Goal: Task Accomplishment & Management: Use online tool/utility

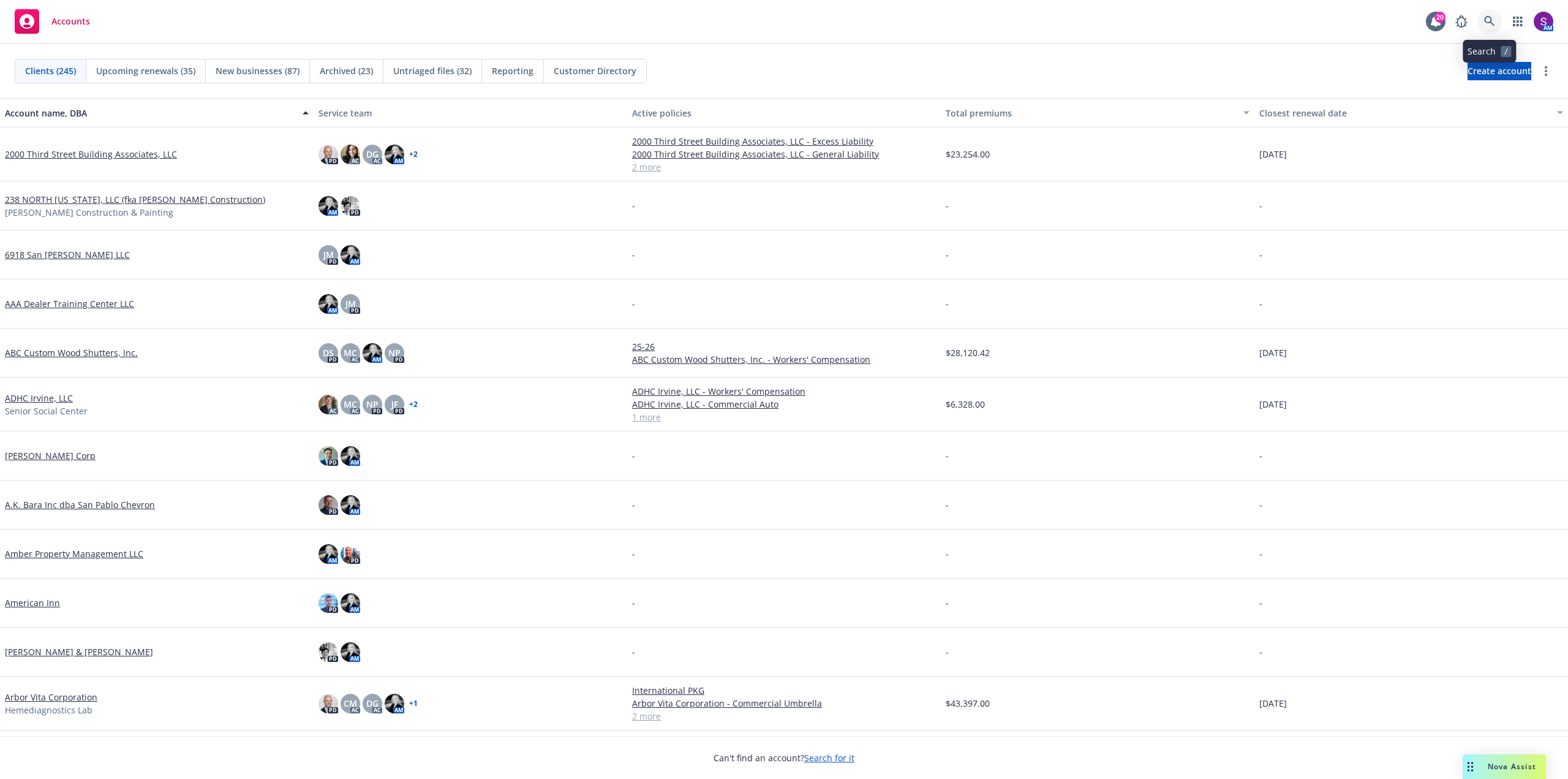
click at [1488, 18] on icon at bounding box center [1489, 21] width 11 height 11
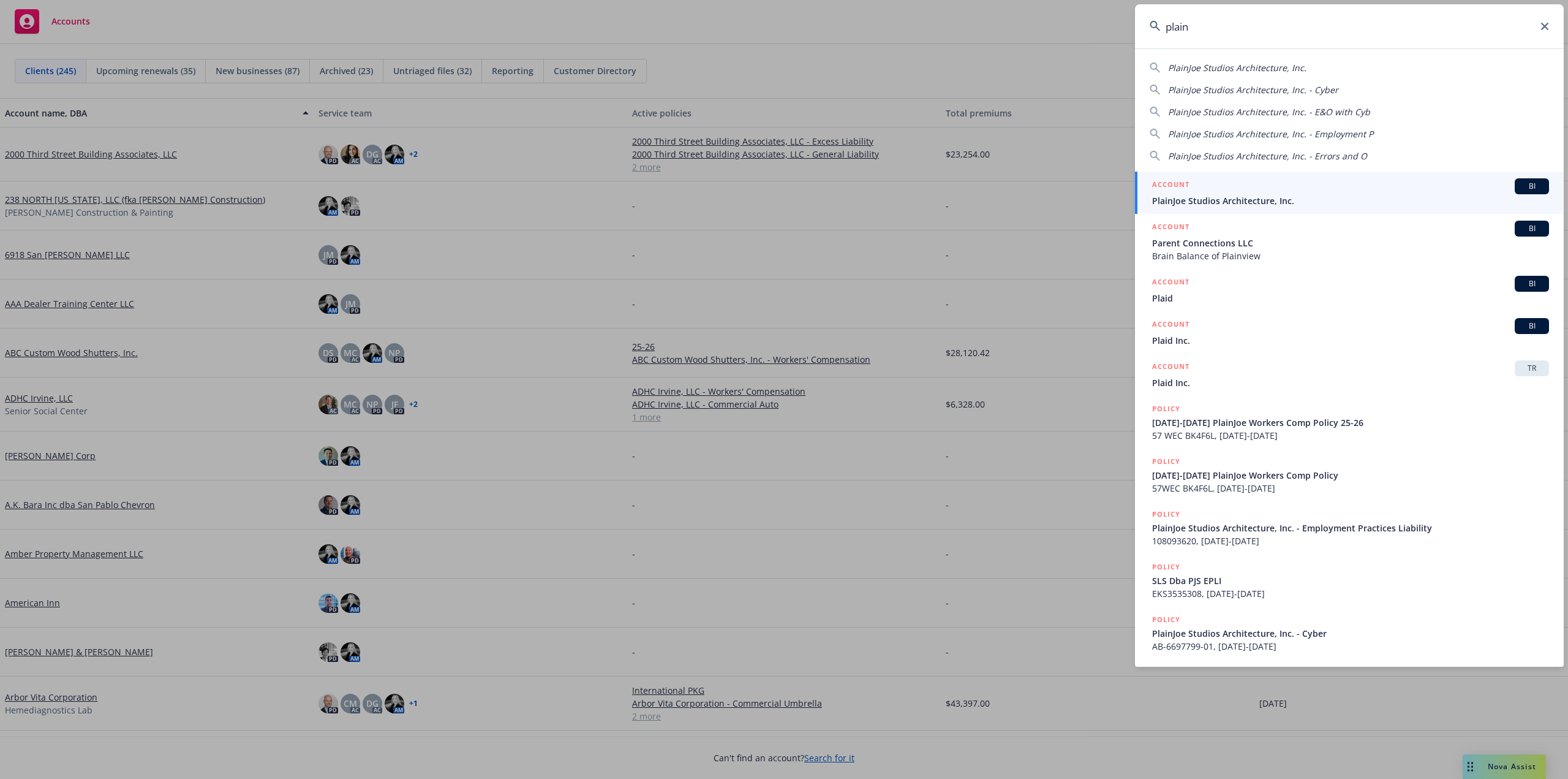
type input "plain"
click at [1262, 200] on span "PlainJoe Studios Architecture, Inc." at bounding box center [1350, 201] width 397 height 13
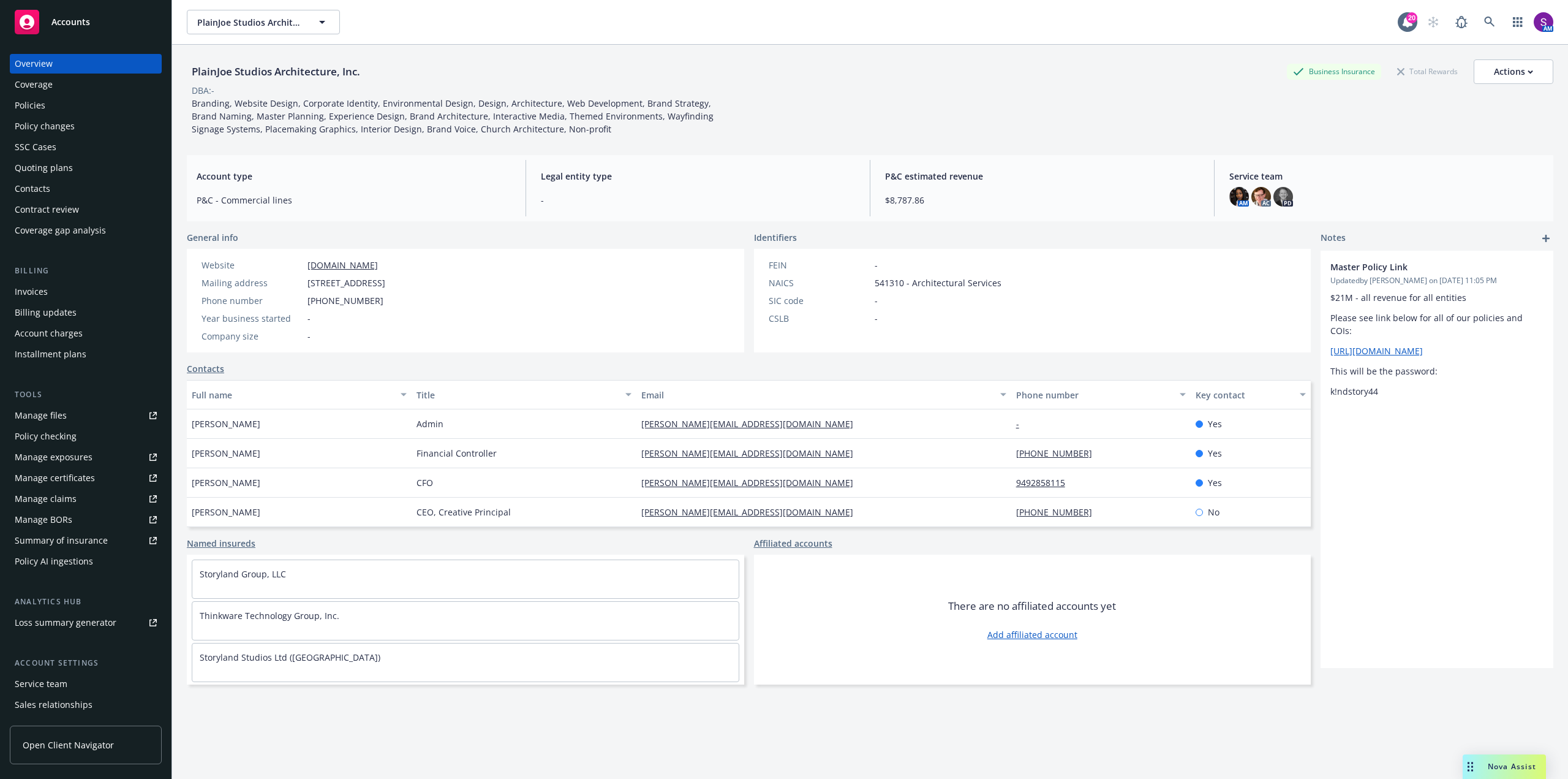
click at [62, 165] on div "Quoting plans" at bounding box center [43, 167] width 58 height 19
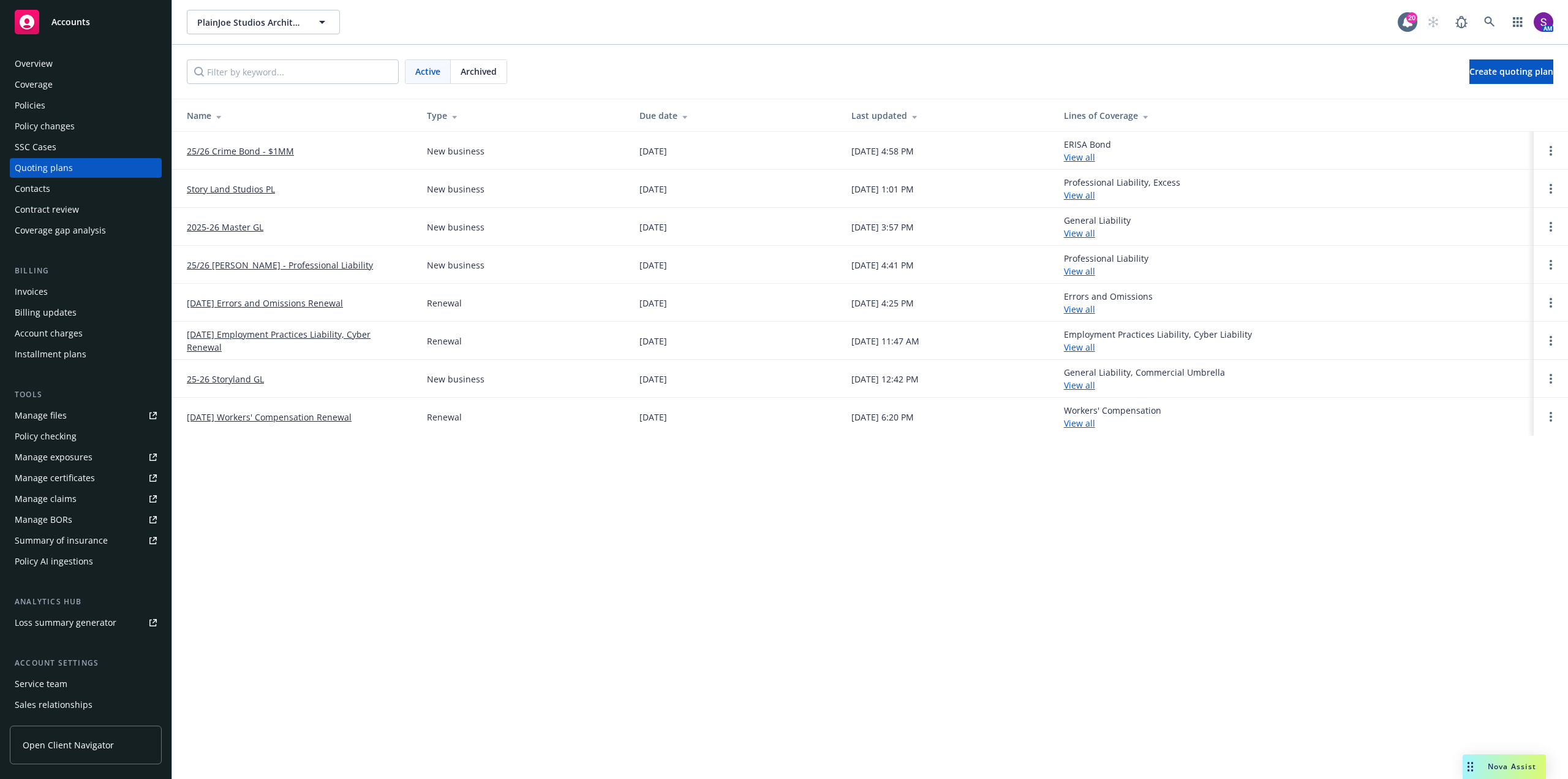
click at [236, 144] on link "25/26 Crime Bond - $1MM" at bounding box center [240, 151] width 107 height 13
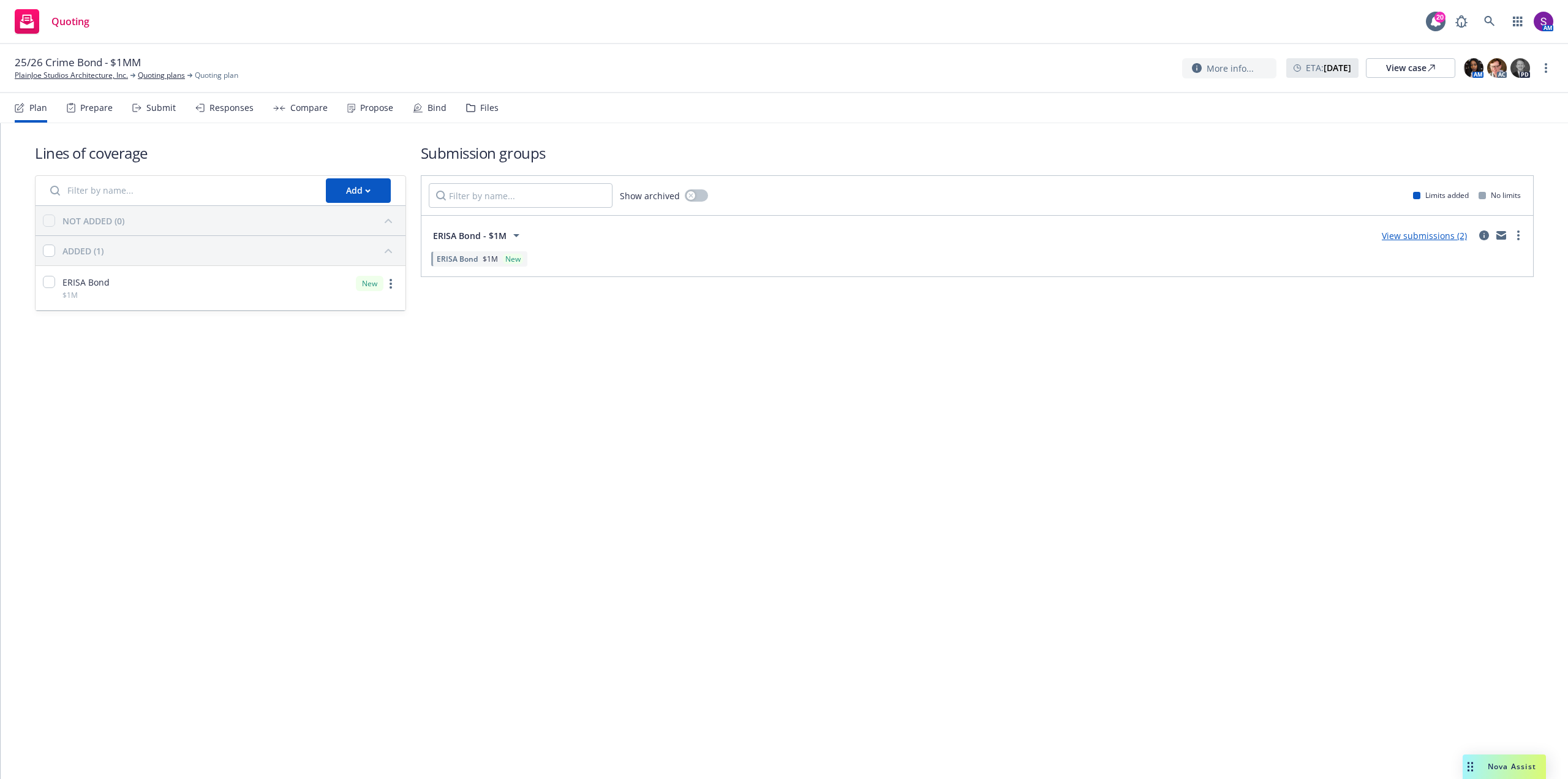
click at [379, 110] on div "Propose" at bounding box center [377, 108] width 33 height 10
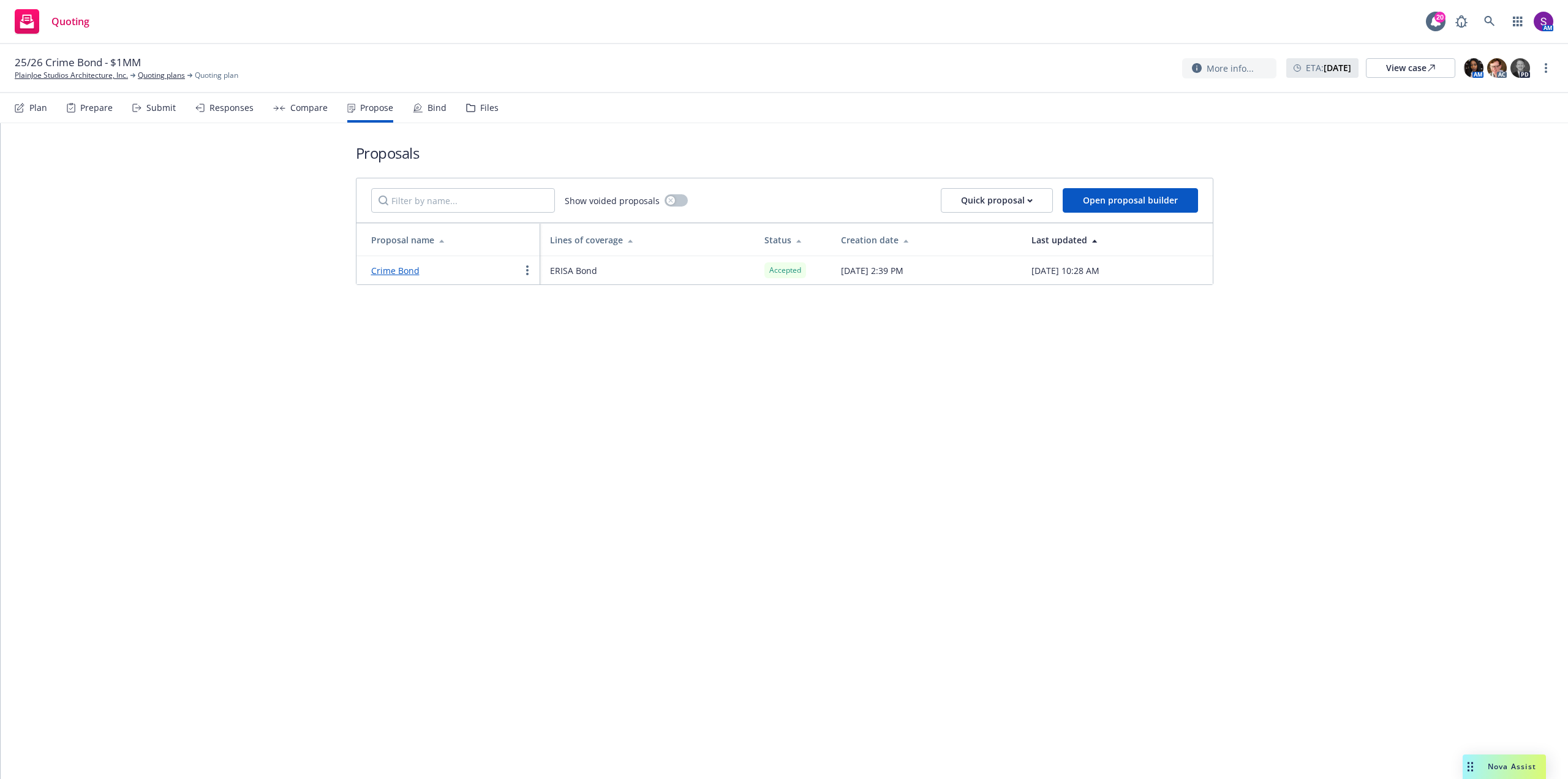
click at [433, 111] on div "Bind" at bounding box center [437, 108] width 19 height 10
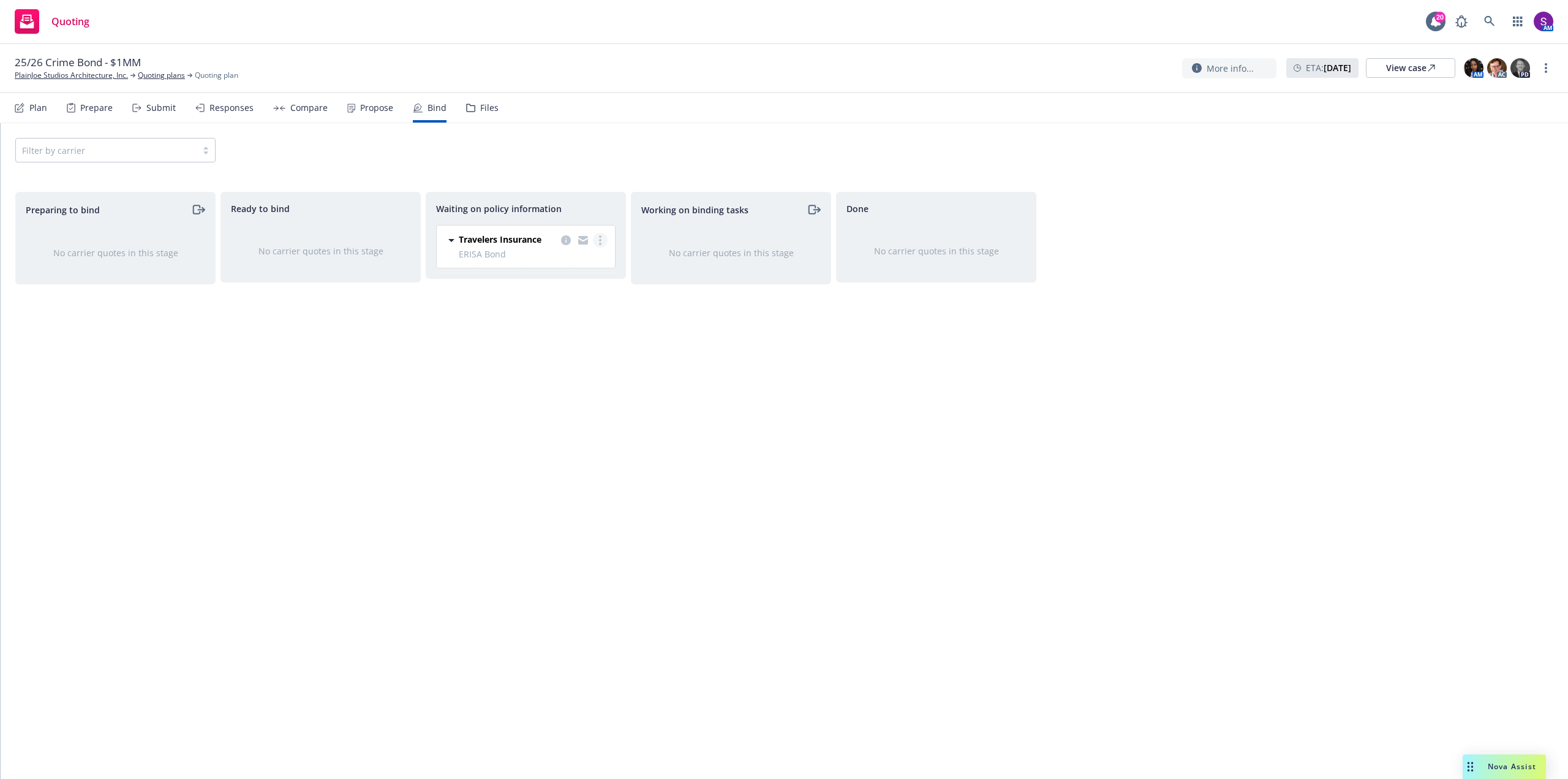
click at [603, 238] on link "more" at bounding box center [600, 240] width 14 height 14
click at [578, 266] on span "Create policies" at bounding box center [540, 265] width 90 height 11
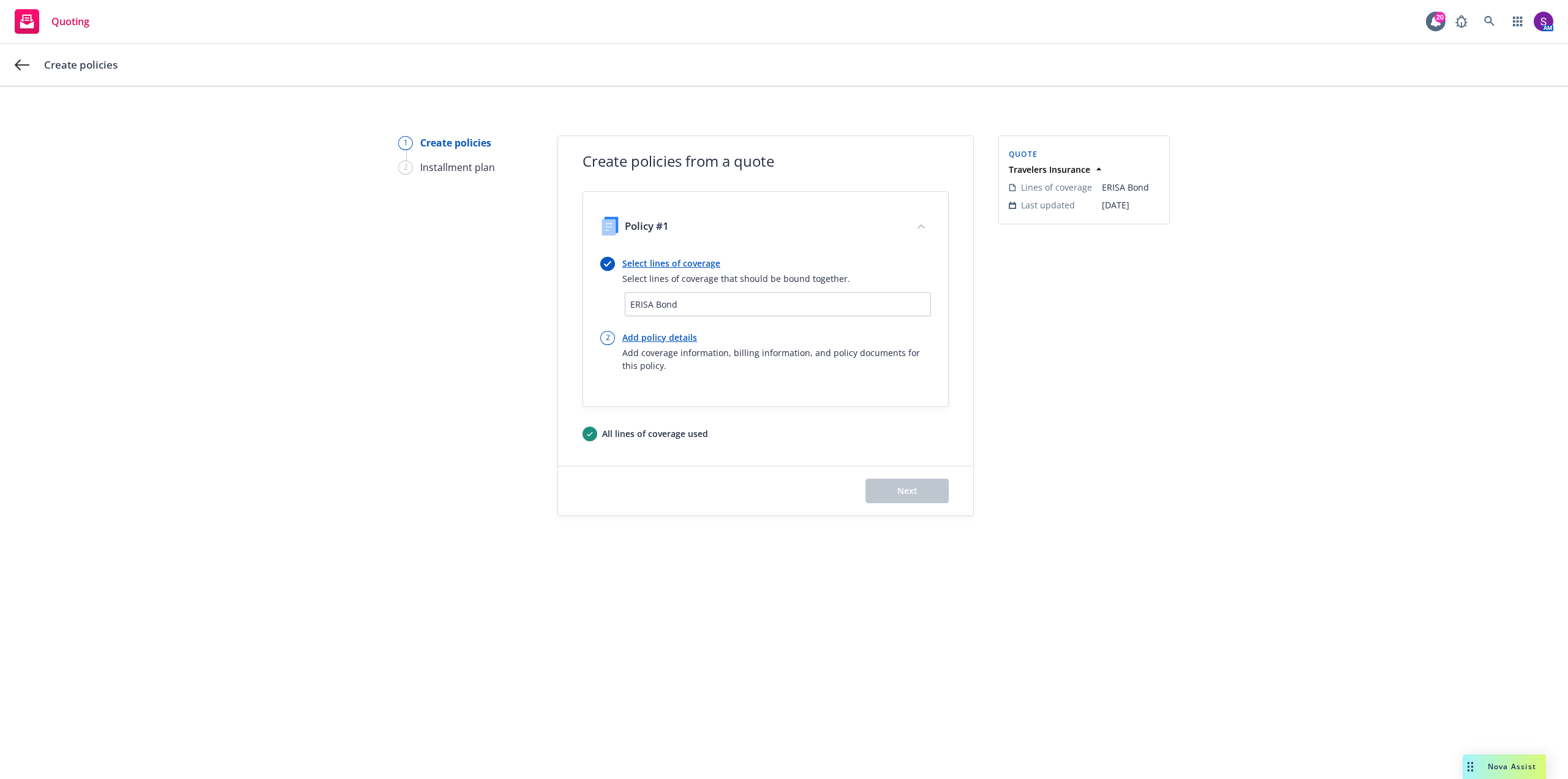
click at [682, 304] on div "ERISA Bond" at bounding box center [777, 304] width 295 height 13
click at [669, 262] on link "Select lines of coverage" at bounding box center [736, 263] width 227 height 13
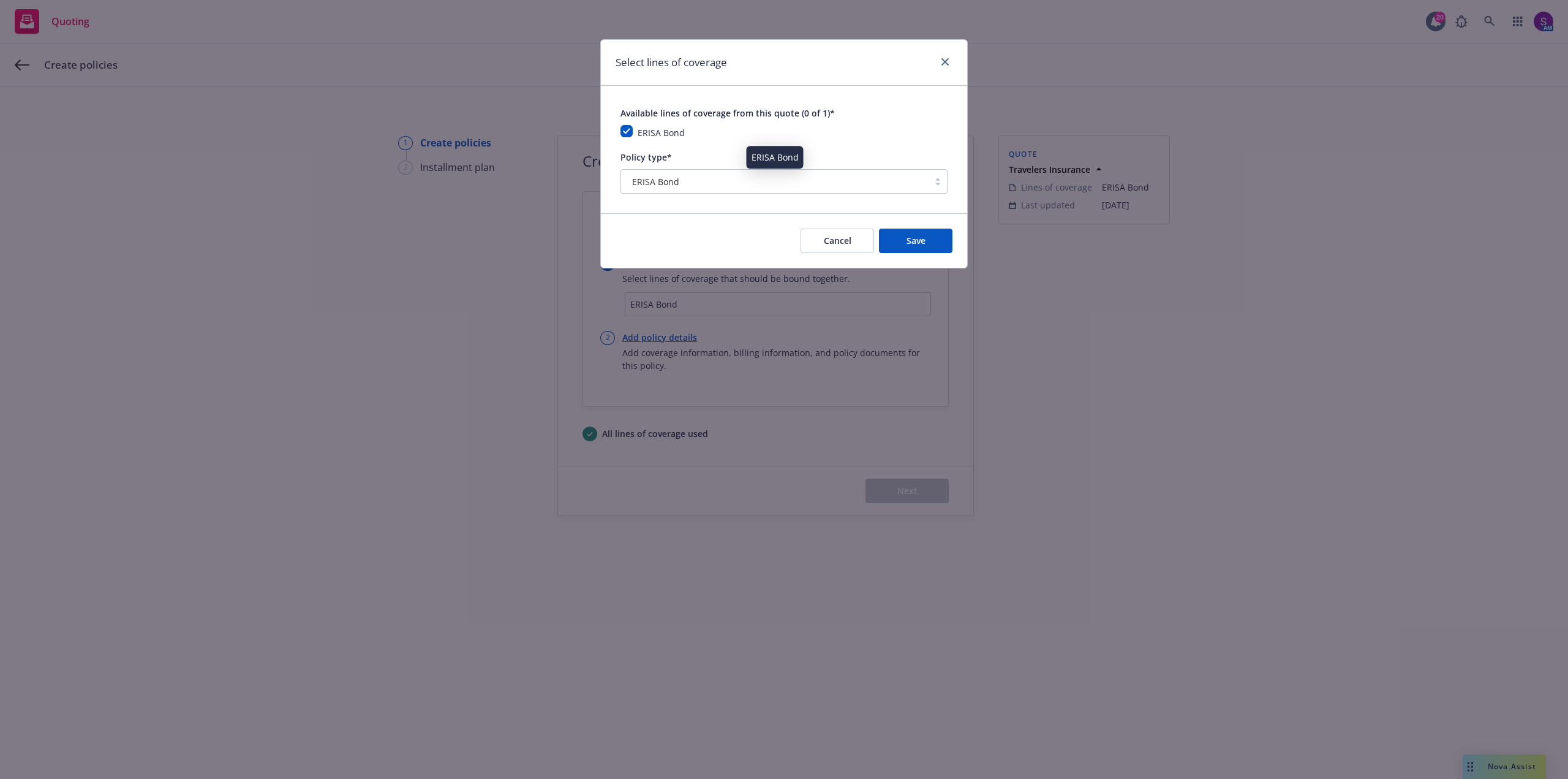
click at [675, 178] on span "ERISA Bond" at bounding box center [656, 182] width 47 height 13
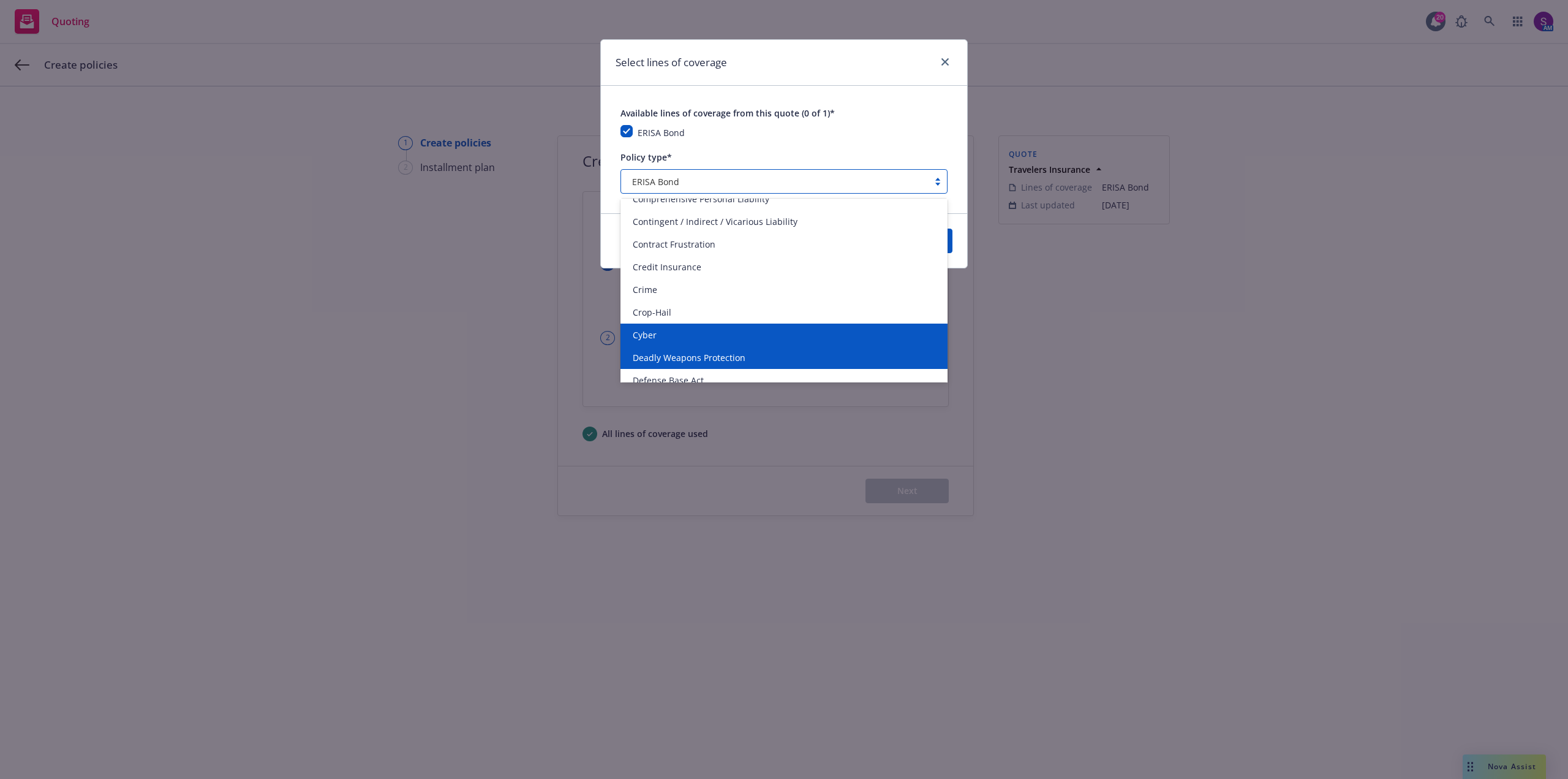
scroll to position [674, 0]
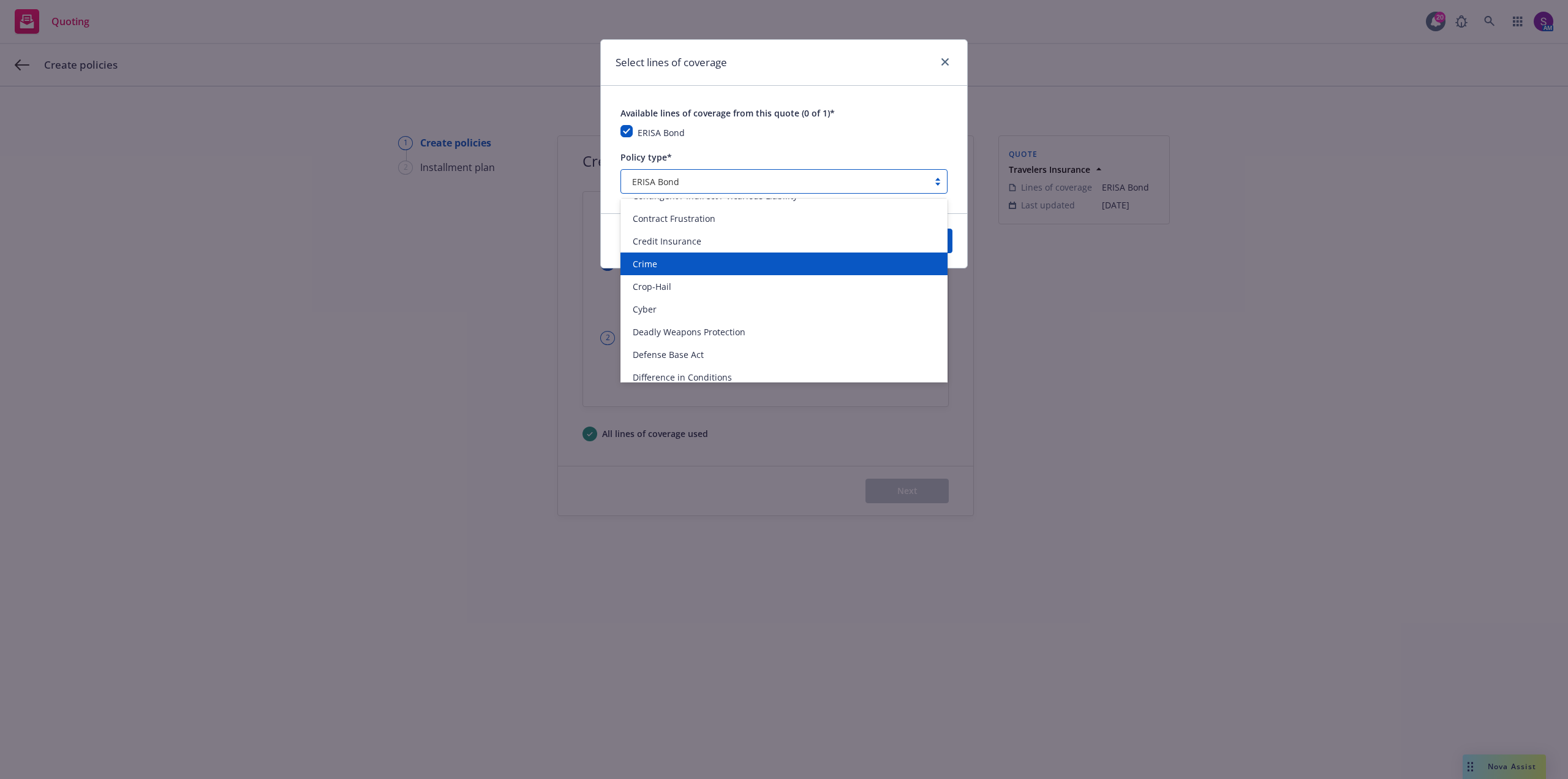
click at [668, 266] on div "Crime" at bounding box center [784, 263] width 312 height 13
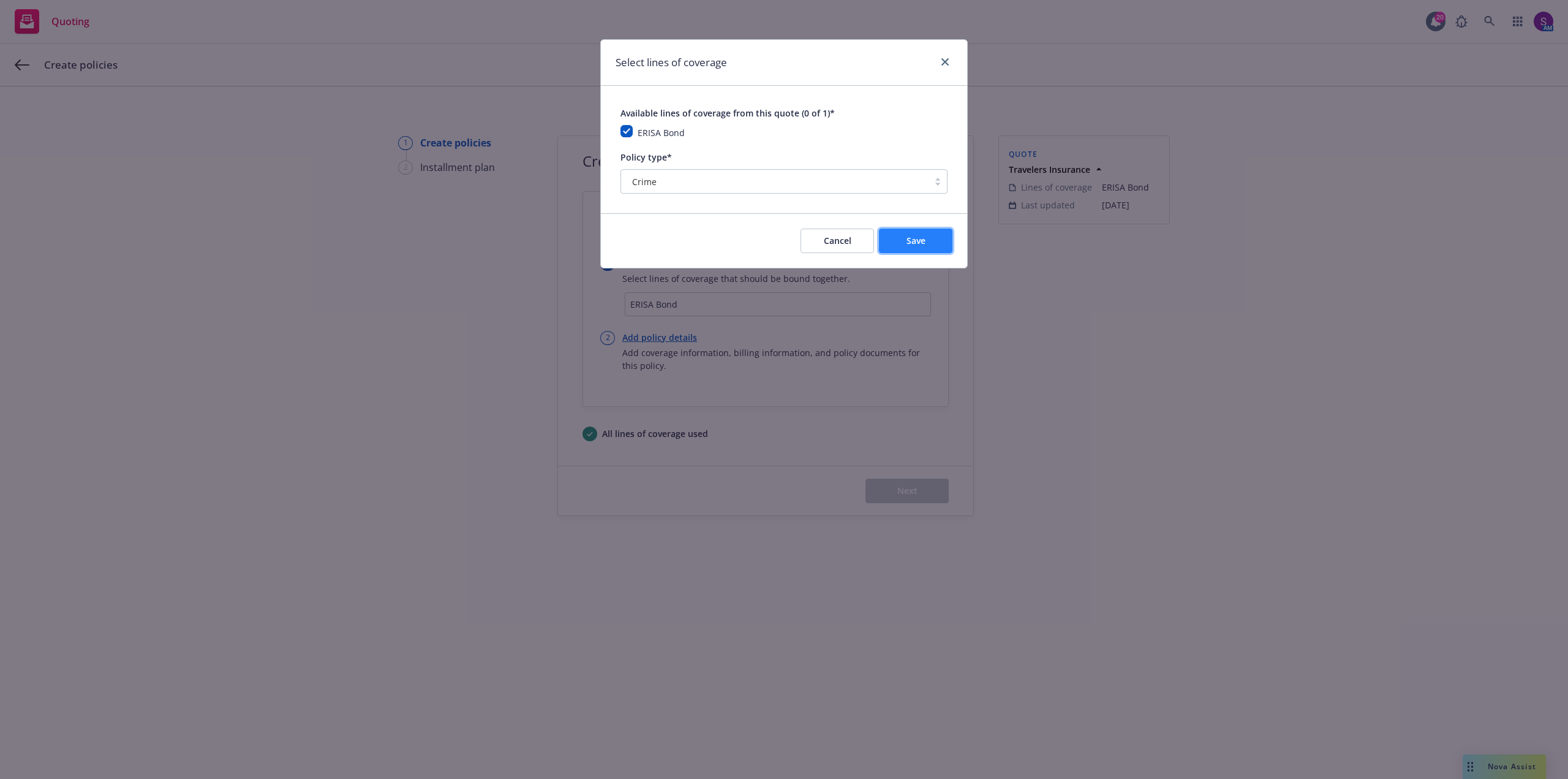
click at [924, 241] on span "Save" at bounding box center [916, 241] width 19 height 11
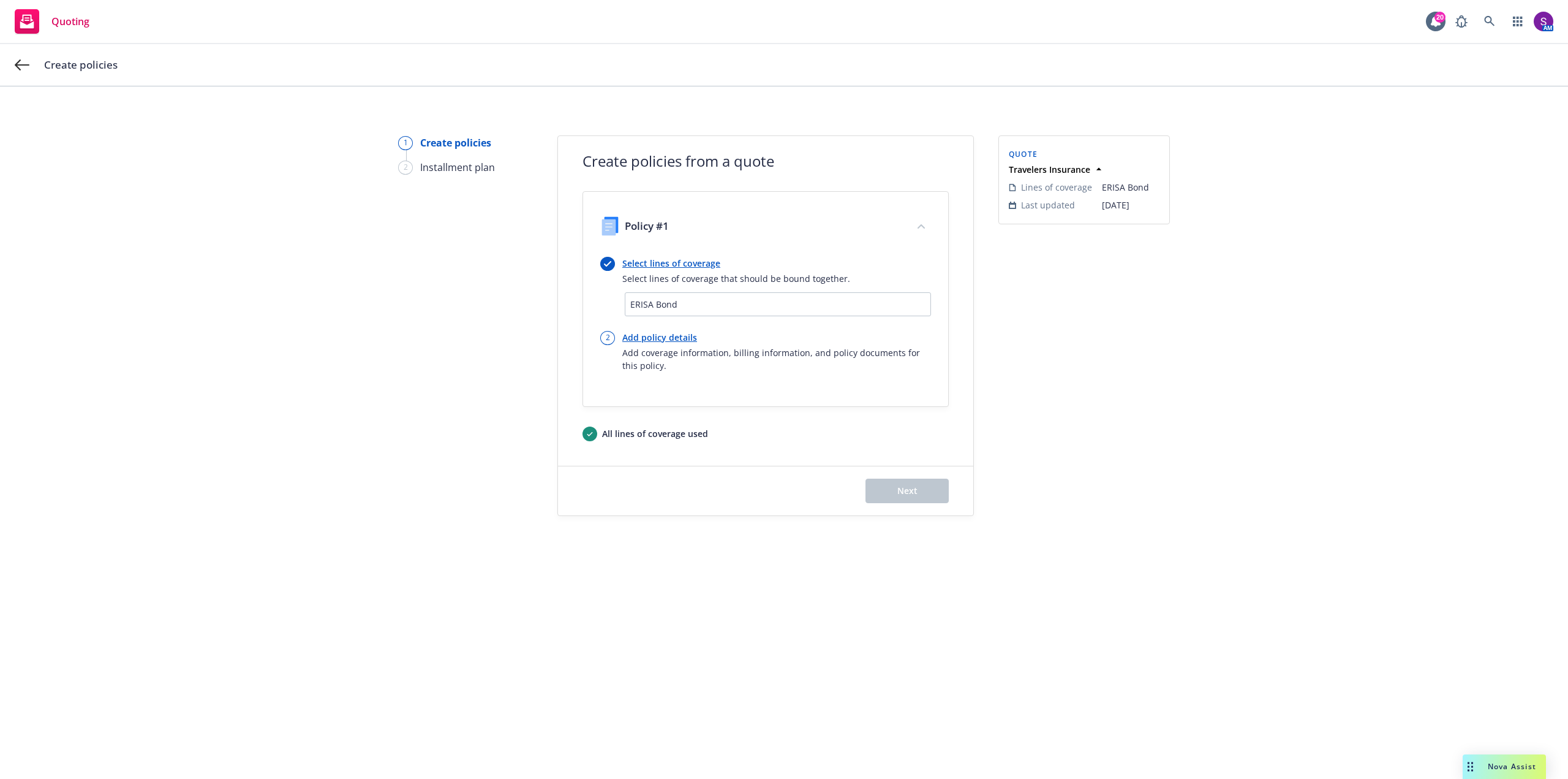
click at [675, 337] on link "Add policy details" at bounding box center [776, 337] width 309 height 13
select select "12"
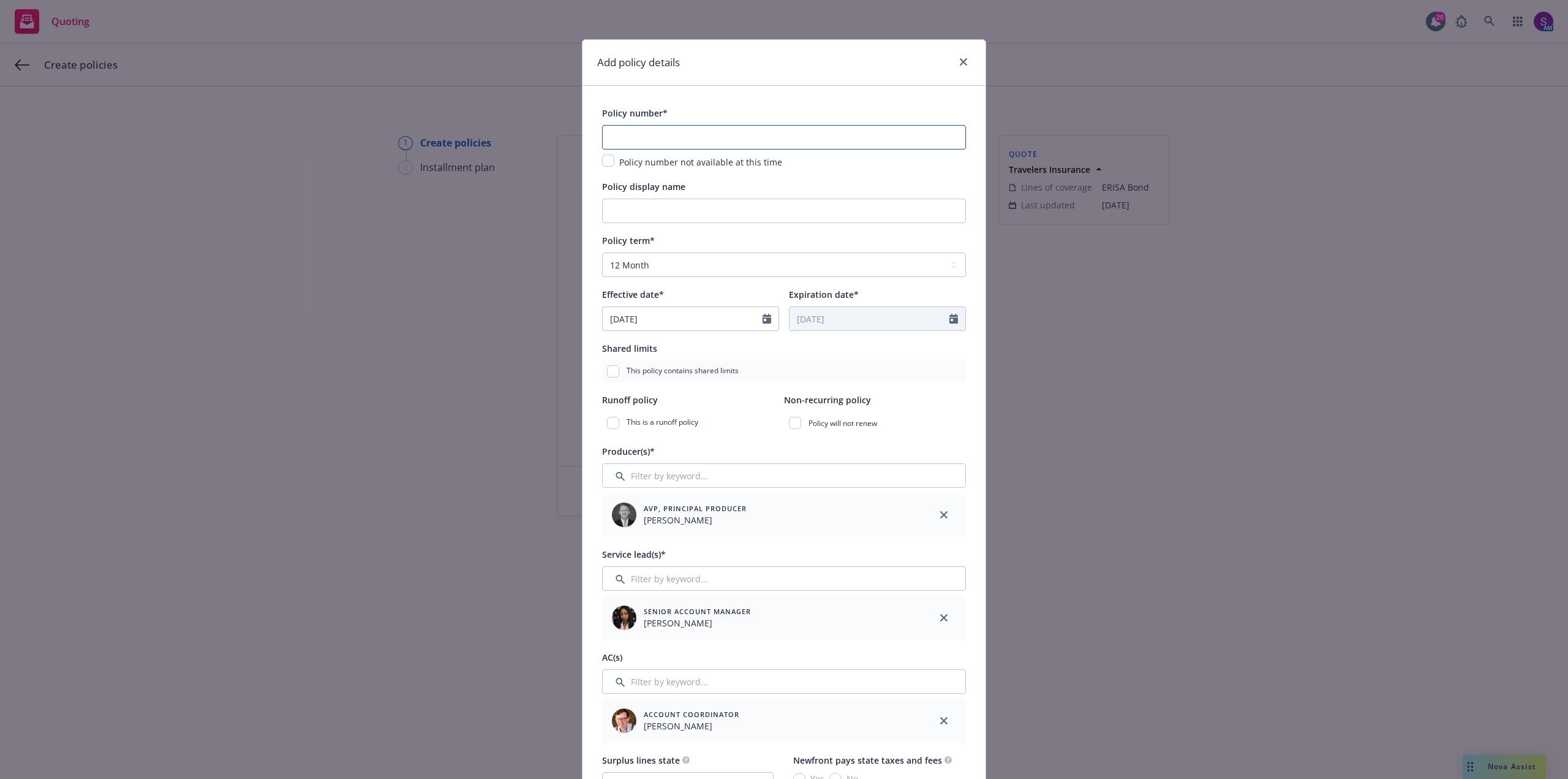
click at [632, 131] on input "text" at bounding box center [784, 137] width 364 height 24
type input "10835221"
click at [653, 205] on input "Policy display name" at bounding box center [784, 211] width 364 height 24
click at [615, 207] on input "Policy display name" at bounding box center [784, 211] width 364 height 24
paste input "STORYLAND STUDIOS HOLDINGS, INC"
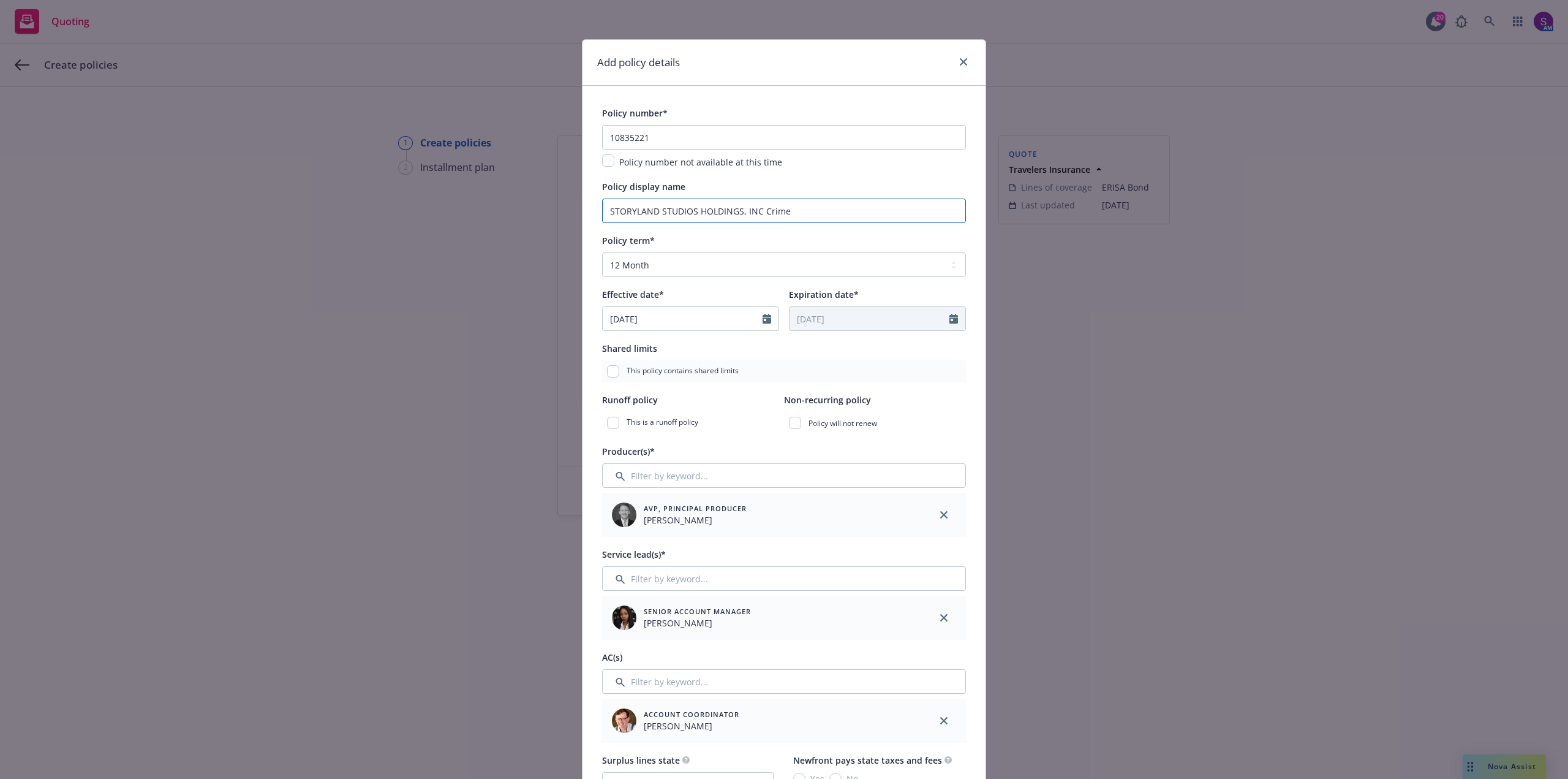
click at [756, 210] on input "STORYLAND STUDIOS HOLDINGS, INC Crime" at bounding box center [784, 211] width 364 height 24
type input "STORYLAND STUDIOS HOLDINGS, INC- Crime"
click at [763, 314] on icon "Calendar" at bounding box center [767, 319] width 9 height 10
click at [734, 350] on icon "button" at bounding box center [738, 348] width 7 height 7
select select "9"
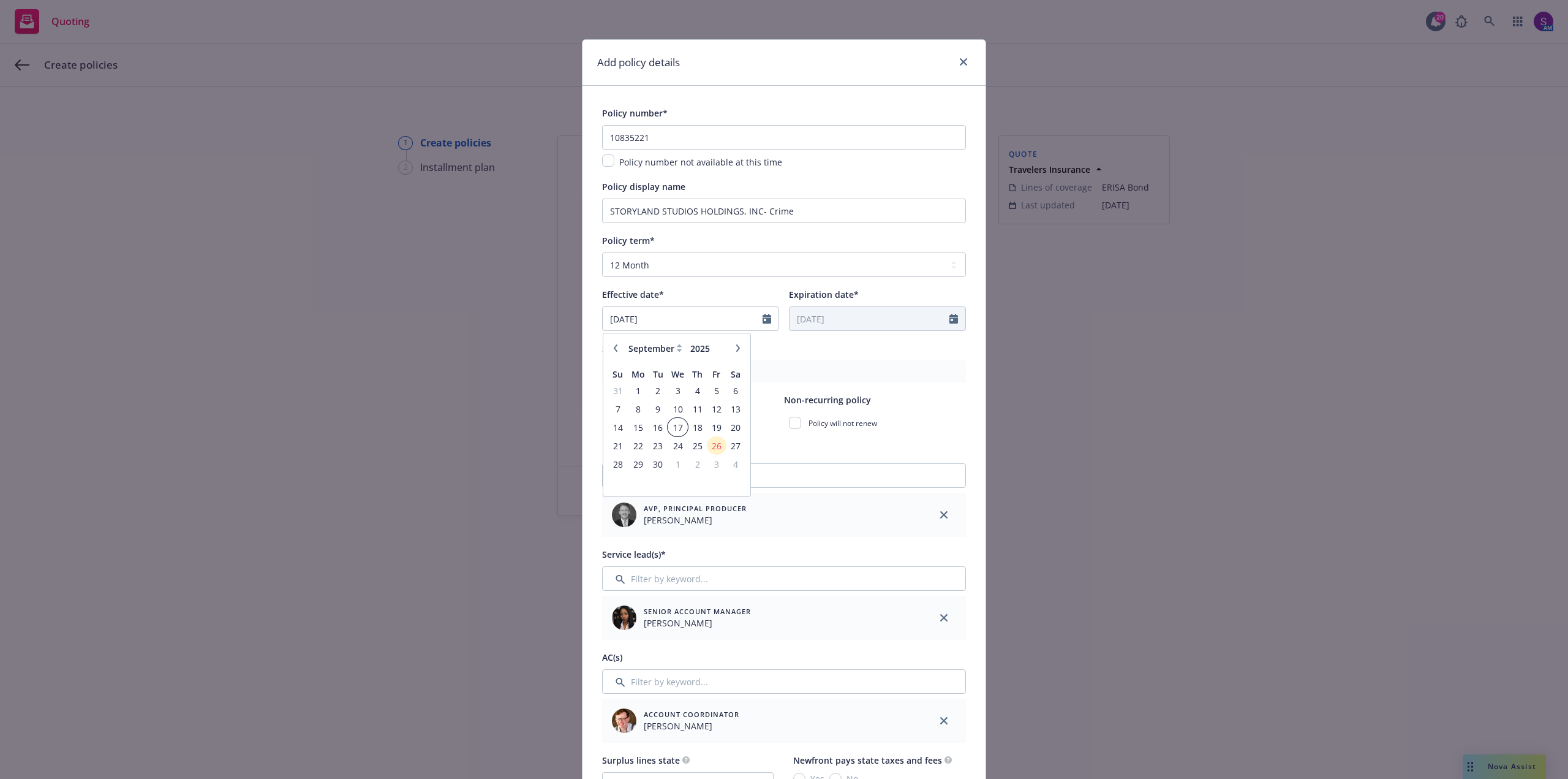
click at [675, 421] on span "17" at bounding box center [677, 427] width 18 height 15
type input "09/17/2025"
type input "09/17/2026"
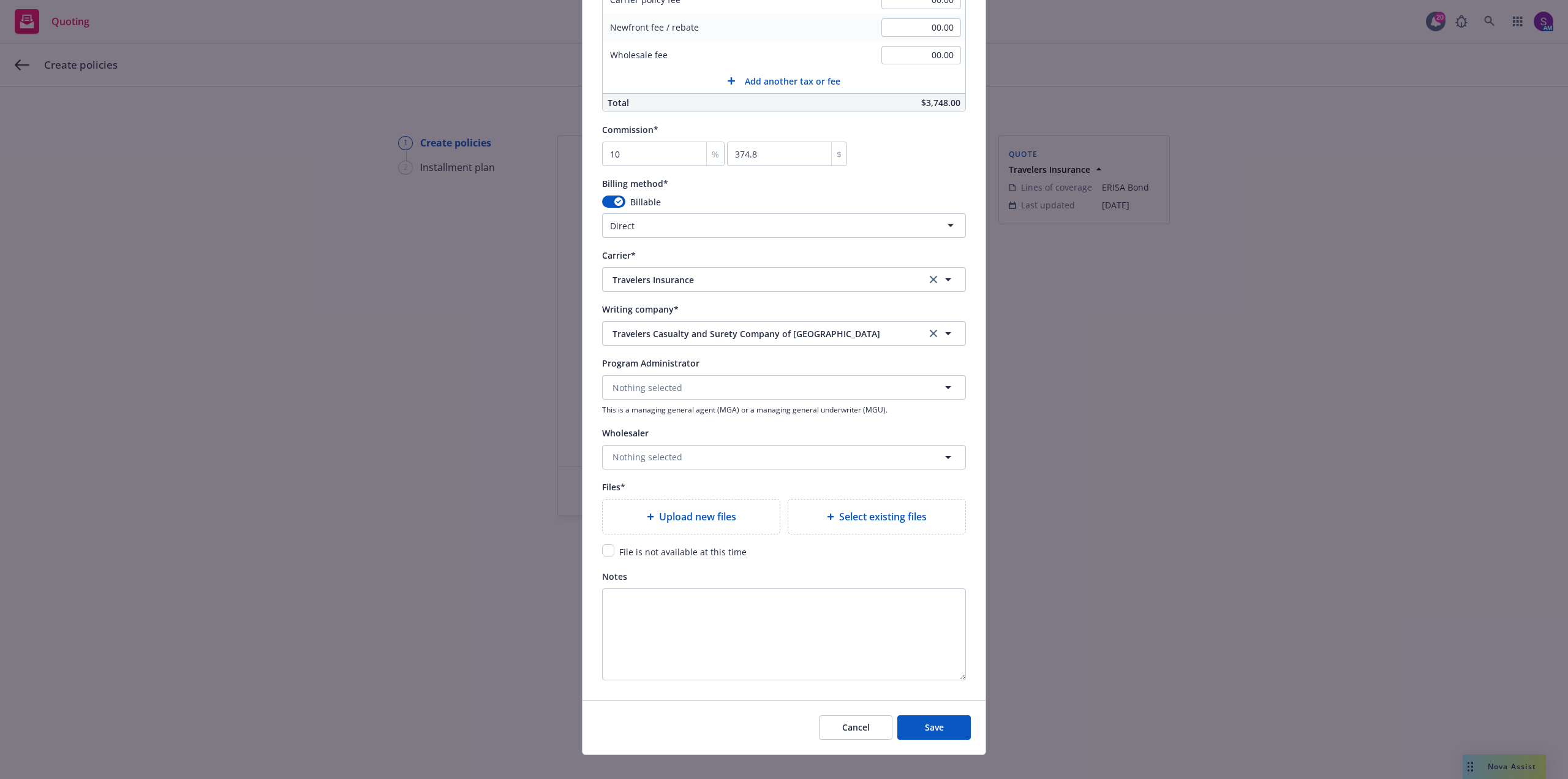
scroll to position [985, 0]
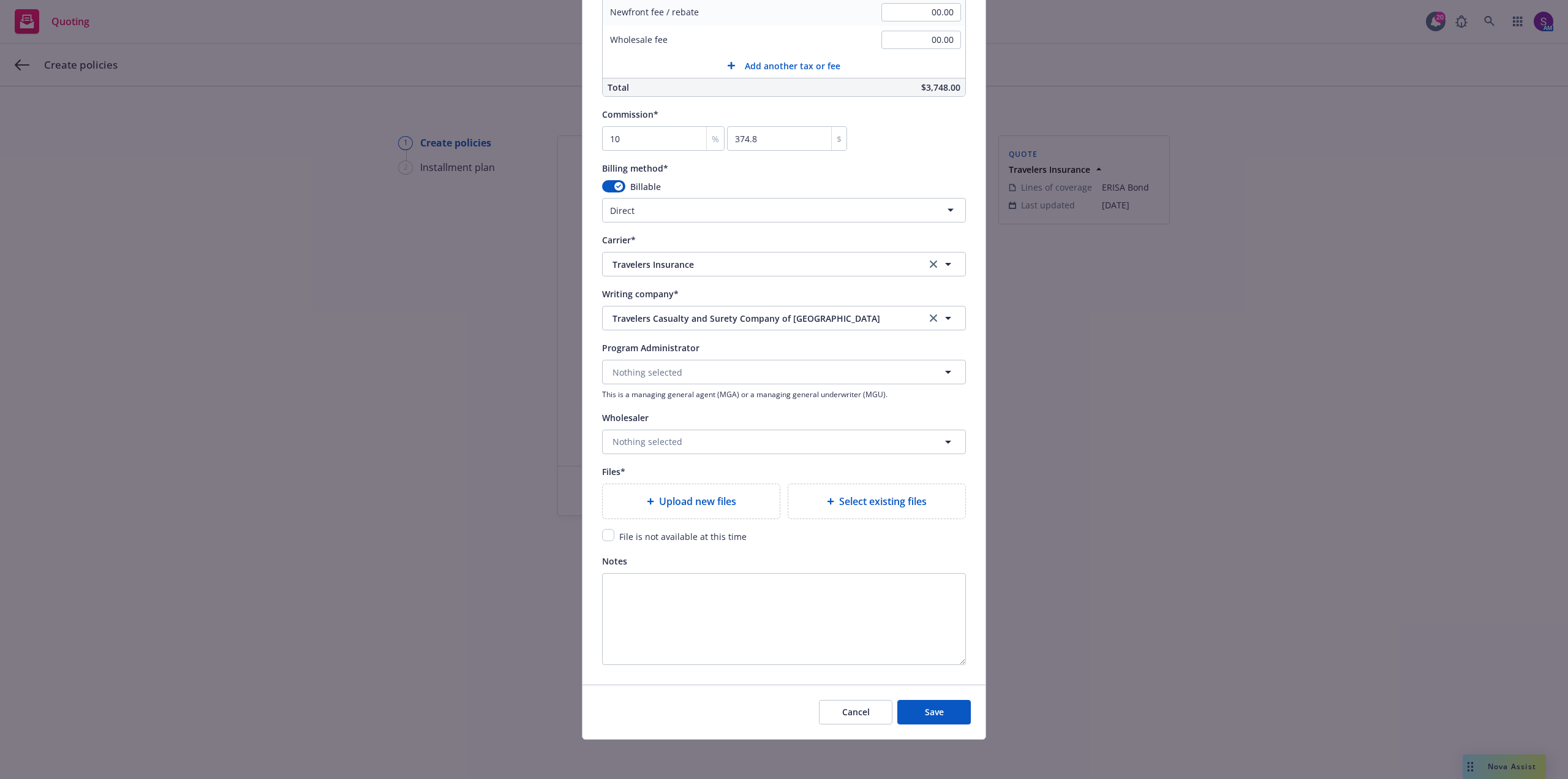
click at [692, 499] on span "Upload new files" at bounding box center [698, 501] width 78 height 14
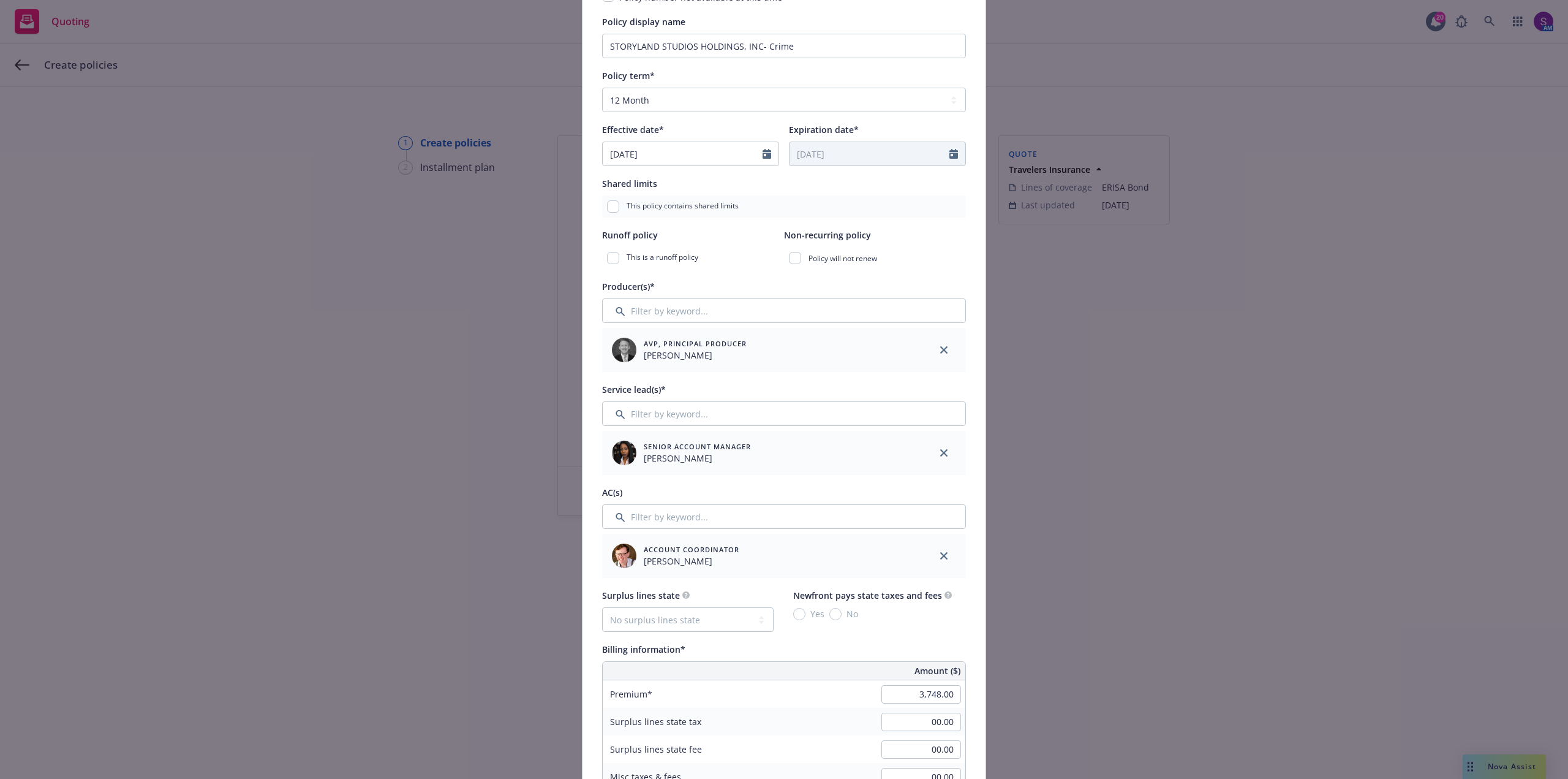
scroll to position [0, 0]
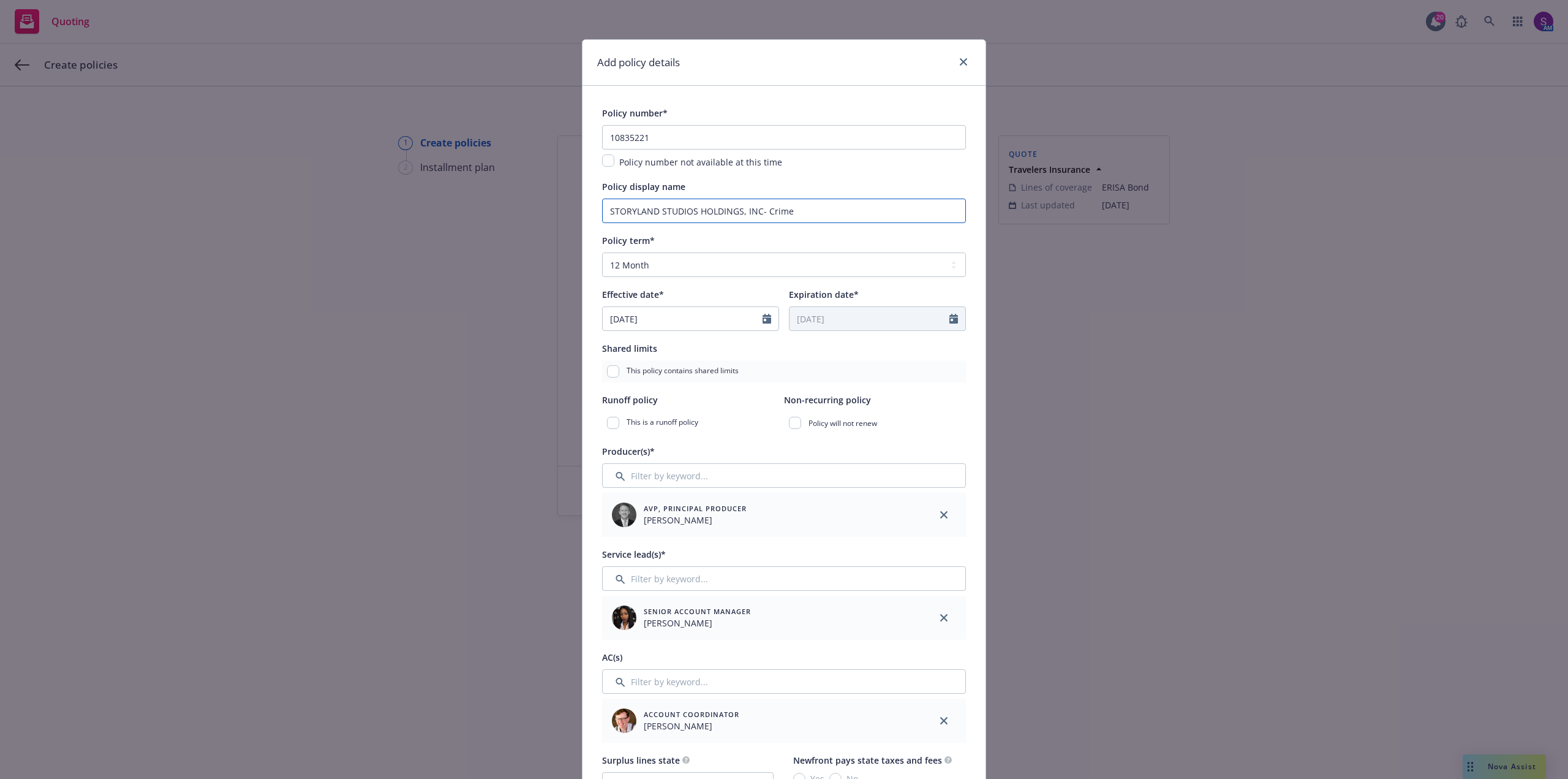
drag, startPoint x: 788, startPoint y: 209, endPoint x: 545, endPoint y: 220, distance: 243.2
click at [545, 220] on div "Add policy details Policy number* 10835221 Policy number not available at this …" at bounding box center [784, 389] width 1568 height 779
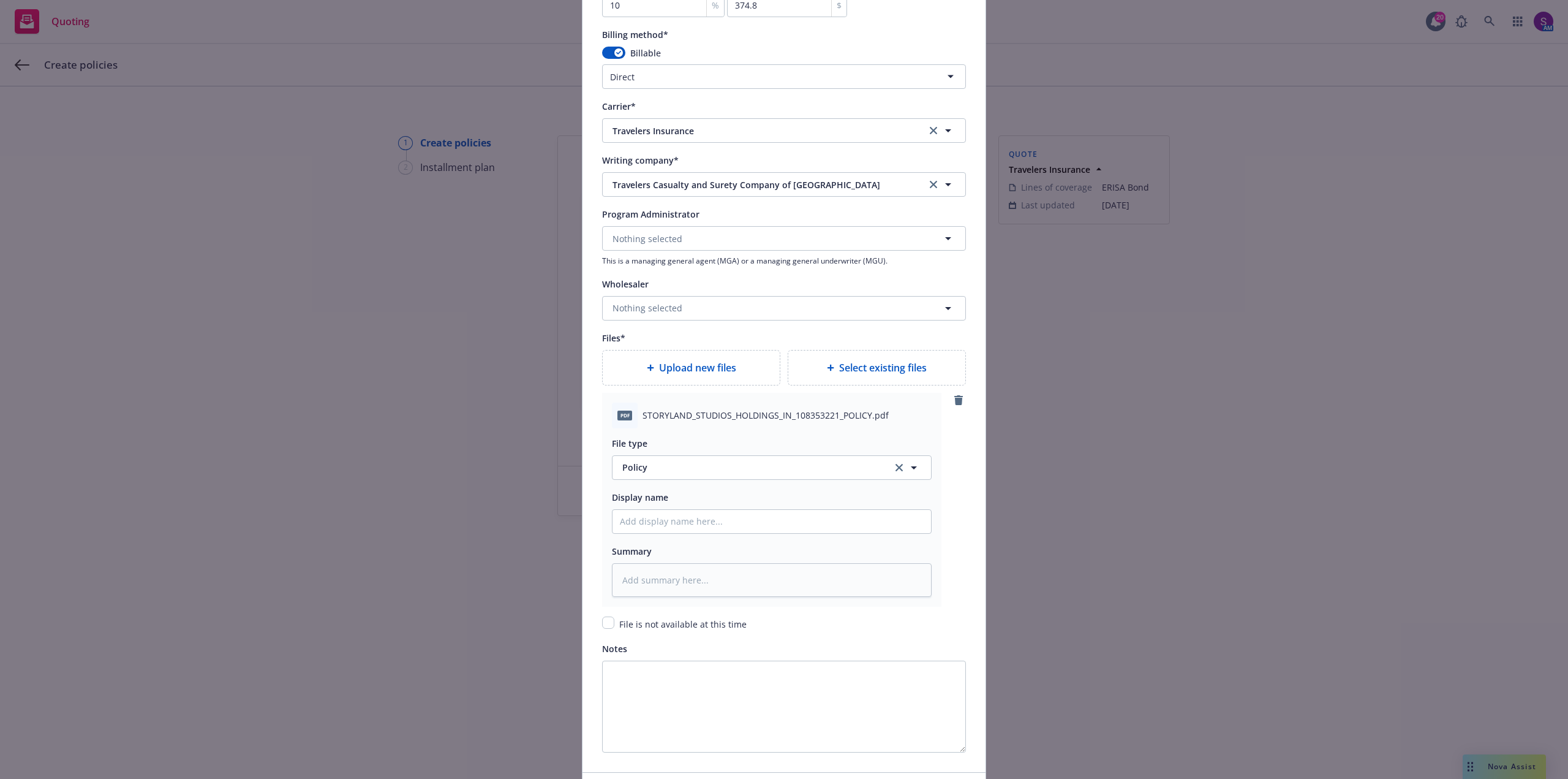
scroll to position [1165, 0]
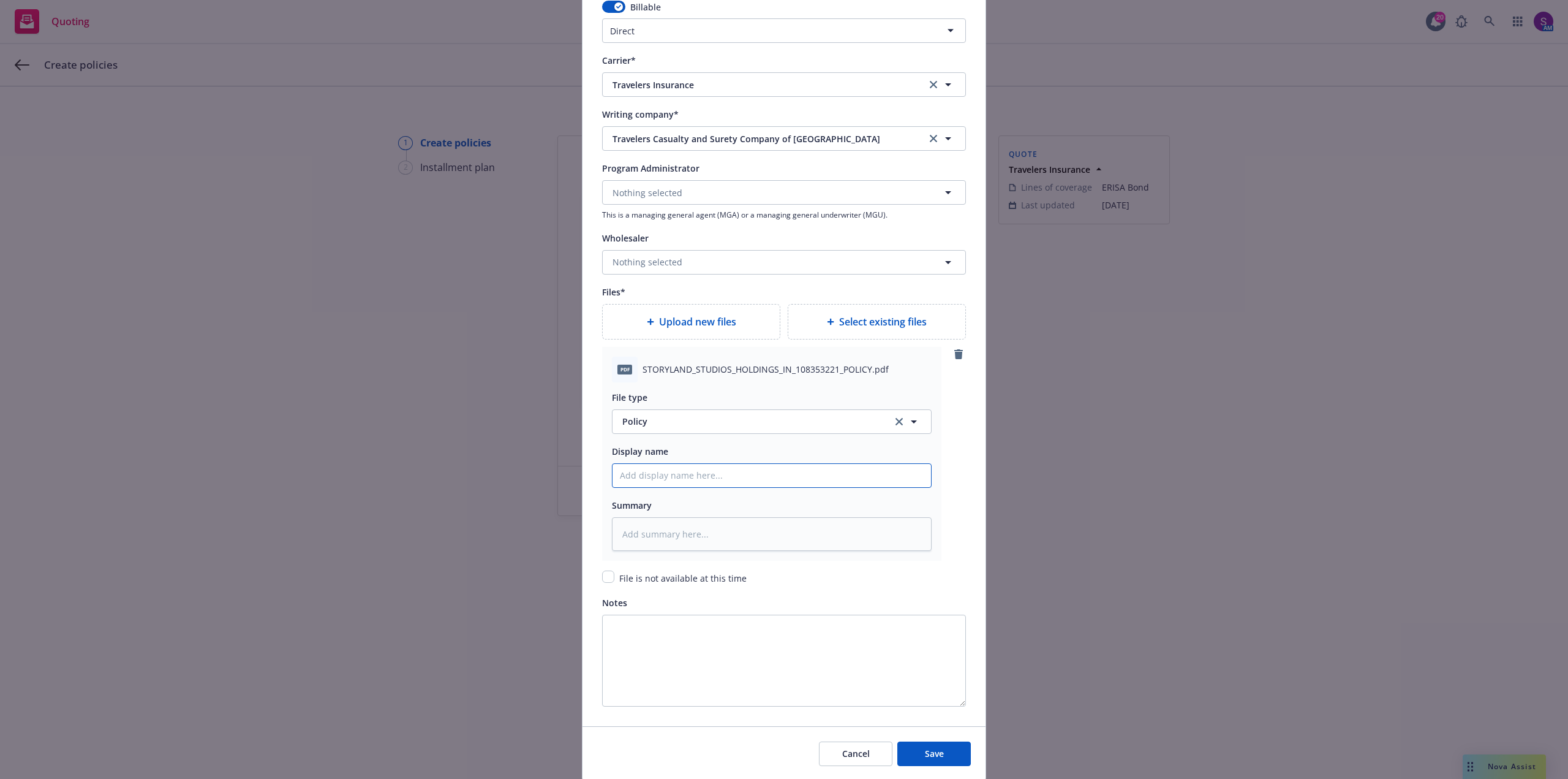
click at [645, 475] on input "Policy display name" at bounding box center [771, 475] width 319 height 23
paste input "STORYLAND STUDIOS HOLDINGS, INC- Crime"
type textarea "x"
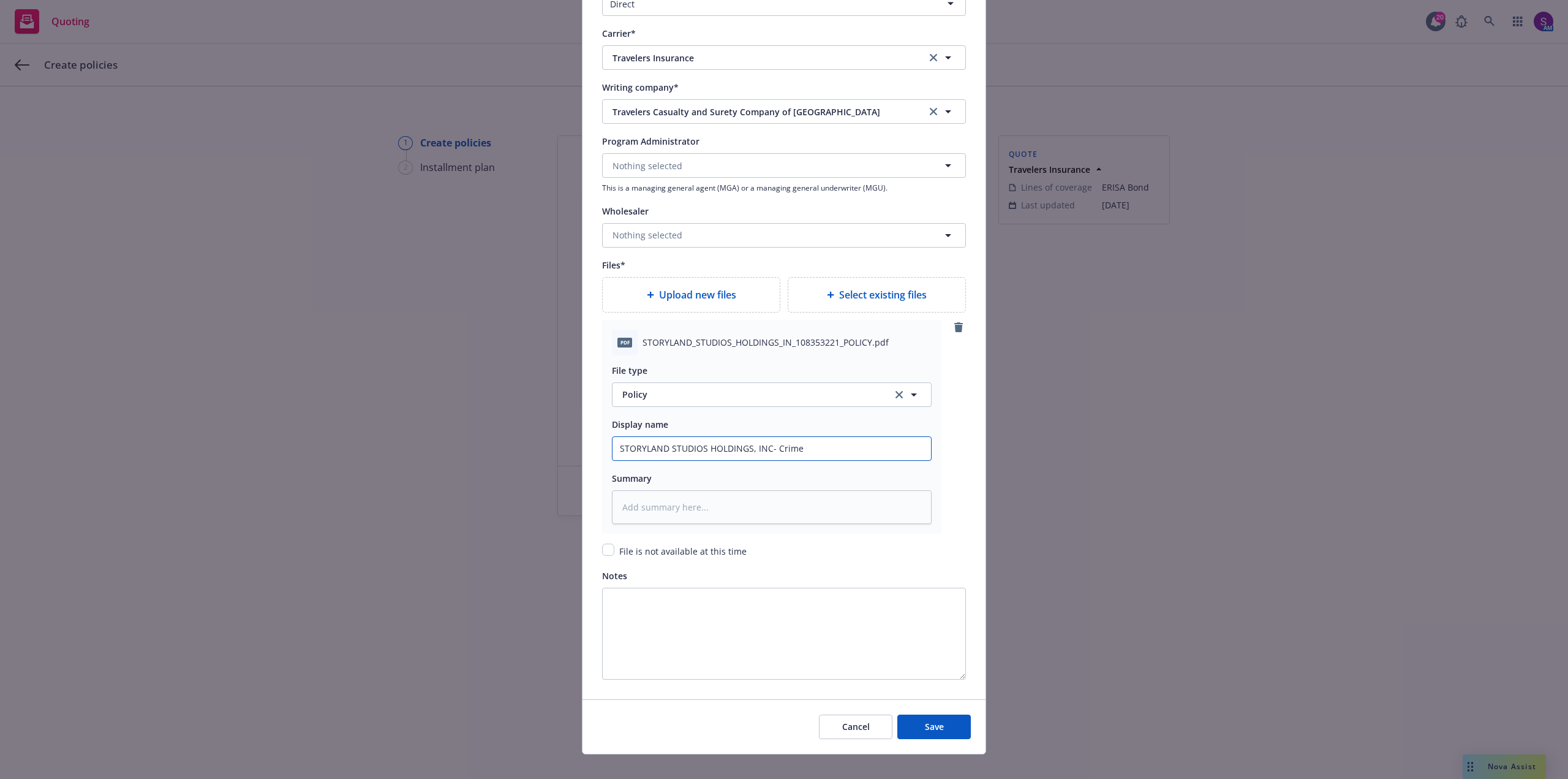
scroll to position [1206, 0]
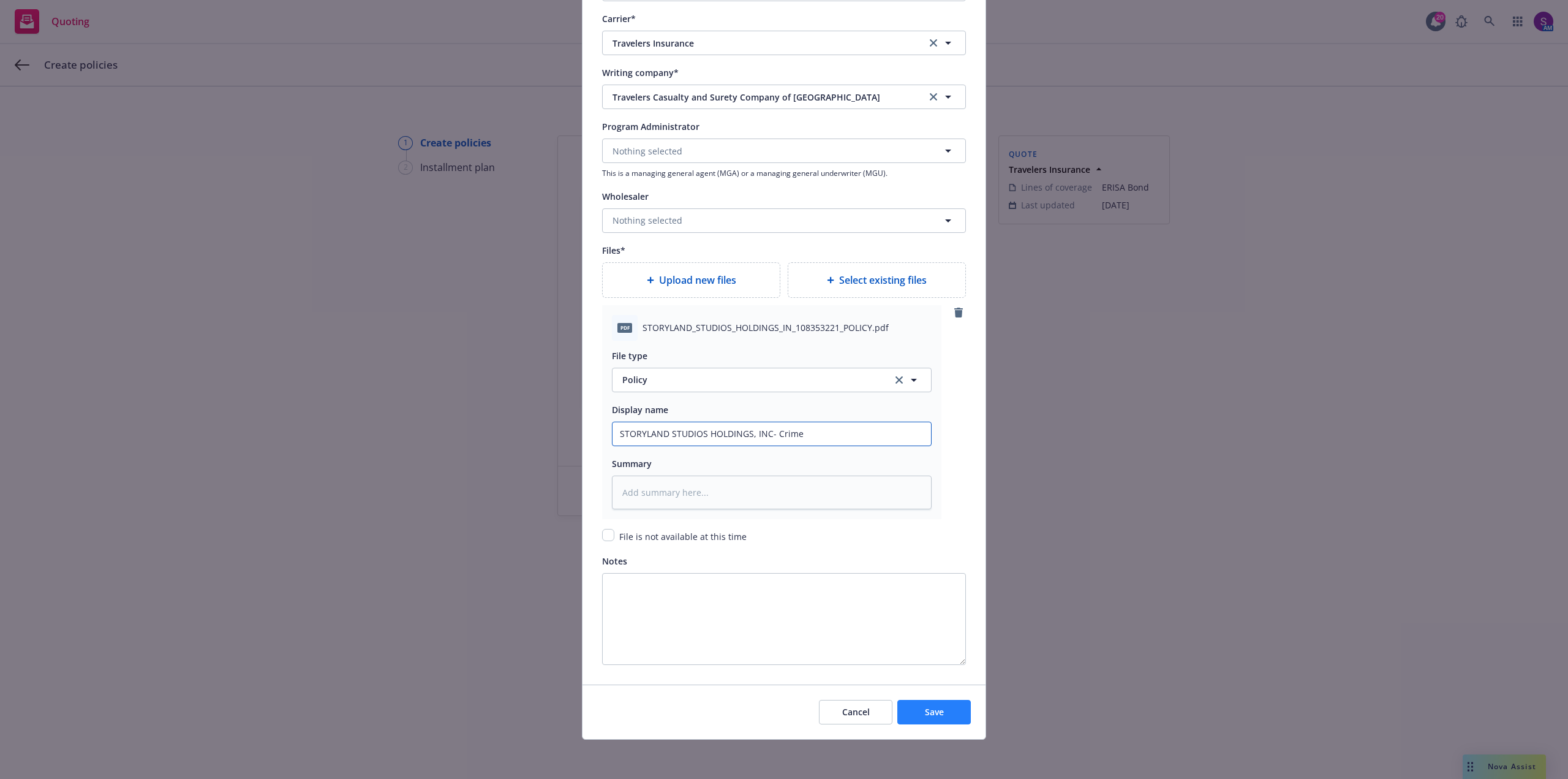
type input "STORYLAND STUDIOS HOLDINGS, INC- Crime"
click at [952, 709] on button "Save" at bounding box center [934, 712] width 73 height 24
type textarea "x"
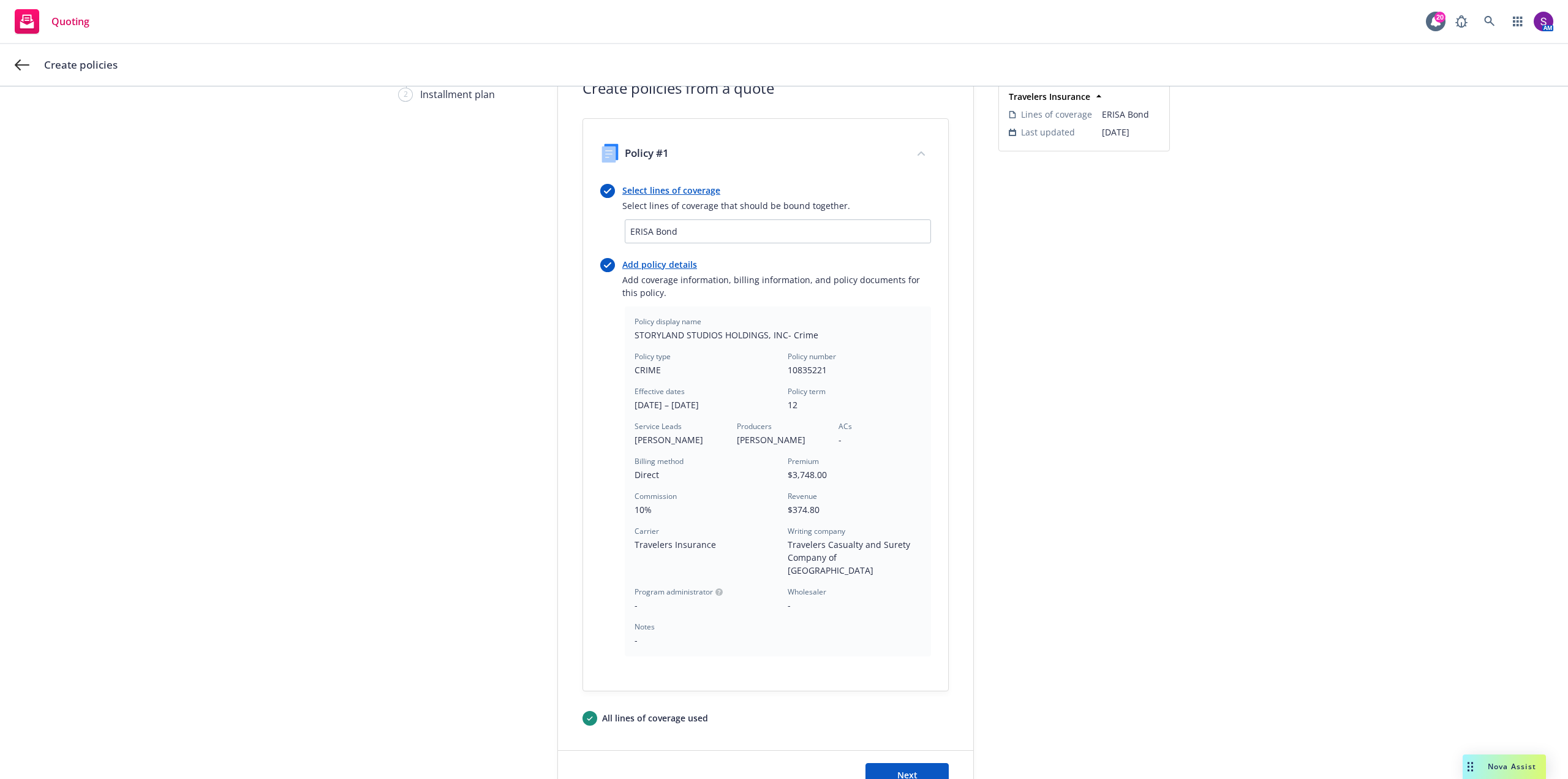
scroll to position [160, 0]
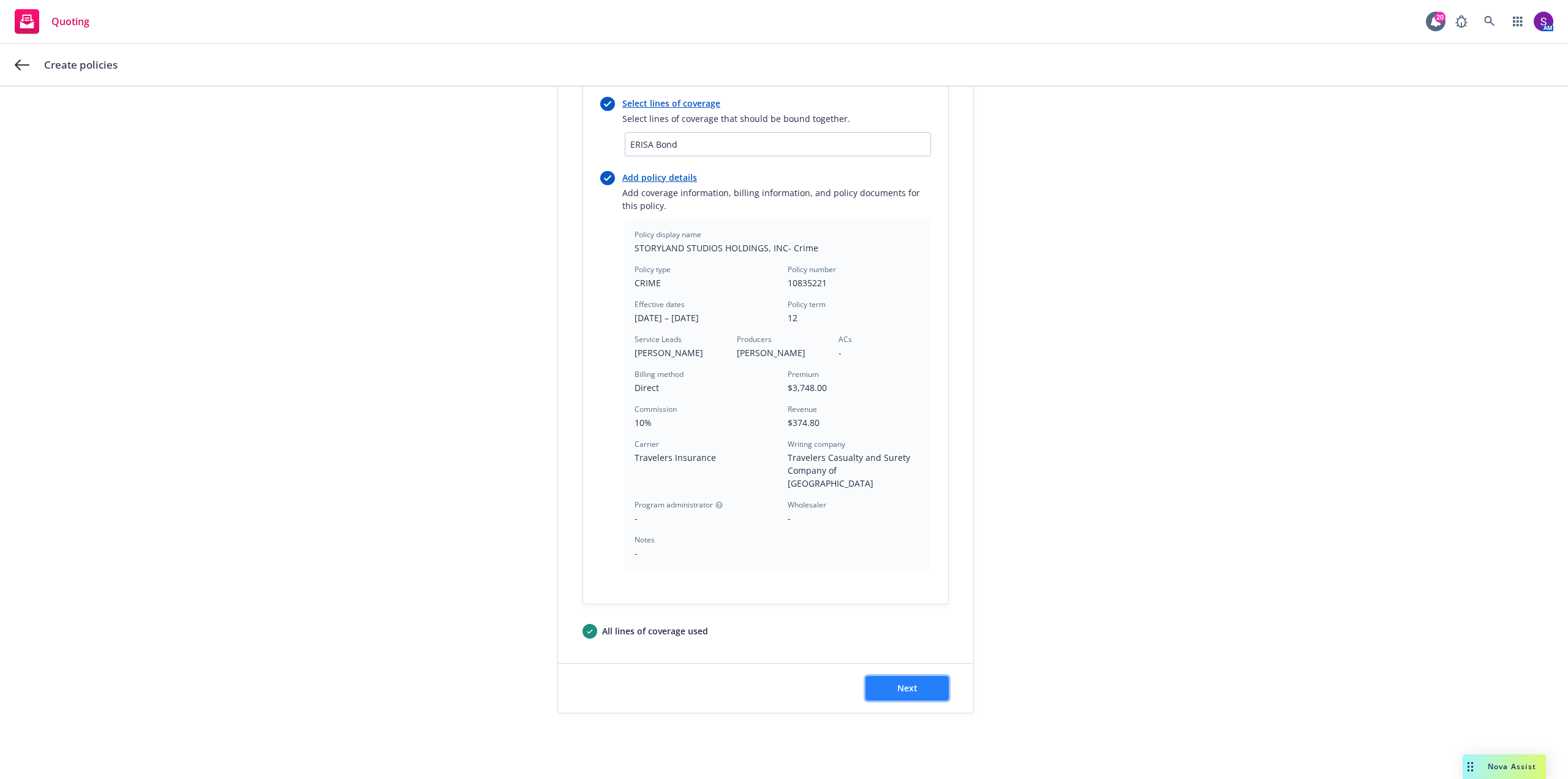
click at [920, 676] on button "Next" at bounding box center [907, 688] width 83 height 24
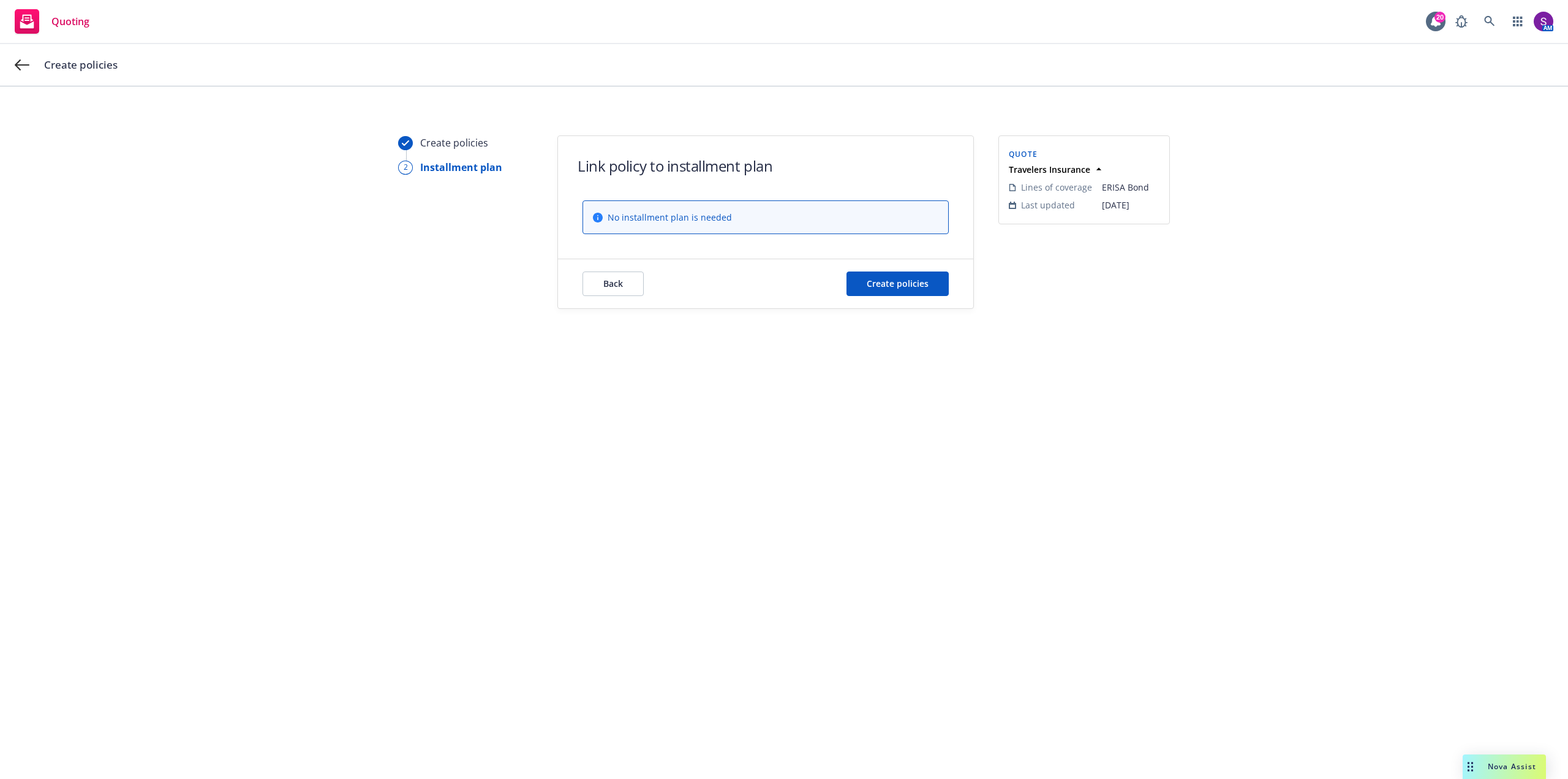
scroll to position [0, 0]
click at [933, 273] on button "Create policies" at bounding box center [898, 284] width 103 height 24
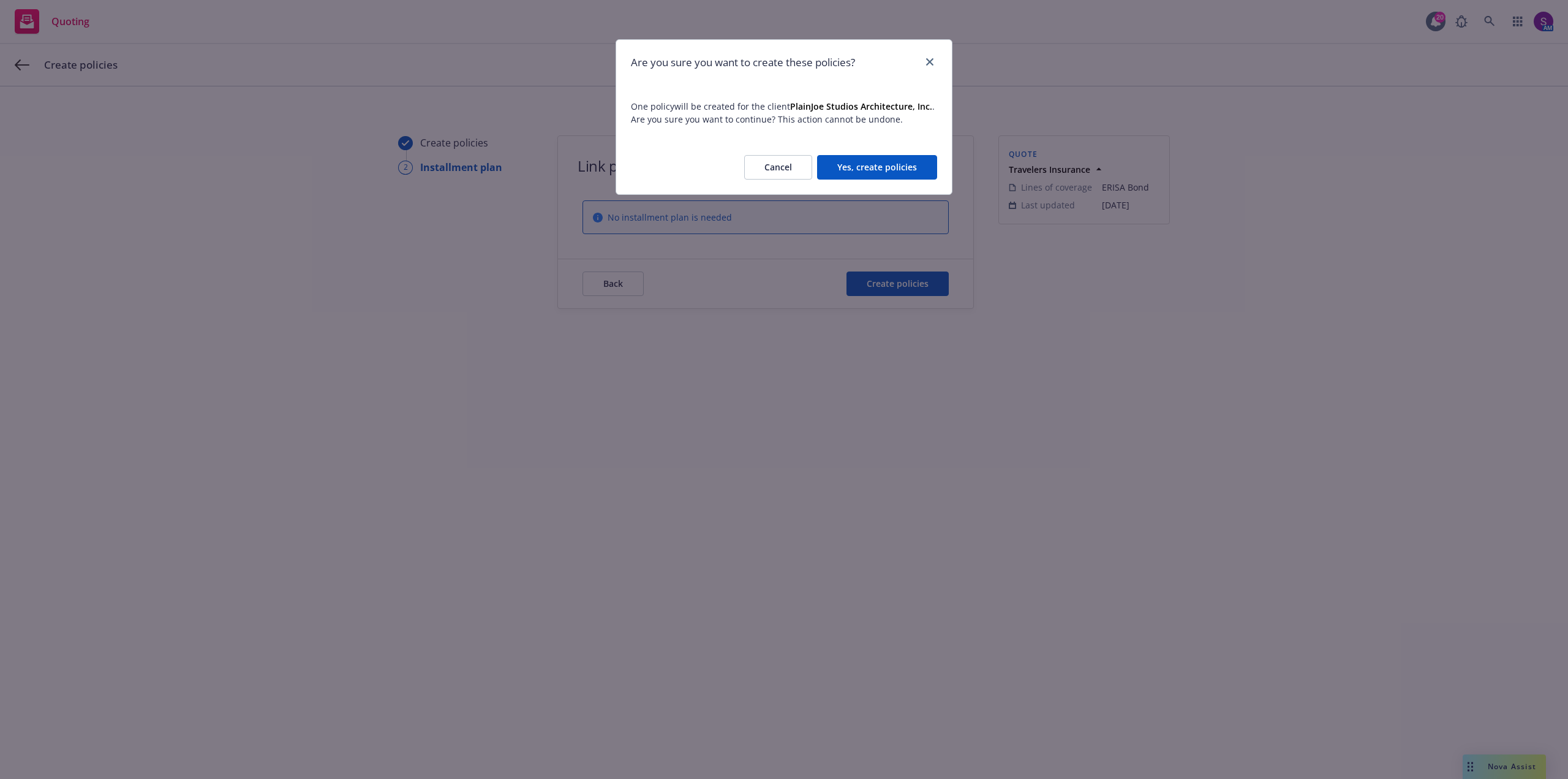
click at [893, 171] on button "Yes, create policies" at bounding box center [877, 167] width 120 height 24
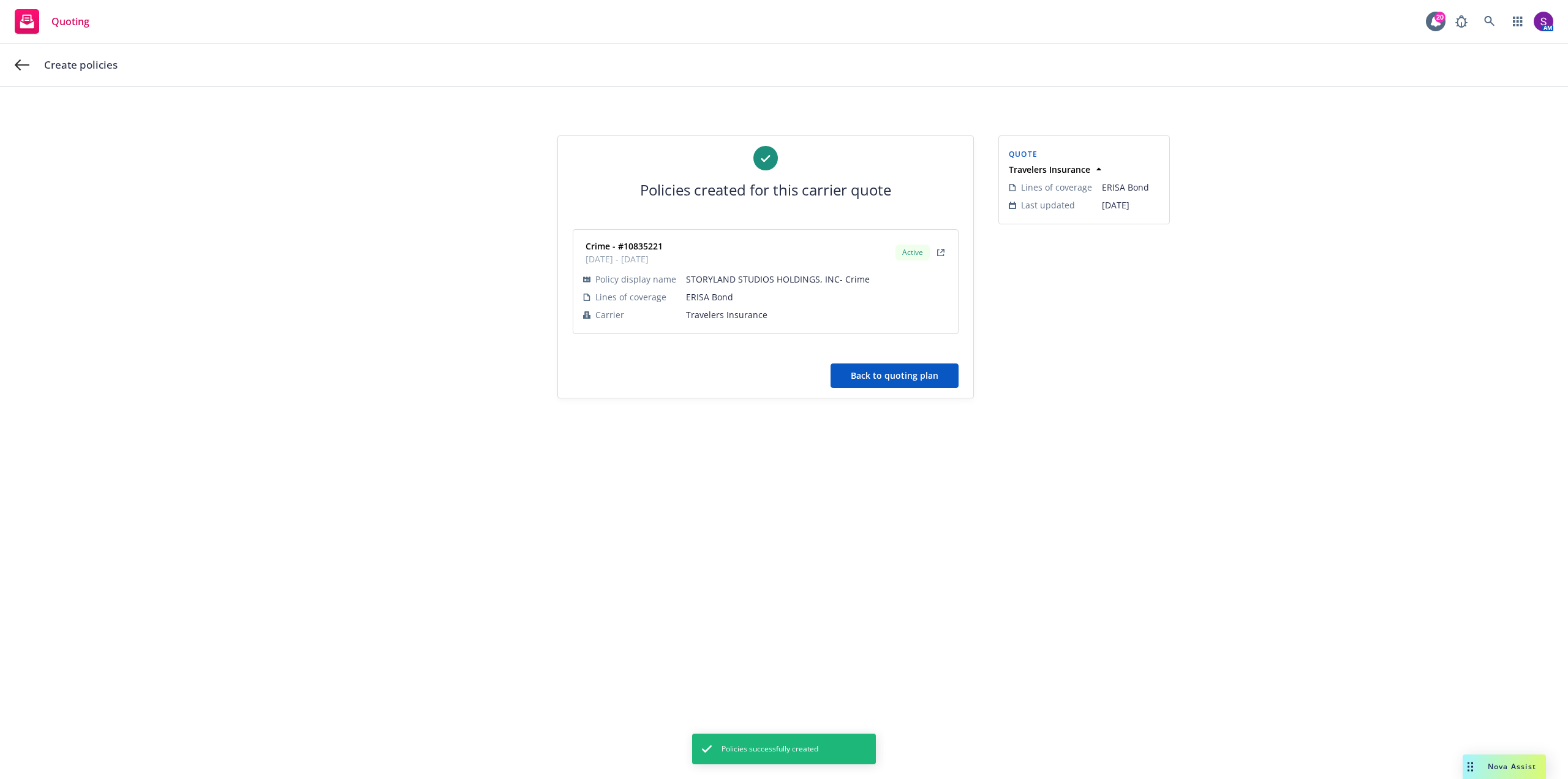
click at [911, 383] on button "Back to quoting plan" at bounding box center [894, 375] width 128 height 24
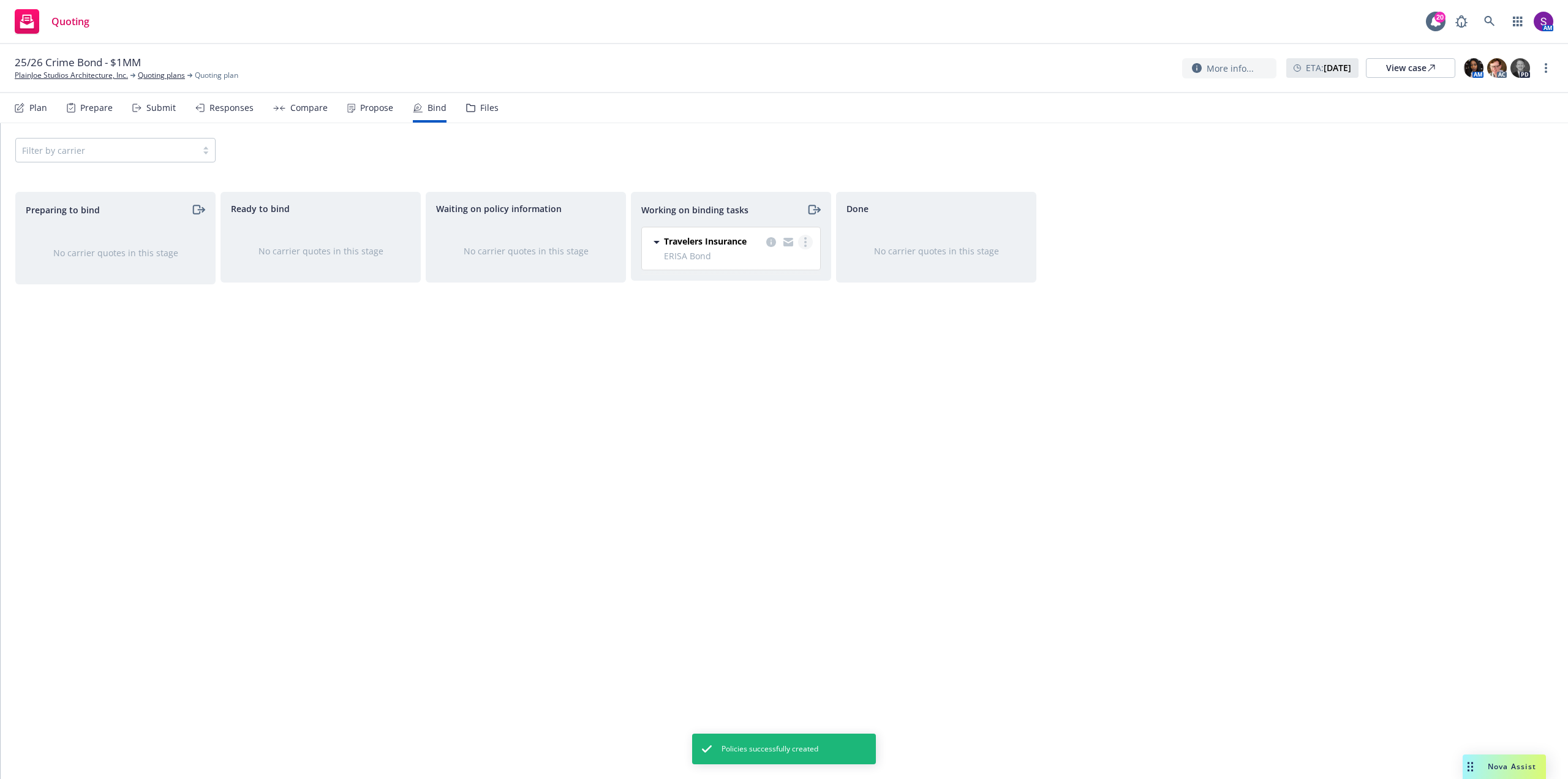
click at [804, 238] on link "more" at bounding box center [805, 242] width 14 height 14
click at [779, 290] on span "Move to done" at bounding box center [743, 291] width 85 height 11
click at [90, 74] on link "PlainJoe Studios Architecture, Inc." at bounding box center [71, 75] width 113 height 11
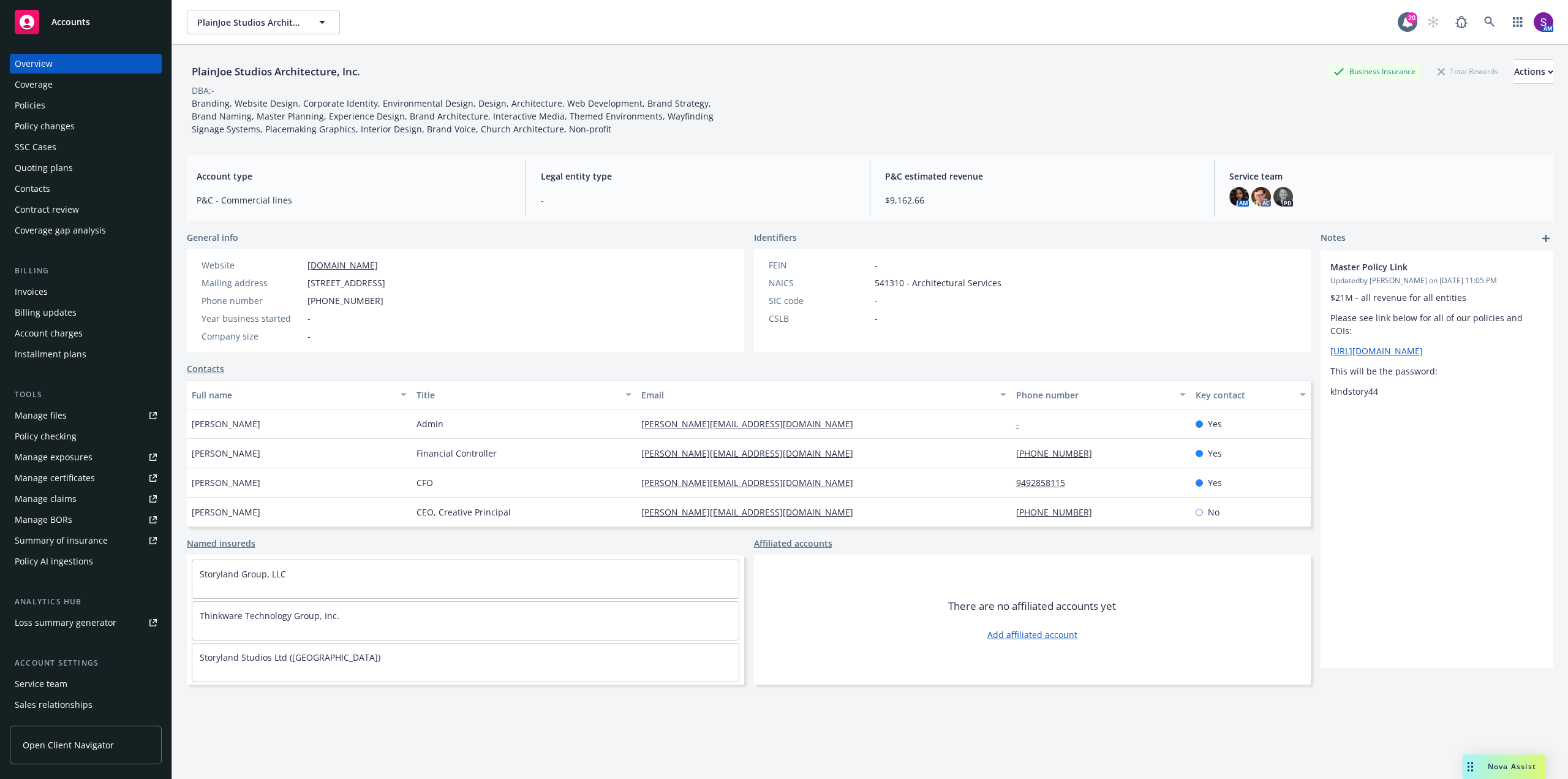
click at [57, 112] on div "Policies" at bounding box center [85, 105] width 142 height 19
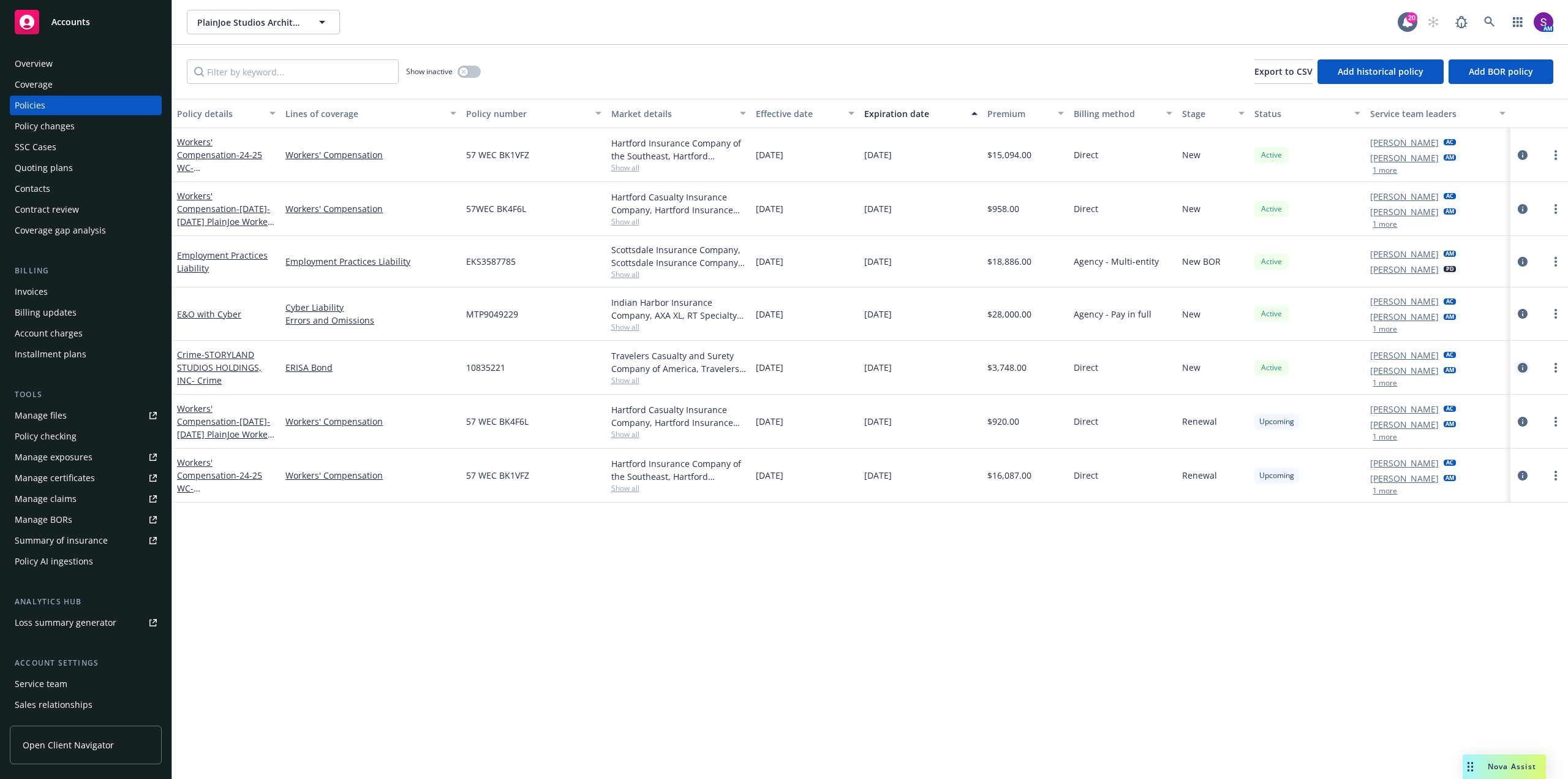
click at [1521, 366] on icon "circleInformation" at bounding box center [1523, 368] width 10 height 10
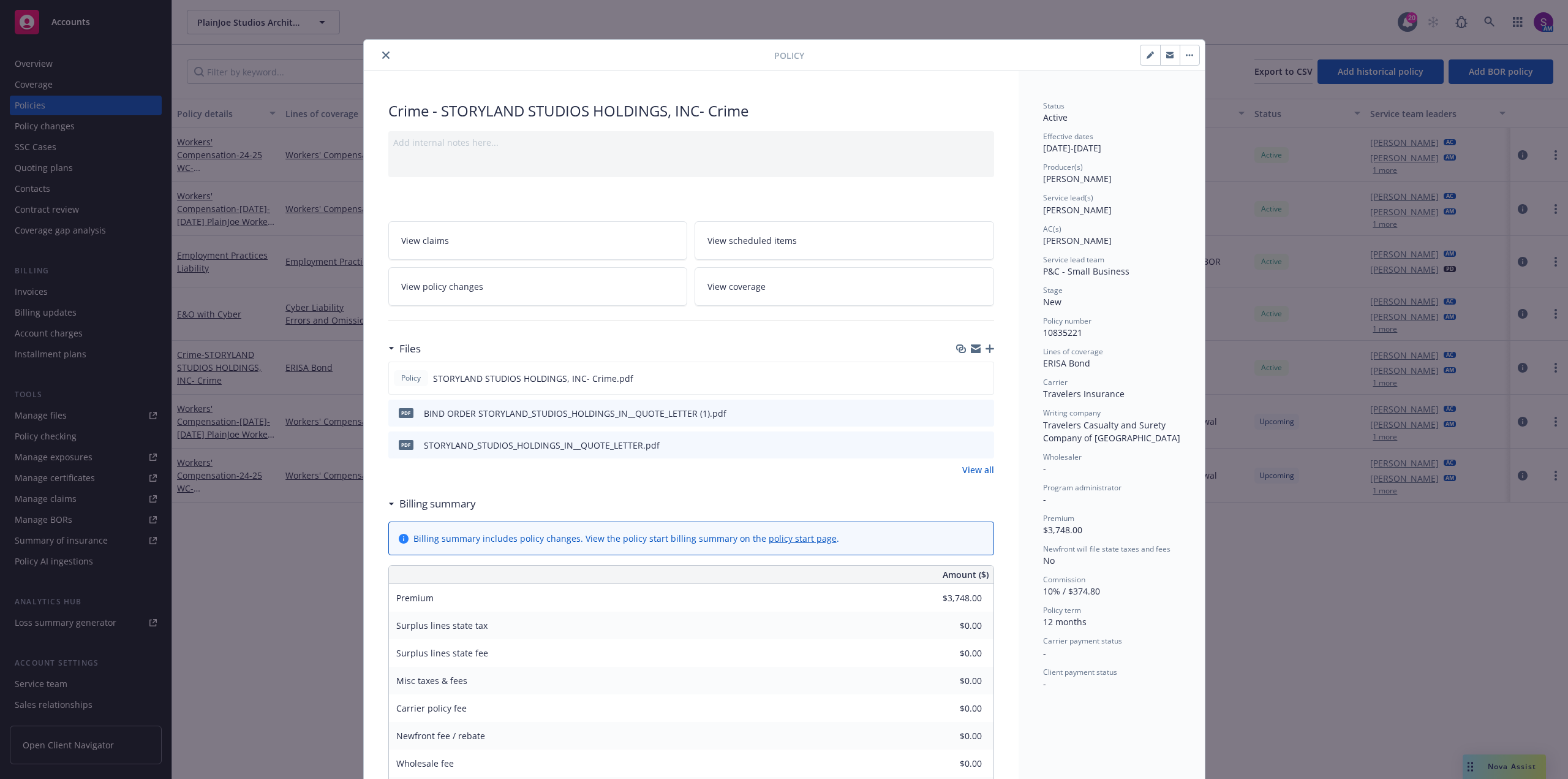
click at [378, 52] on button "close" at bounding box center [385, 55] width 14 height 14
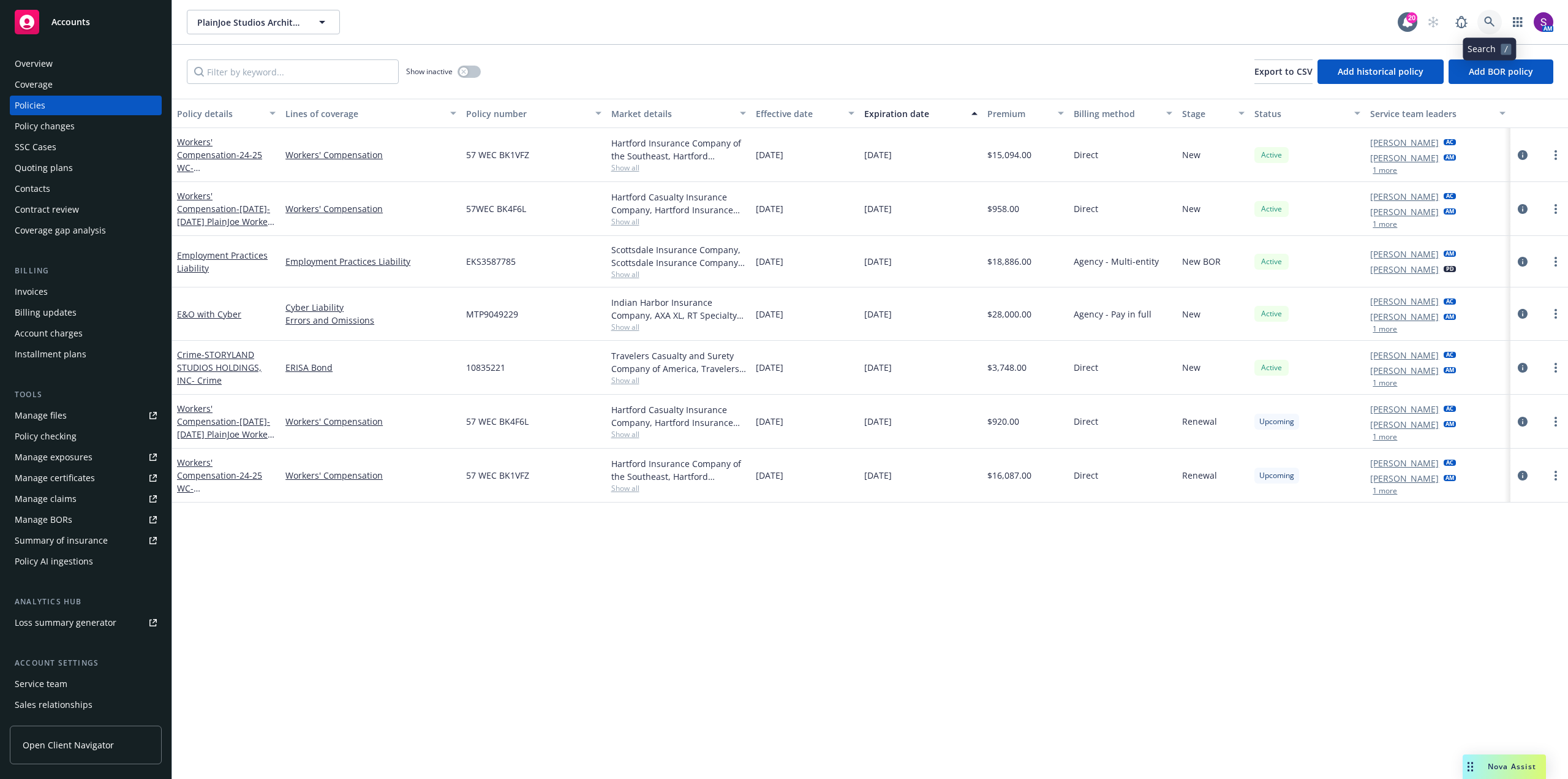
click at [1485, 17] on icon at bounding box center [1489, 22] width 11 height 11
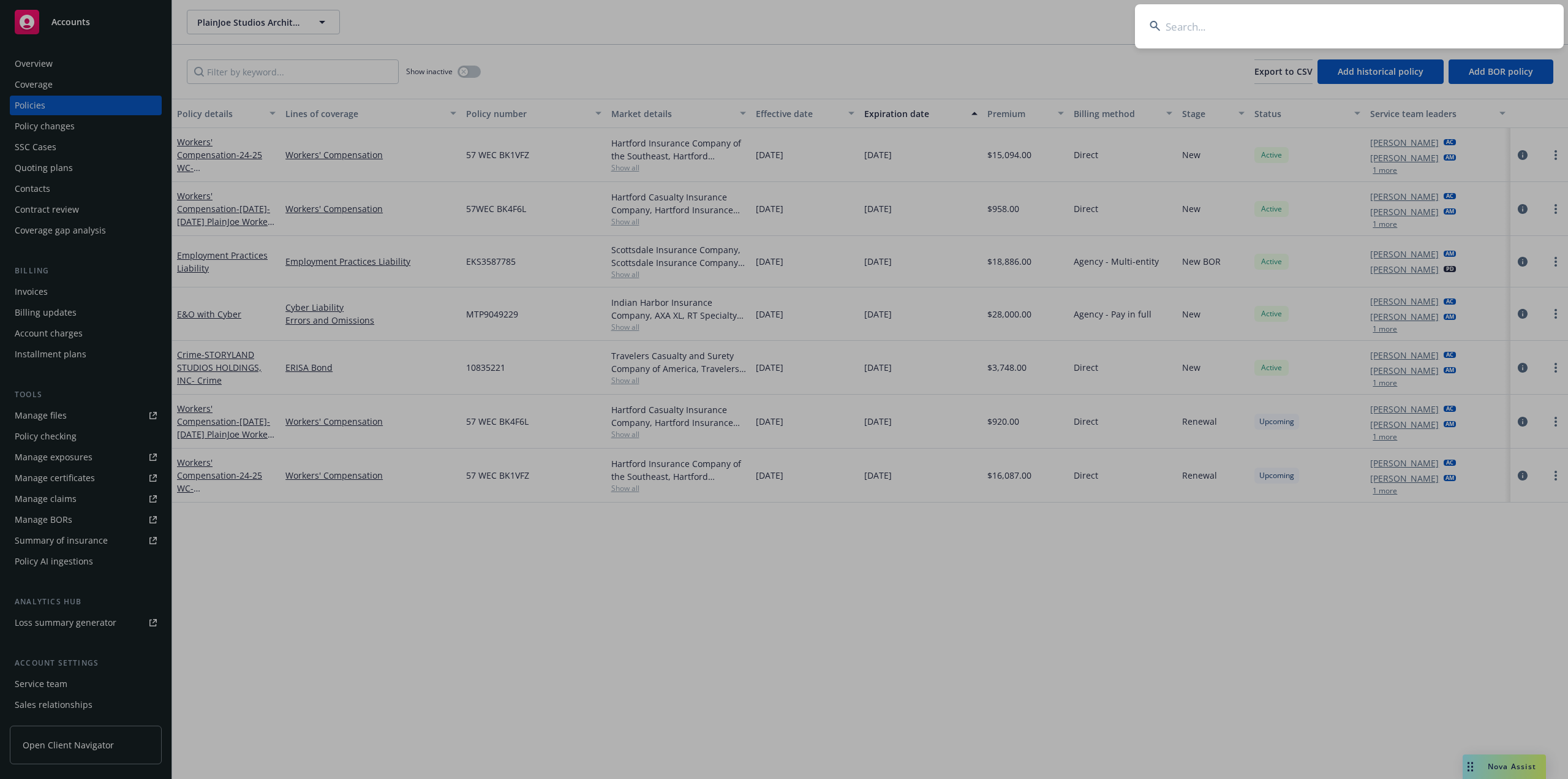
click at [1277, 27] on input at bounding box center [1349, 26] width 428 height 44
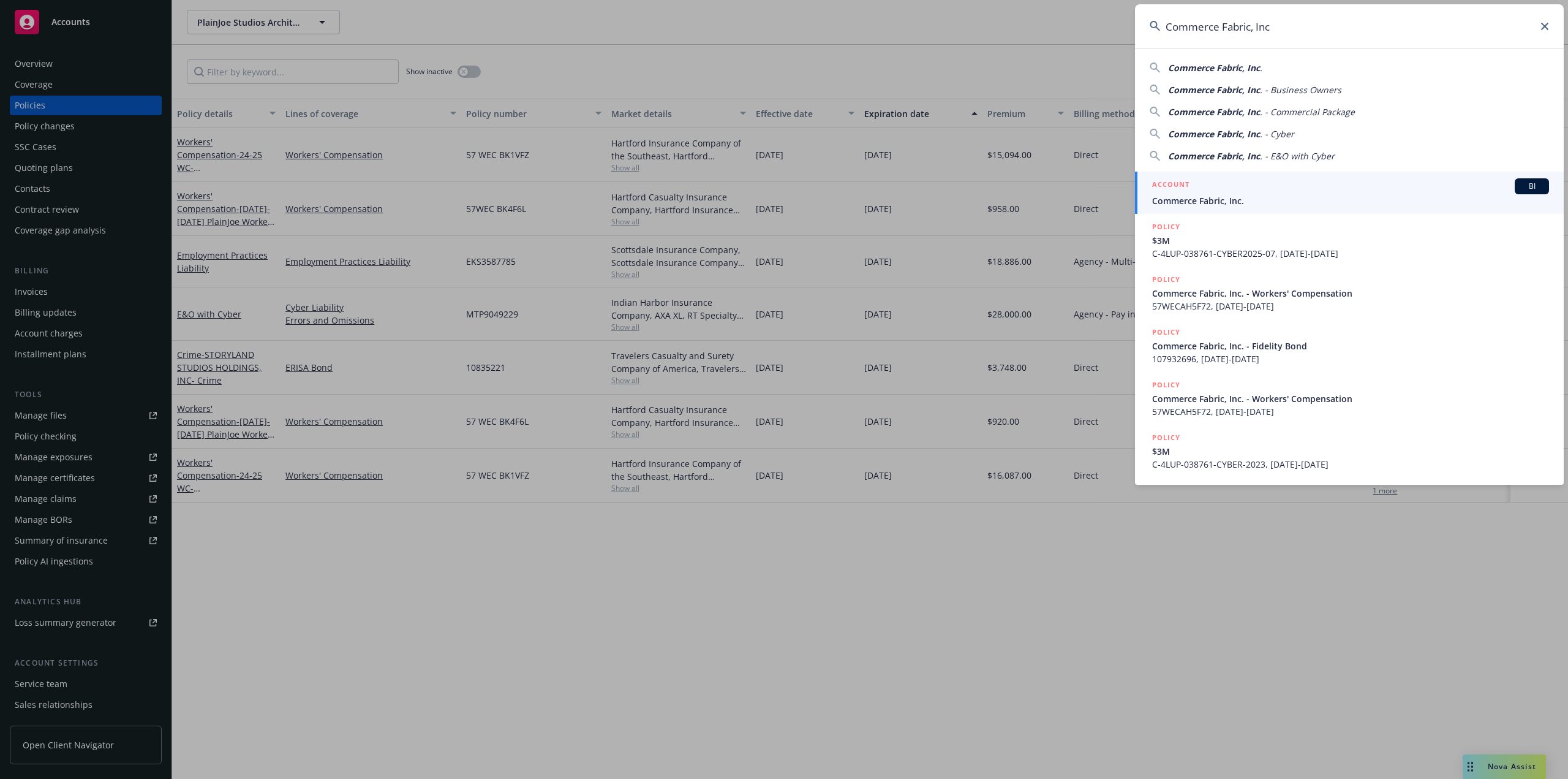
type input "Commerce Fabric, Inc"
click at [1211, 195] on span "Commerce Fabric, Inc." at bounding box center [1350, 201] width 397 height 13
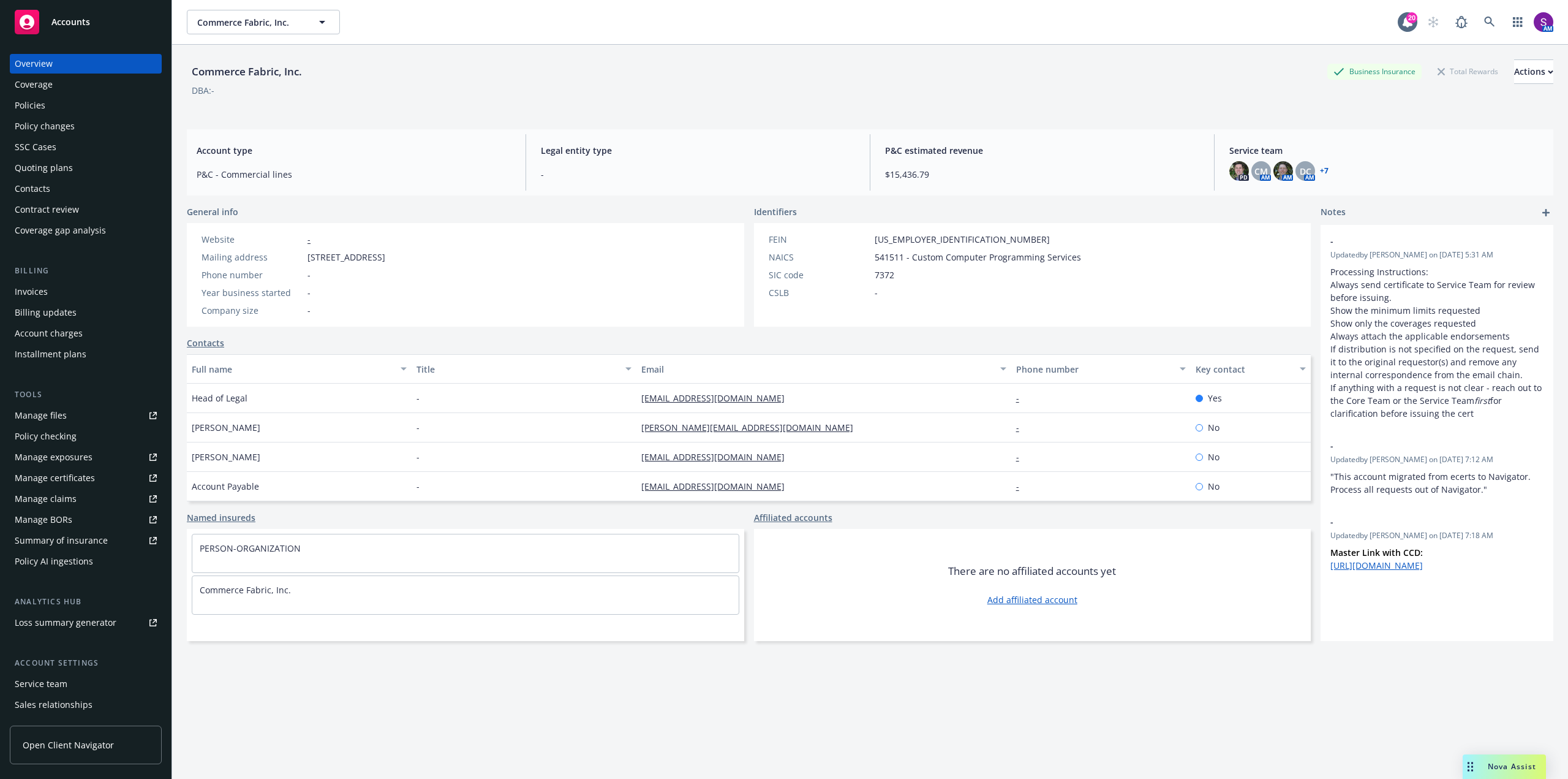
click at [70, 109] on div "Policies" at bounding box center [85, 105] width 142 height 19
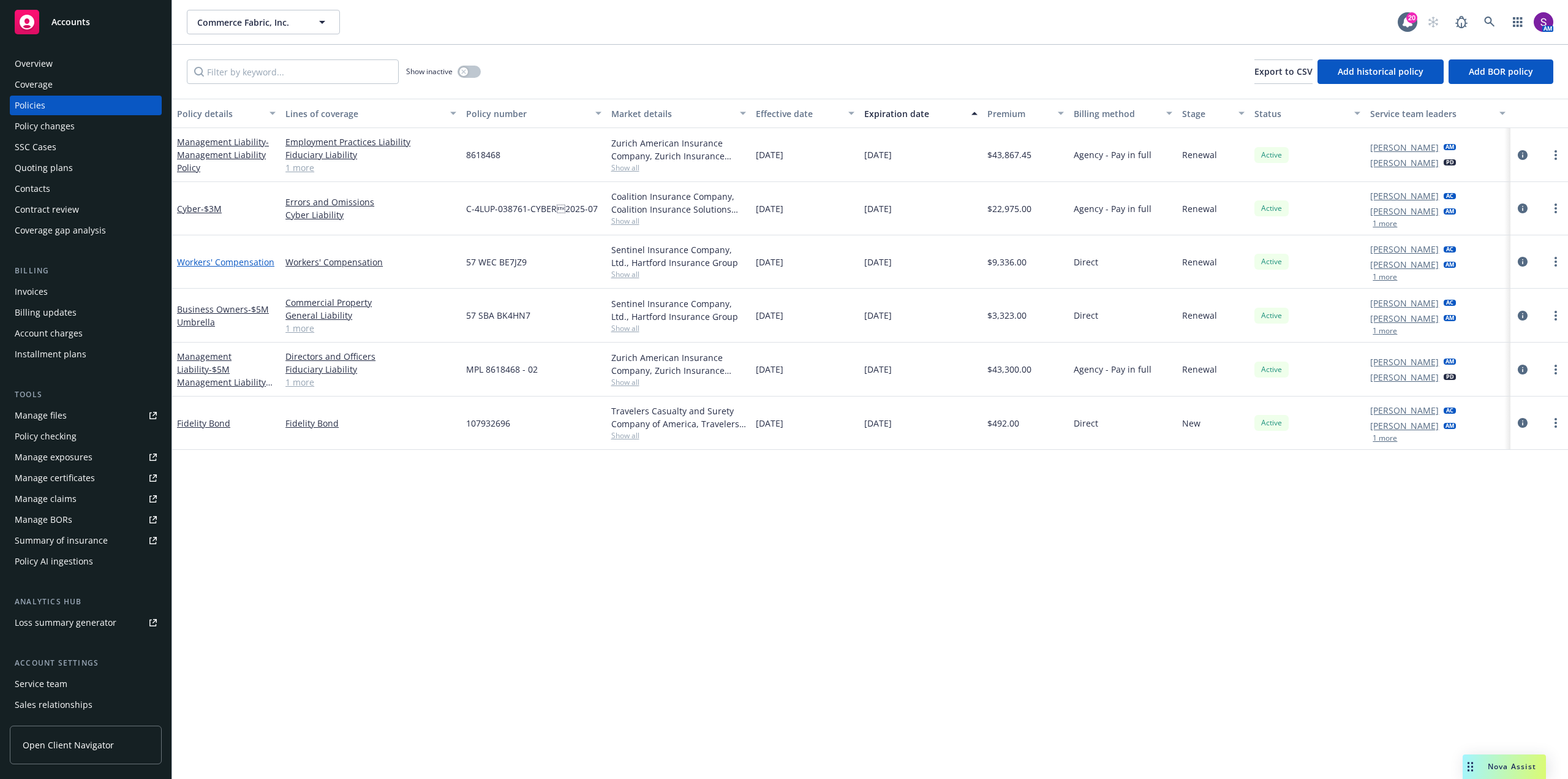
click at [236, 263] on link "Workers' Compensation" at bounding box center [226, 262] width 98 height 11
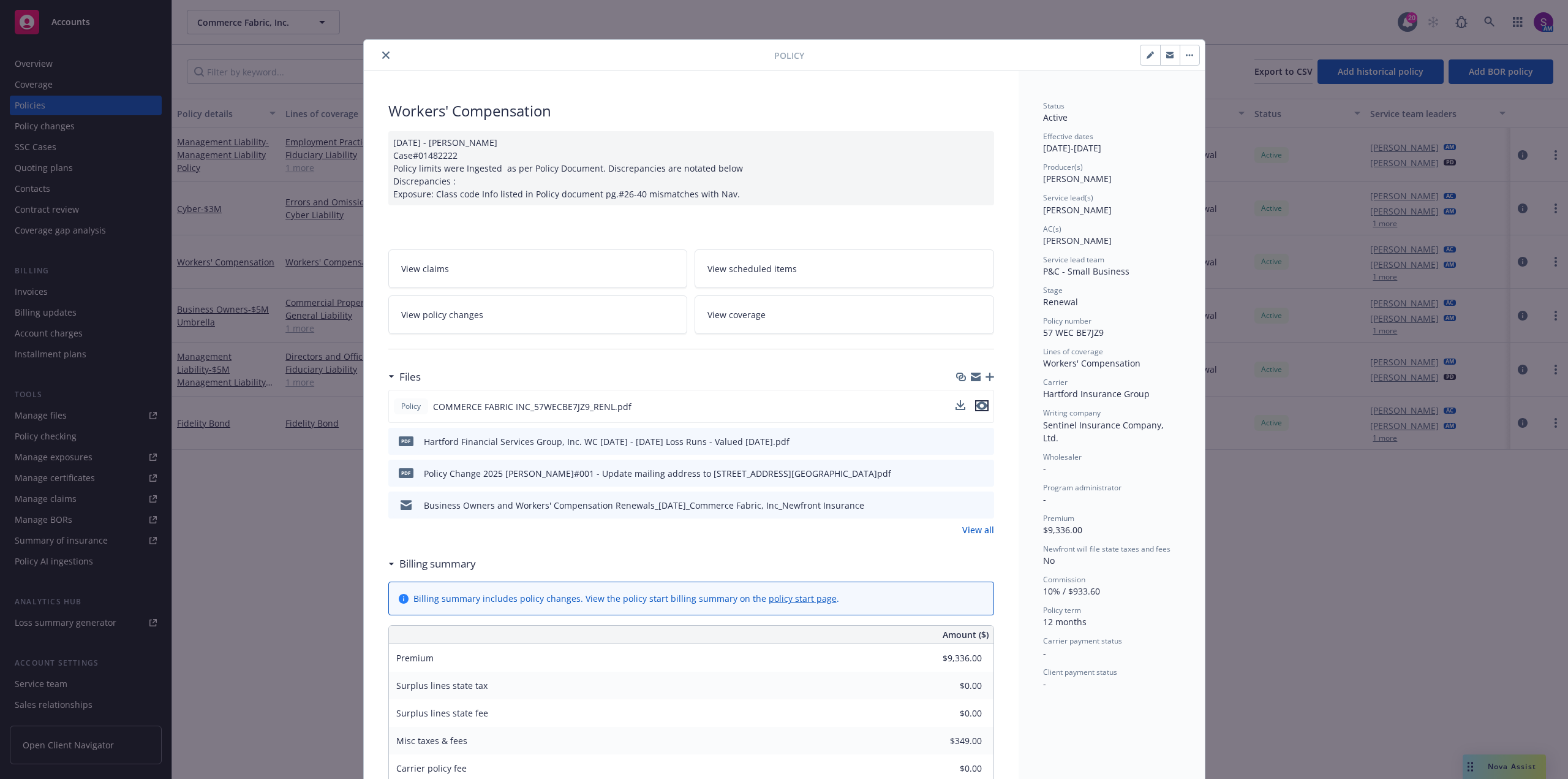
click at [981, 404] on icon "preview file" at bounding box center [981, 406] width 11 height 9
click at [385, 55] on button "close" at bounding box center [385, 55] width 14 height 14
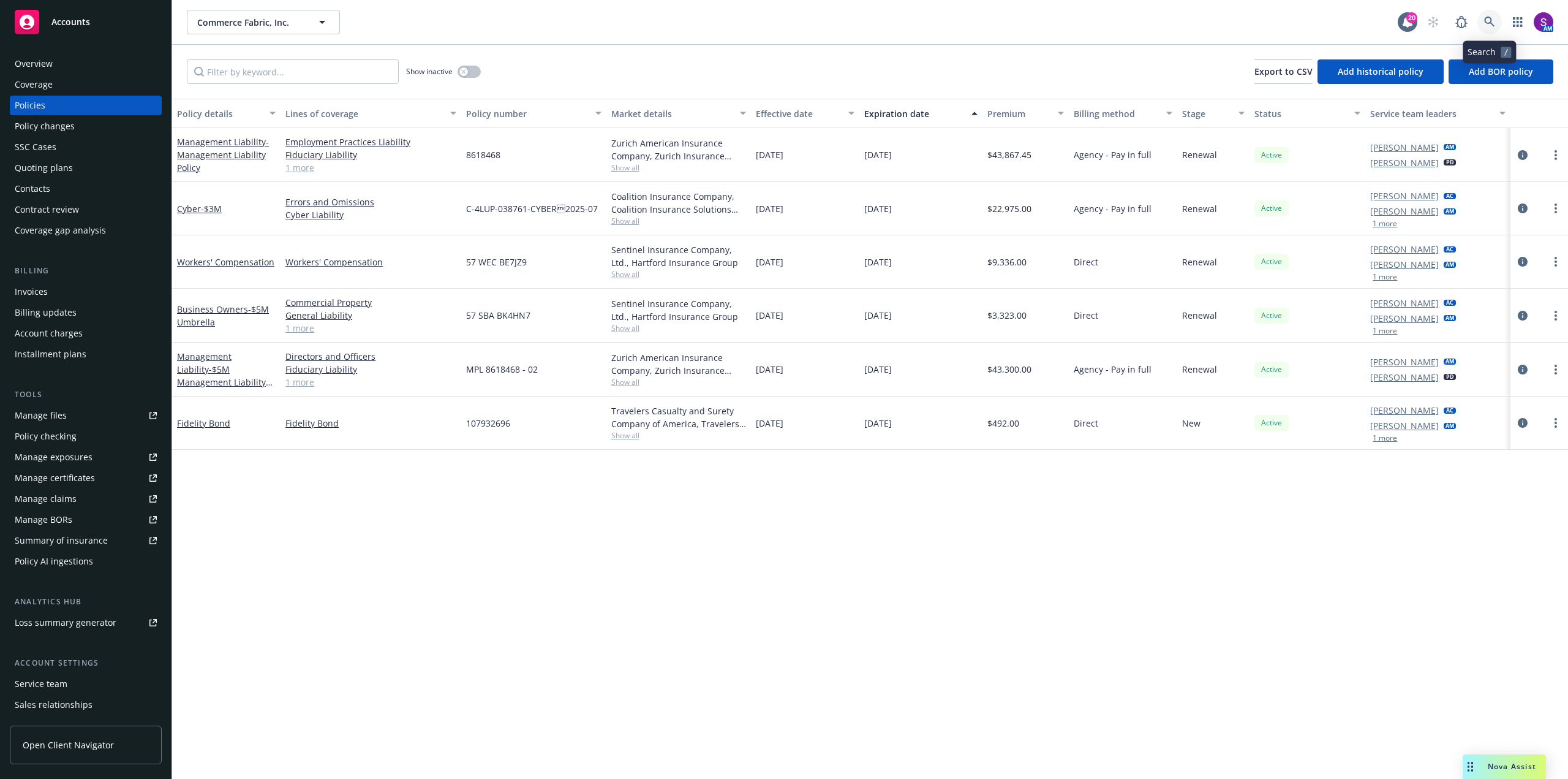
click at [1485, 17] on icon at bounding box center [1489, 22] width 11 height 11
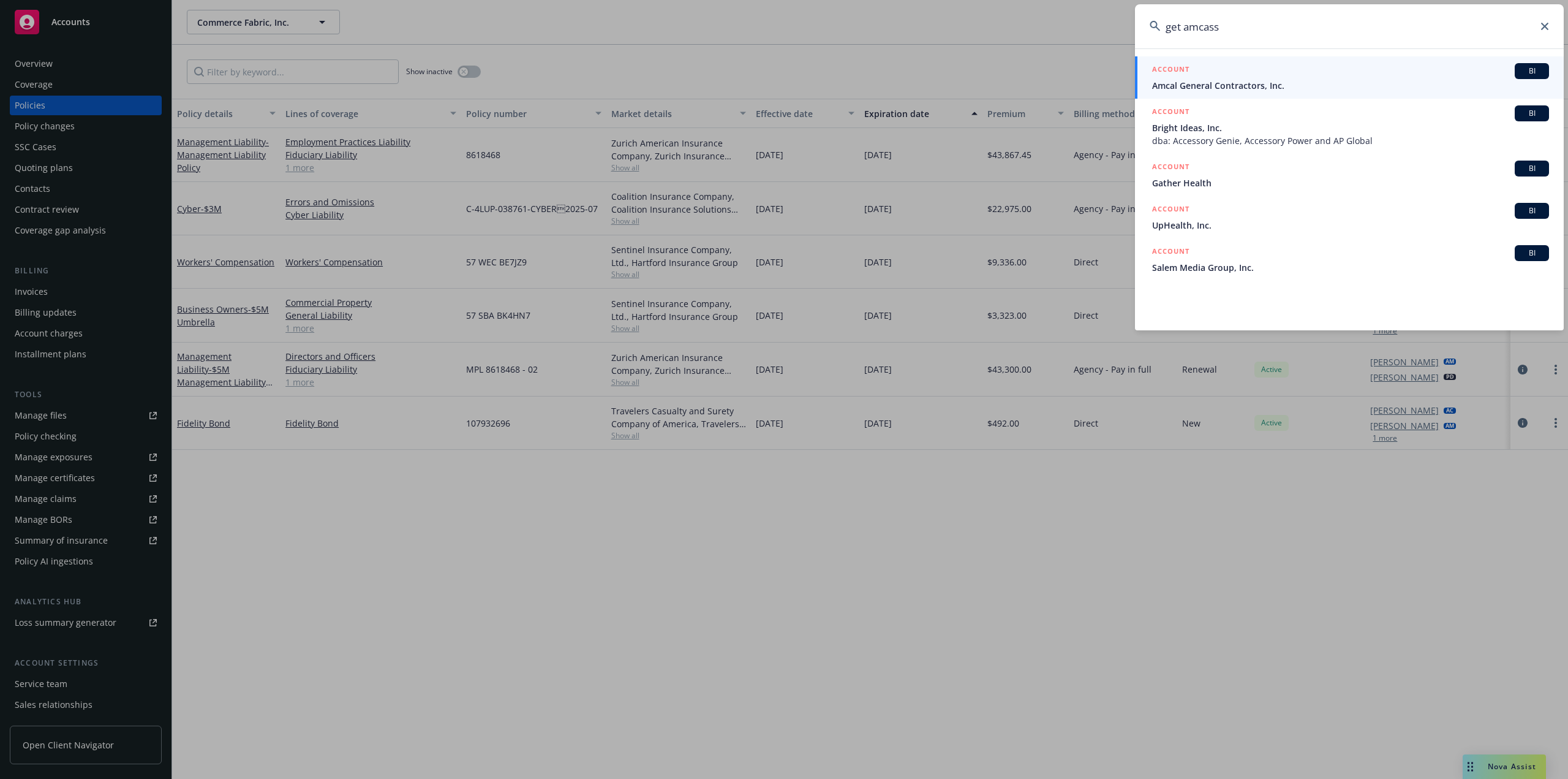
type input "get amcass"
drag, startPoint x: 1222, startPoint y: 27, endPoint x: 1110, endPoint y: 32, distance: 112.1
click at [1110, 32] on div "get amcass ACCOUNT BI Amcal General Contractors, Inc. ACCOUNT BI Bright Ideas, …" at bounding box center [784, 389] width 1568 height 779
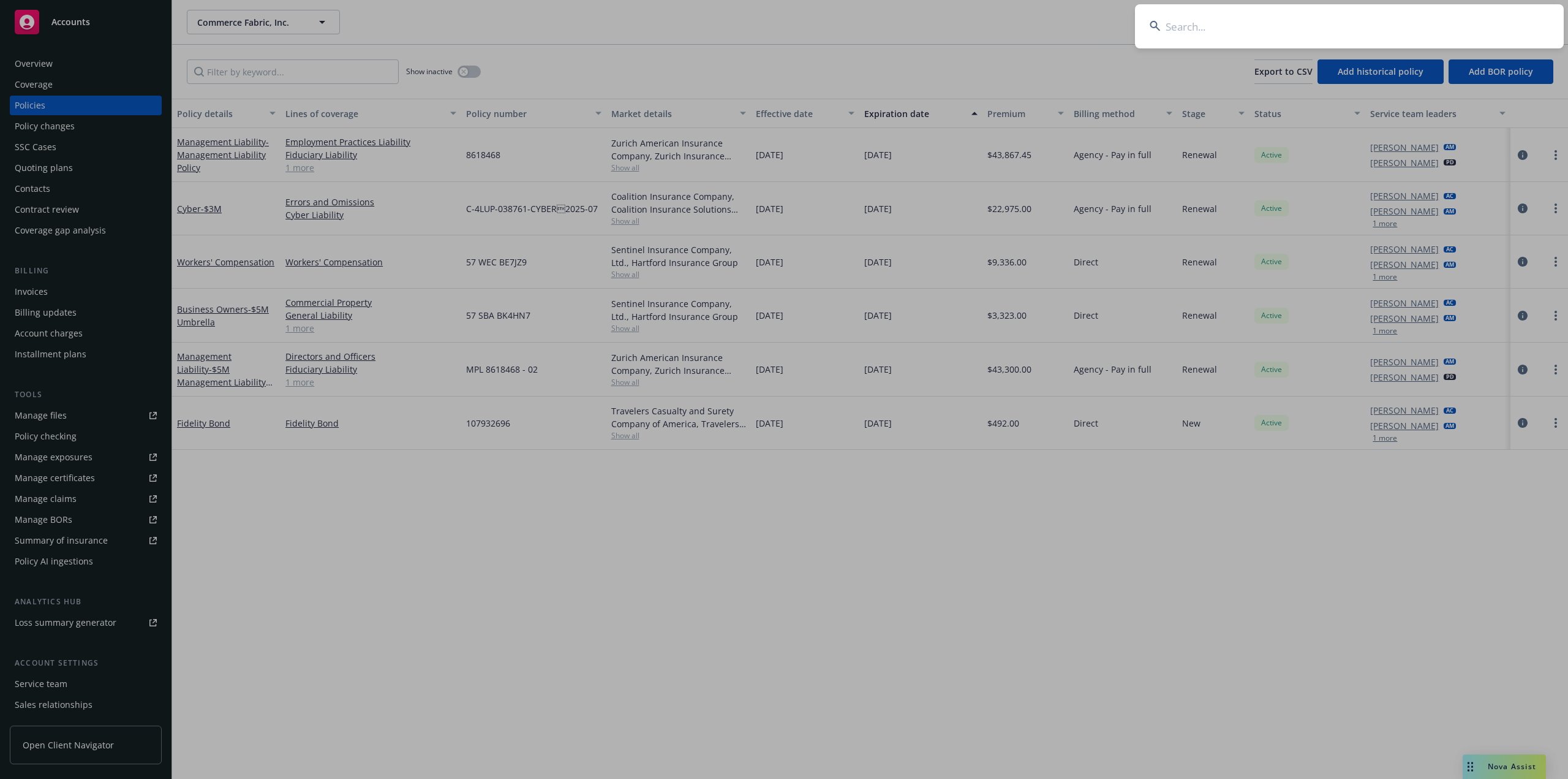
paste input "sara.jorgis@getambassador.com"
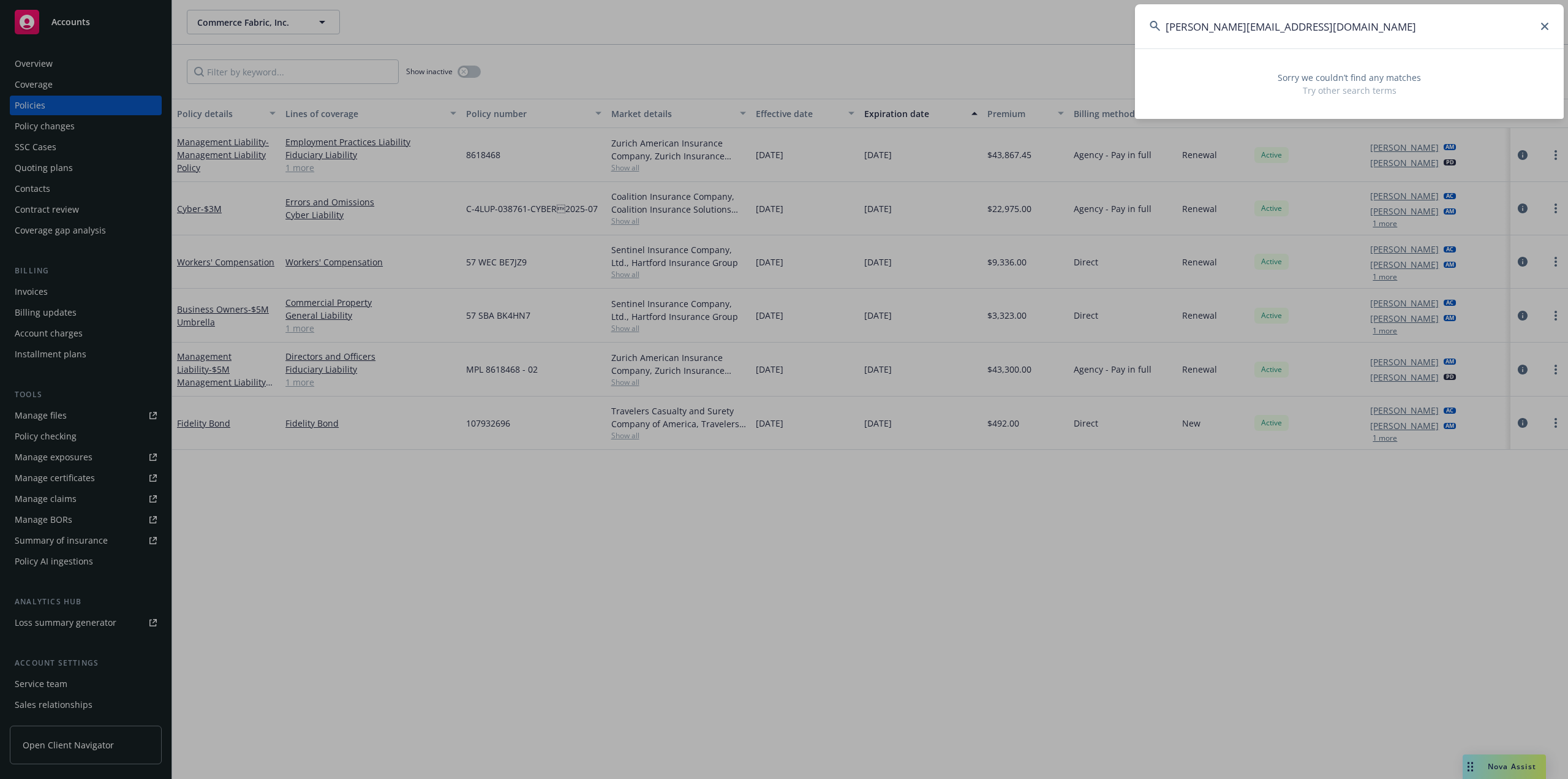
type input "sara.jorgis@getambassador.com"
drag, startPoint x: 1356, startPoint y: 27, endPoint x: 1076, endPoint y: 46, distance: 280.6
click at [1076, 46] on div "sara.jorgis@getambassador.com Sorry we couldn’t find any matches Try other sear…" at bounding box center [784, 389] width 1568 height 779
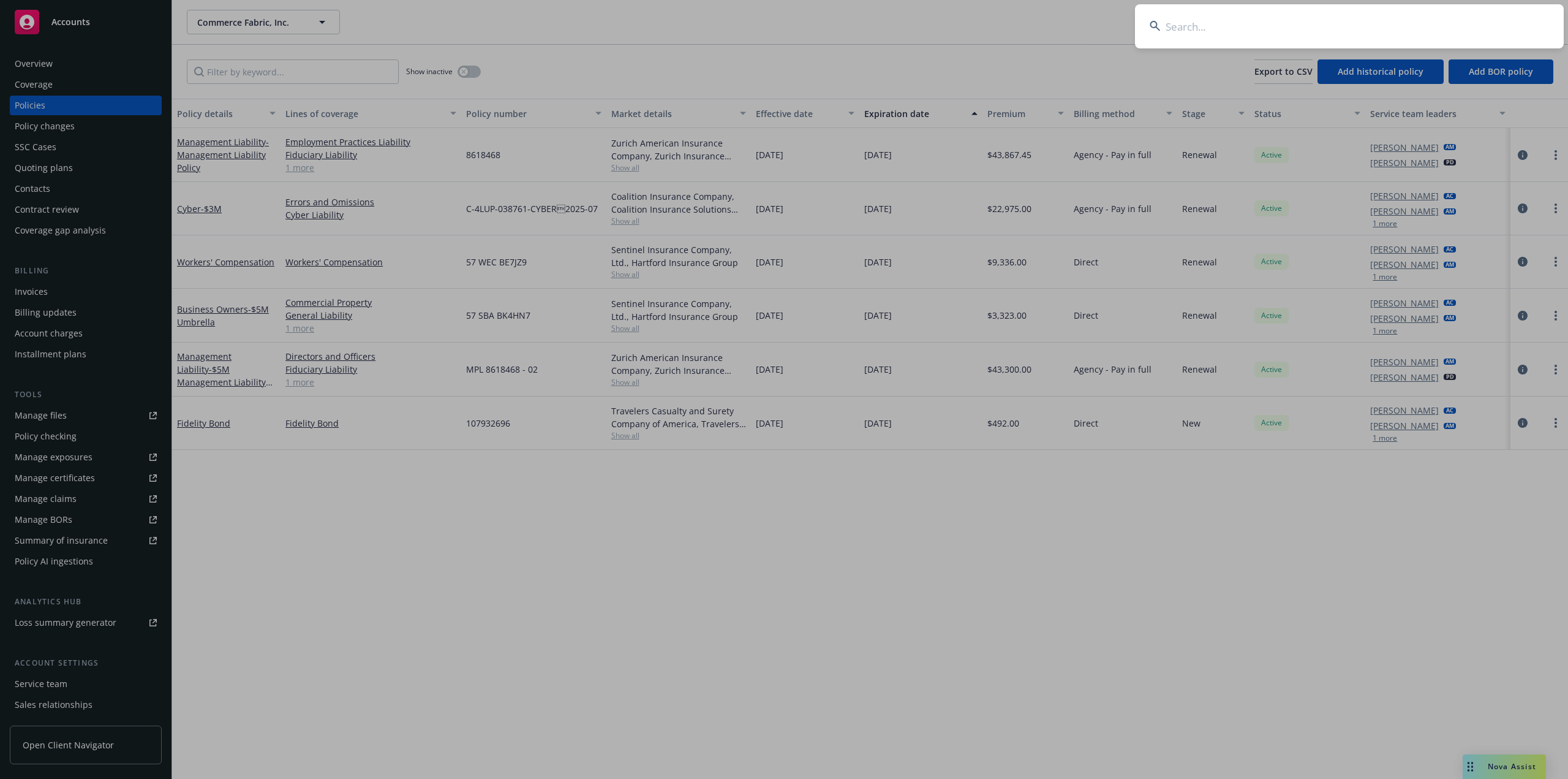
paste input "sara.jorgis@getambassador.com"
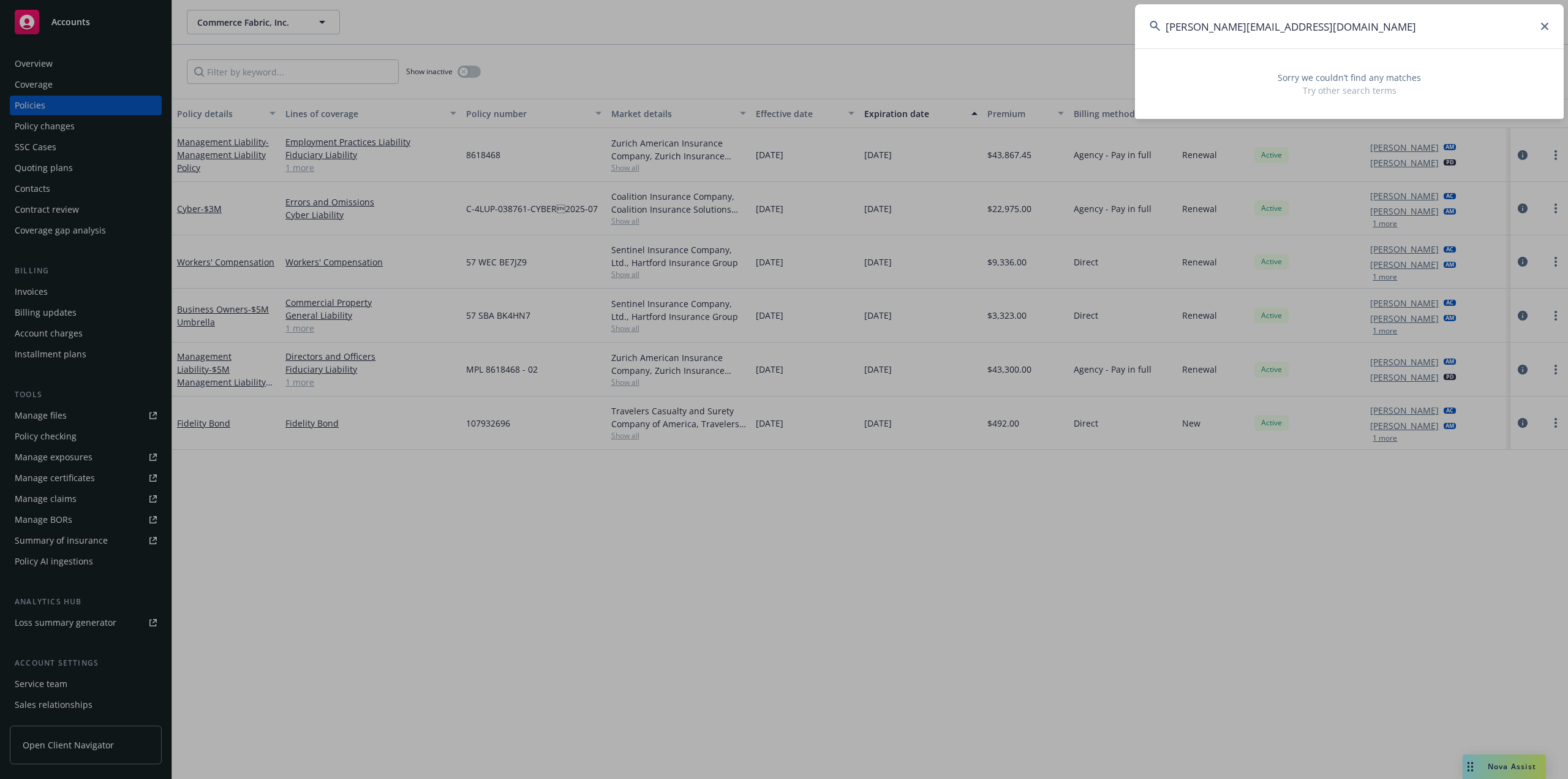
drag, startPoint x: 1238, startPoint y: 27, endPoint x: 1058, endPoint y: 37, distance: 180.3
click at [1058, 37] on div "sara.jorgis@getambassador.com Sorry we couldn’t find any matches Try other sear…" at bounding box center [784, 389] width 1568 height 779
click at [1264, 27] on input "atambassador.com" at bounding box center [1349, 26] width 428 height 44
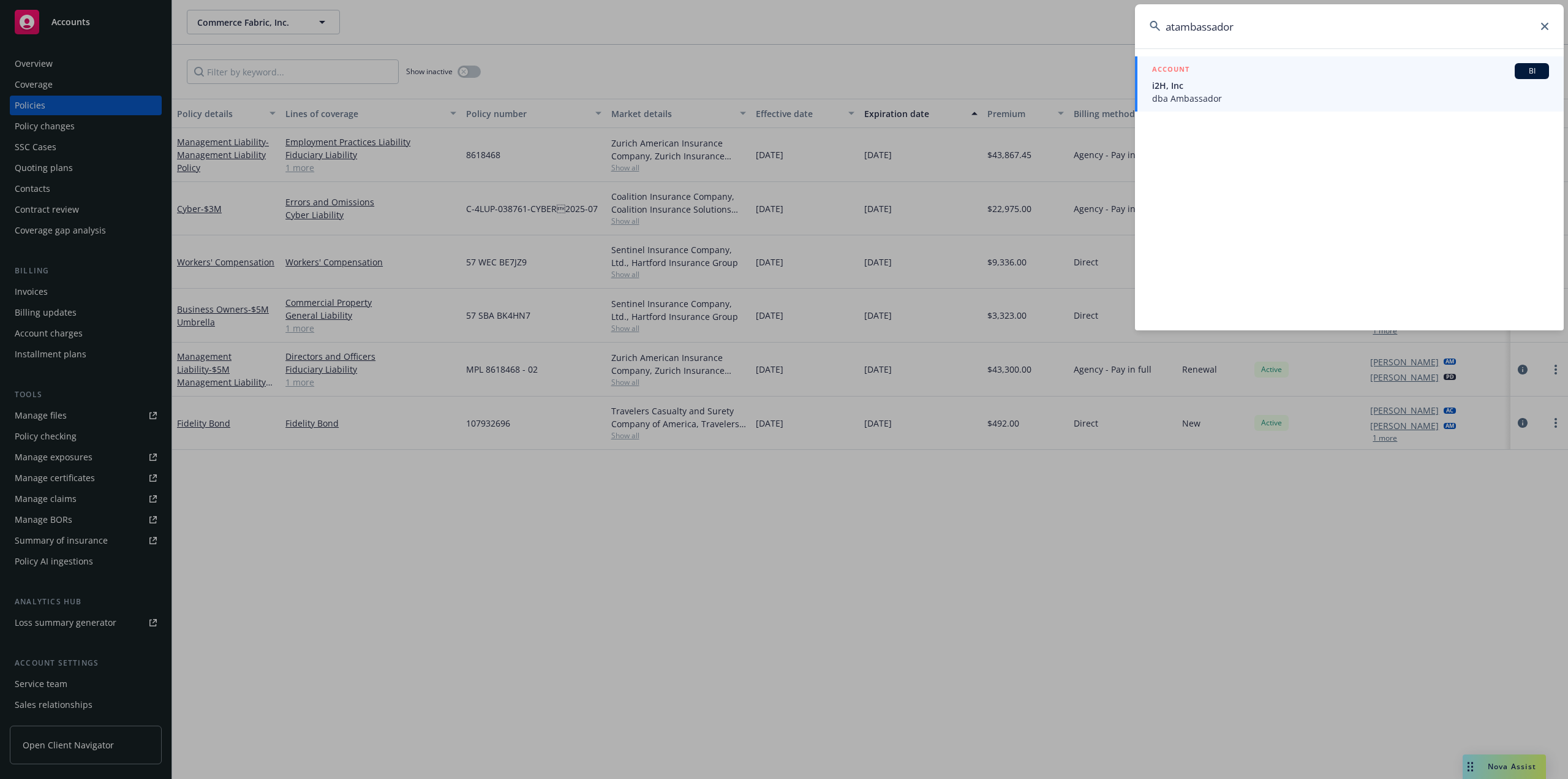
type input "atambassador"
click at [1193, 88] on span "i2H, Inc" at bounding box center [1350, 85] width 397 height 13
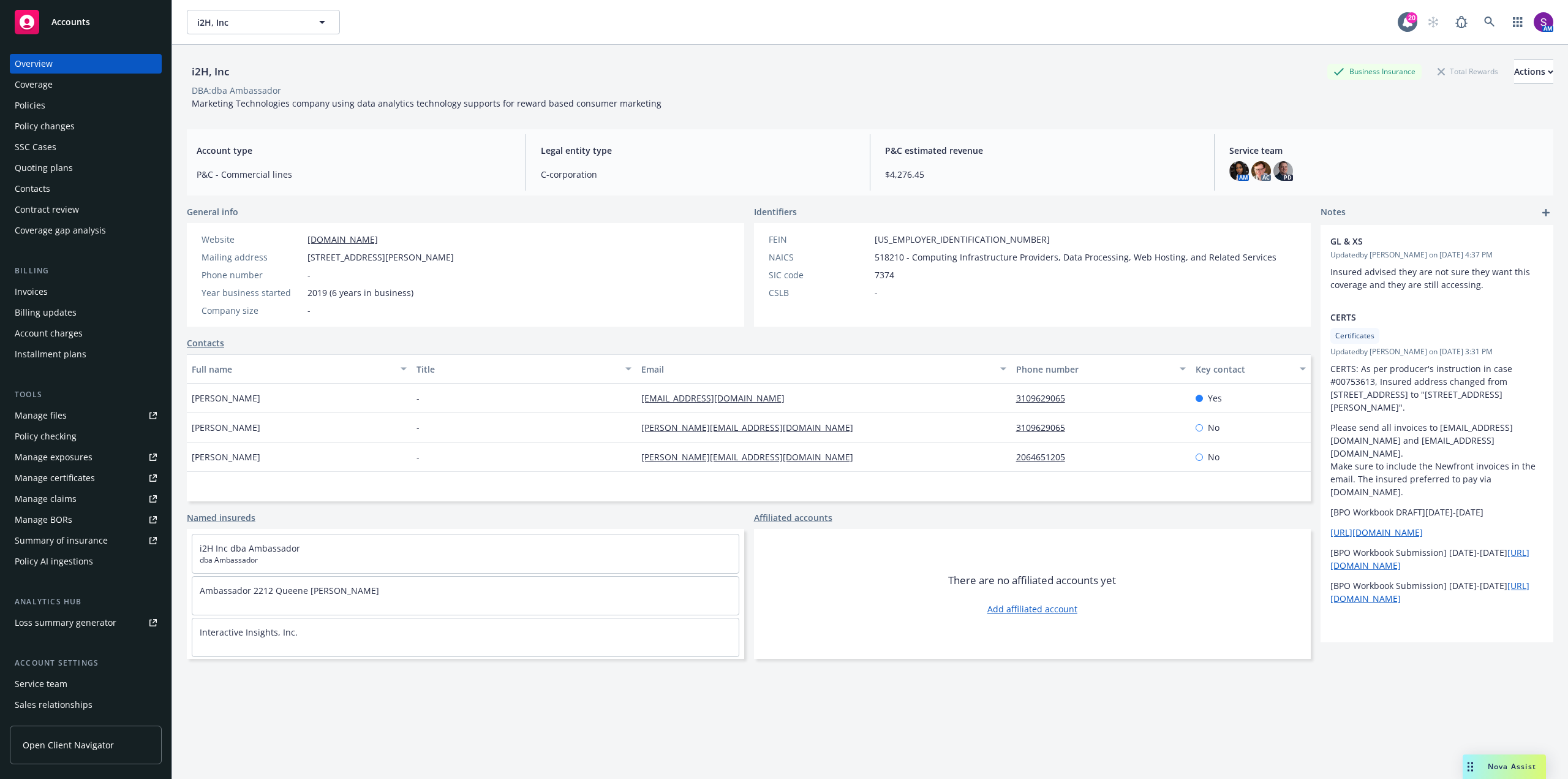
click at [86, 103] on div "Policies" at bounding box center [85, 105] width 142 height 19
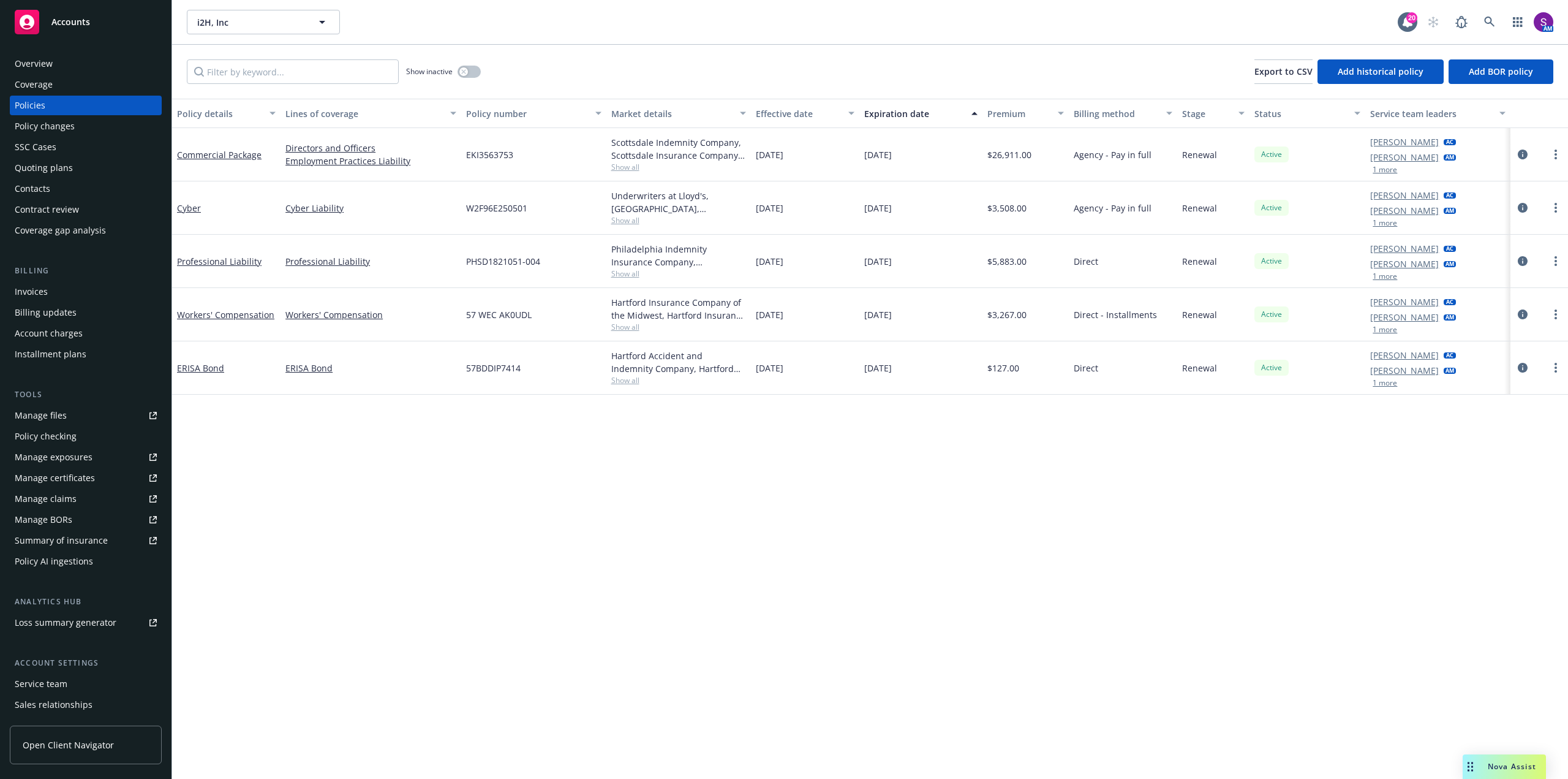
click at [91, 73] on div "Overview" at bounding box center [85, 63] width 142 height 19
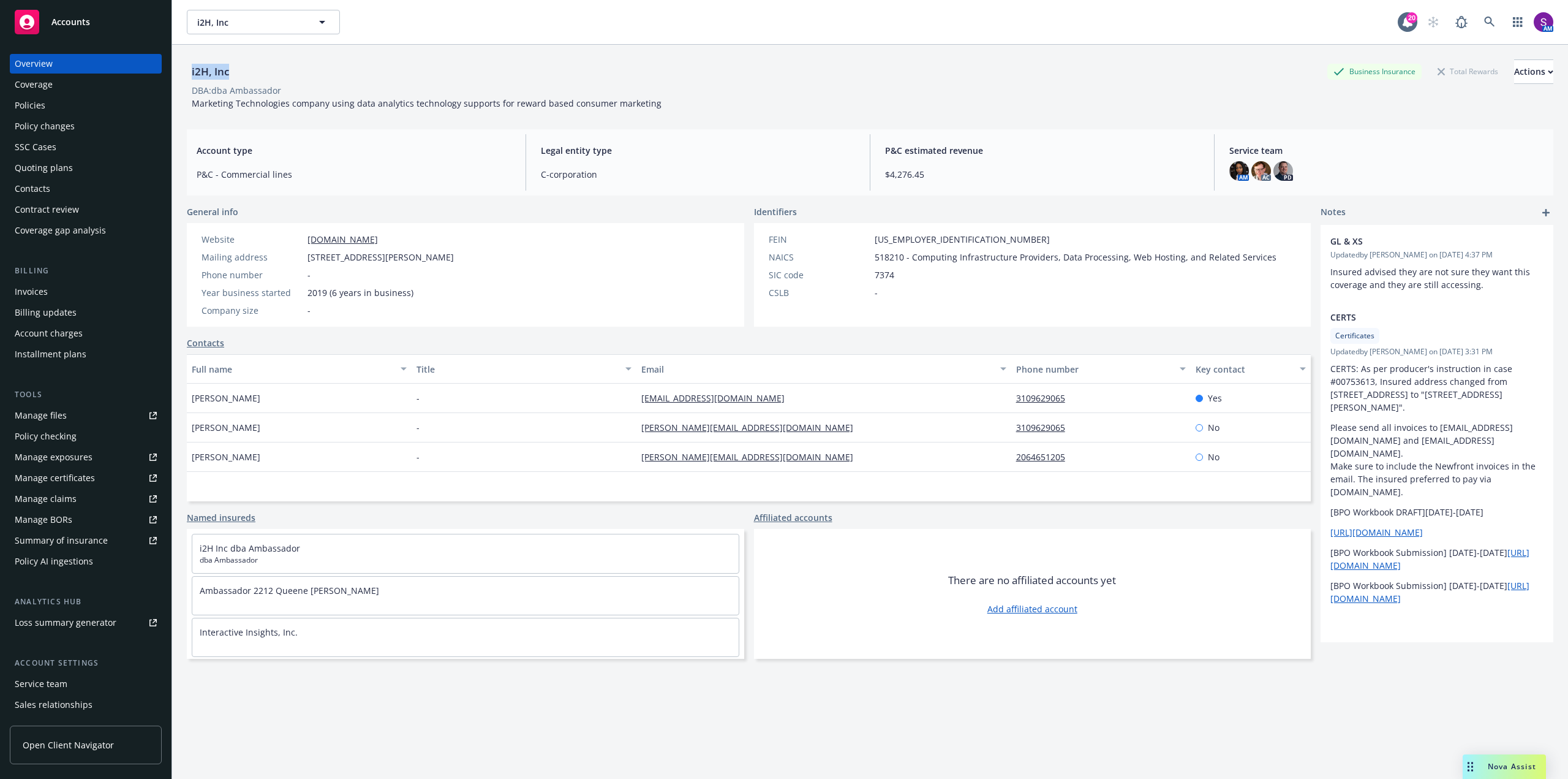
drag, startPoint x: 243, startPoint y: 74, endPoint x: 182, endPoint y: 75, distance: 61.0
click at [182, 75] on div "i2H, Inc Business Insurance Total Rewards Actions DBA: dba Ambassador Marketing…" at bounding box center [870, 434] width 1396 height 779
copy div "i2H, Inc"
click at [1490, 17] on link at bounding box center [1490, 22] width 24 height 24
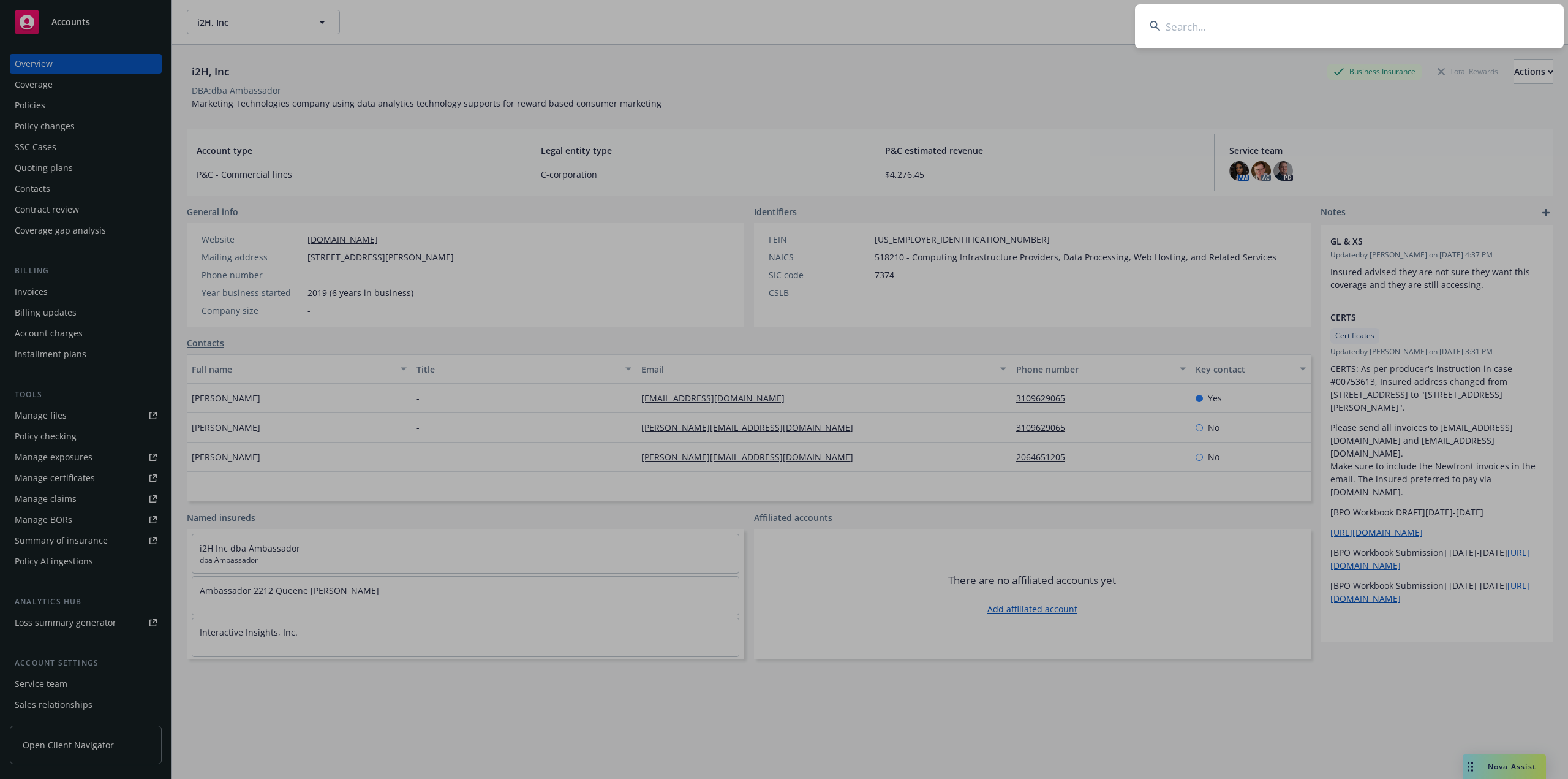
click at [1294, 26] on input at bounding box center [1349, 26] width 428 height 44
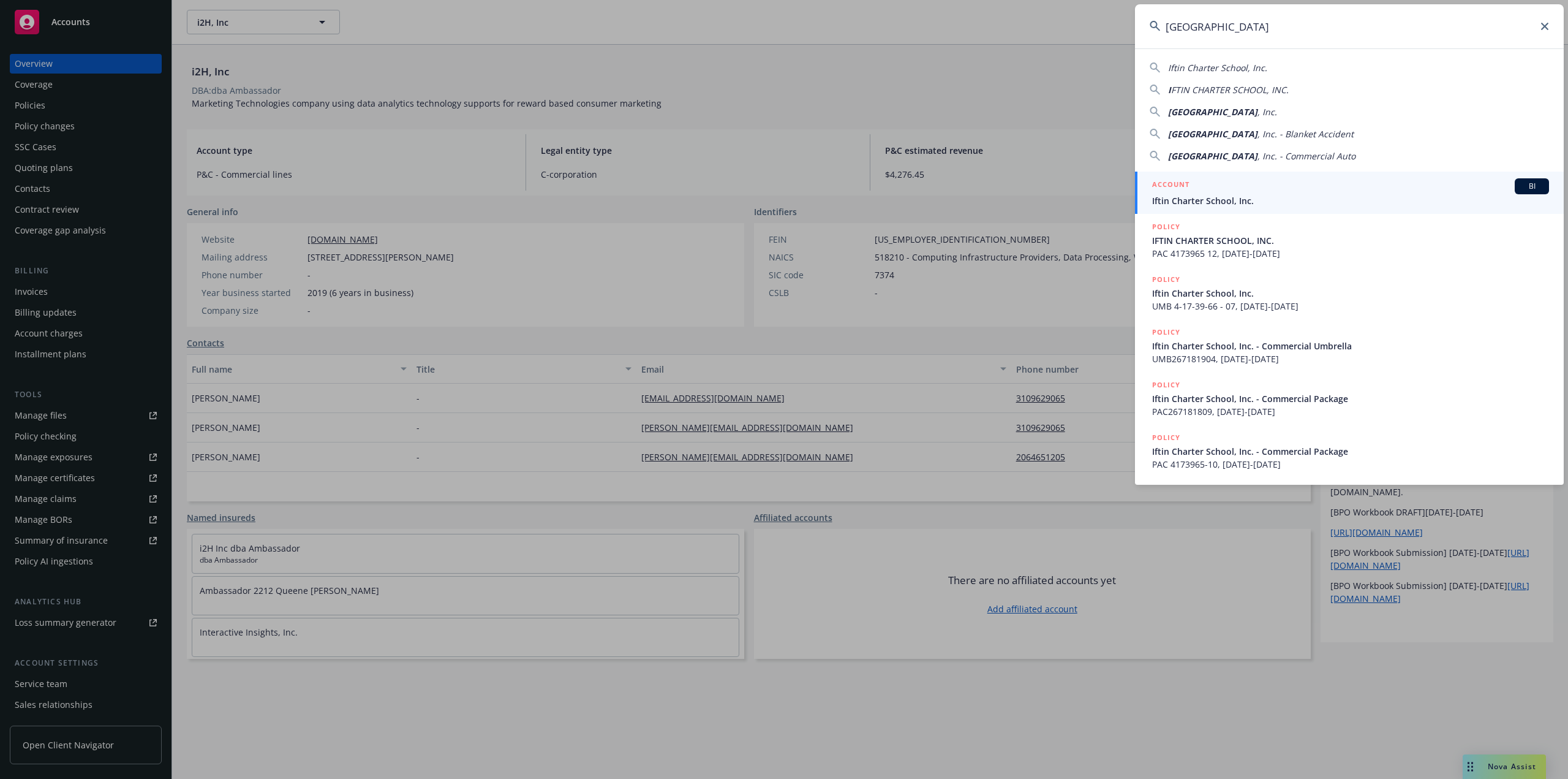
type input "Iftin Charter School"
click at [1221, 191] on div "ACCOUNT BI" at bounding box center [1350, 186] width 397 height 16
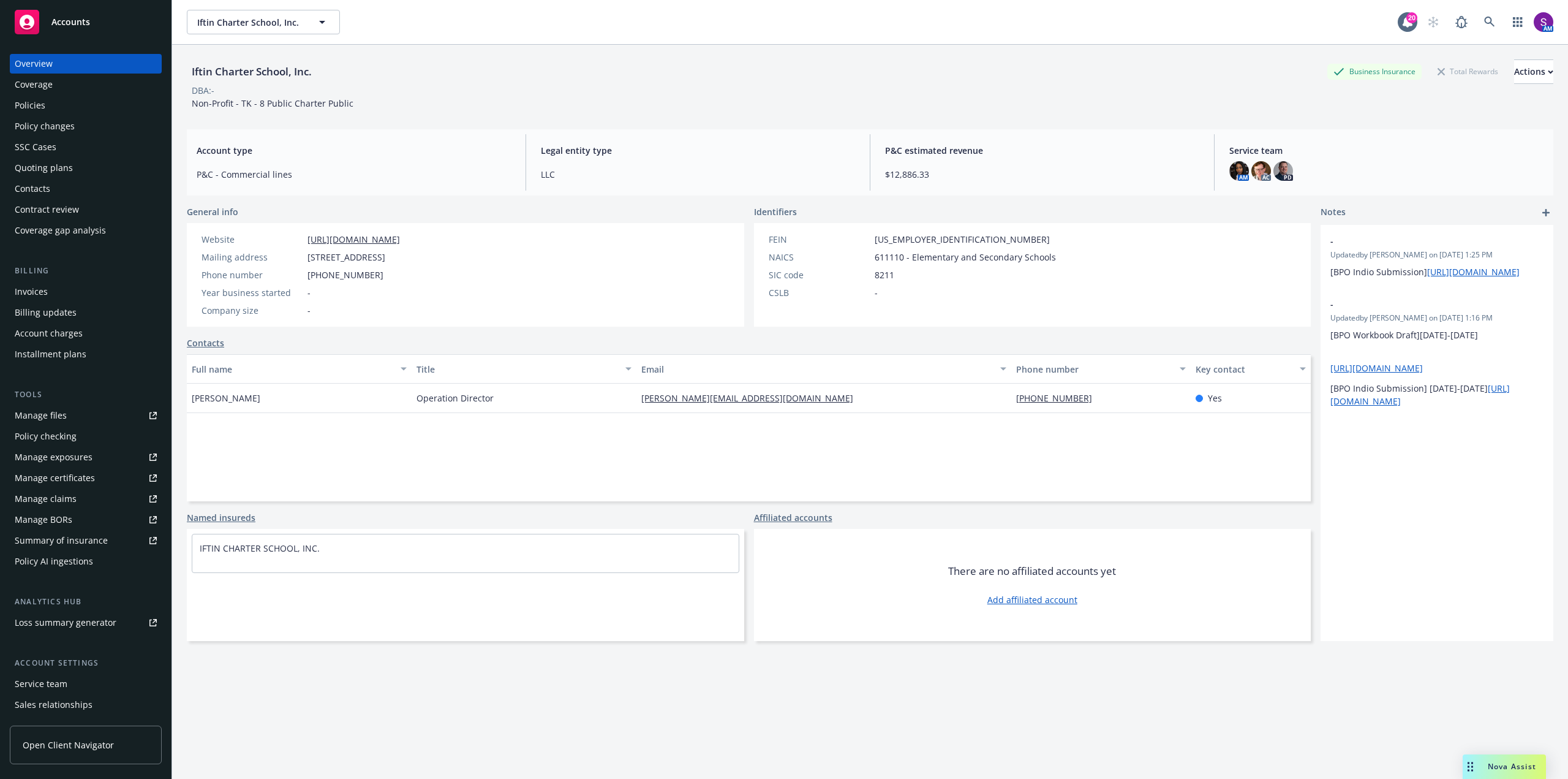
click at [767, 429] on div "Full name Title Email Phone number Key contact Abdi Mohamud Operation Director …" at bounding box center [748, 427] width 1124 height 147
click at [1484, 23] on icon at bounding box center [1489, 22] width 11 height 11
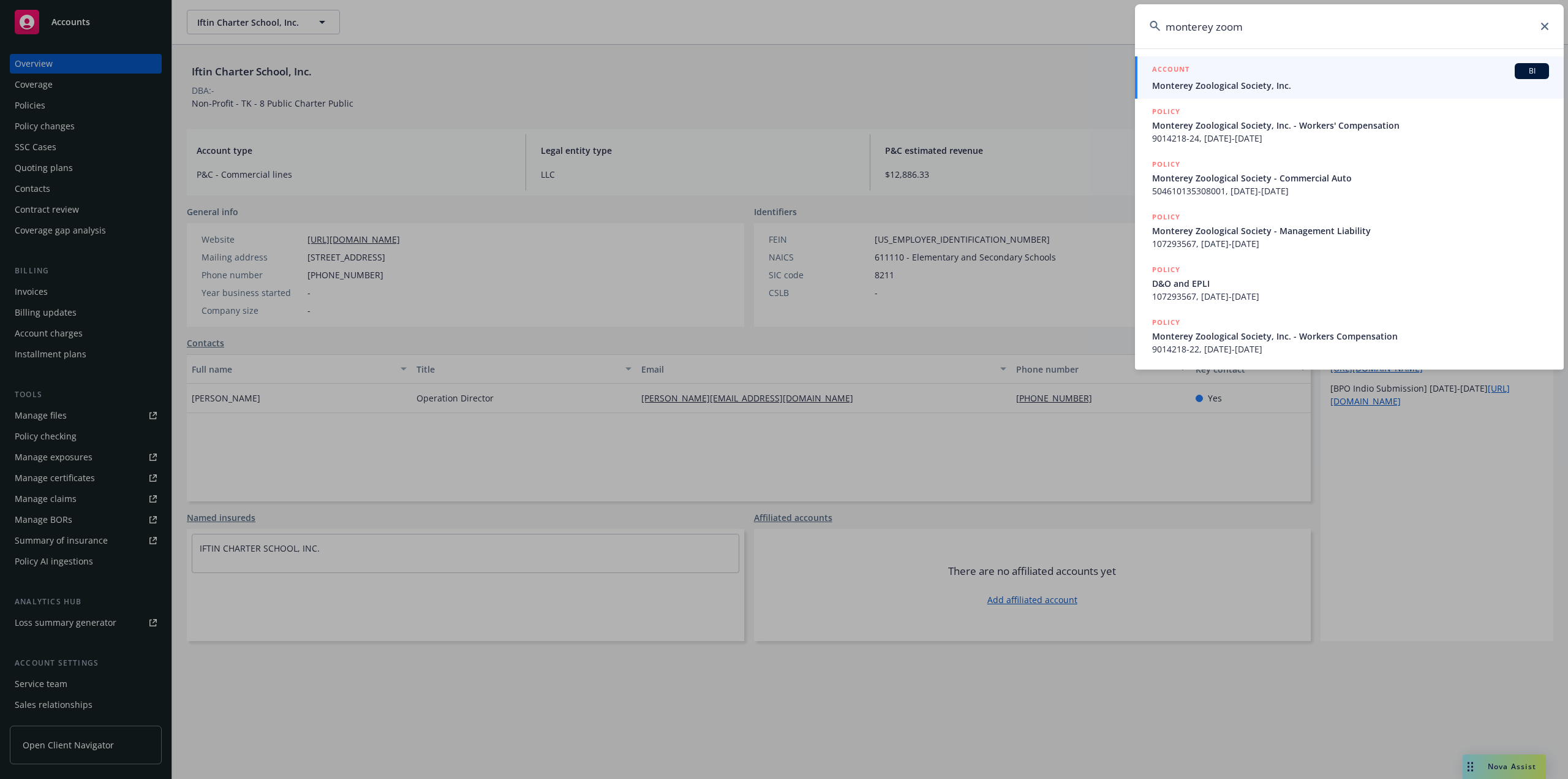
type input "monterey zoom"
click at [1249, 85] on span "Monterey Zoological Society, Inc." at bounding box center [1350, 85] width 397 height 13
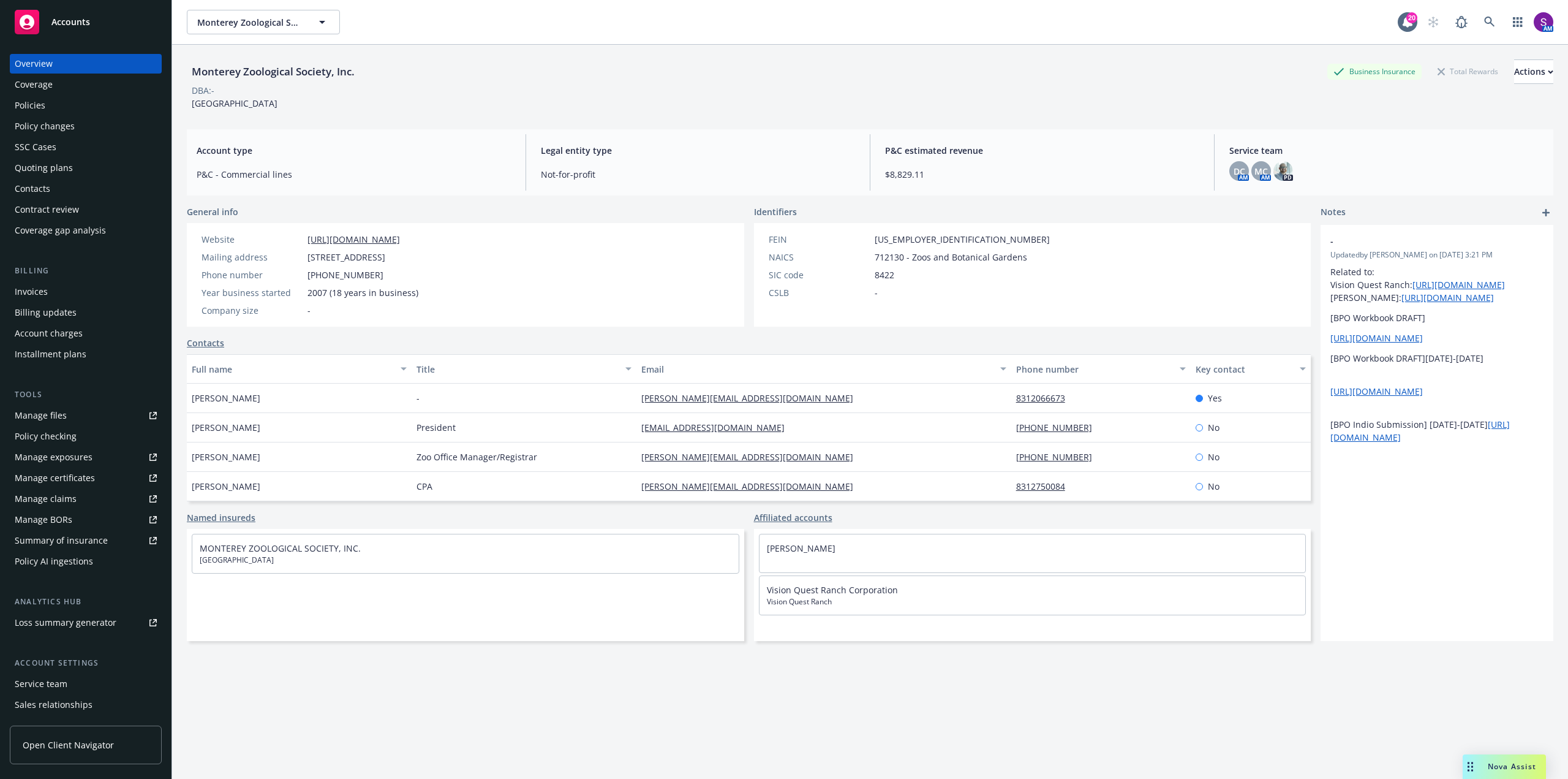
click at [80, 108] on div "Policies" at bounding box center [85, 105] width 142 height 19
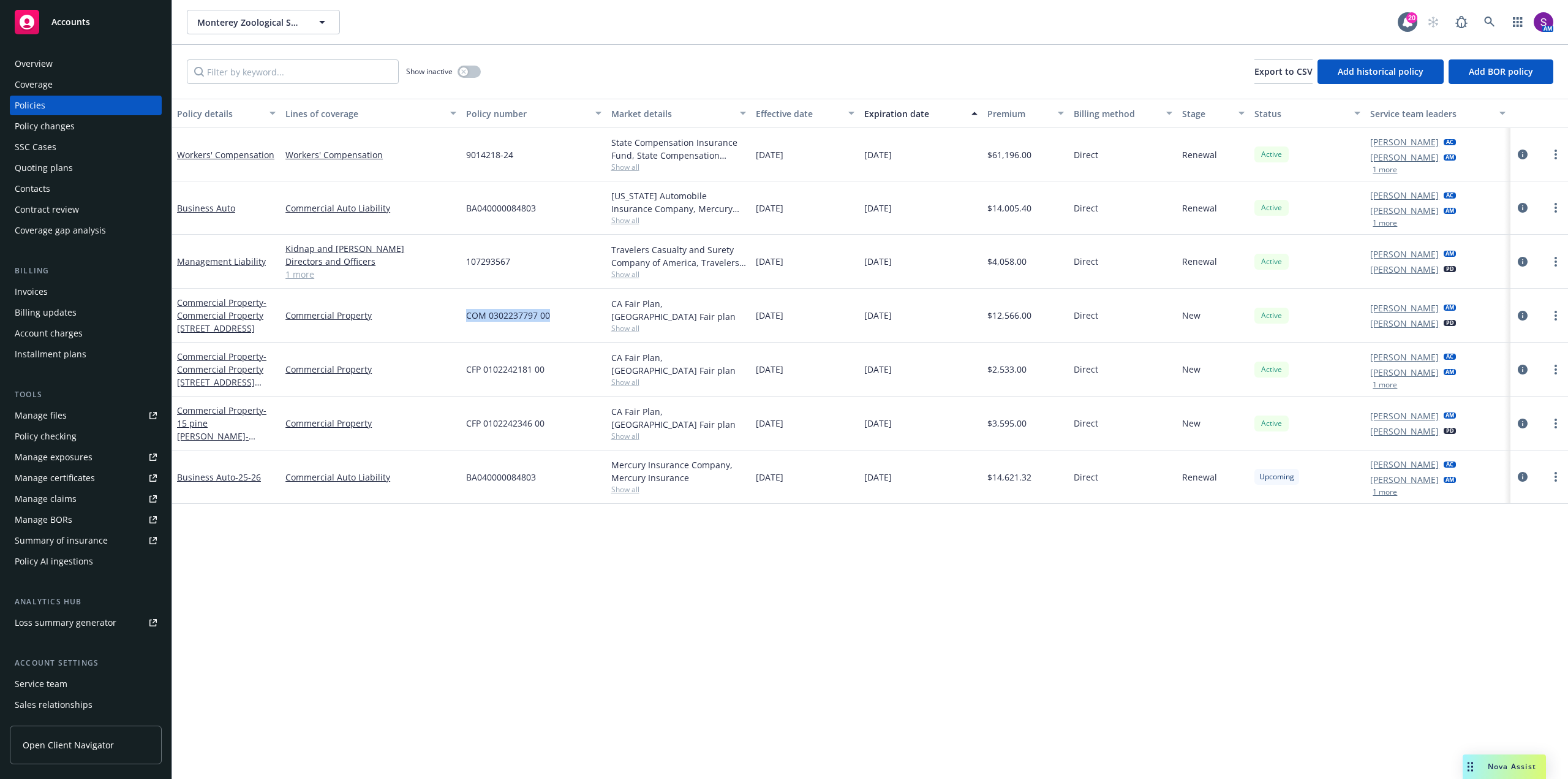
drag, startPoint x: 558, startPoint y: 317, endPoint x: 462, endPoint y: 315, distance: 96.0
click at [462, 315] on div "COM 0302237797 00" at bounding box center [533, 315] width 144 height 54
drag, startPoint x: 484, startPoint y: 314, endPoint x: 386, endPoint y: 350, distance: 104.4
click at [386, 350] on div "Commercial Property" at bounding box center [371, 369] width 181 height 54
drag, startPoint x: 553, startPoint y: 369, endPoint x: 456, endPoint y: 366, distance: 97.0
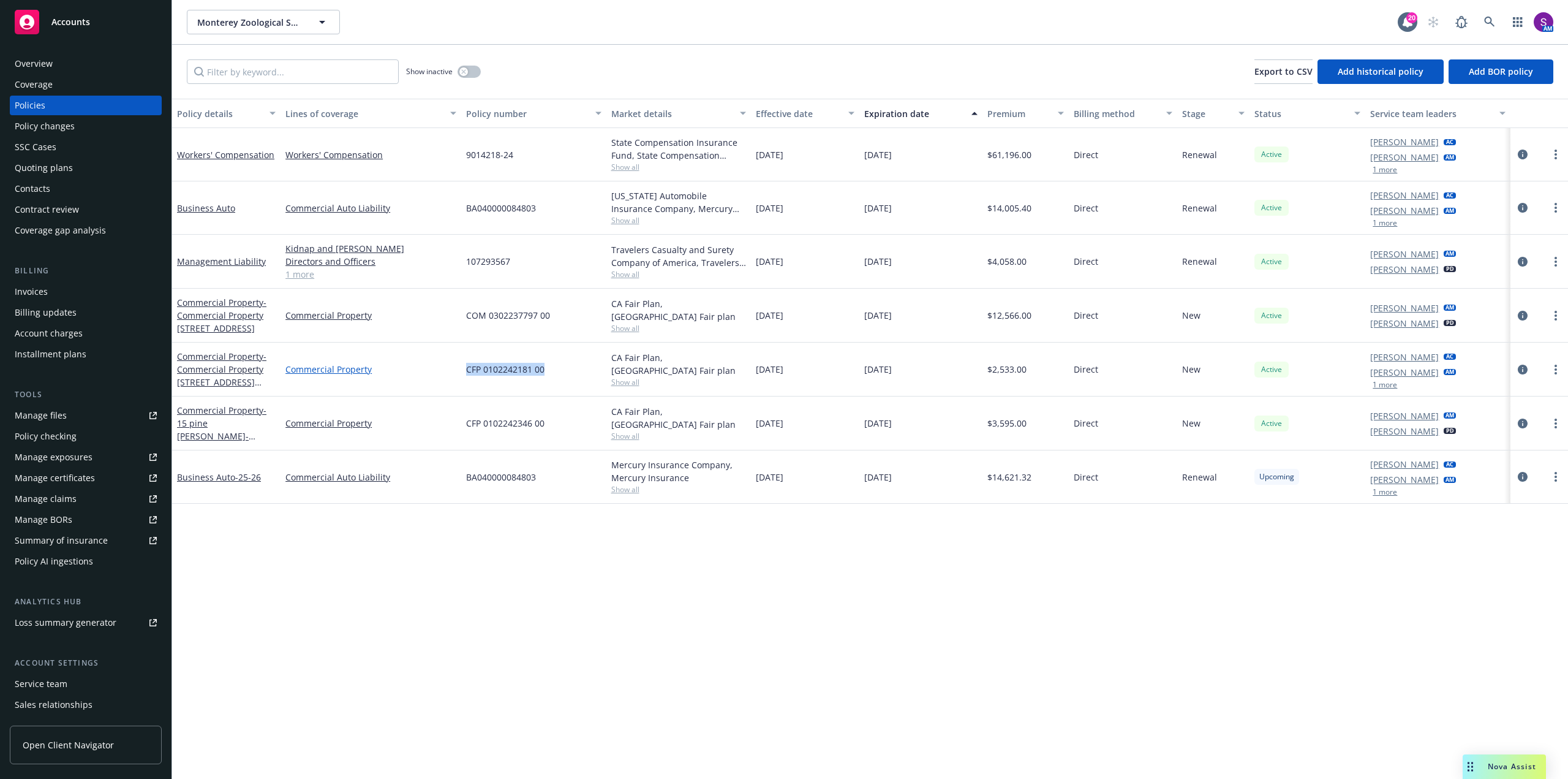
click at [456, 366] on div "Commercial Property - Commercial Property 412 River Road Charlie Sammut Commerc…" at bounding box center [870, 369] width 1396 height 54
copy div "CFP 0102242181 00"
click at [220, 362] on div "Commercial Property - Commercial Property 412 River Road Charlie Sammut" at bounding box center [226, 369] width 98 height 39
click at [228, 377] on span "- Commercial Property 412 River Road Charlie Sammut" at bounding box center [222, 375] width 90 height 50
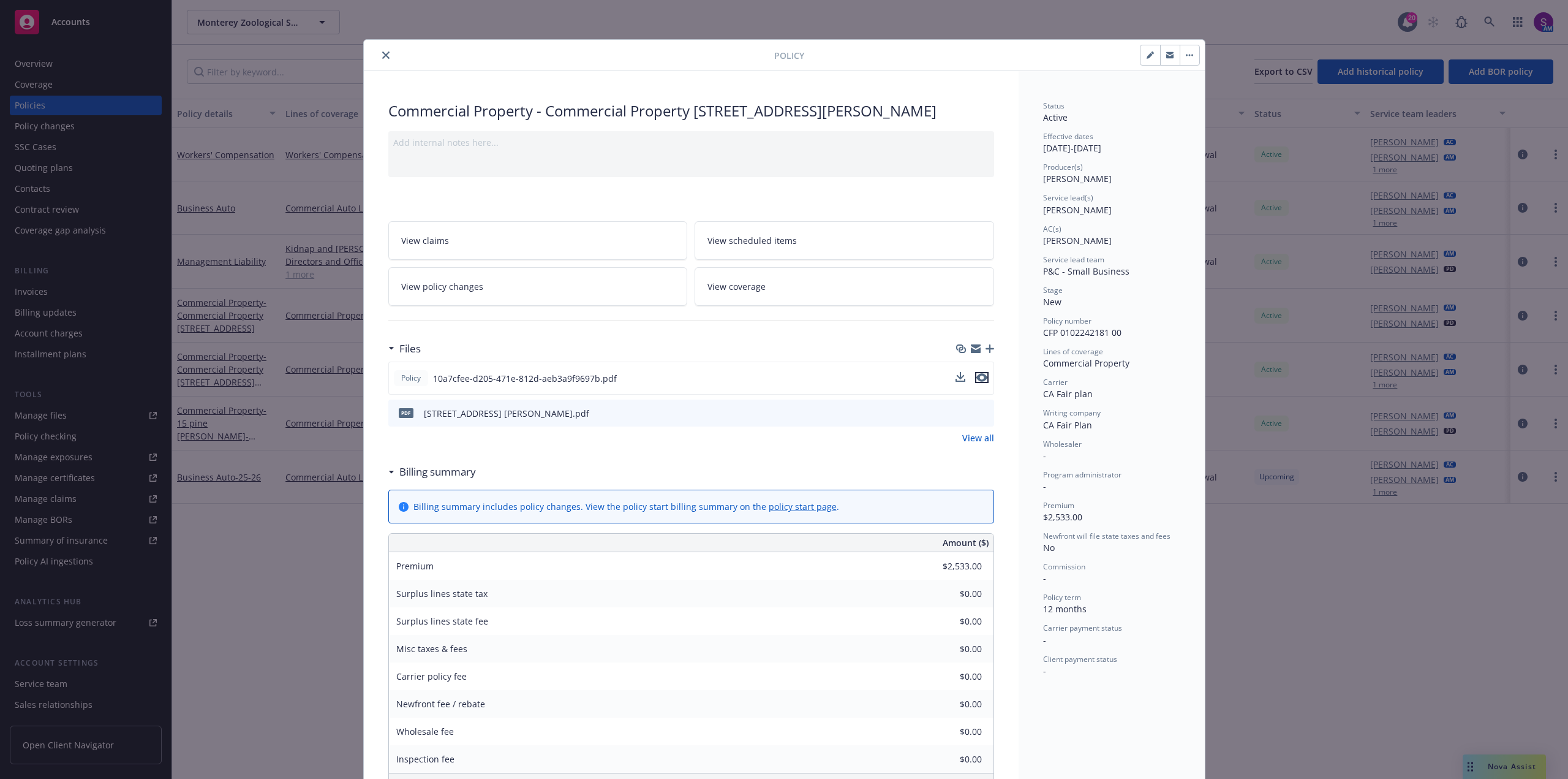
click at [981, 378] on icon "preview file" at bounding box center [981, 378] width 11 height 9
click at [382, 57] on icon "close" at bounding box center [386, 55] width 7 height 7
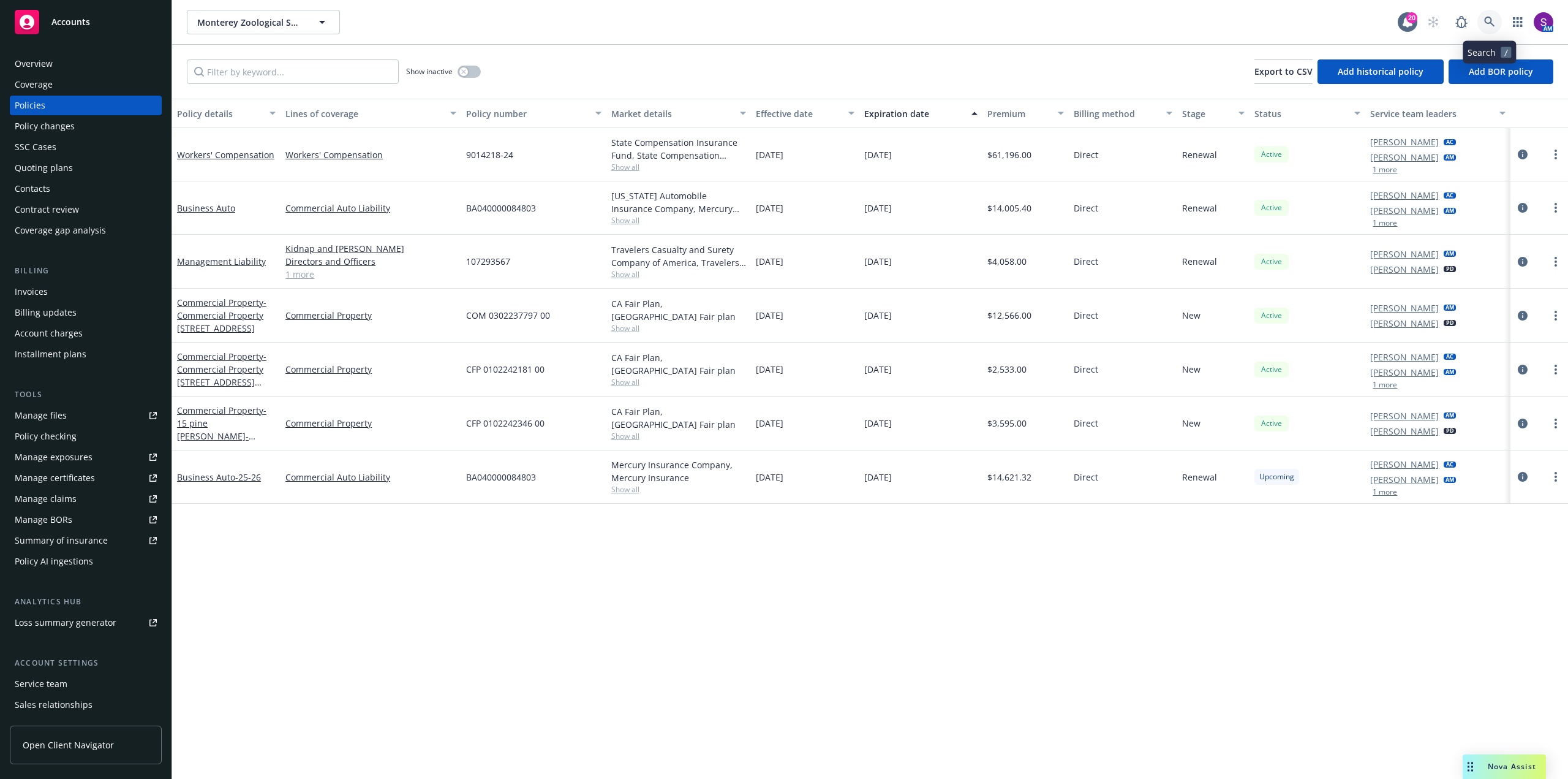
click at [1482, 15] on link at bounding box center [1490, 22] width 24 height 24
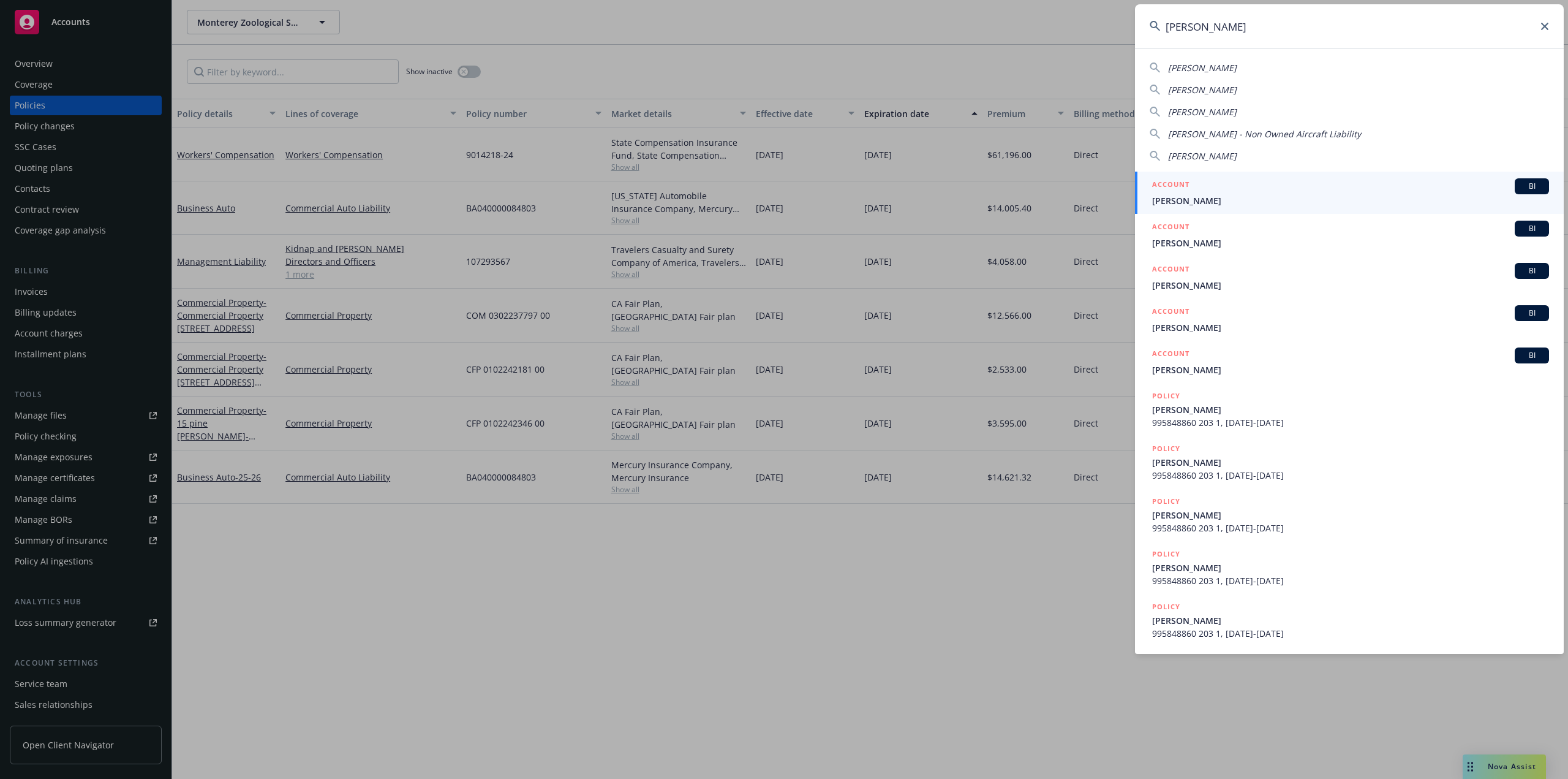
drag, startPoint x: 1192, startPoint y: 30, endPoint x: 1142, endPoint y: 34, distance: 50.2
click at [1142, 34] on input "erin" at bounding box center [1349, 26] width 428 height 44
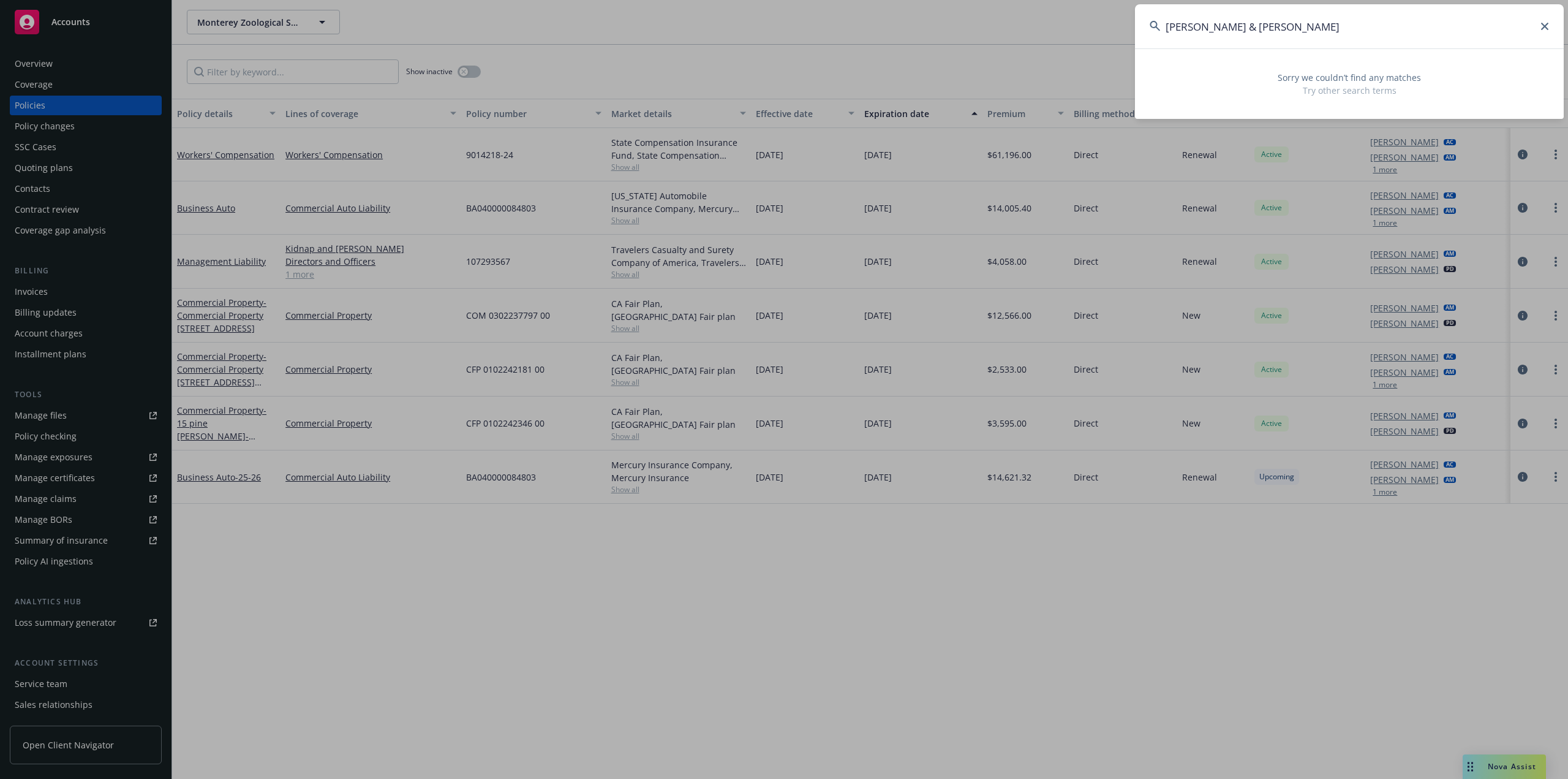
type input "aaron & lisa hunter"
drag, startPoint x: 1269, startPoint y: 29, endPoint x: 1090, endPoint y: 32, distance: 179.0
click at [1090, 32] on div "aaron & lisa hunter Sorry we couldn’t find any matches Try other search terms" at bounding box center [784, 389] width 1568 height 779
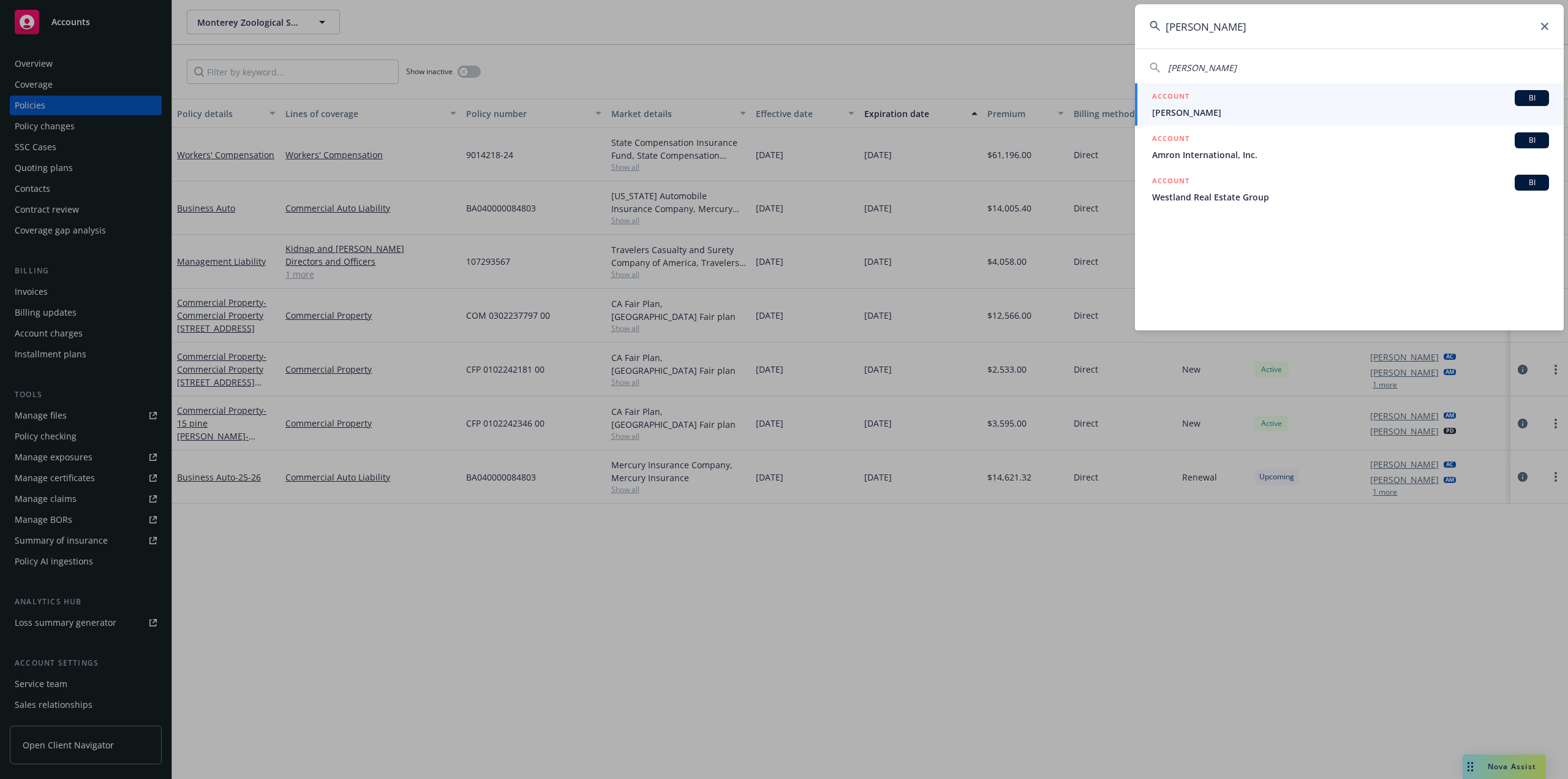
type input "aaron hunter"
click at [1272, 104] on div "ACCOUNT BI" at bounding box center [1350, 98] width 397 height 16
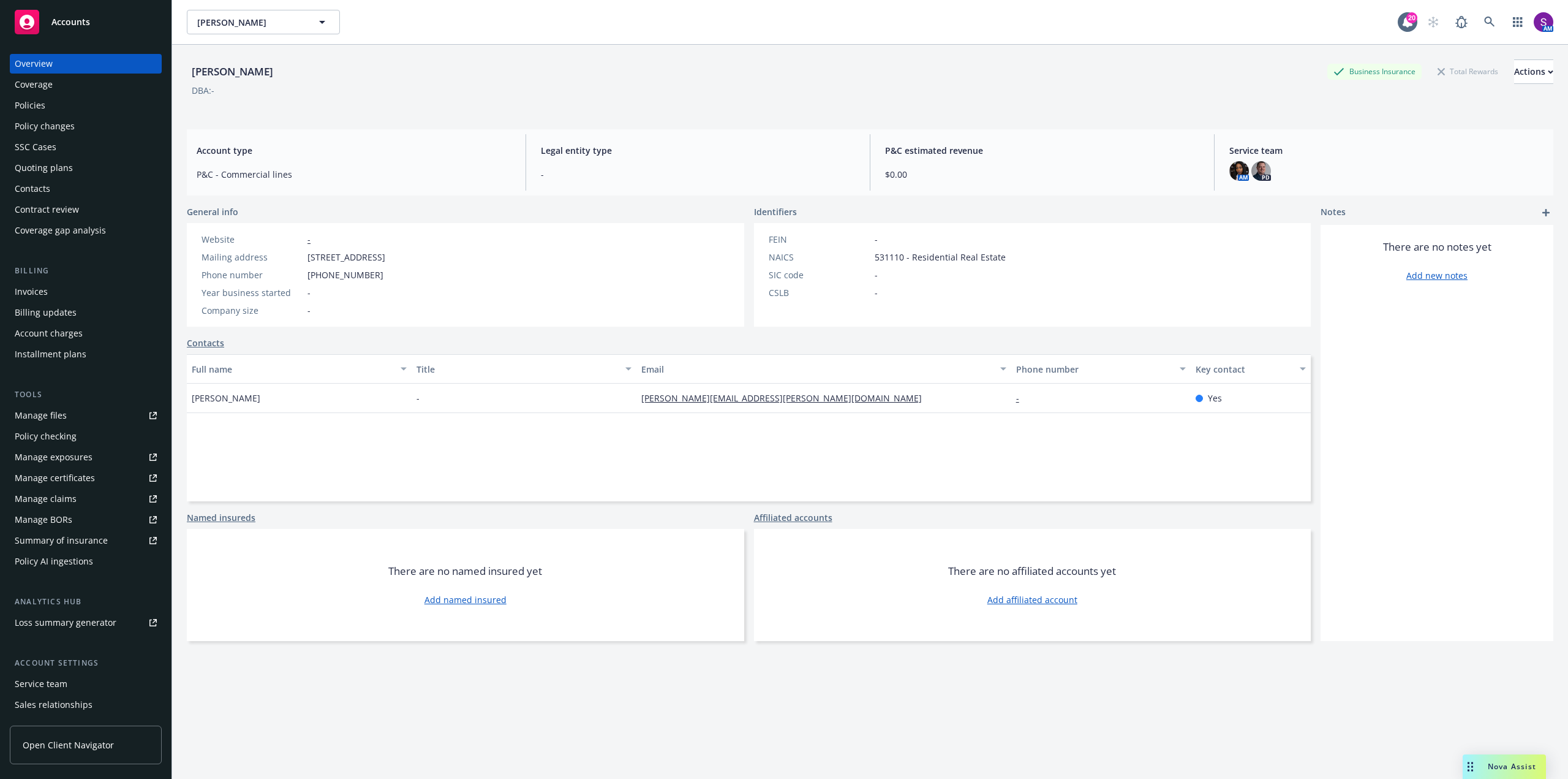
click at [81, 122] on div "Policy changes" at bounding box center [85, 126] width 142 height 19
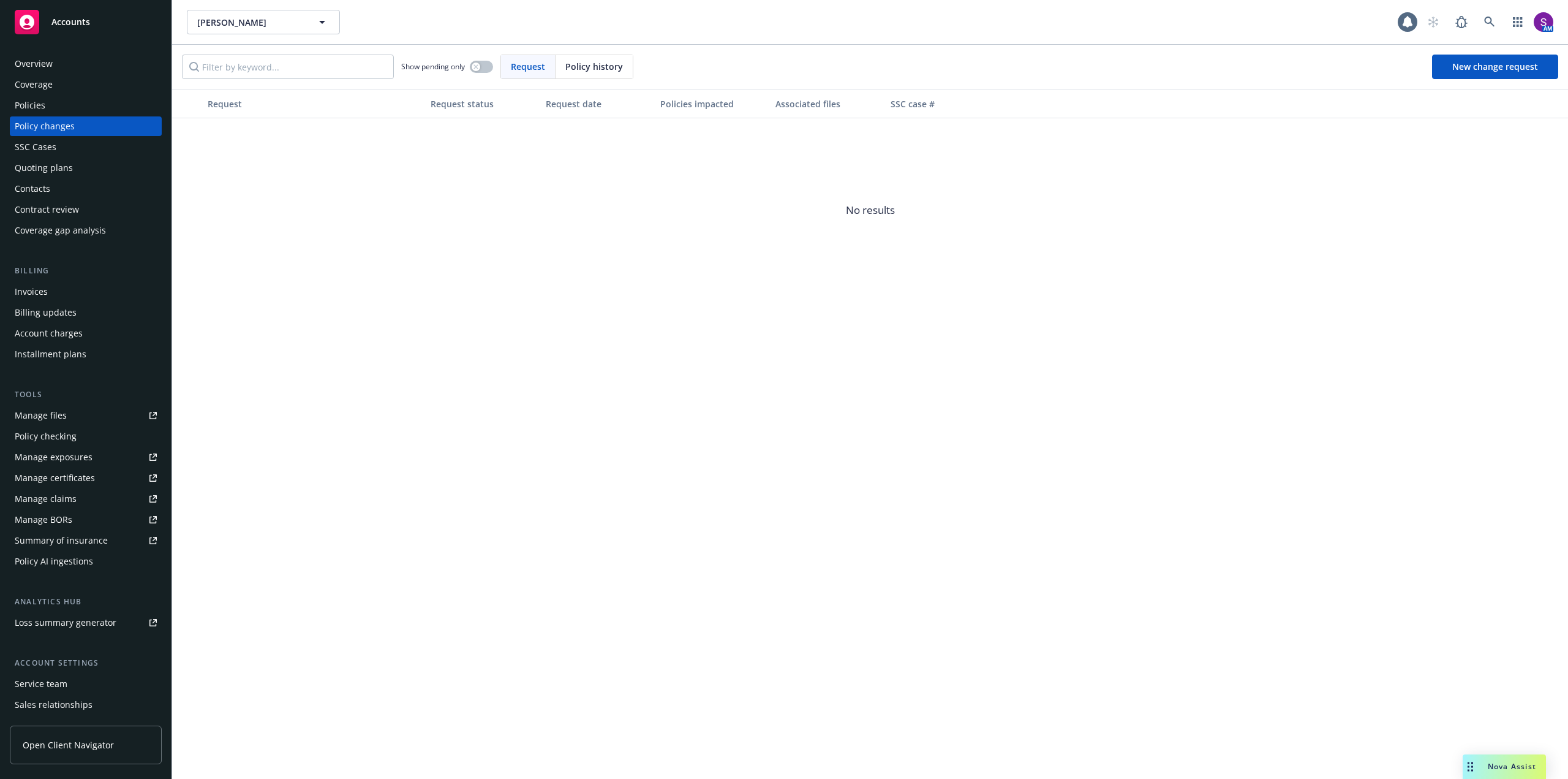
click at [82, 167] on div "Quoting plans" at bounding box center [85, 167] width 142 height 19
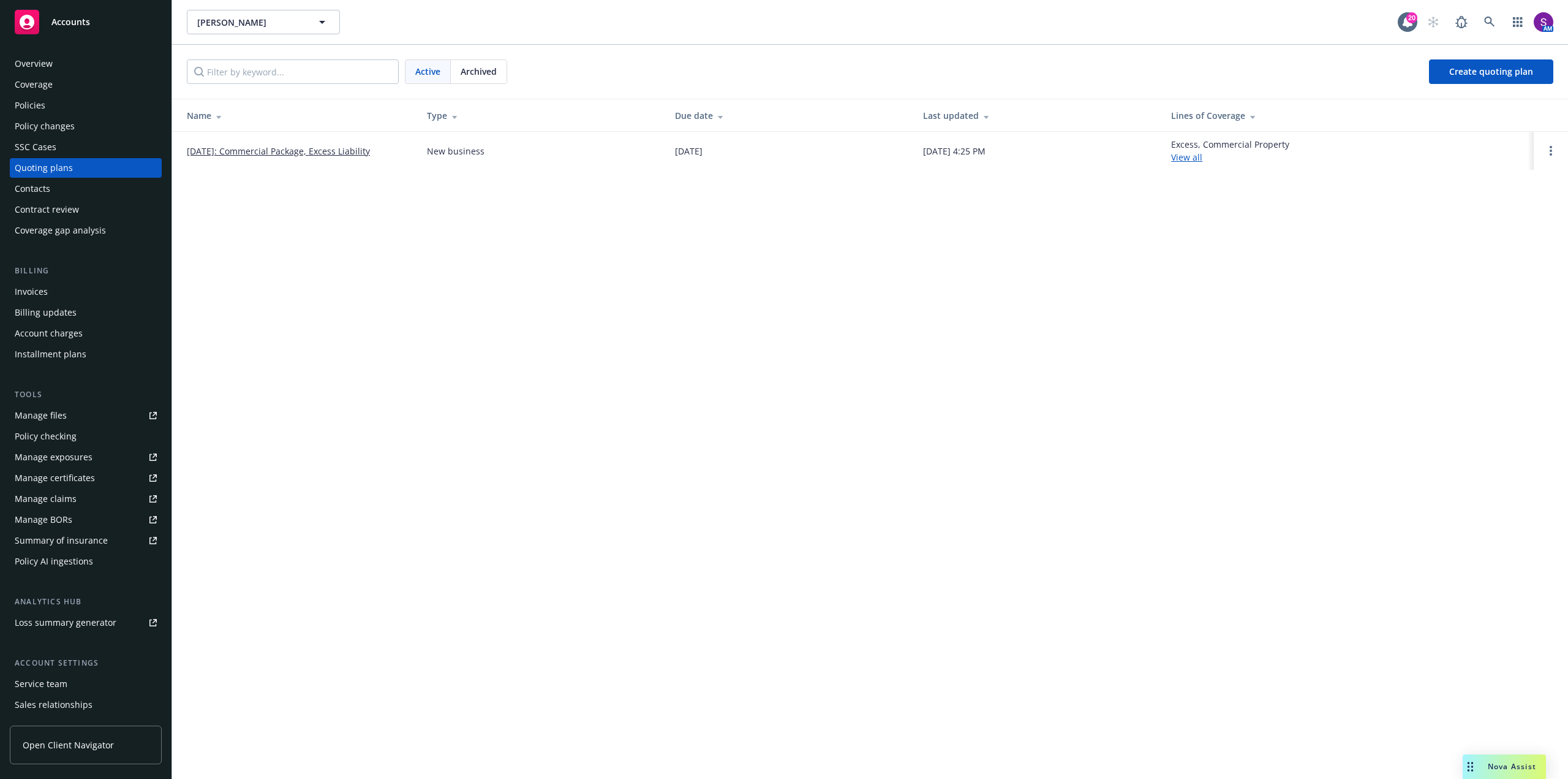
click at [315, 149] on link "10/15/2025: Commercial Package, Excess Liability" at bounding box center [278, 151] width 183 height 13
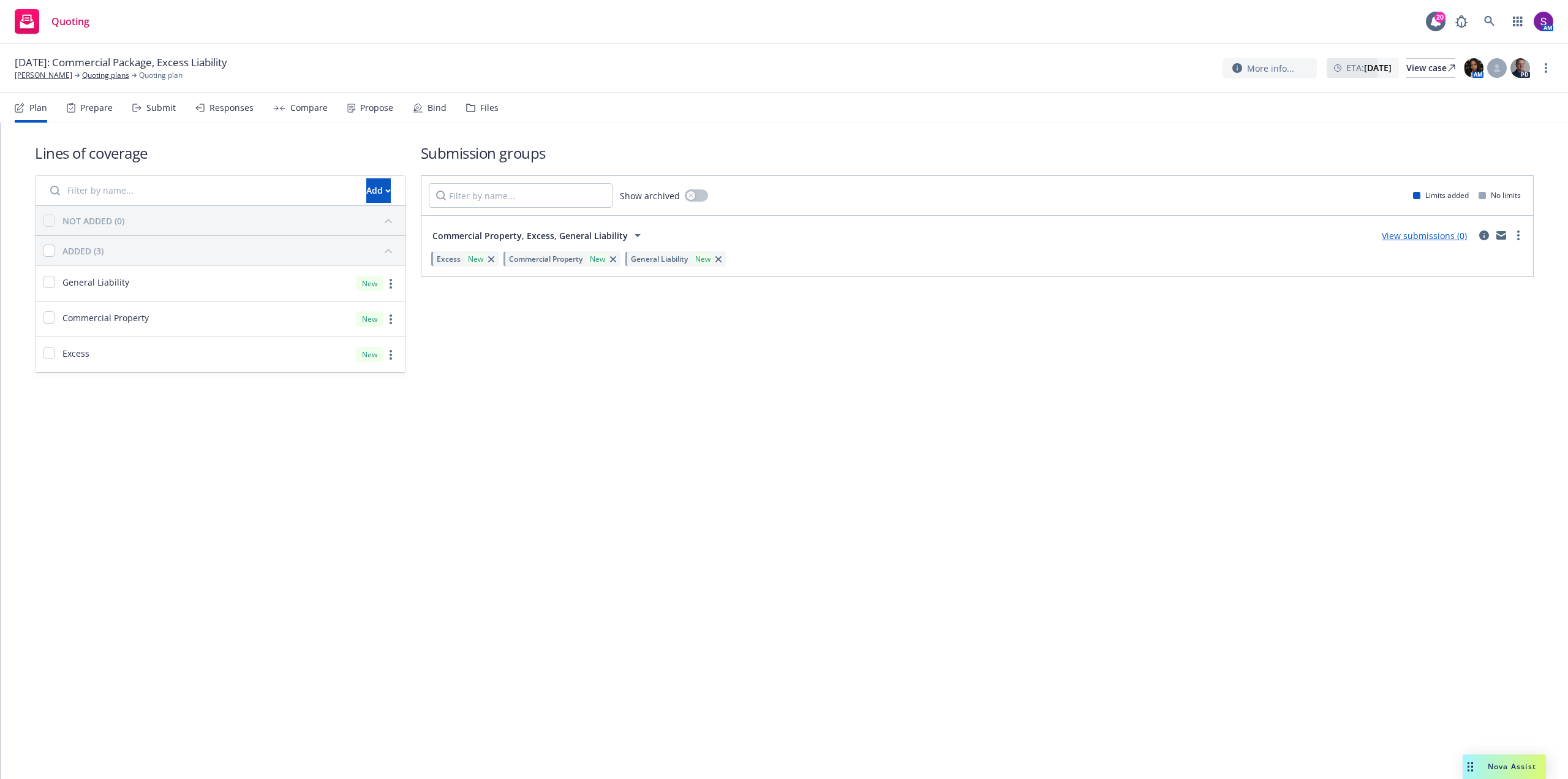
click at [103, 104] on div "Prepare" at bounding box center [96, 108] width 32 height 10
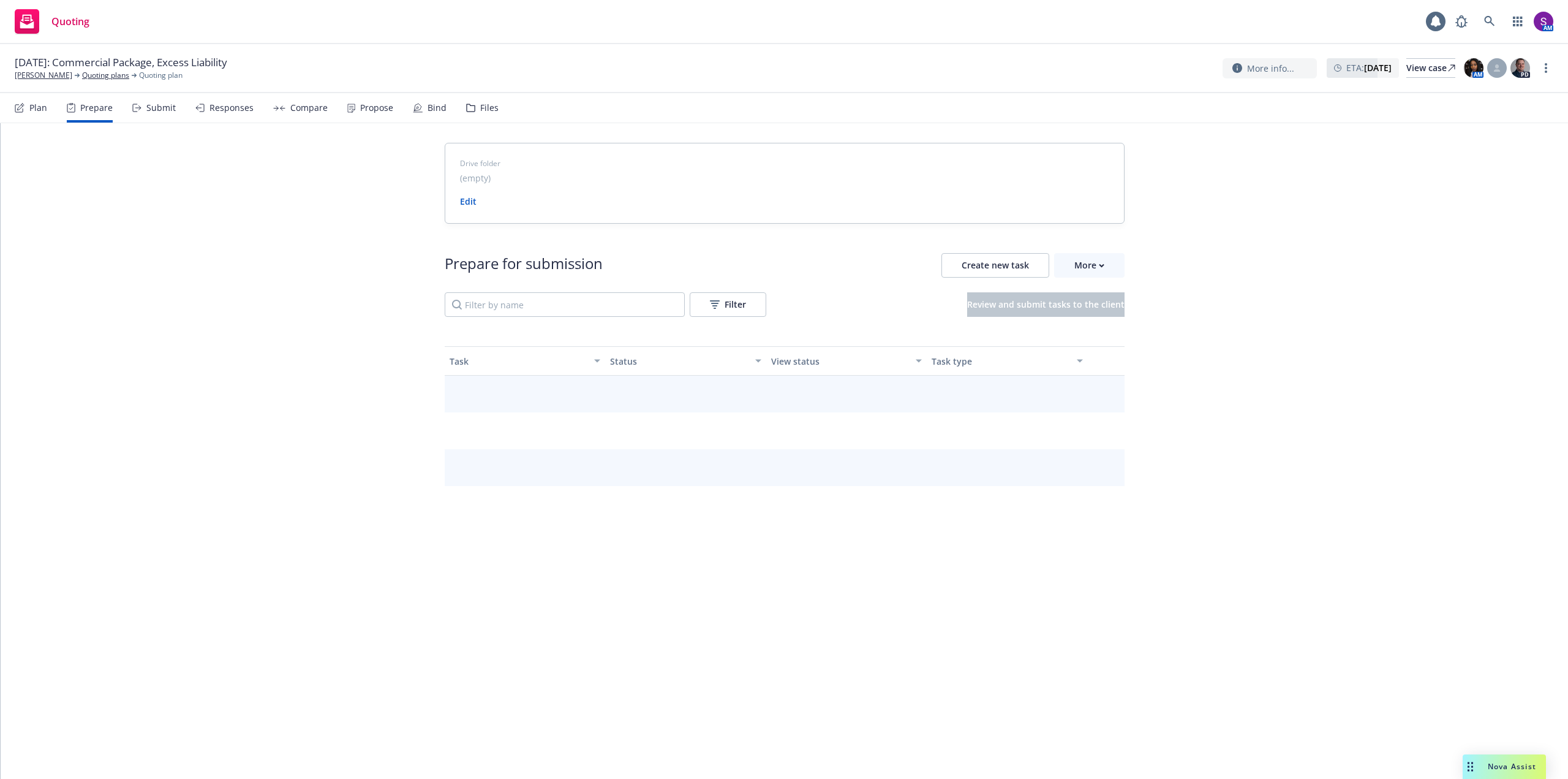
click at [164, 107] on div "Submit" at bounding box center [161, 108] width 29 height 10
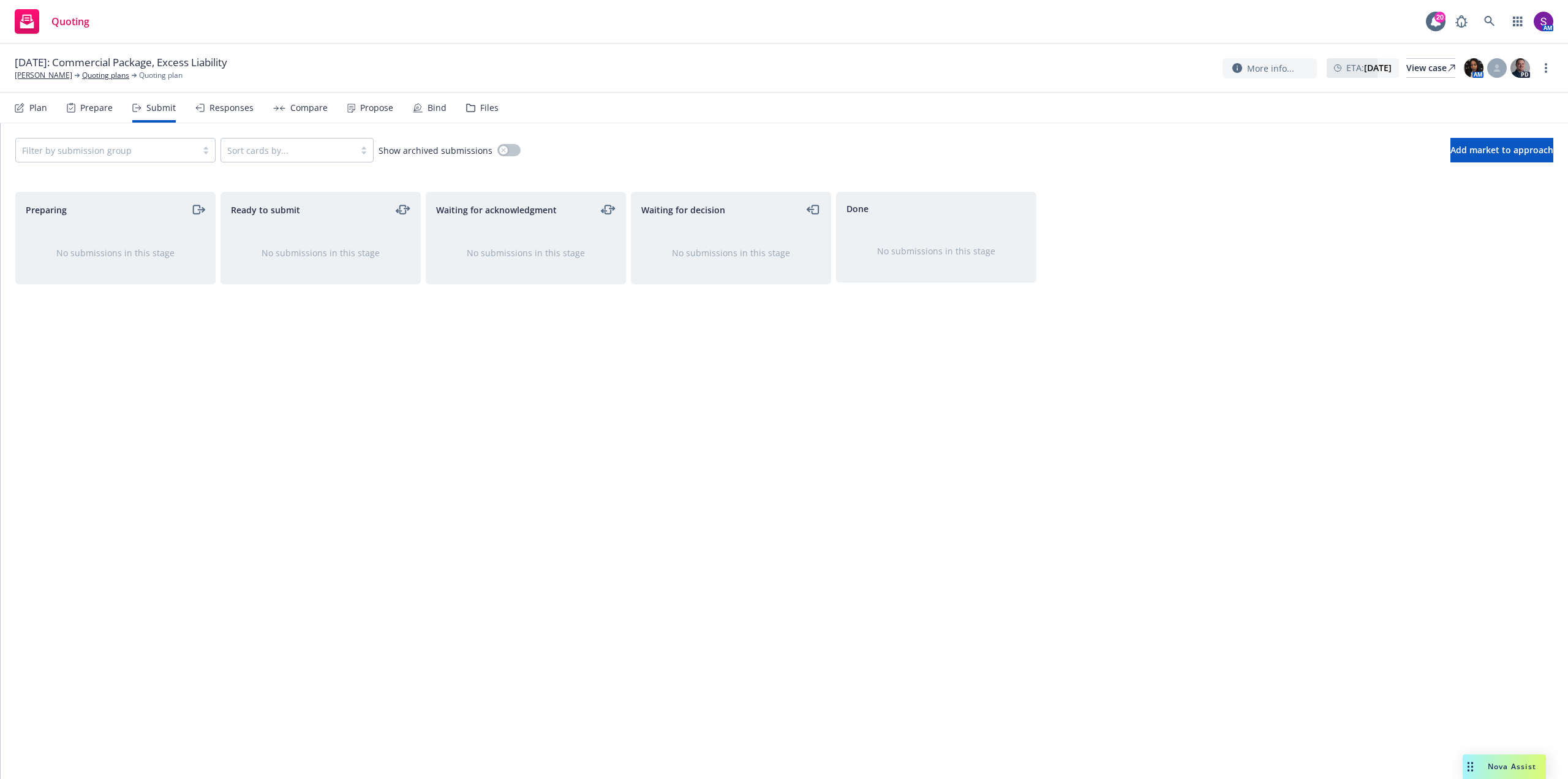
click at [27, 111] on div "Plan" at bounding box center [30, 108] width 32 height 29
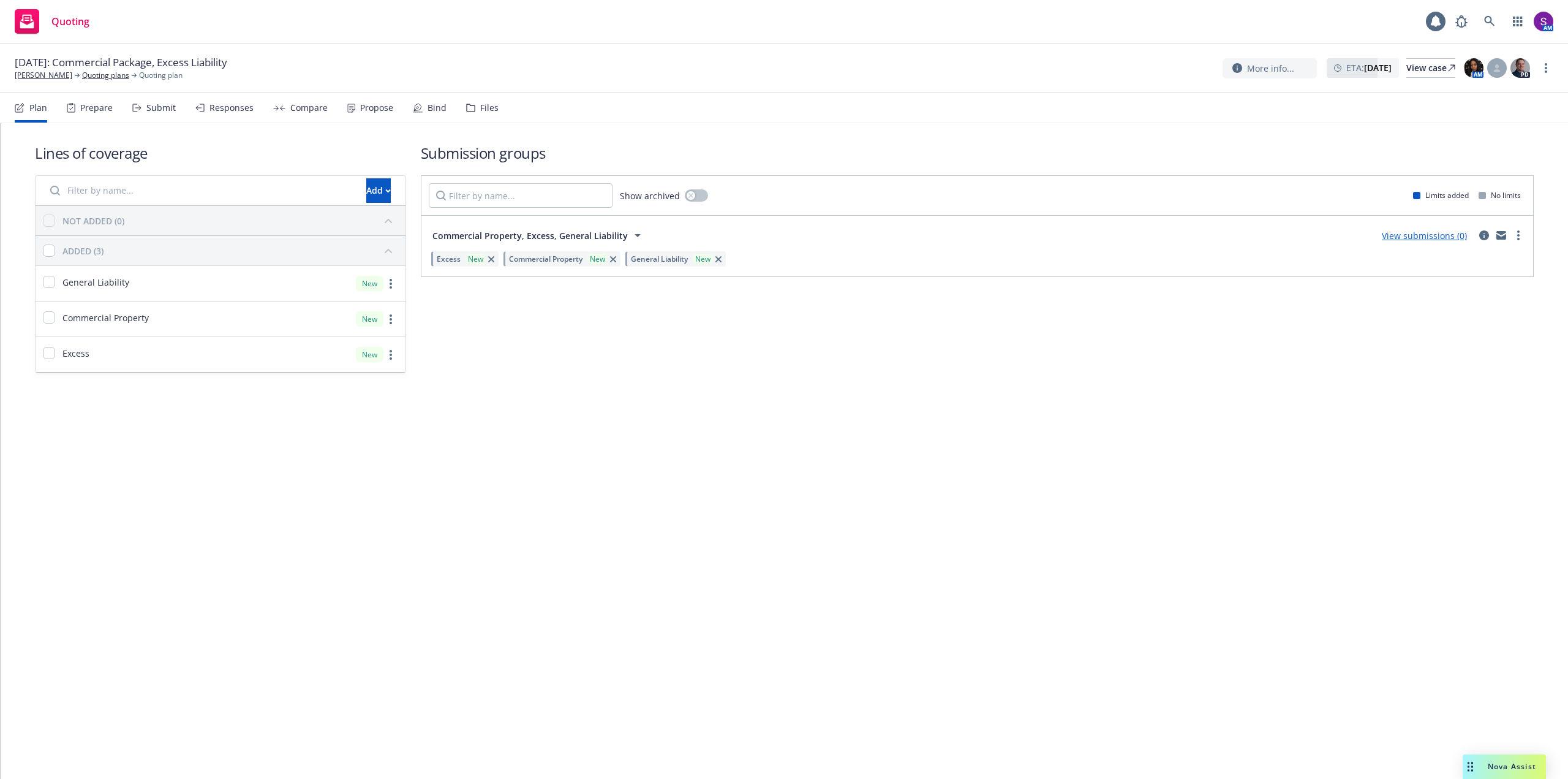
click at [99, 108] on div "Prepare" at bounding box center [96, 108] width 32 height 10
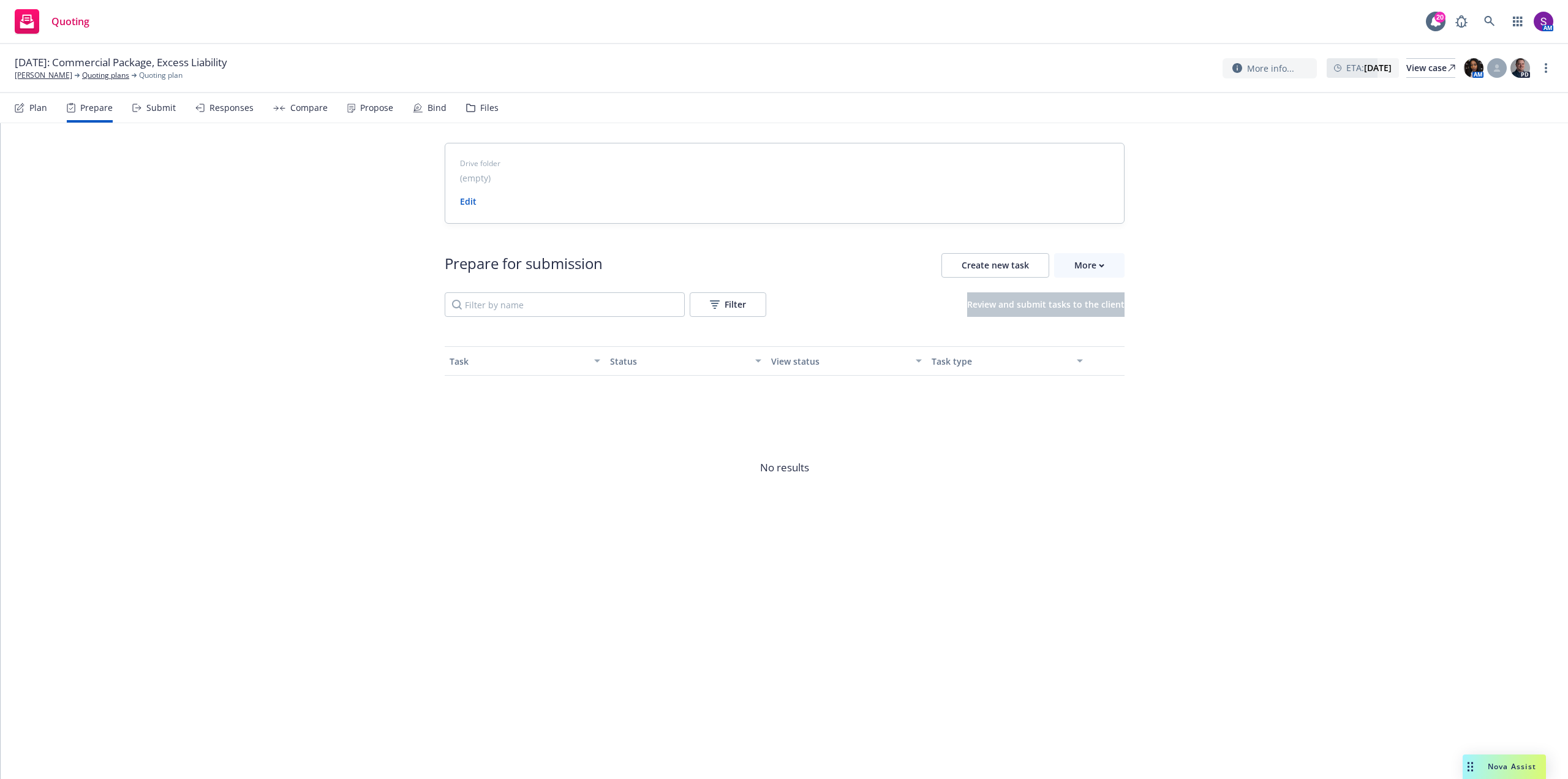
click at [32, 109] on div "Plan" at bounding box center [38, 108] width 18 height 10
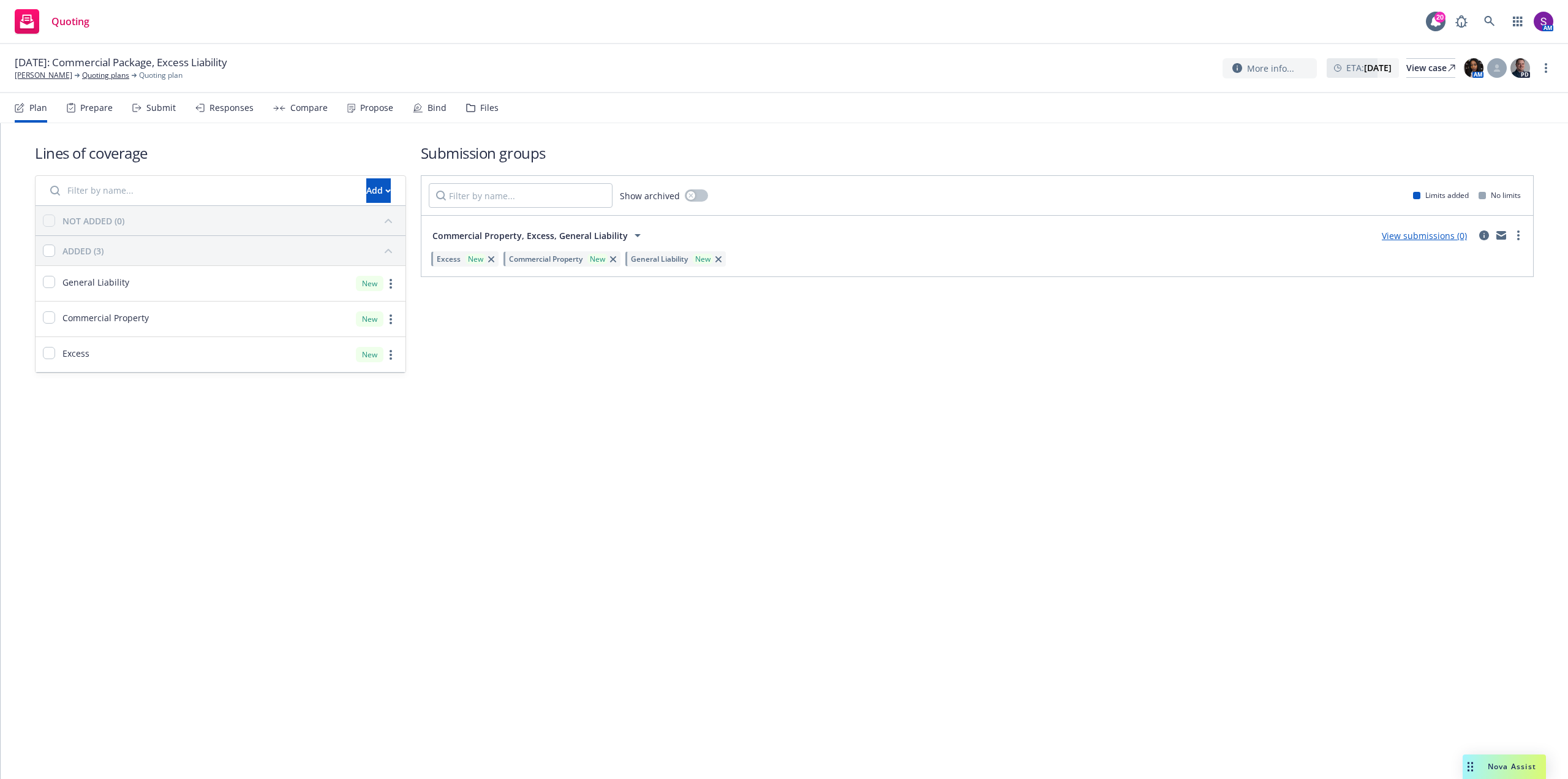
click at [103, 109] on div "Prepare" at bounding box center [96, 108] width 32 height 10
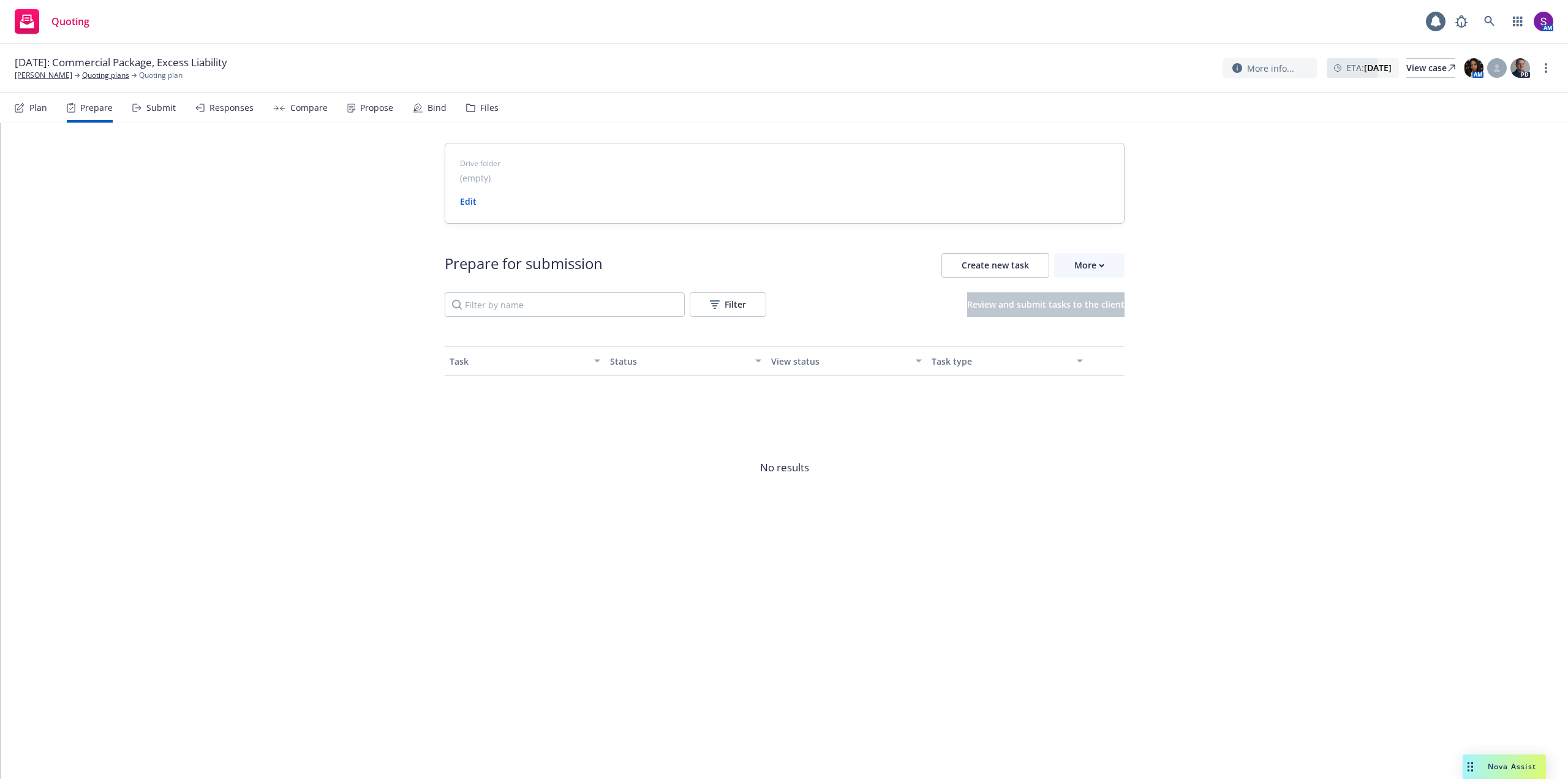
click at [163, 105] on div "Submit" at bounding box center [161, 108] width 29 height 10
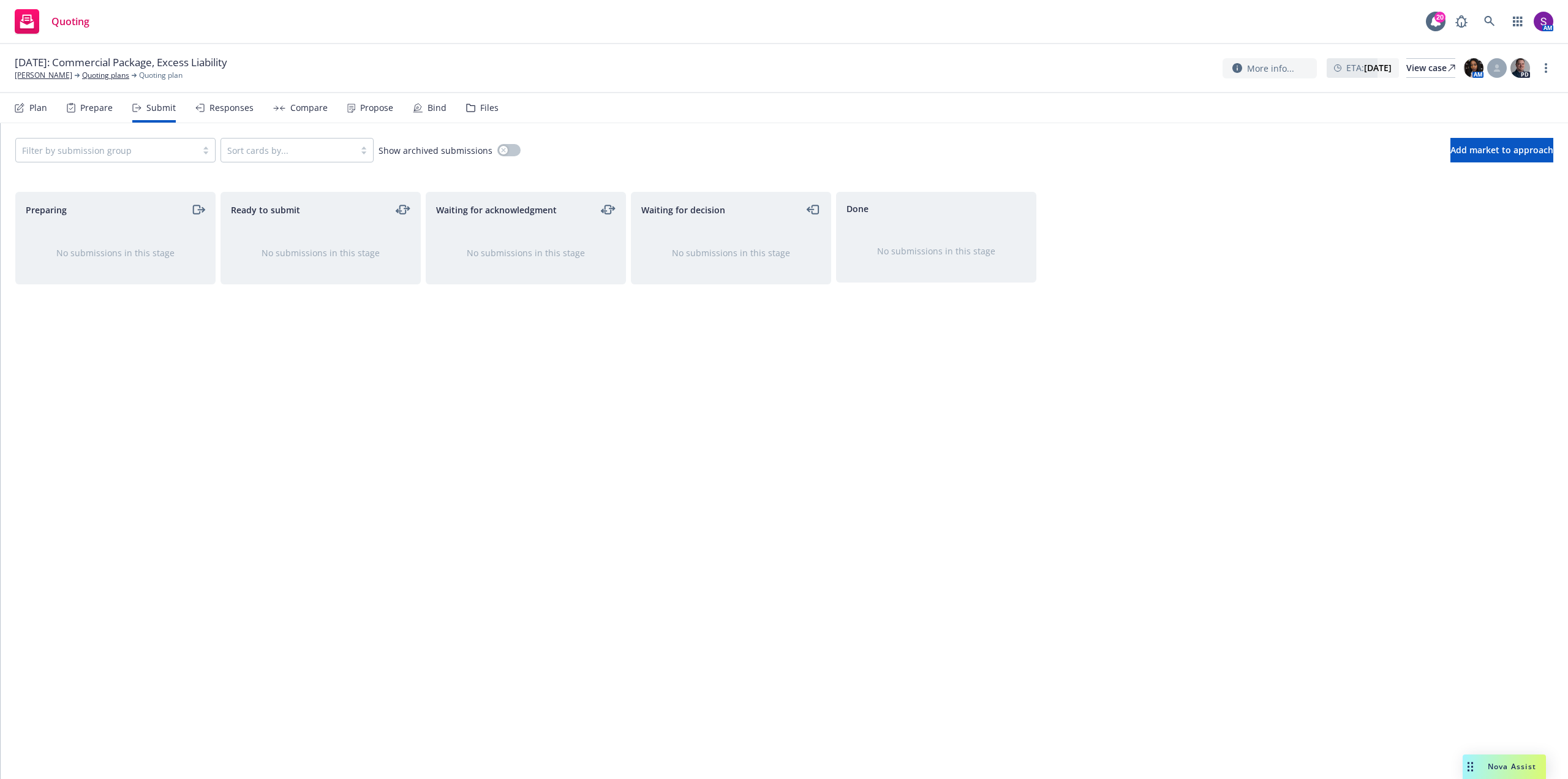
click at [111, 154] on div at bounding box center [106, 150] width 169 height 14
click at [127, 179] on span "Commercial Property, Excess, General Lia..." at bounding box center [116, 181] width 177 height 13
click at [1452, 151] on span "Add market to approach" at bounding box center [1501, 150] width 103 height 11
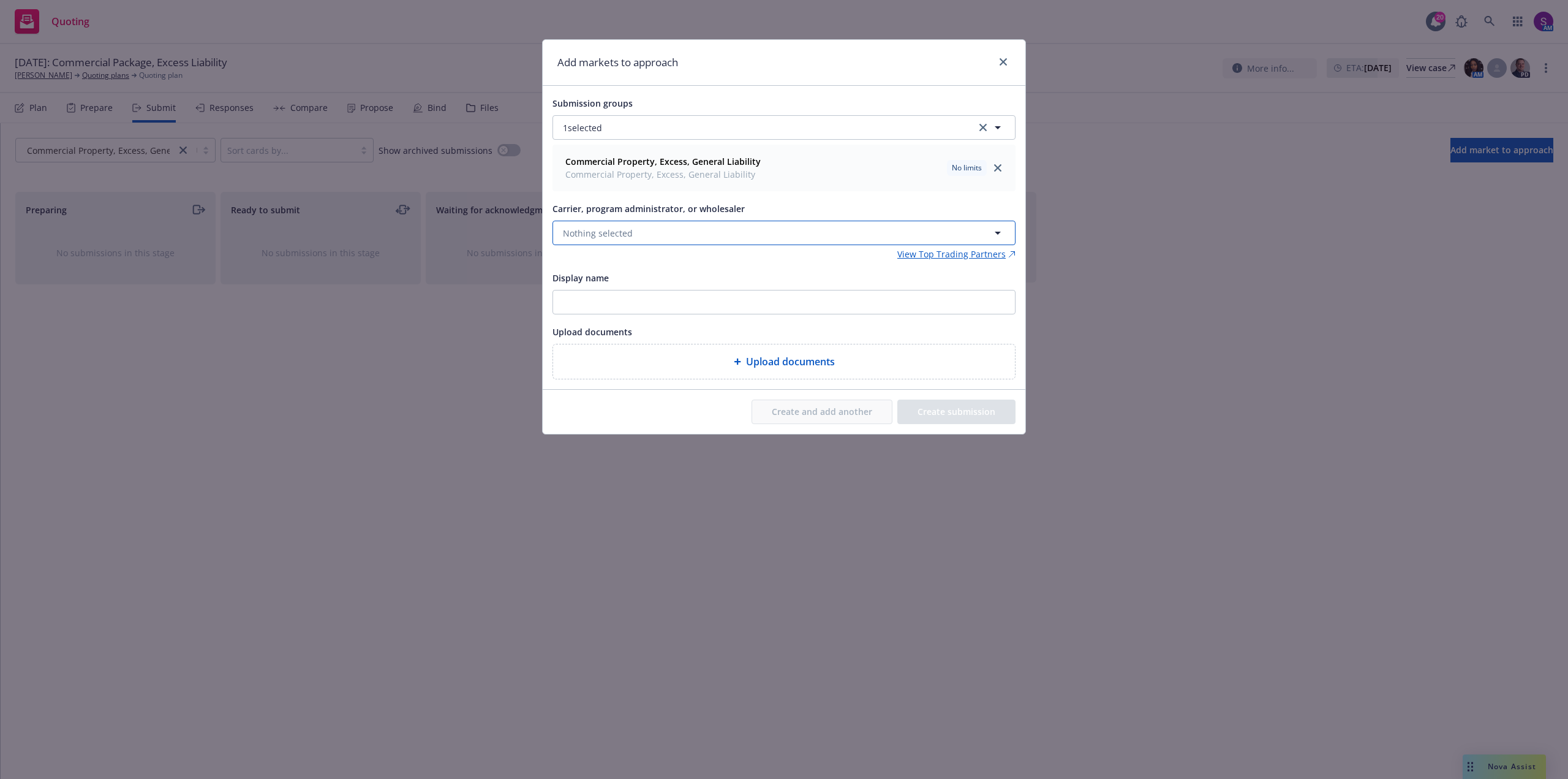
click at [632, 230] on button "Nothing selected" at bounding box center [784, 233] width 463 height 24
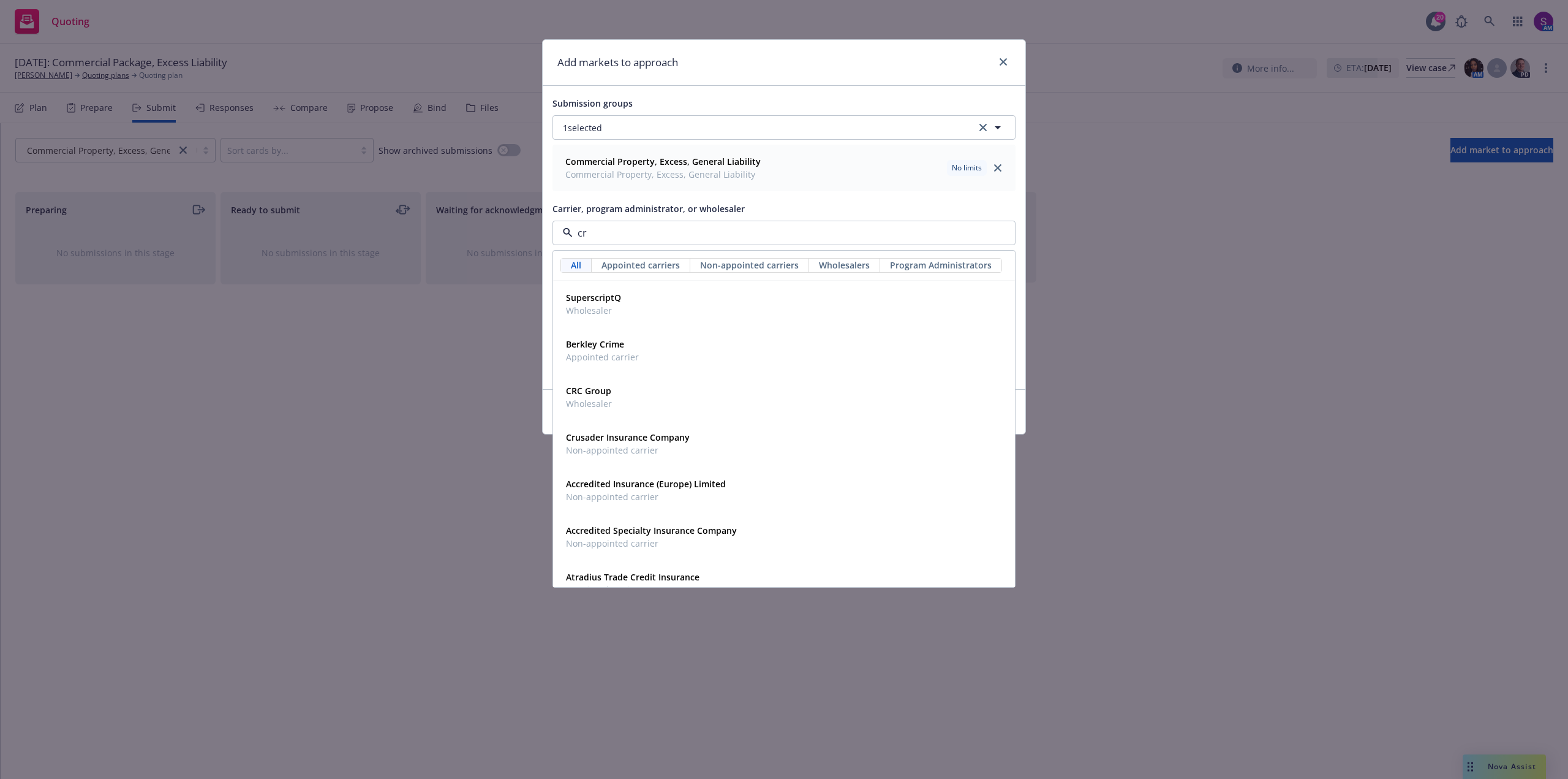
type input "crc"
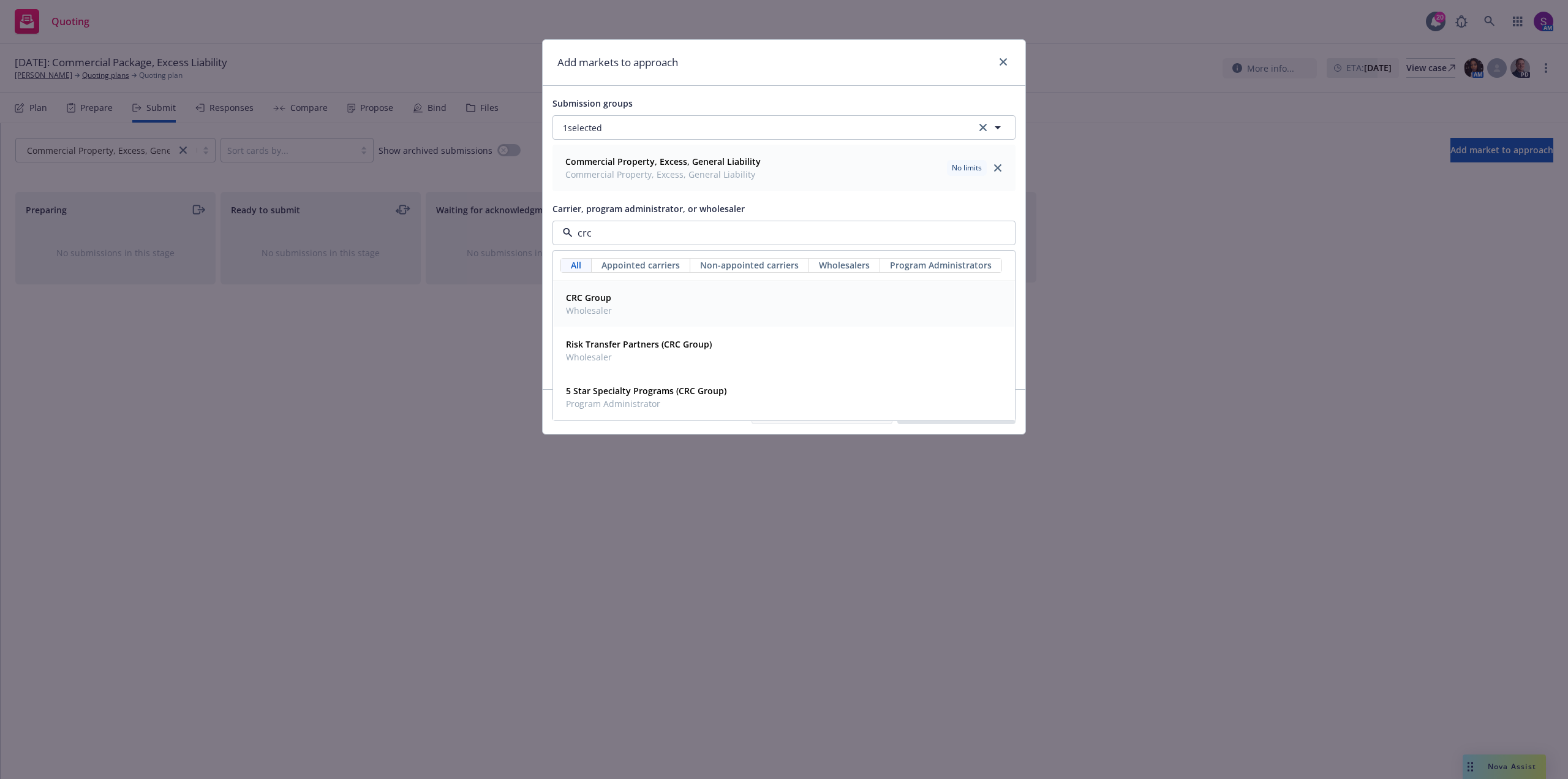
click at [601, 314] on span "Wholesaler" at bounding box center [589, 310] width 46 height 13
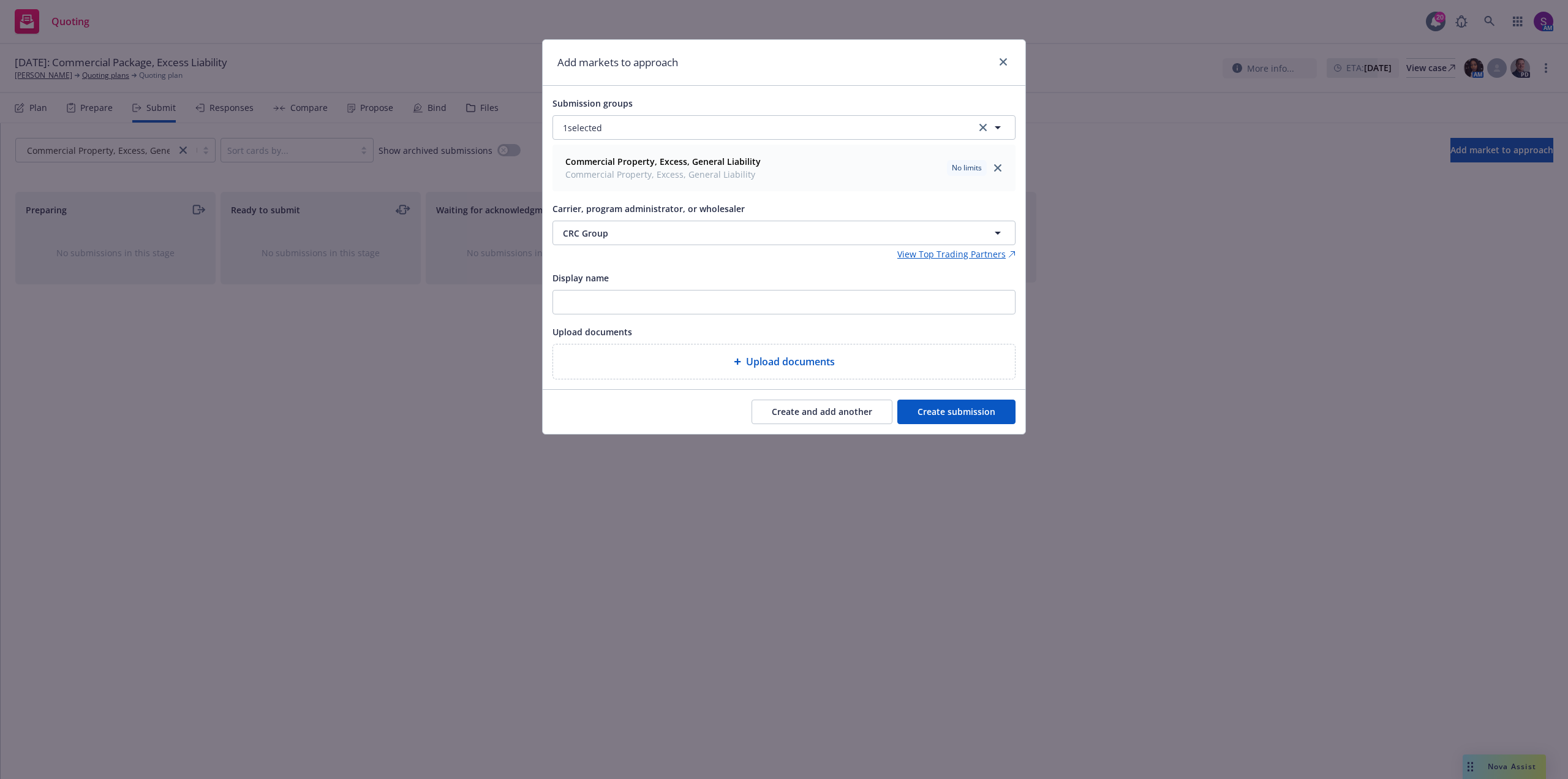
click at [958, 417] on button "Create submission" at bounding box center [956, 411] width 118 height 24
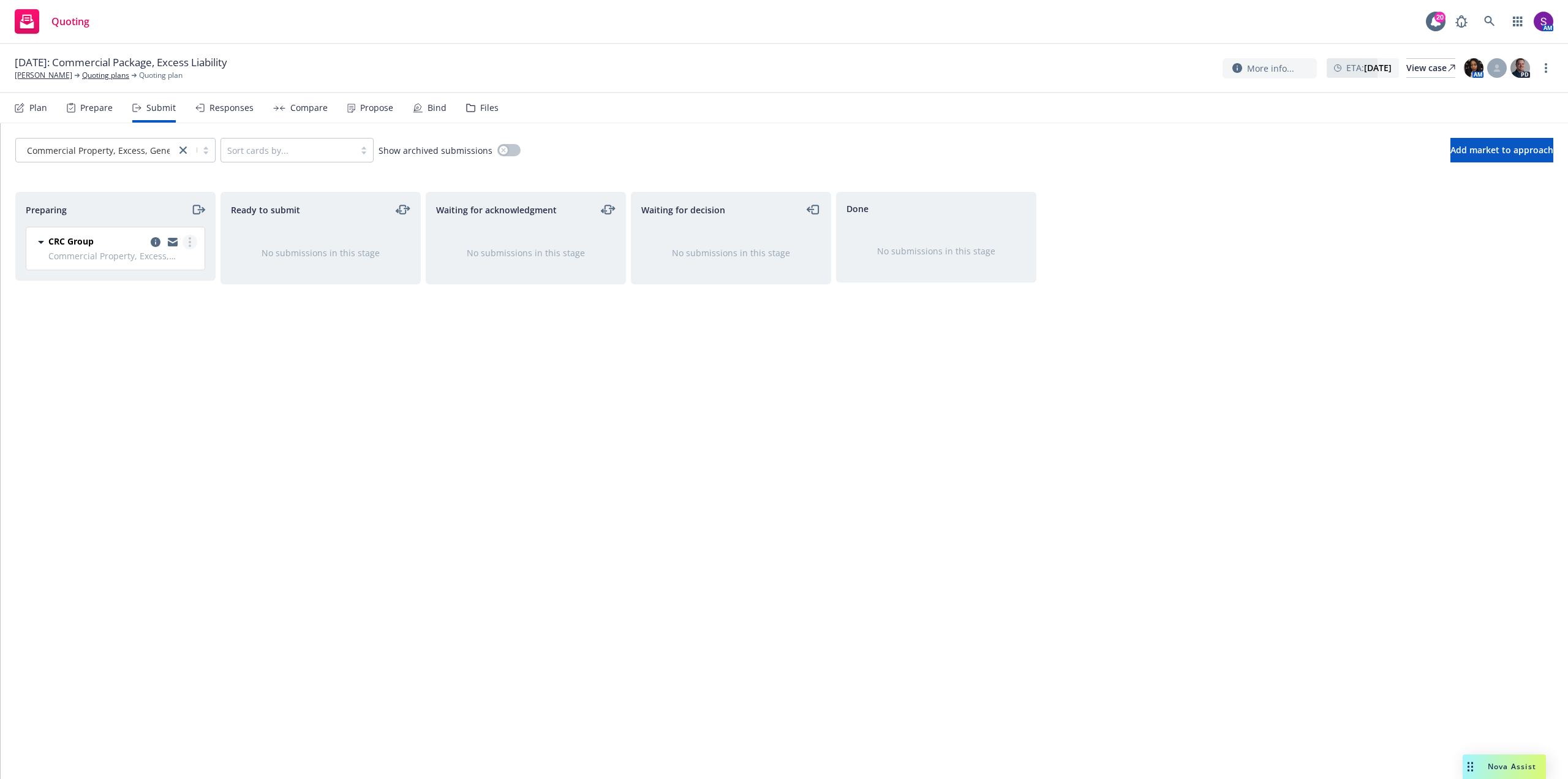
click at [191, 243] on link "more" at bounding box center [189, 242] width 14 height 14
click at [176, 269] on span "Complete preparation" at bounding box center [133, 267] width 120 height 11
click at [395, 241] on icon "more" at bounding box center [395, 242] width 2 height 10
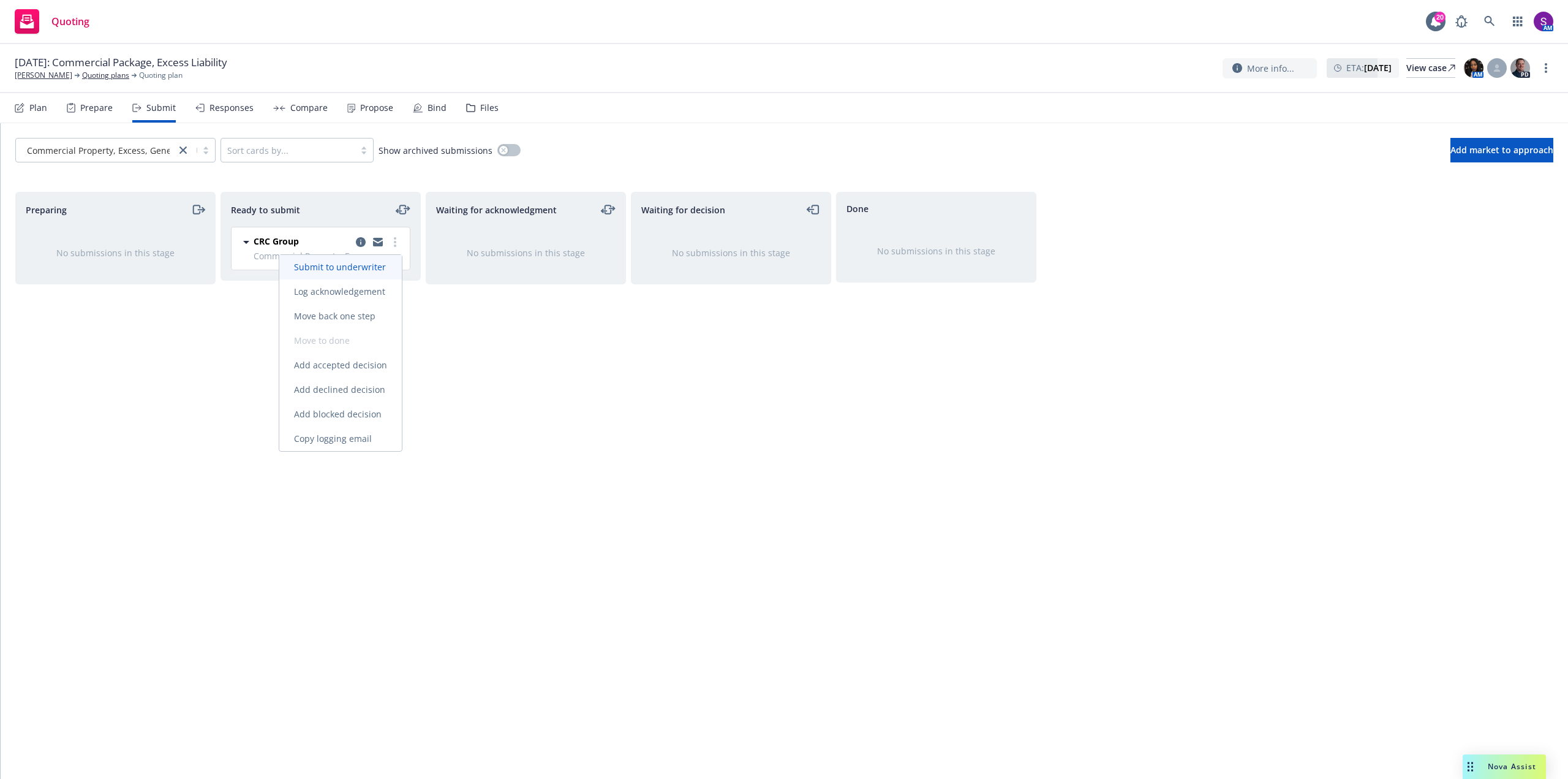
click at [385, 266] on span "Submit to underwriter" at bounding box center [339, 267] width 121 height 11
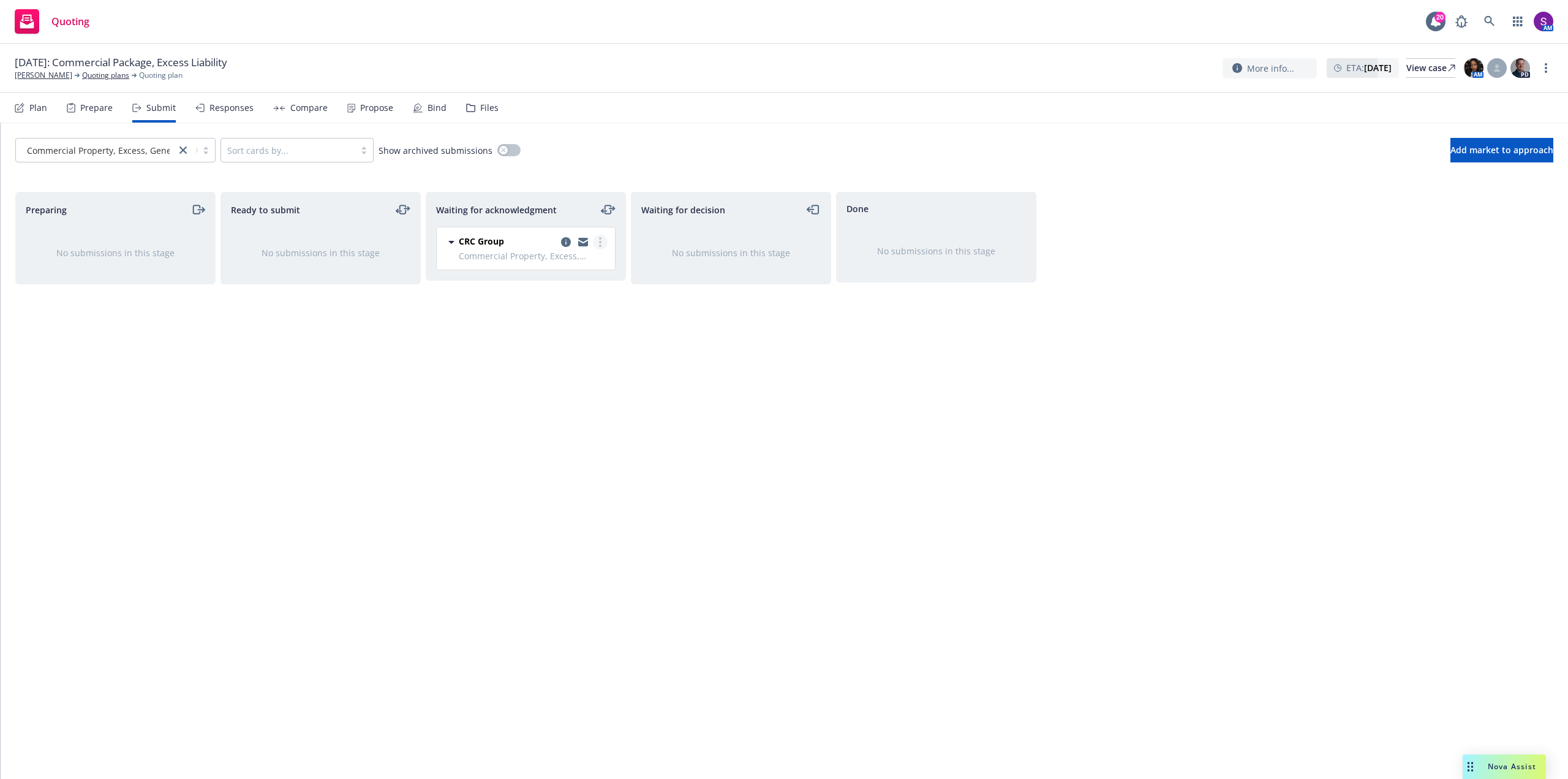
click at [597, 240] on link "more" at bounding box center [600, 242] width 14 height 14
click at [581, 340] on span "Add accepted decision" at bounding box center [545, 340] width 123 height 11
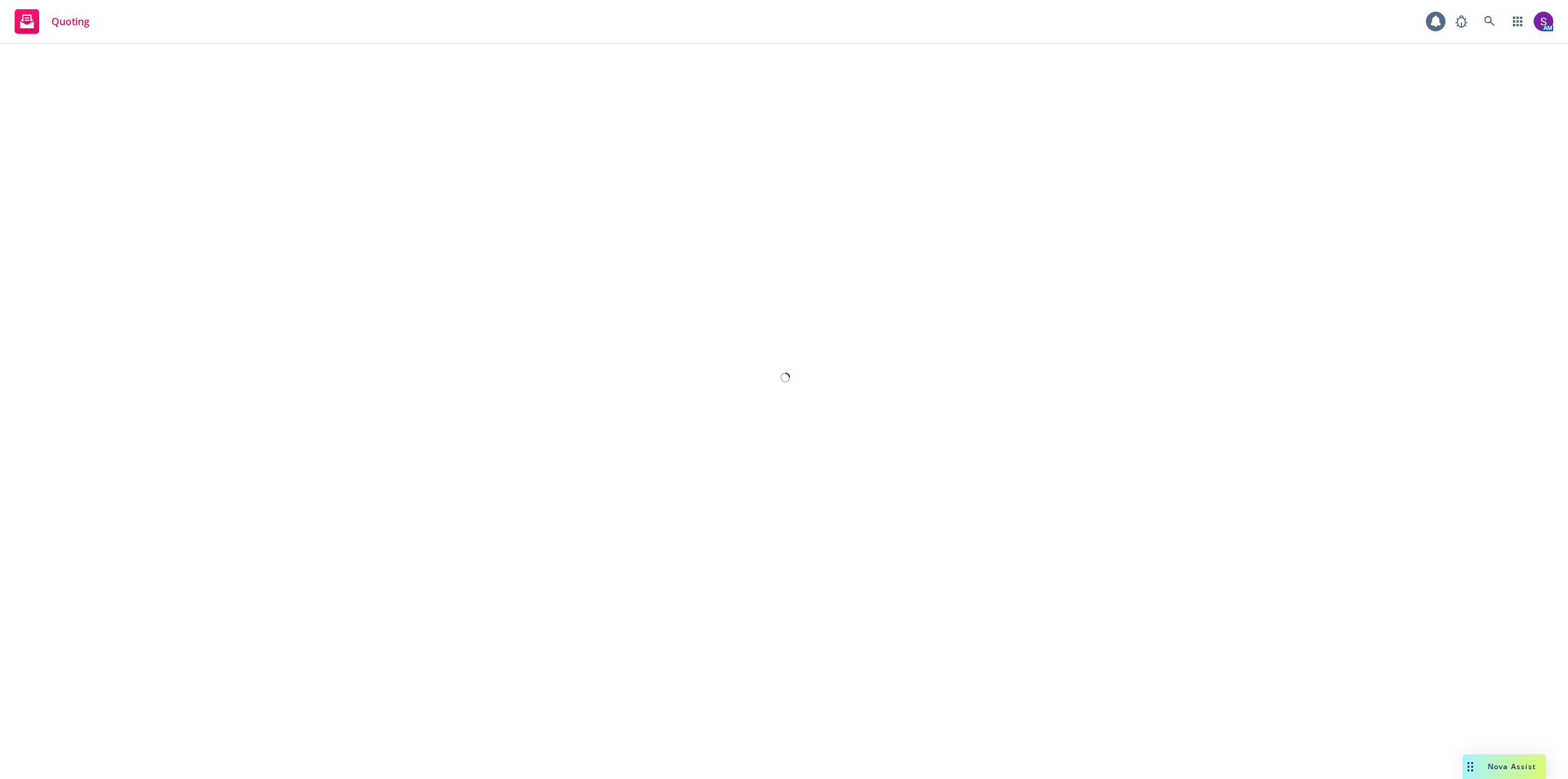
select select "12"
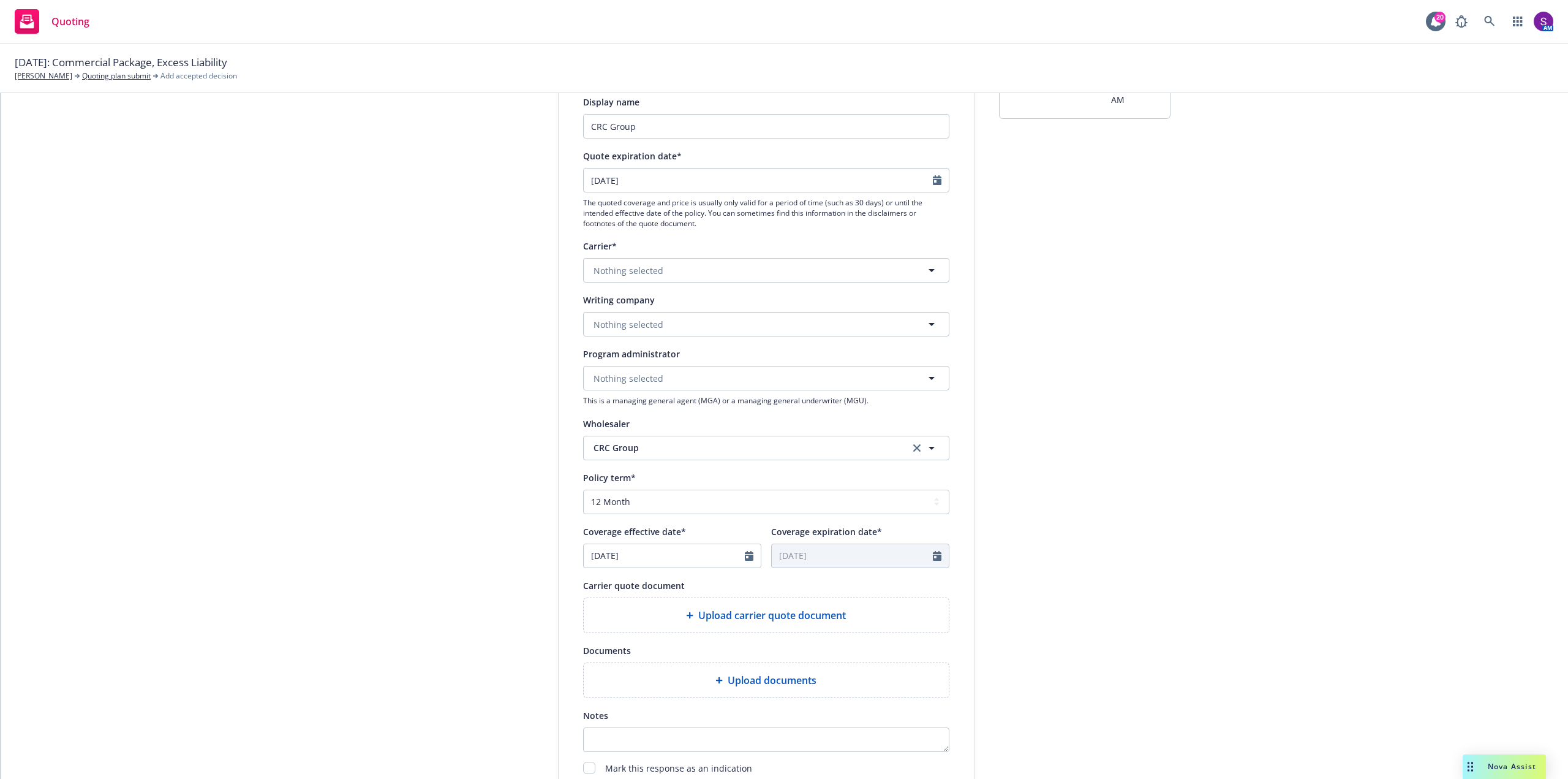
scroll to position [123, 0]
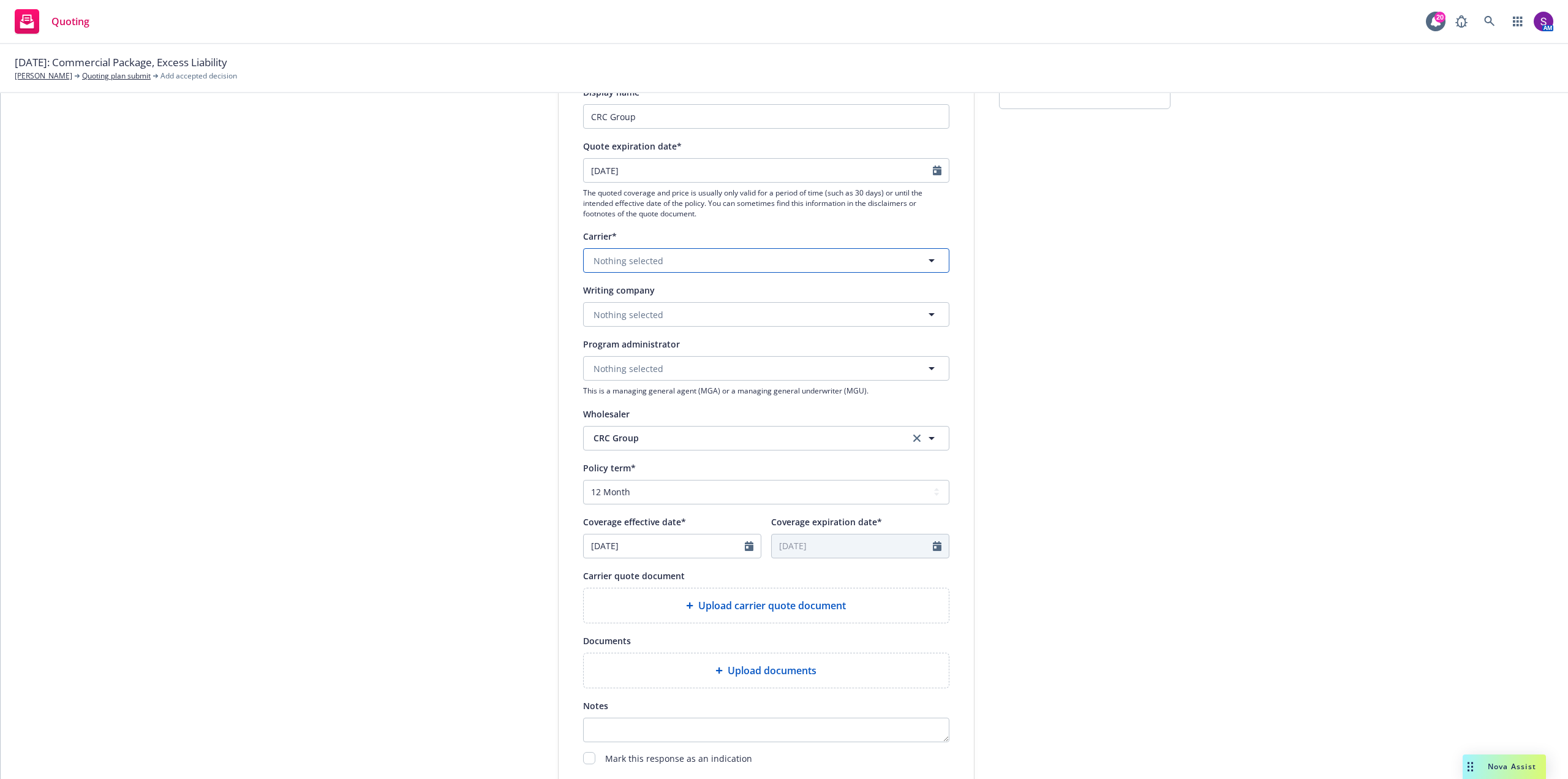
click at [639, 258] on span "Nothing selected" at bounding box center [628, 261] width 70 height 13
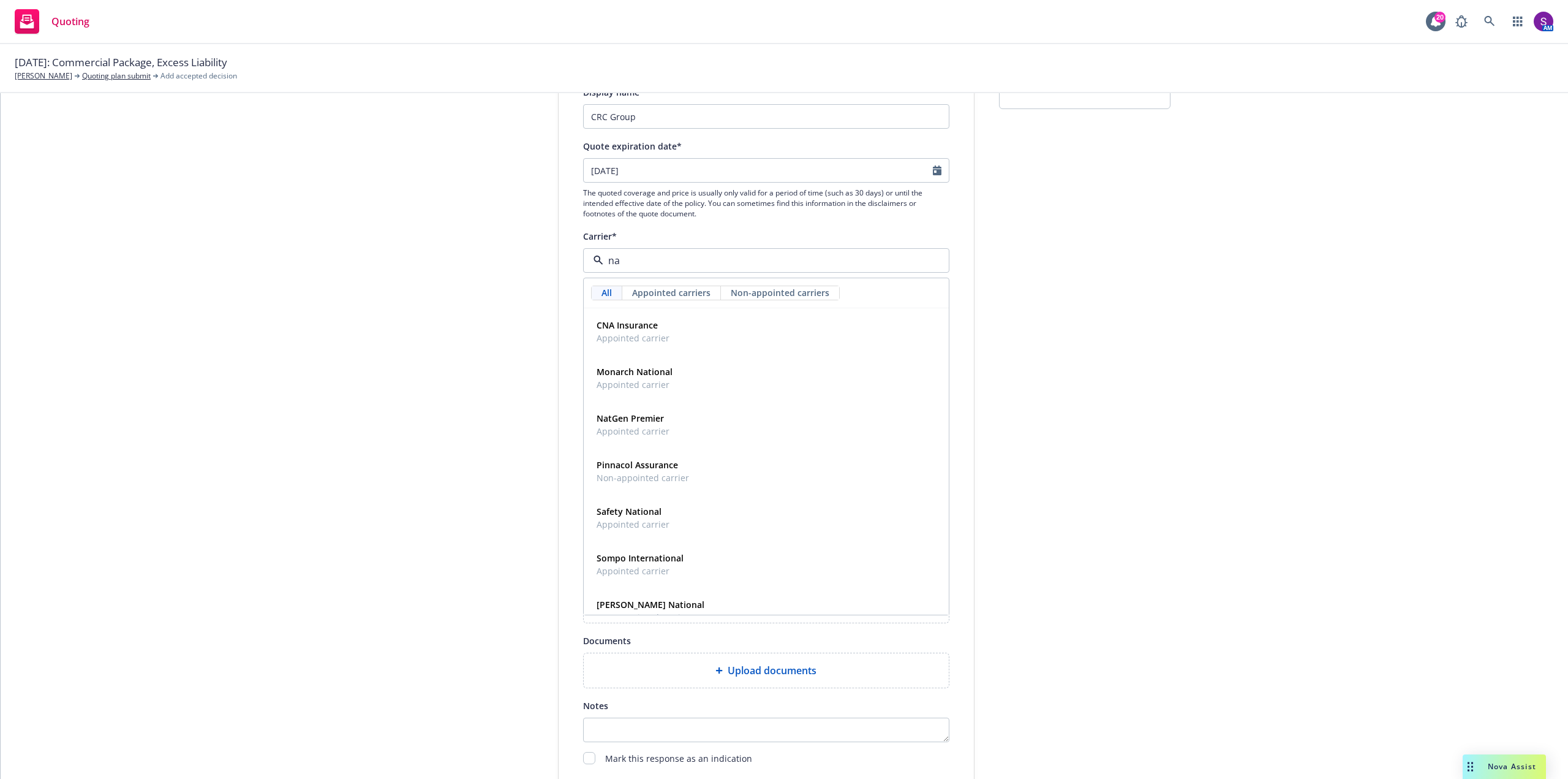
type input "n"
click at [1174, 314] on div "1 Quote initiation 2 Coverage selection 3 Billing info Quote initiation Display…" at bounding box center [784, 430] width 1538 height 822
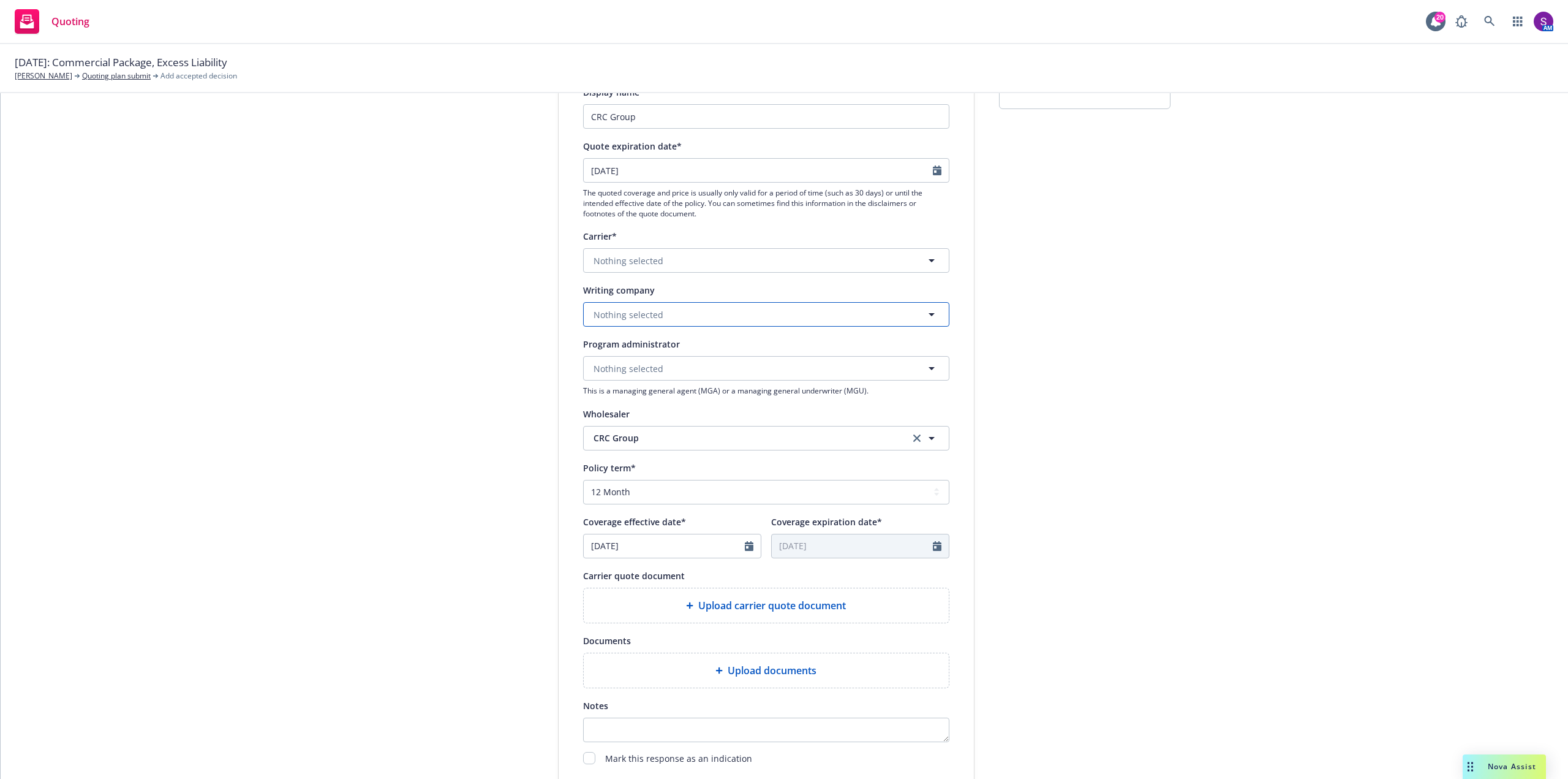
click at [647, 315] on span "Nothing selected" at bounding box center [628, 314] width 70 height 13
type input "naut"
click at [640, 454] on span "Domestic - 17370" at bounding box center [657, 455] width 121 height 13
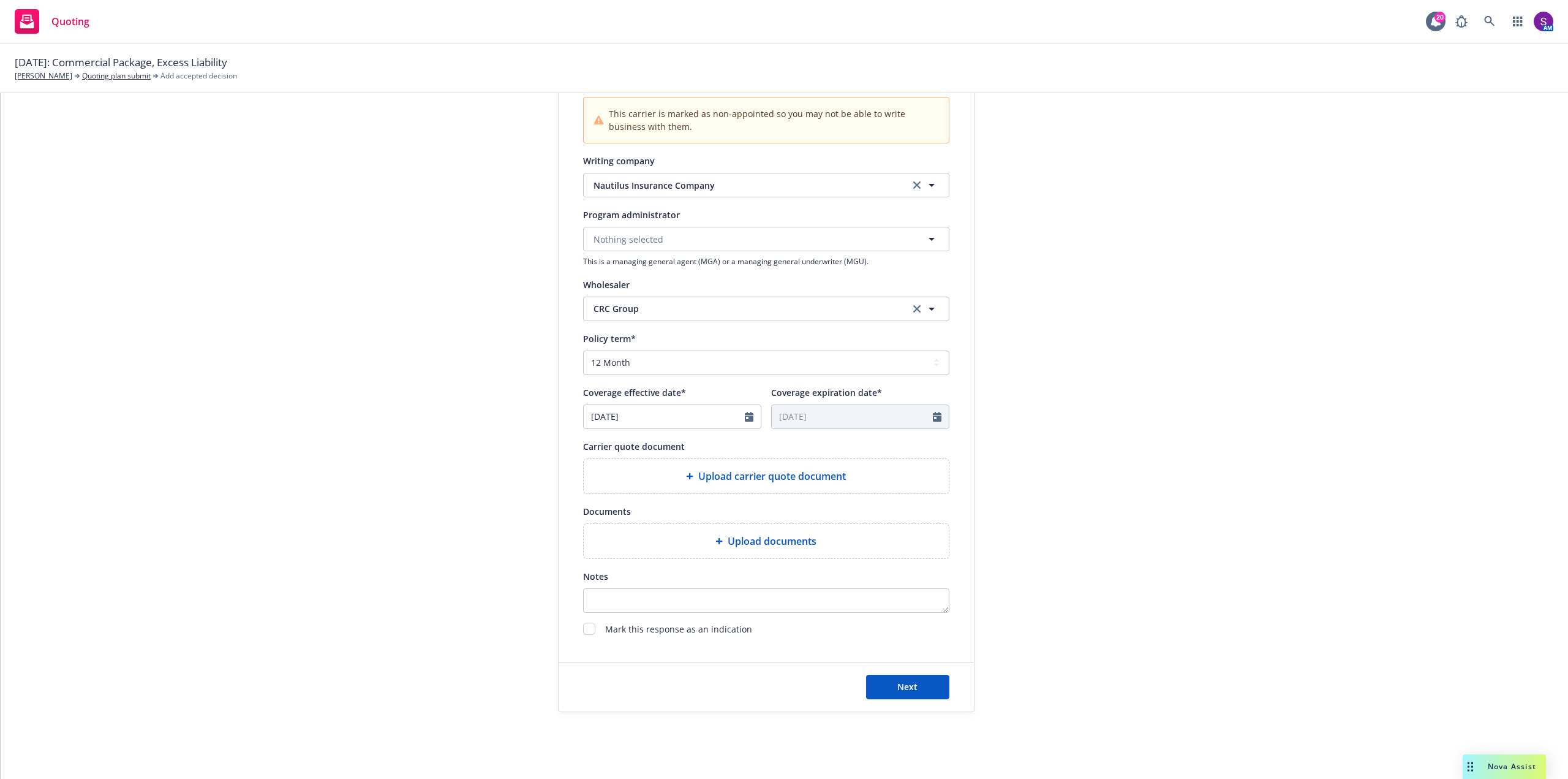
scroll to position [307, 0]
click at [751, 475] on span "Upload carrier quote document" at bounding box center [772, 473] width 148 height 14
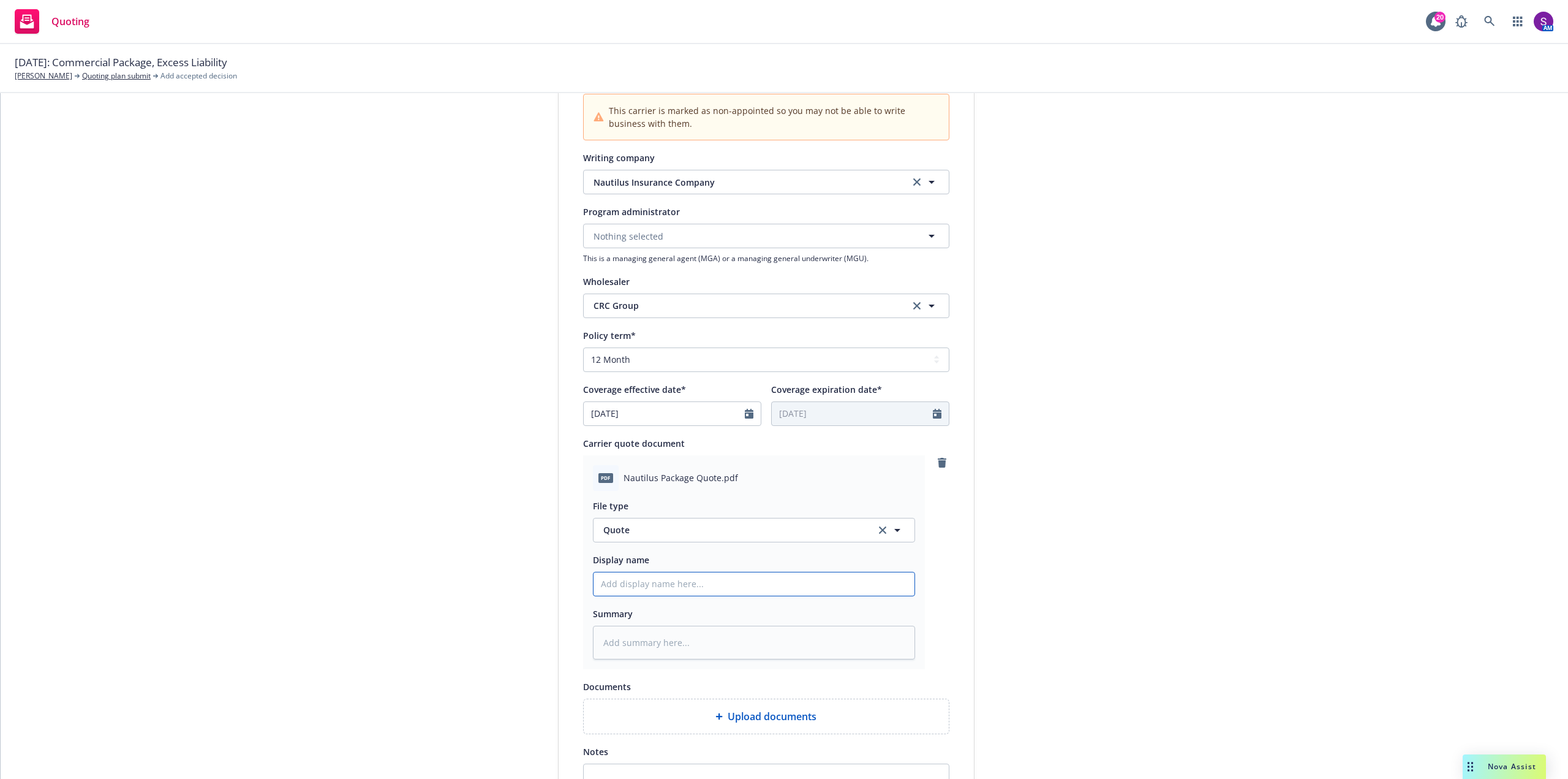
click at [658, 588] on input "Display name" at bounding box center [754, 584] width 321 height 23
type textarea "x"
type input "P"
type textarea "x"
type input "Pa"
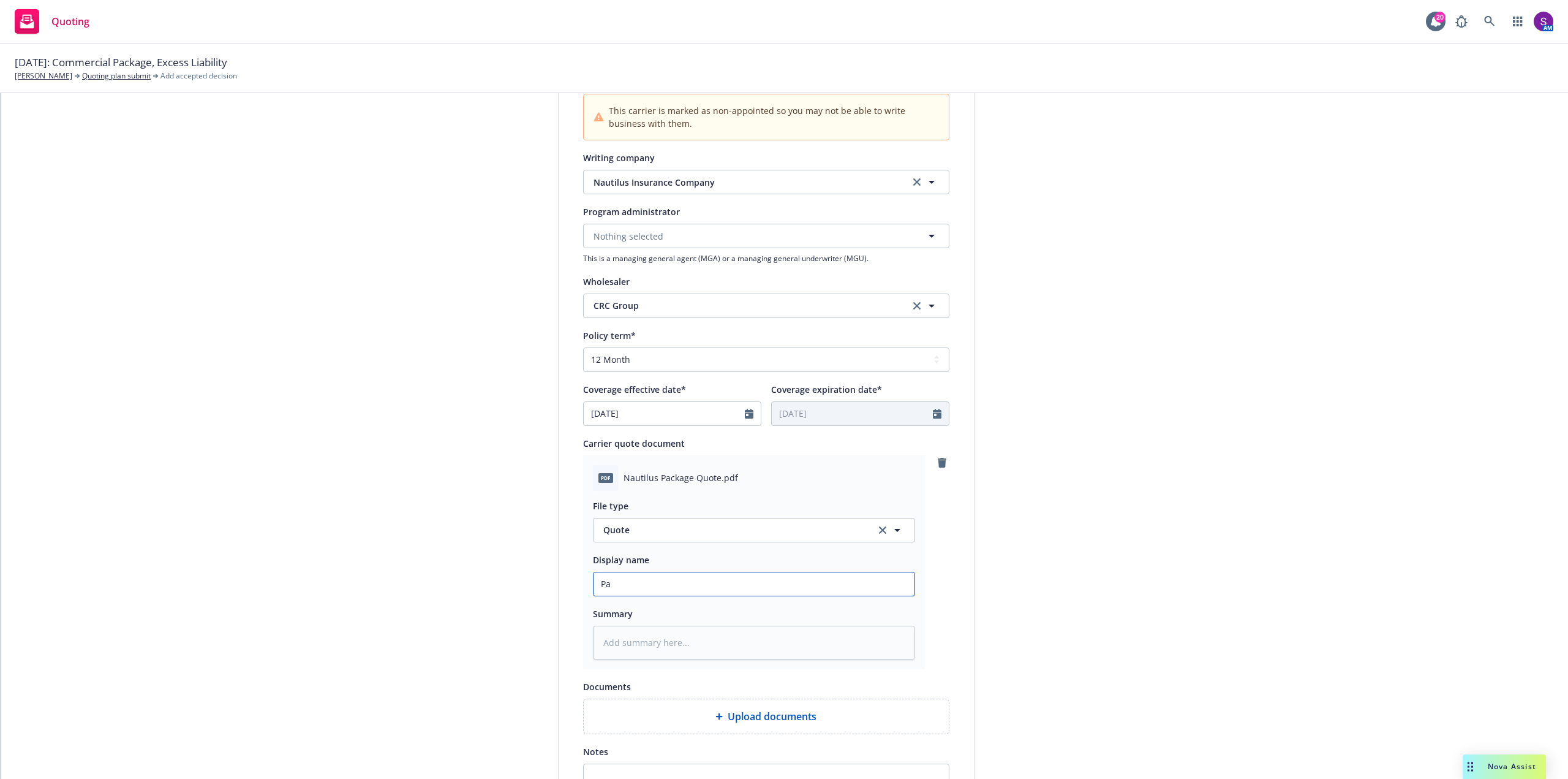
type textarea "x"
type input "Pac"
type textarea "x"
type input "Pack"
type textarea "x"
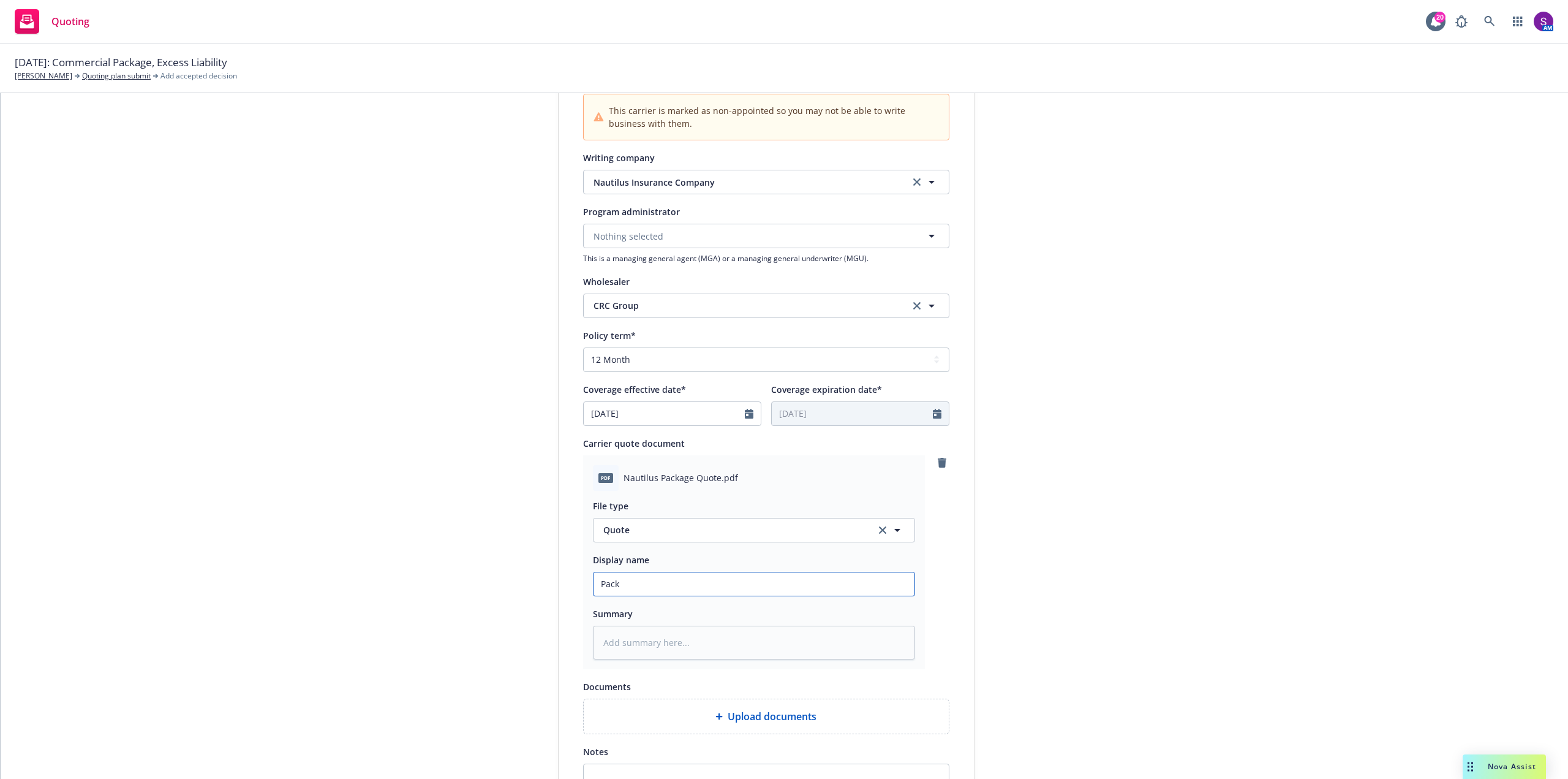
type input "Packa"
type textarea "x"
type input "Packag"
type textarea "x"
type input "Package"
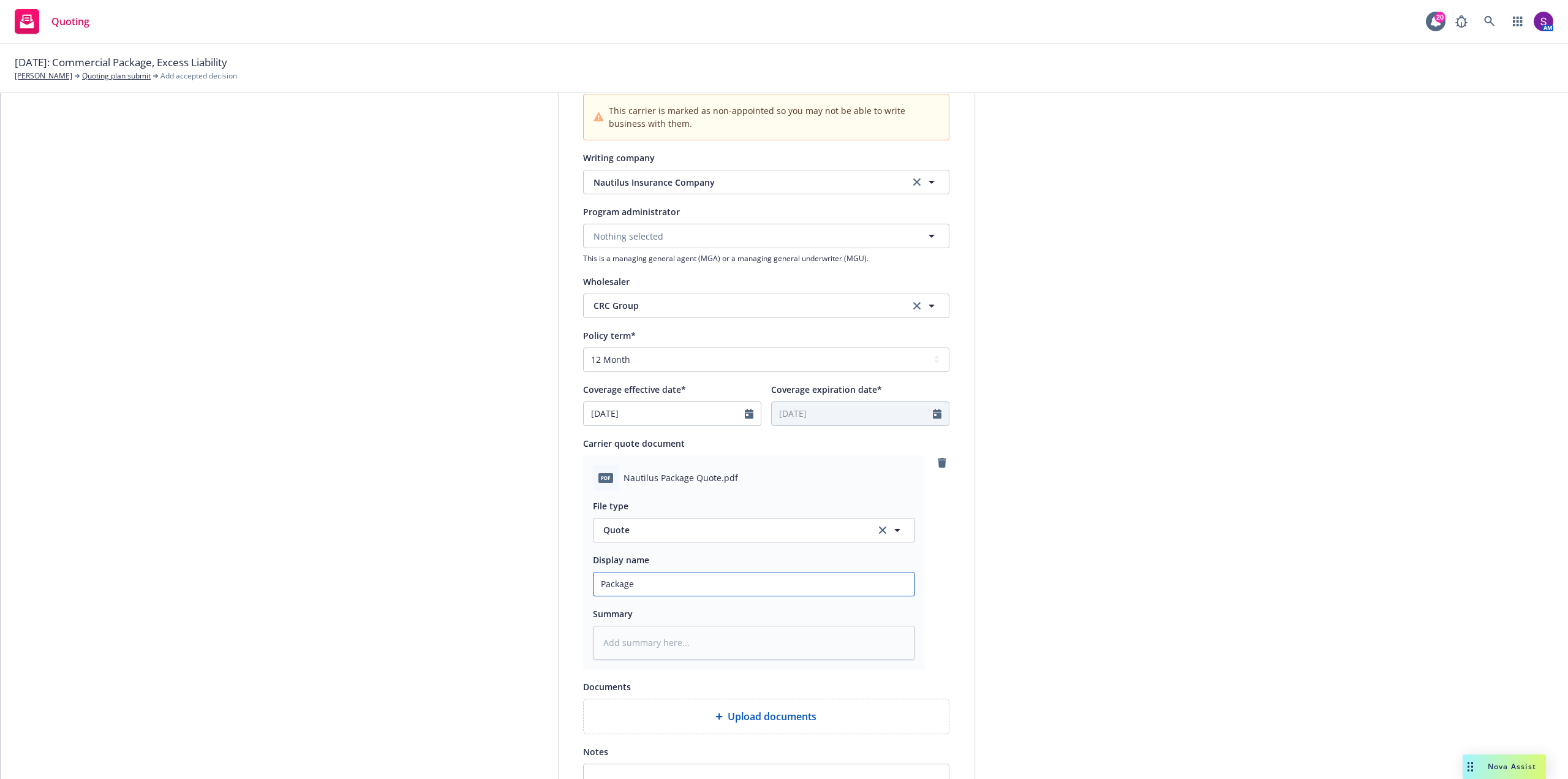
type textarea "x"
type input "Package"
type textarea "x"
type input "Package Q"
type textarea "x"
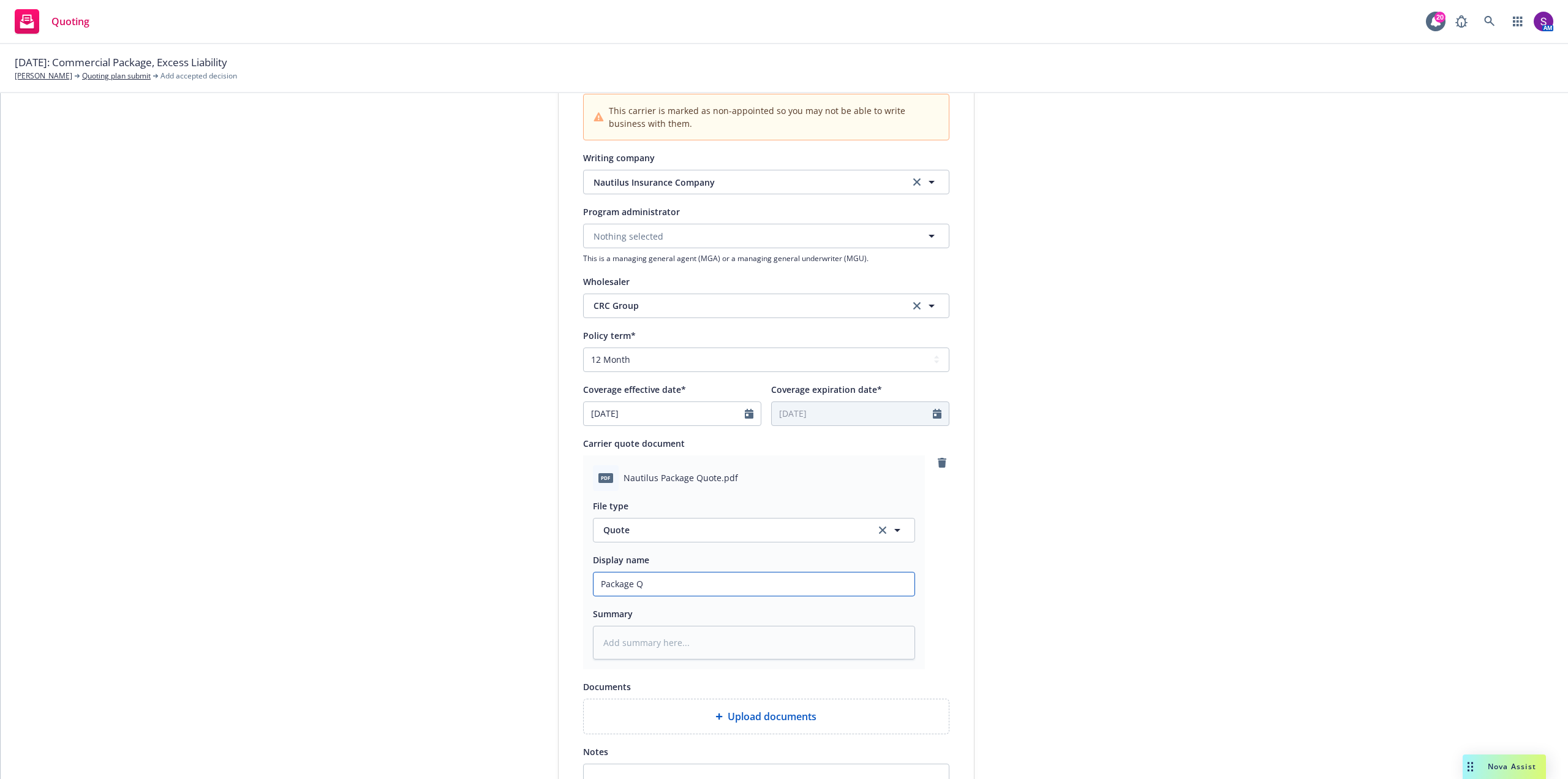
type input "Package Qu"
type textarea "x"
type input "Package Quo"
type textarea "x"
type input "Package Quot"
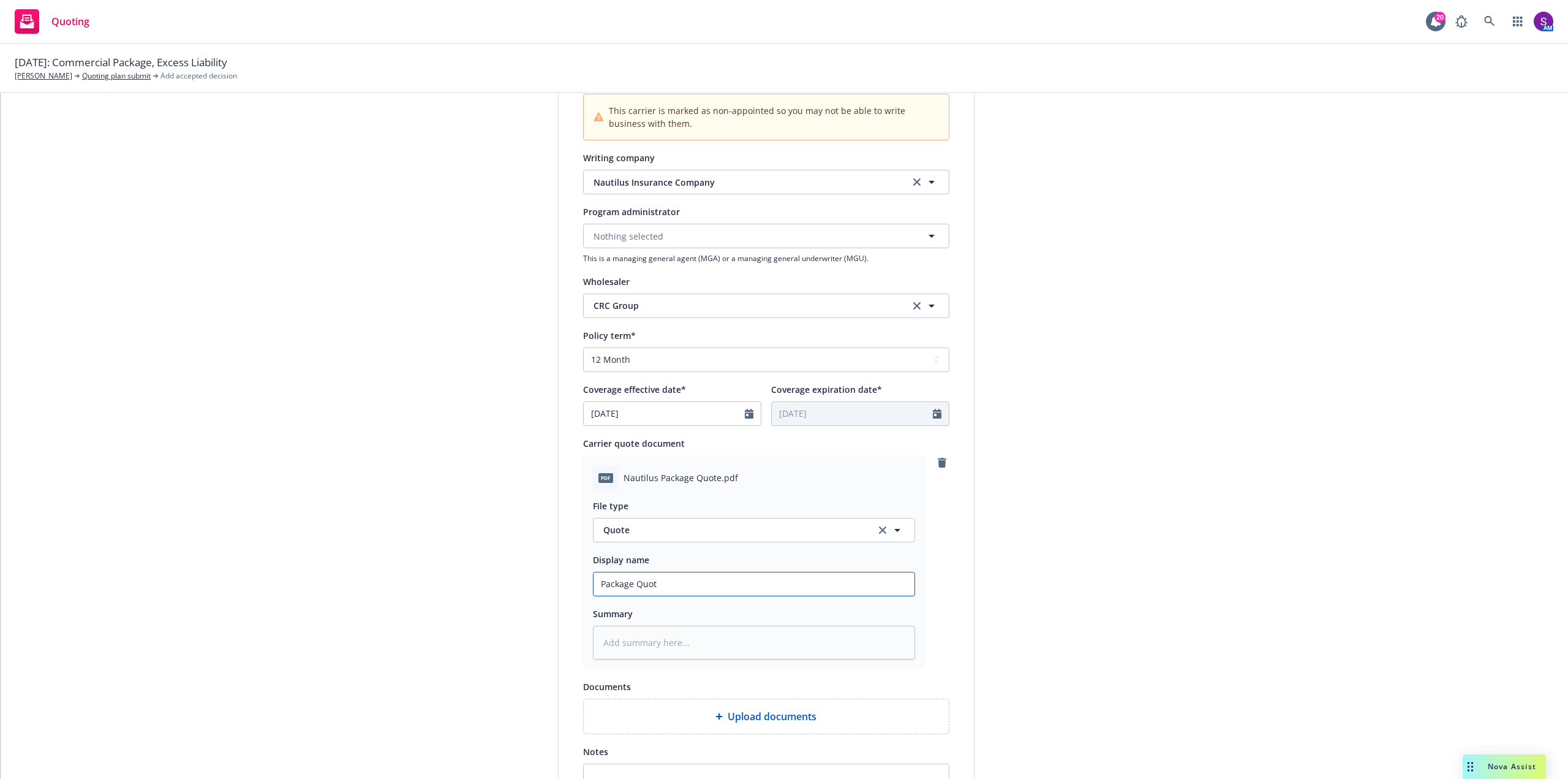
type textarea "x"
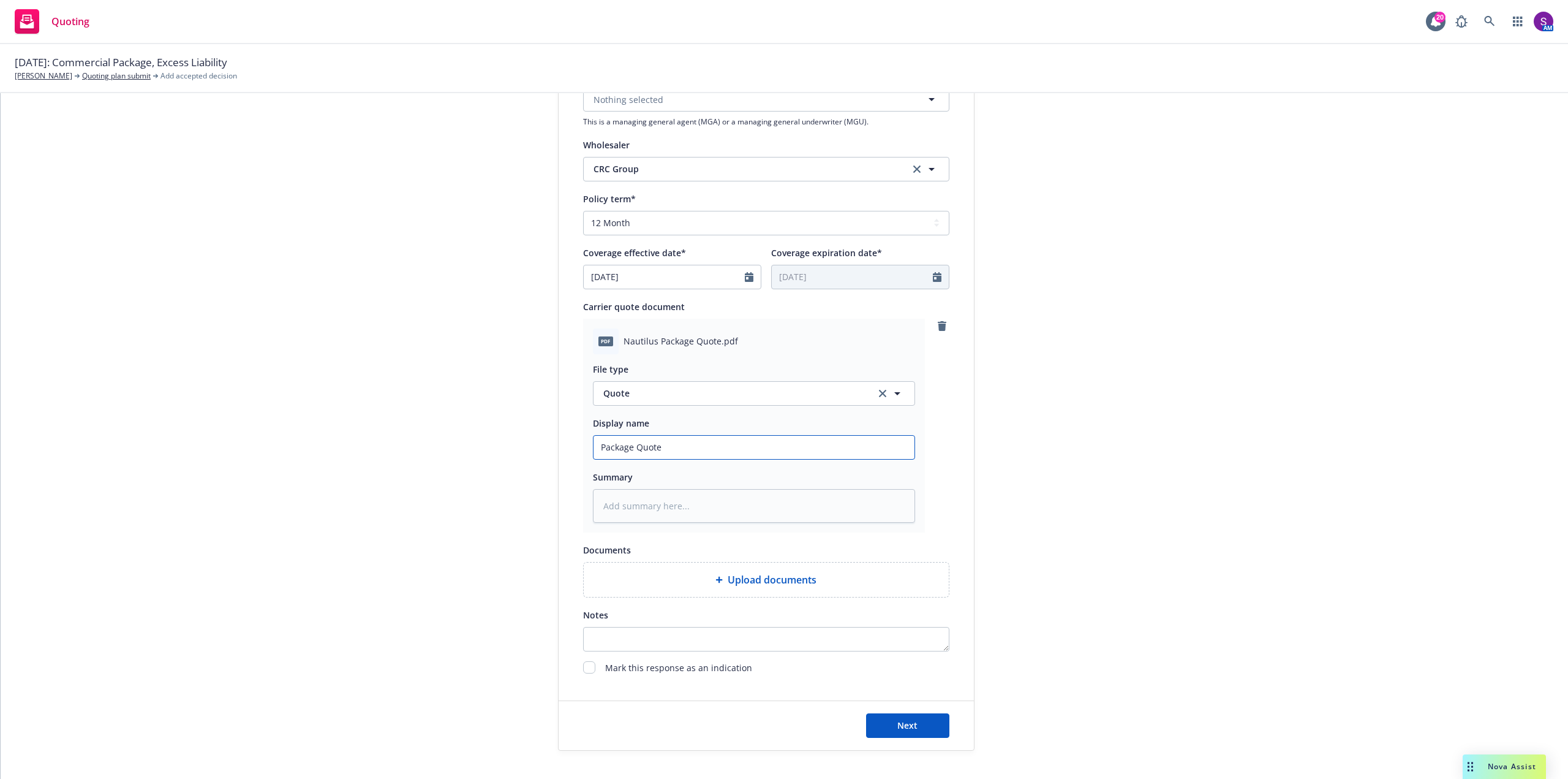
scroll to position [490, 0]
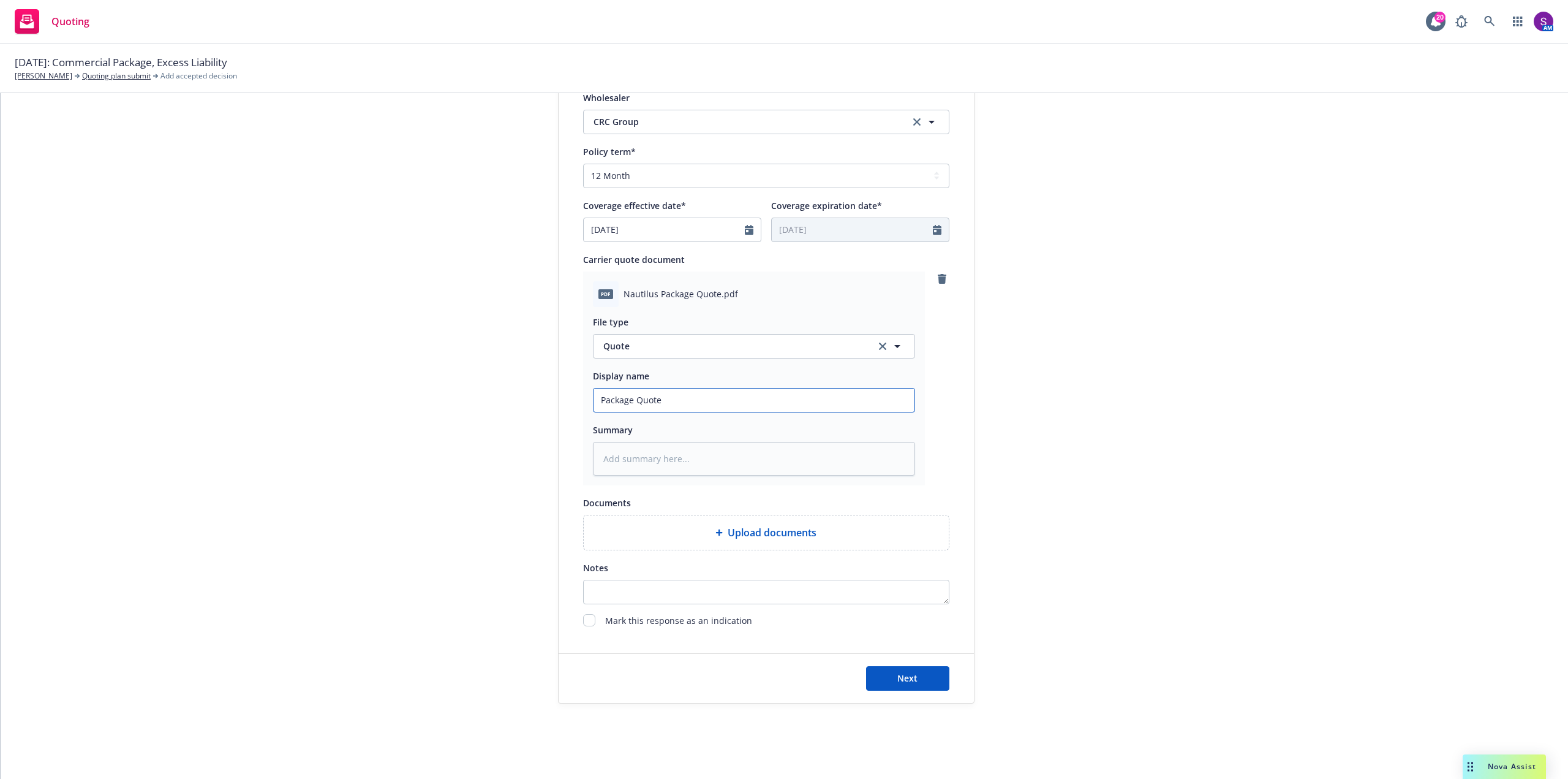
type input "Package Quote"
click at [820, 630] on form "Quote initiation Display name CRC Group Quote expiration date* 10/26/2025 The q…" at bounding box center [766, 177] width 416 height 1050
click at [905, 673] on span "Next" at bounding box center [907, 678] width 20 height 11
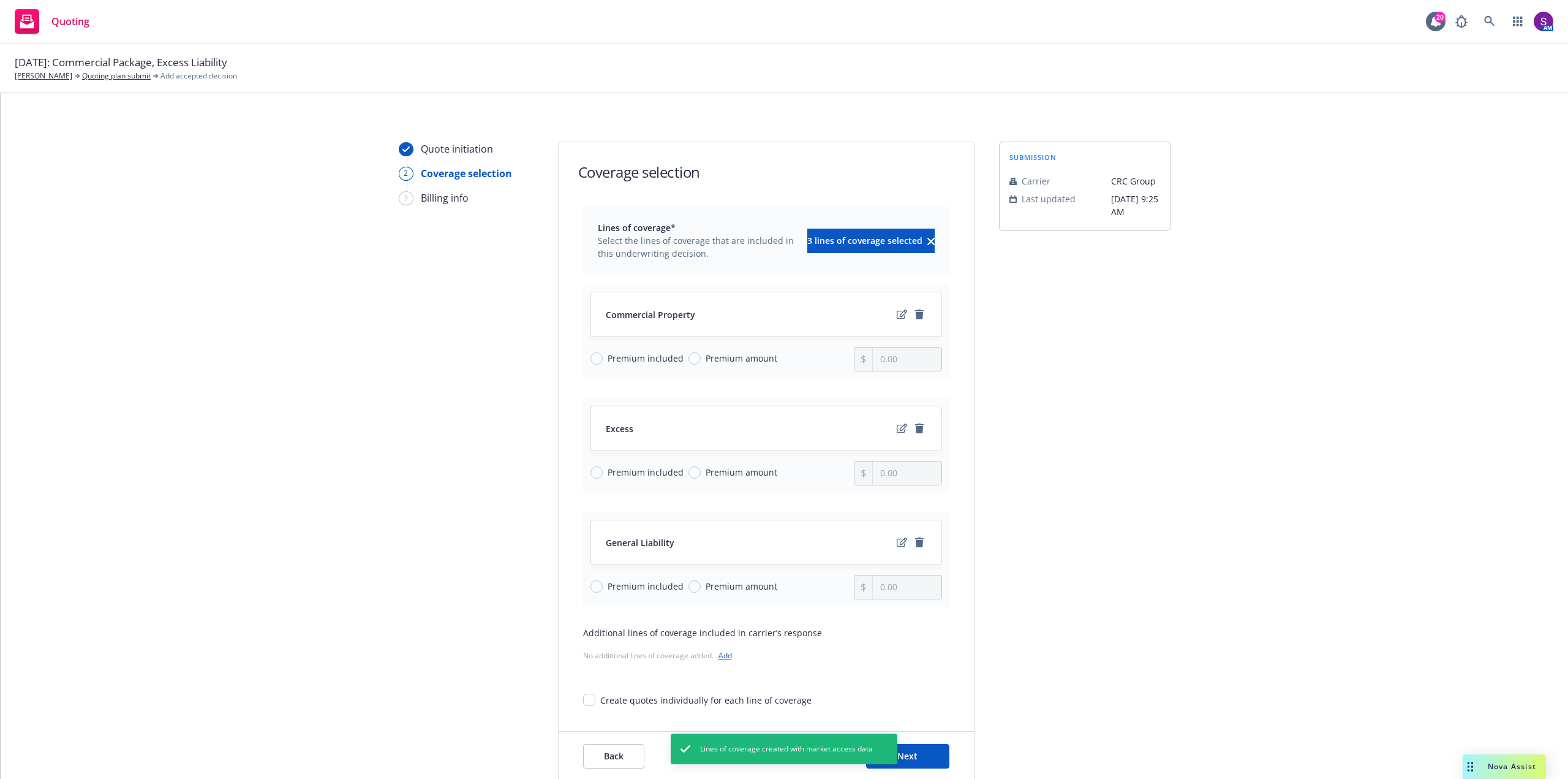
scroll to position [0, 0]
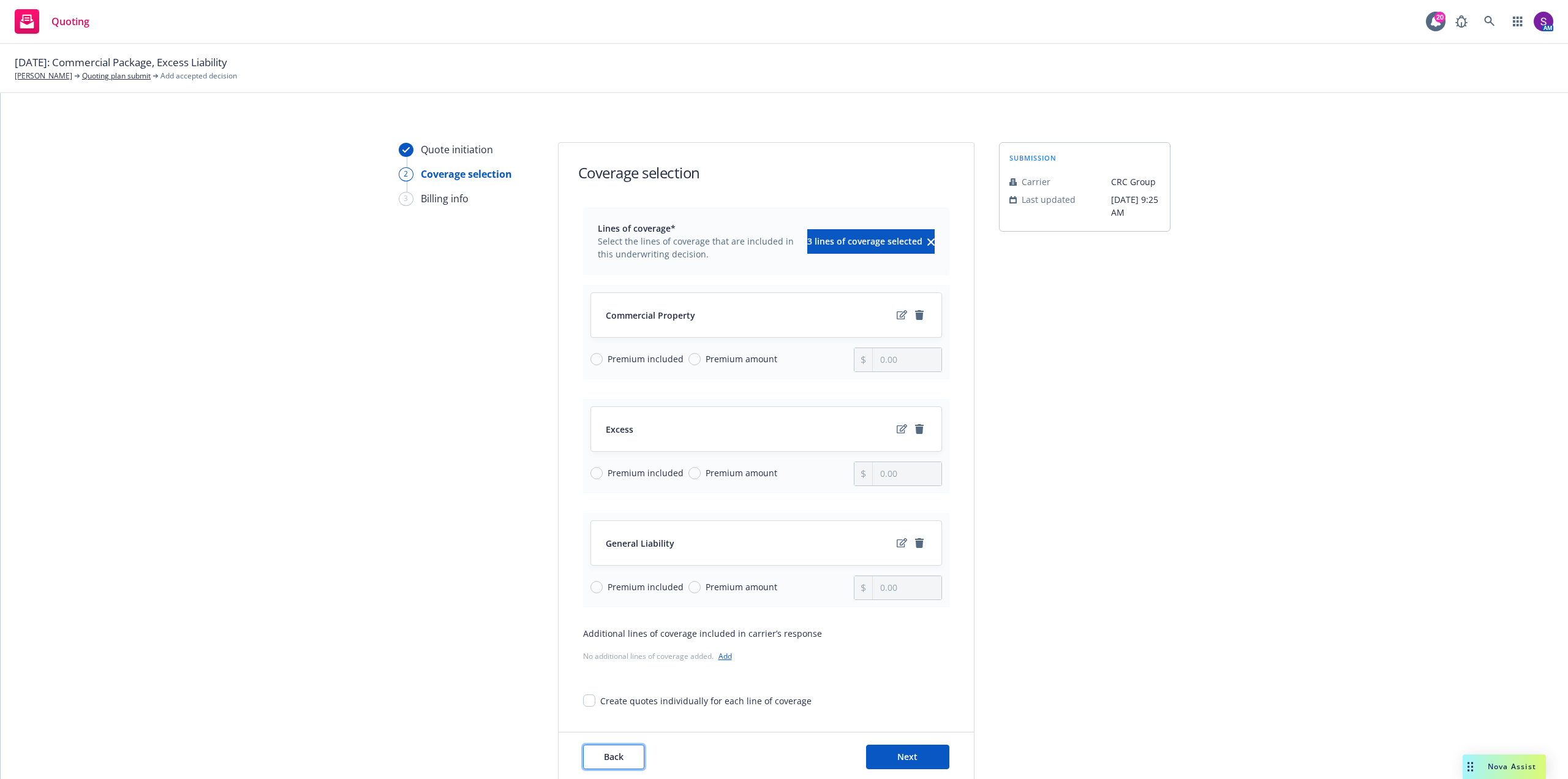
click at [616, 755] on span "Back" at bounding box center [614, 757] width 19 height 11
type textarea "x"
select select "12"
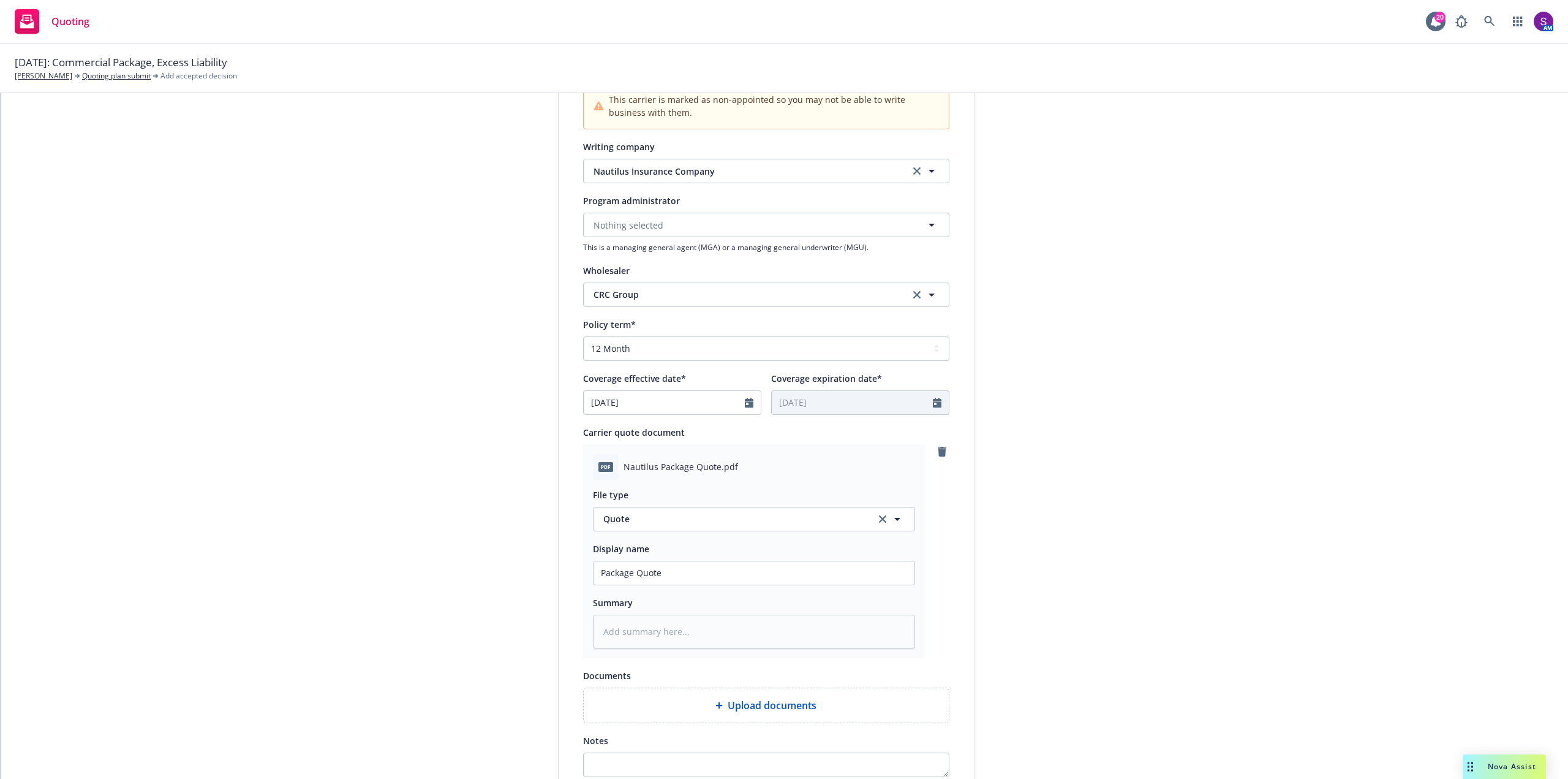
scroll to position [429, 0]
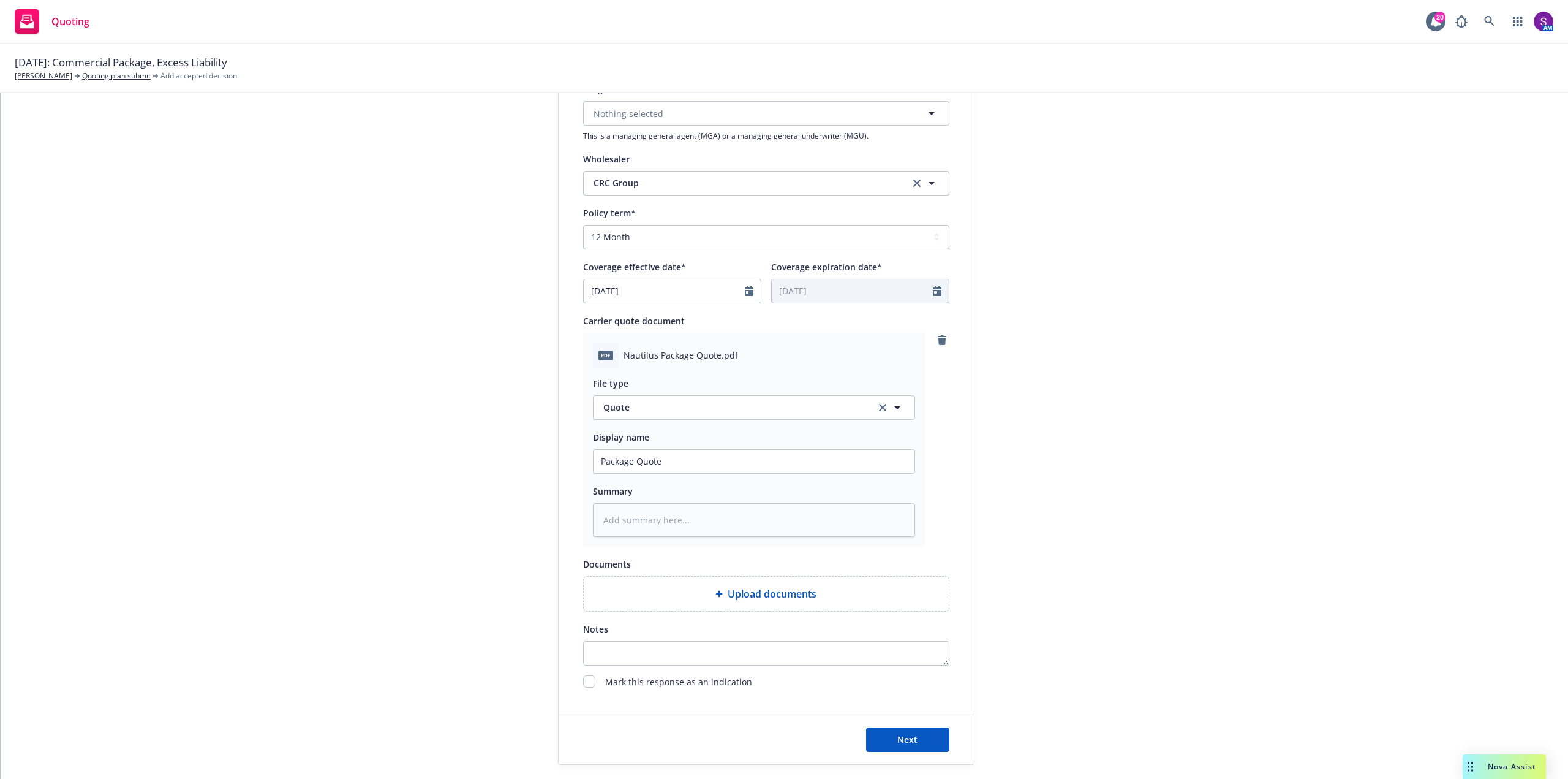
click at [747, 592] on span "Upload documents" at bounding box center [772, 594] width 89 height 14
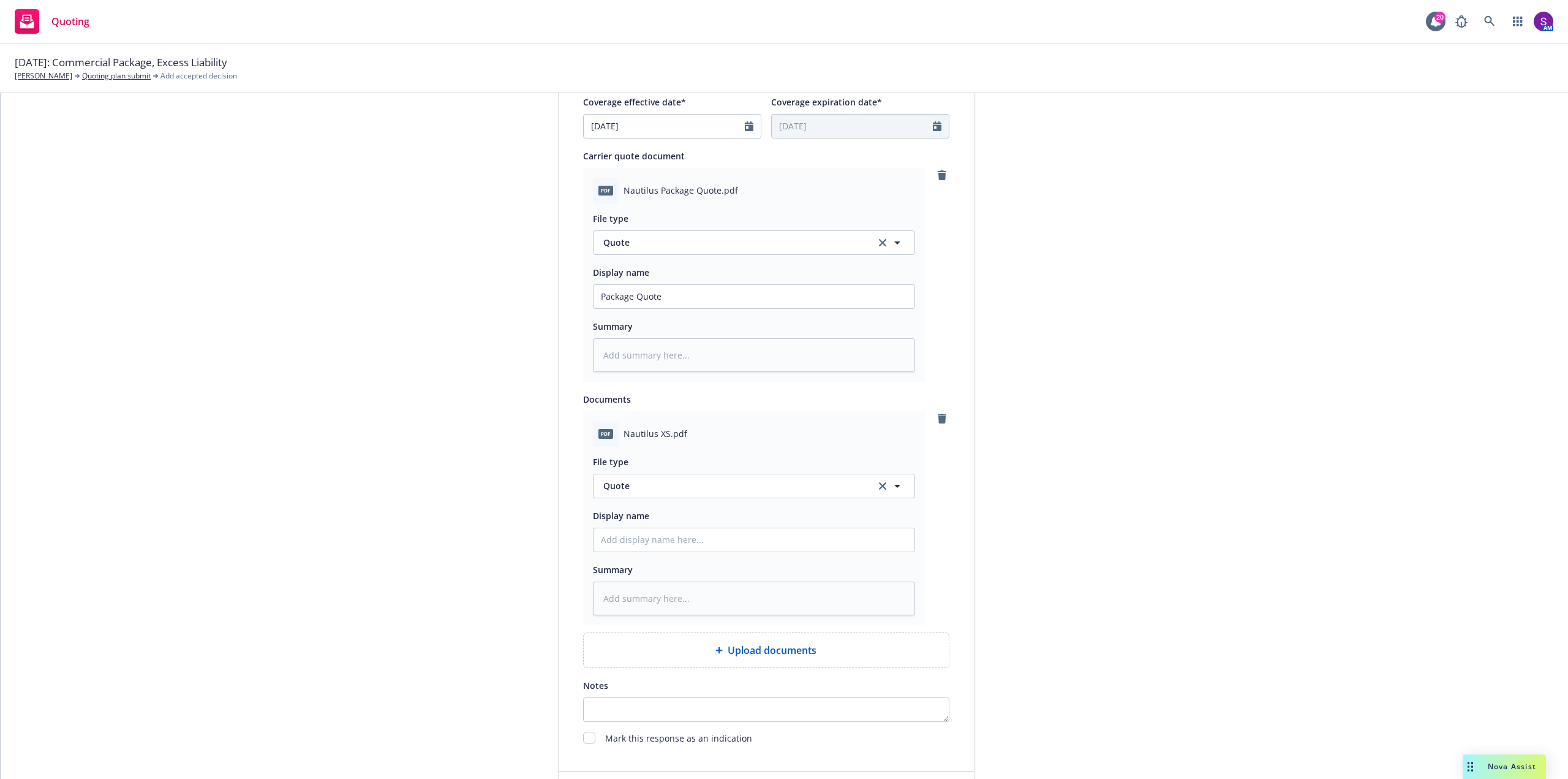
scroll to position [612, 0]
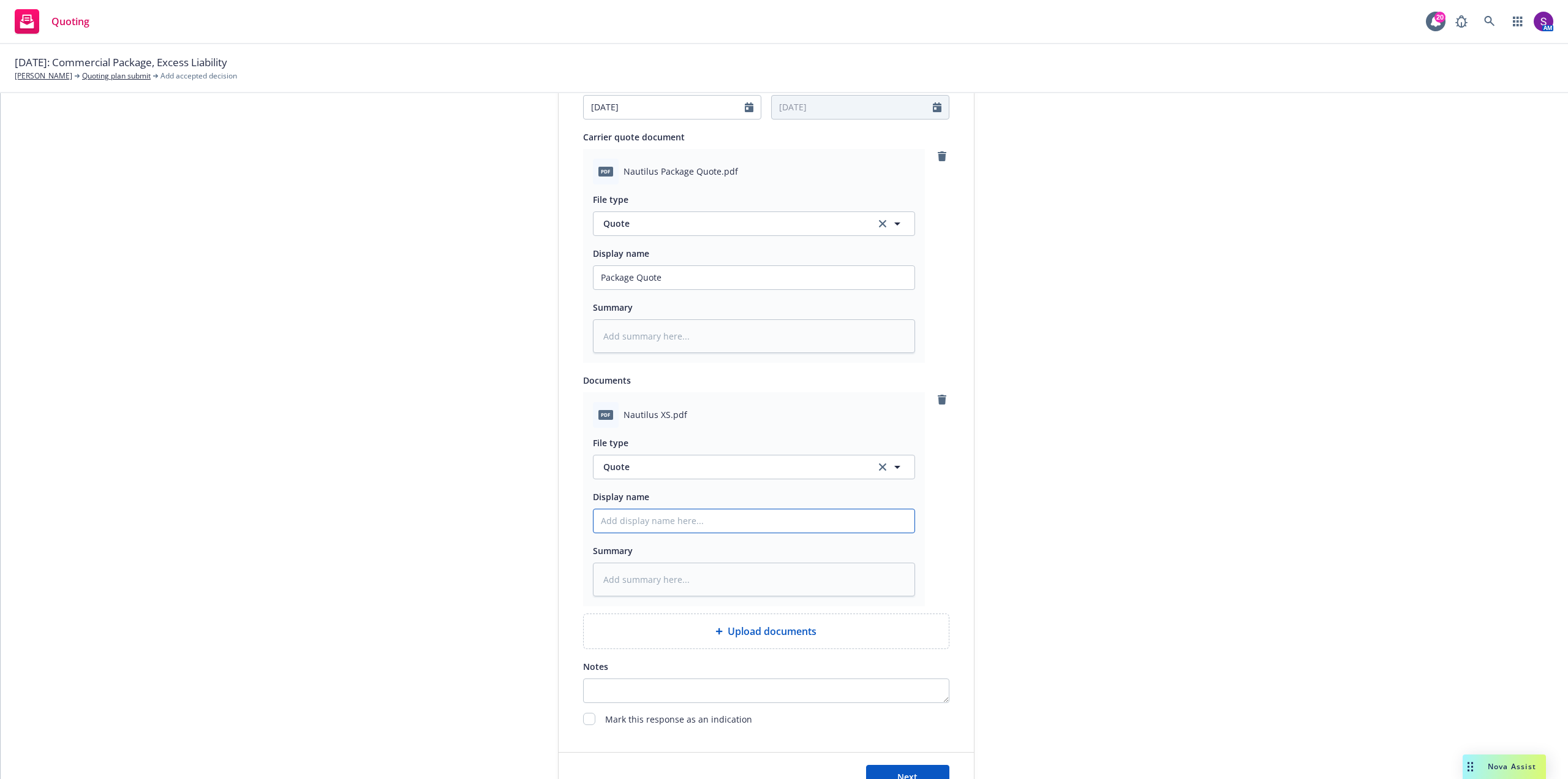
click at [626, 528] on input "Display name" at bounding box center [754, 521] width 321 height 23
type textarea "x"
type input "X"
type textarea "x"
type input "XS"
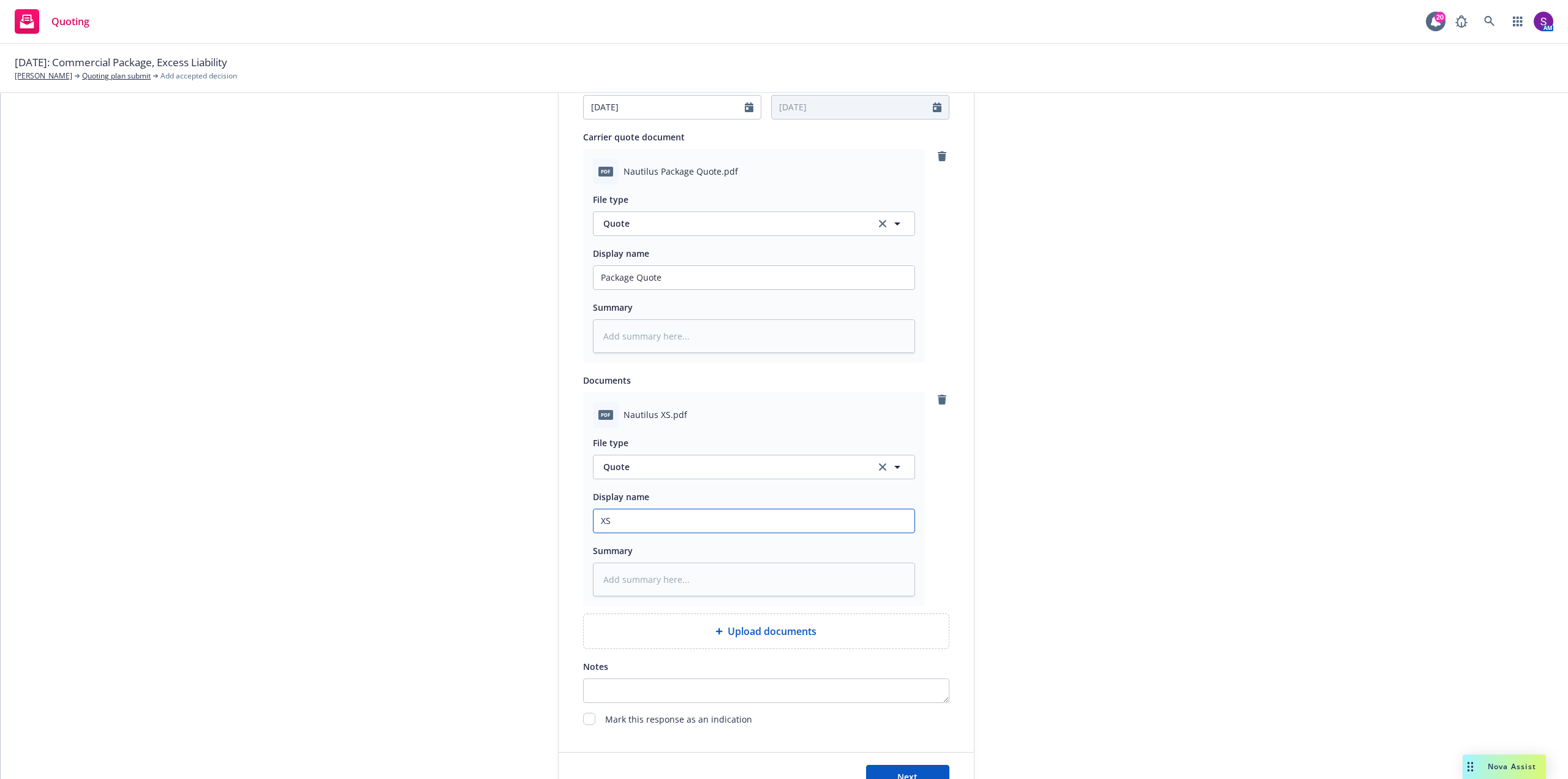
type textarea "x"
type input "XS"
type textarea "x"
type input "XS Q"
type textarea "x"
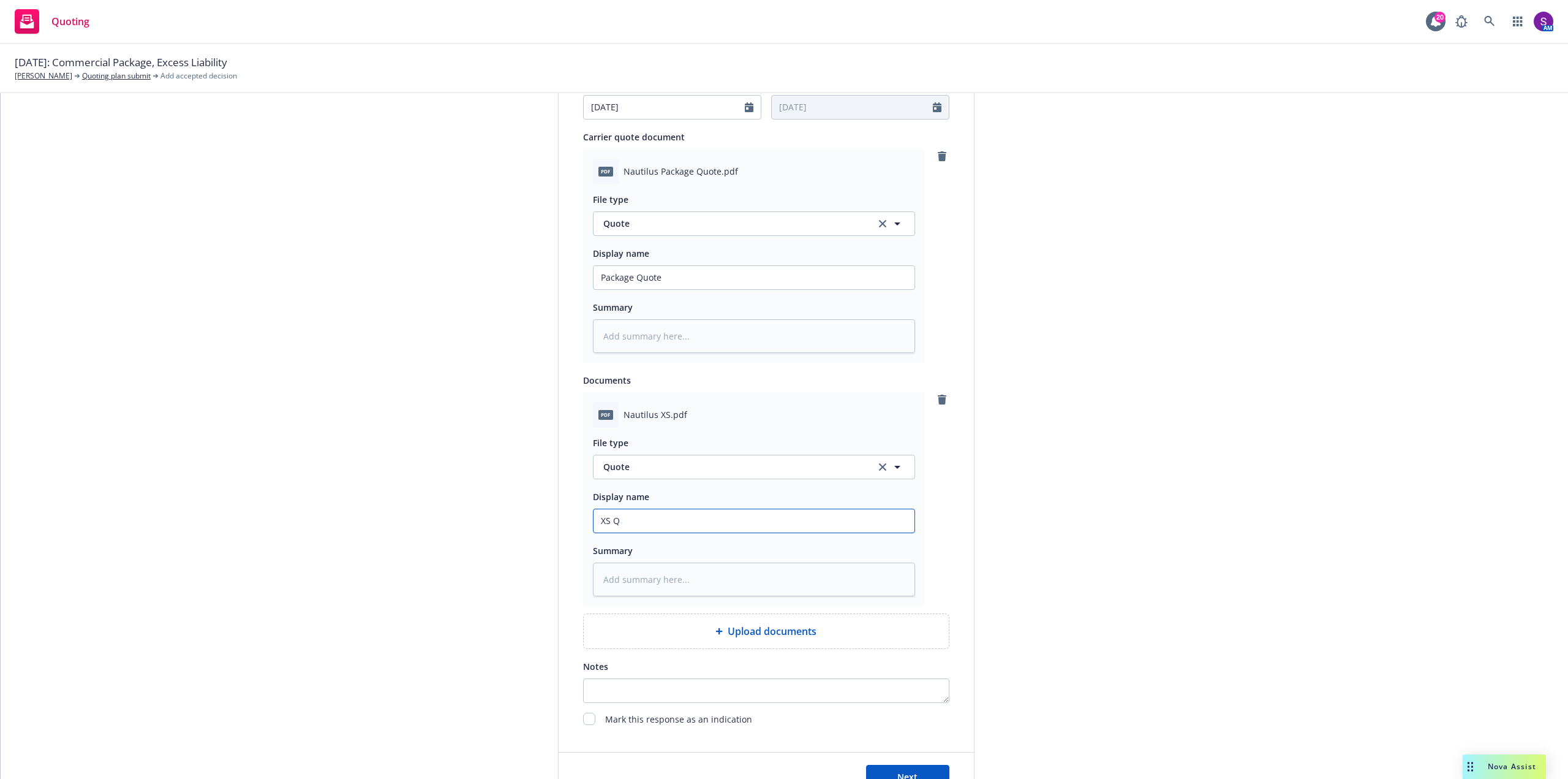
type input "XS Qu"
type textarea "x"
type input "XS Quo"
type textarea "x"
type input "XS Quot"
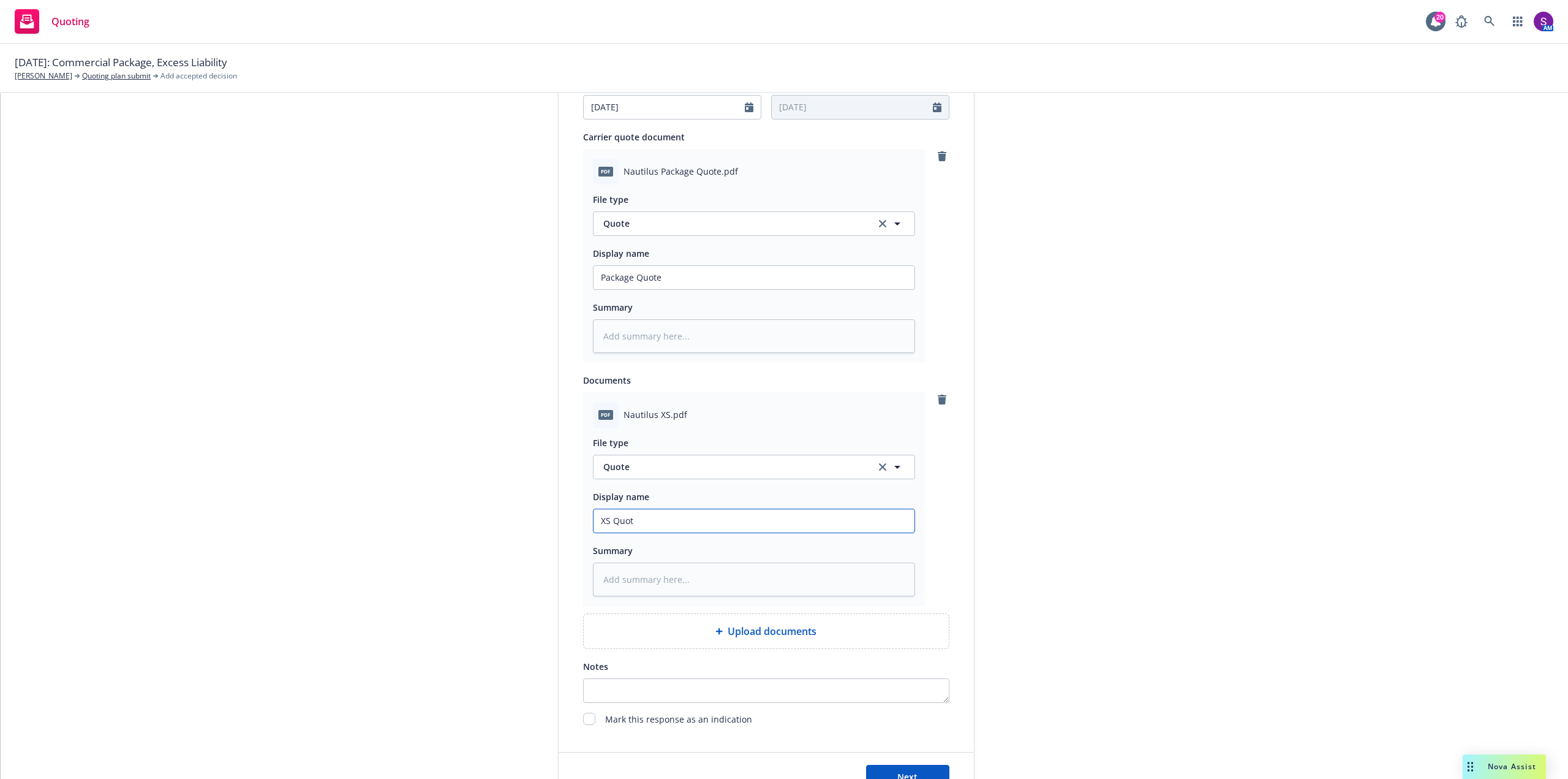
type textarea "x"
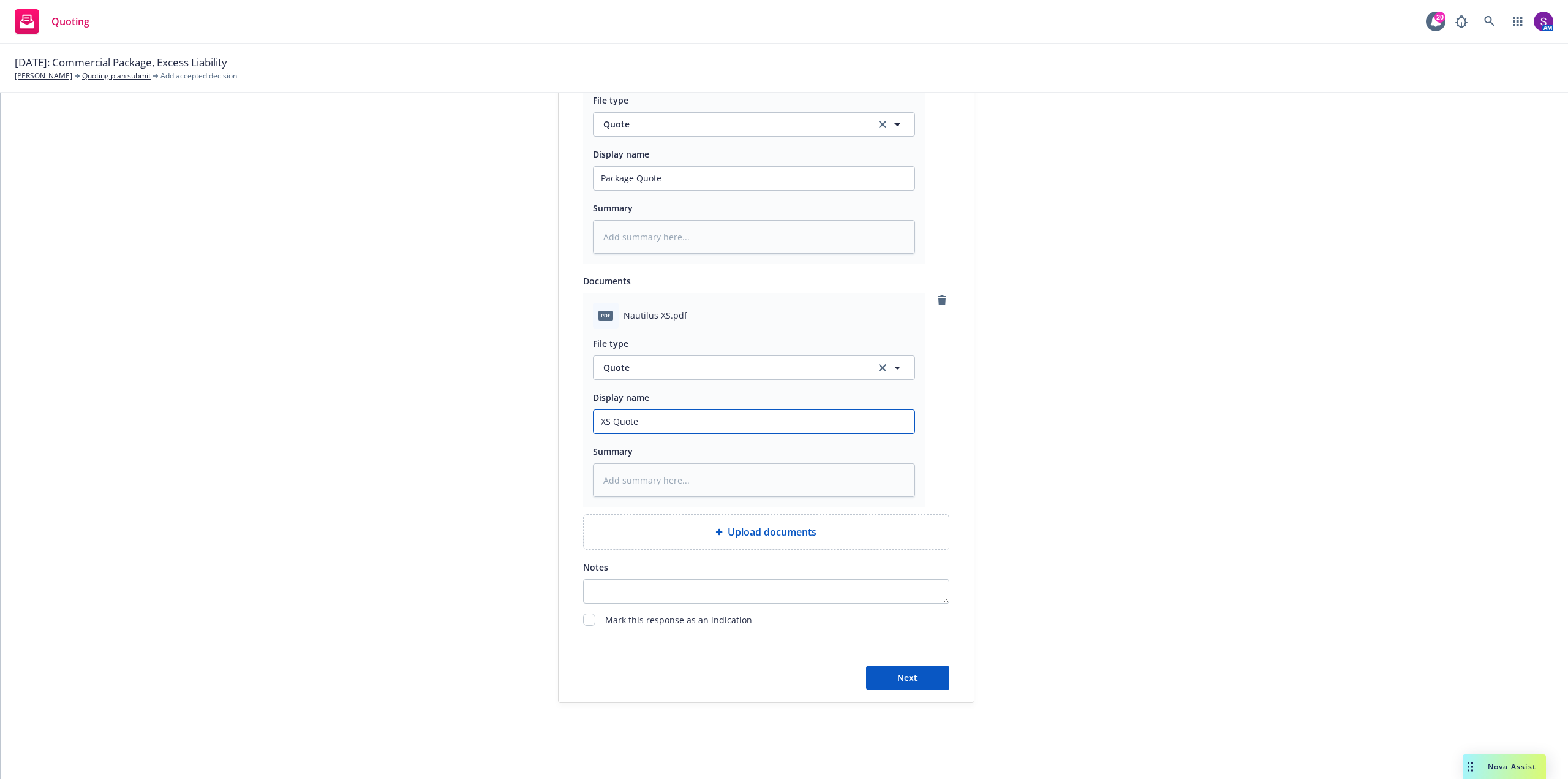
scroll to position [714, 0]
type input "XS Quote"
click at [899, 676] on span "Next" at bounding box center [907, 675] width 20 height 11
type textarea "x"
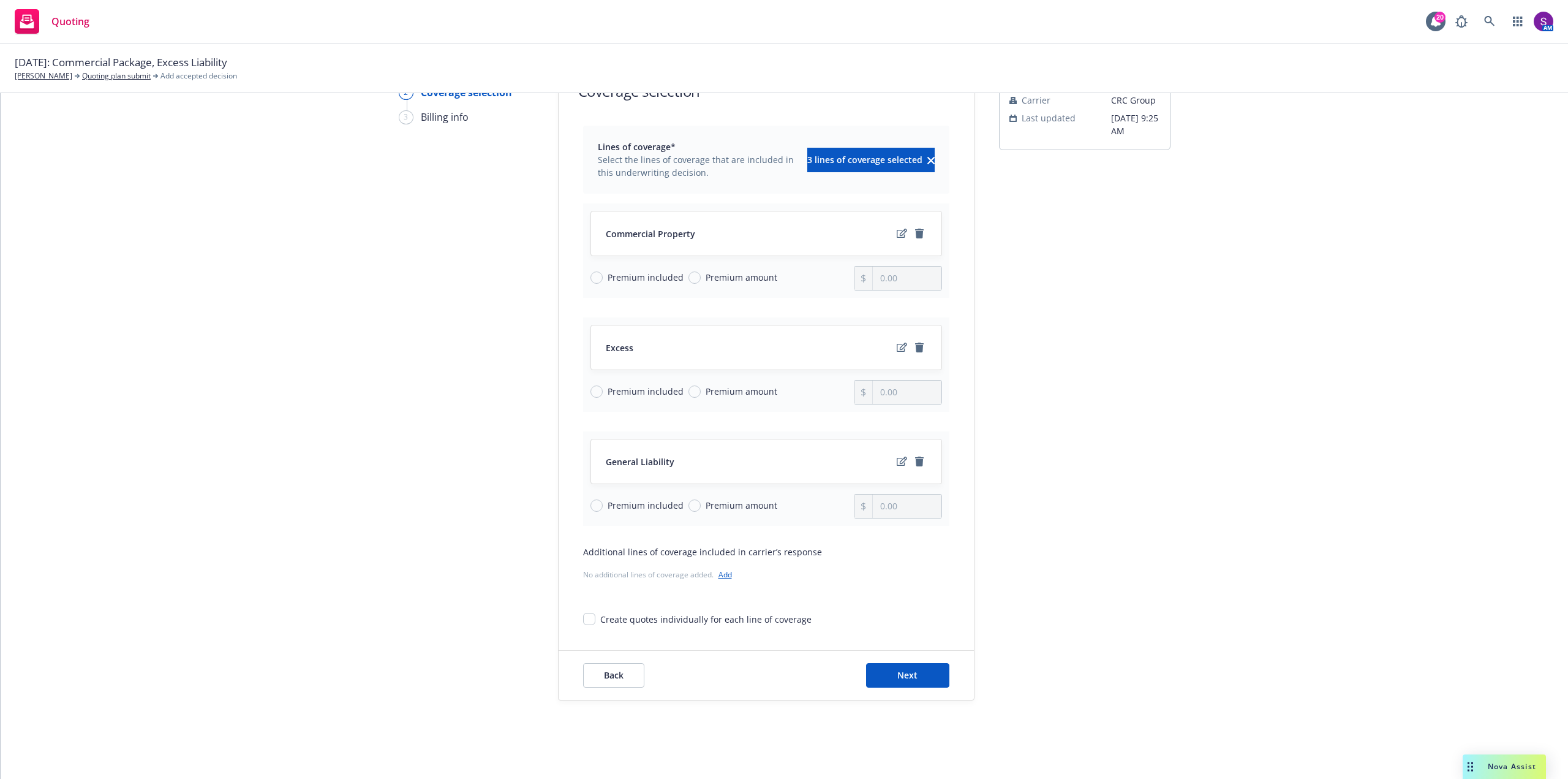
scroll to position [82, 0]
click at [591, 274] on input "Premium included" at bounding box center [596, 277] width 12 height 12
radio input "true"
click at [603, 505] on span "Premium included" at bounding box center [643, 505] width 81 height 13
click at [598, 505] on input "Premium included" at bounding box center [596, 505] width 12 height 12
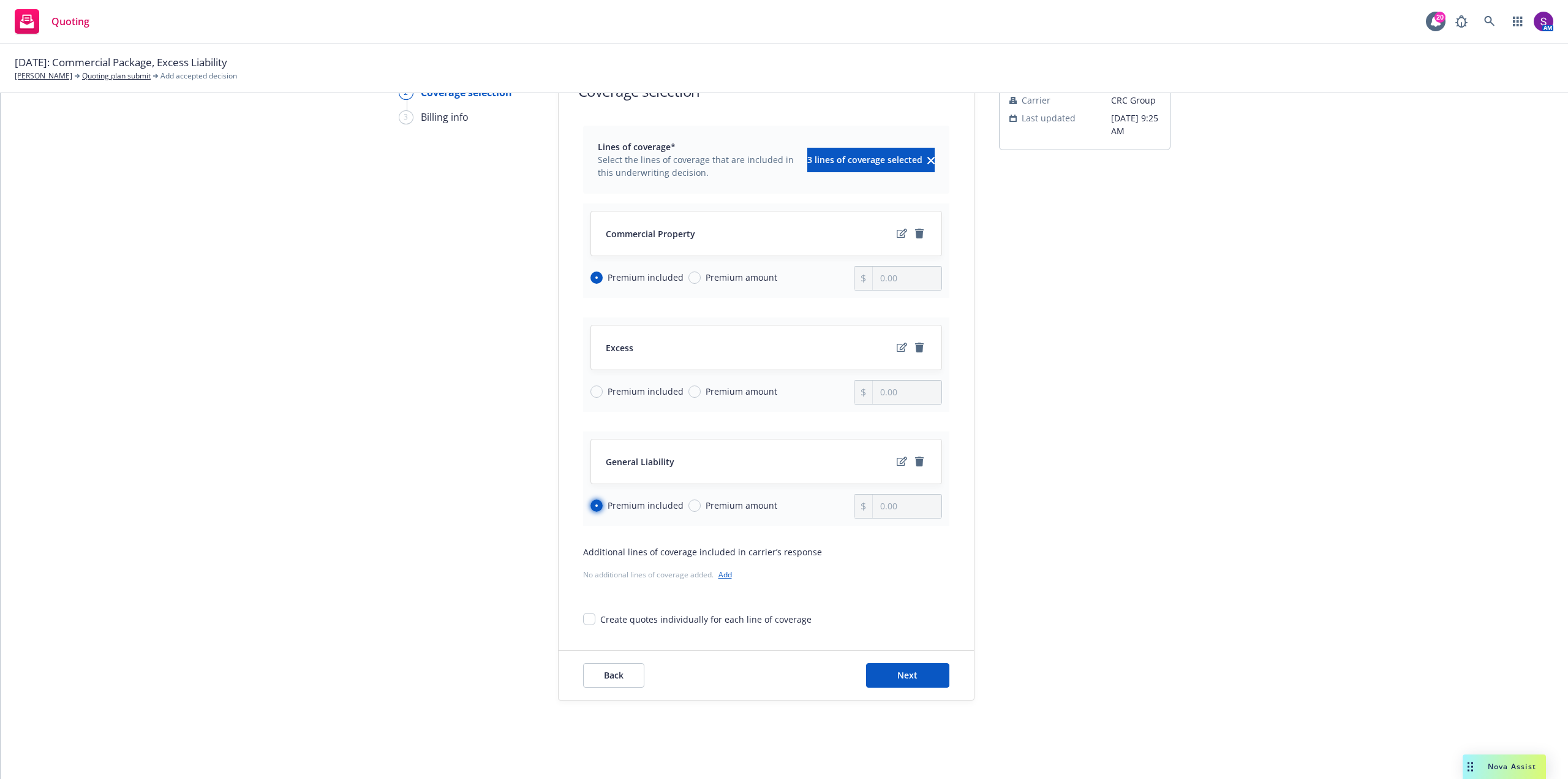
radio input "true"
click at [583, 617] on input "Create quotes individually for each line of coverage" at bounding box center [589, 618] width 12 height 12
click at [585, 623] on input "Create quotes individually for each line of coverage" at bounding box center [589, 618] width 12 height 12
checkbox input "false"
click at [929, 680] on button "Next" at bounding box center [908, 675] width 83 height 24
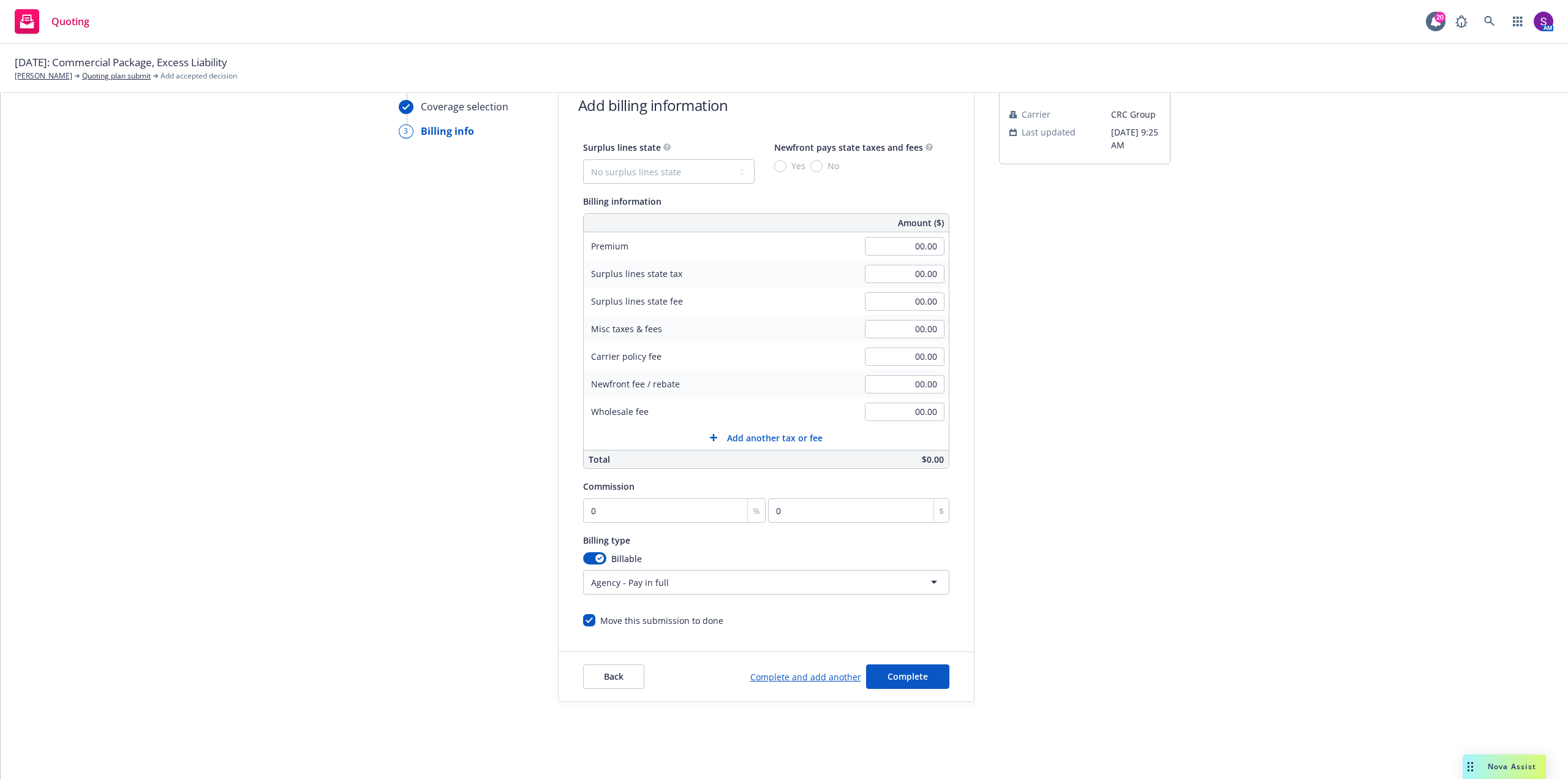
scroll to position [69, 0]
click at [610, 672] on span "Back" at bounding box center [614, 675] width 19 height 11
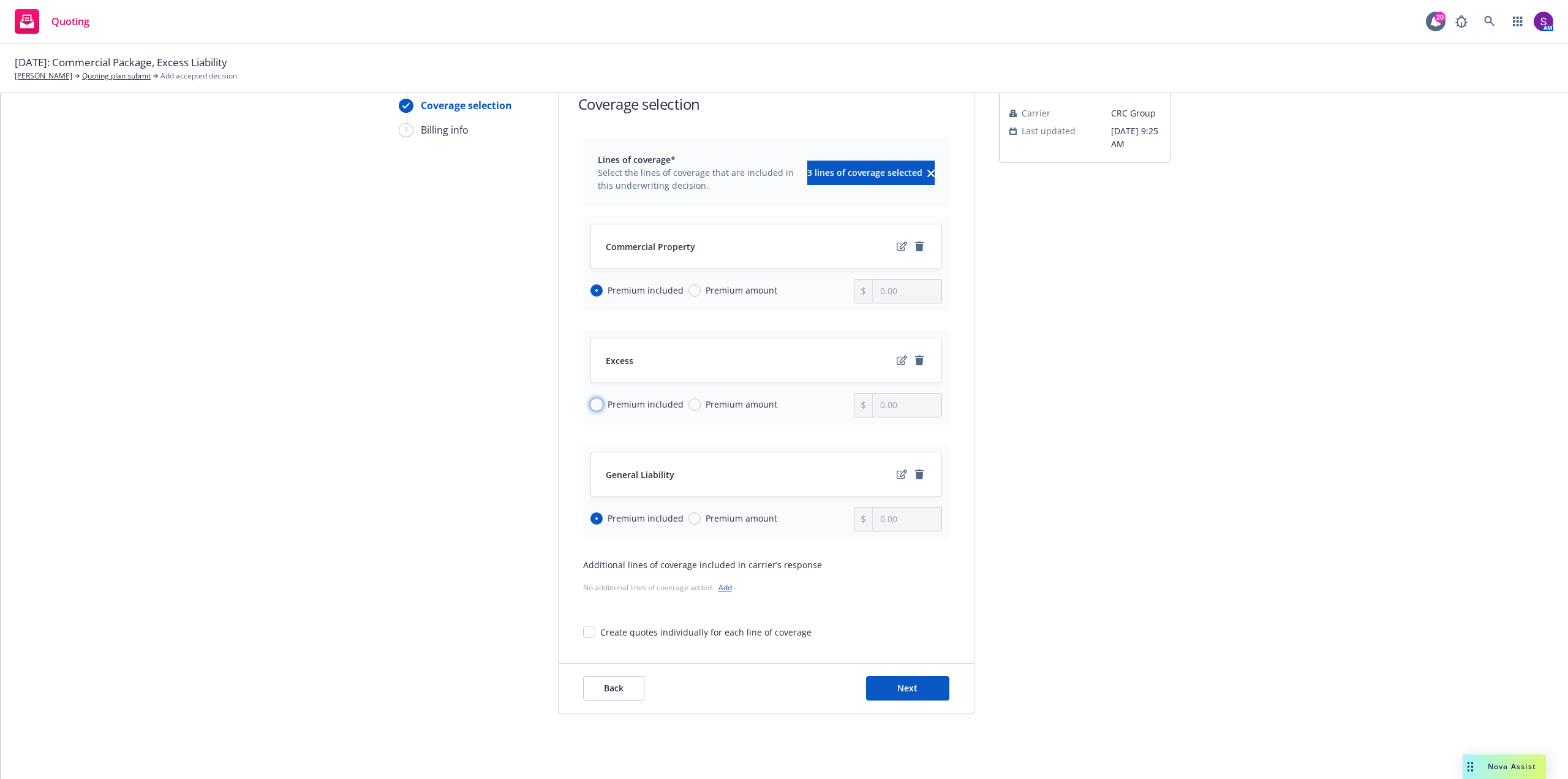
click at [591, 405] on input "Premium included" at bounding box center [596, 404] width 12 height 12
radio input "true"
click at [591, 286] on input "Premium included" at bounding box center [596, 290] width 12 height 12
click at [588, 633] on input "Create quotes individually for each line of coverage" at bounding box center [589, 631] width 12 height 12
checkbox input "true"
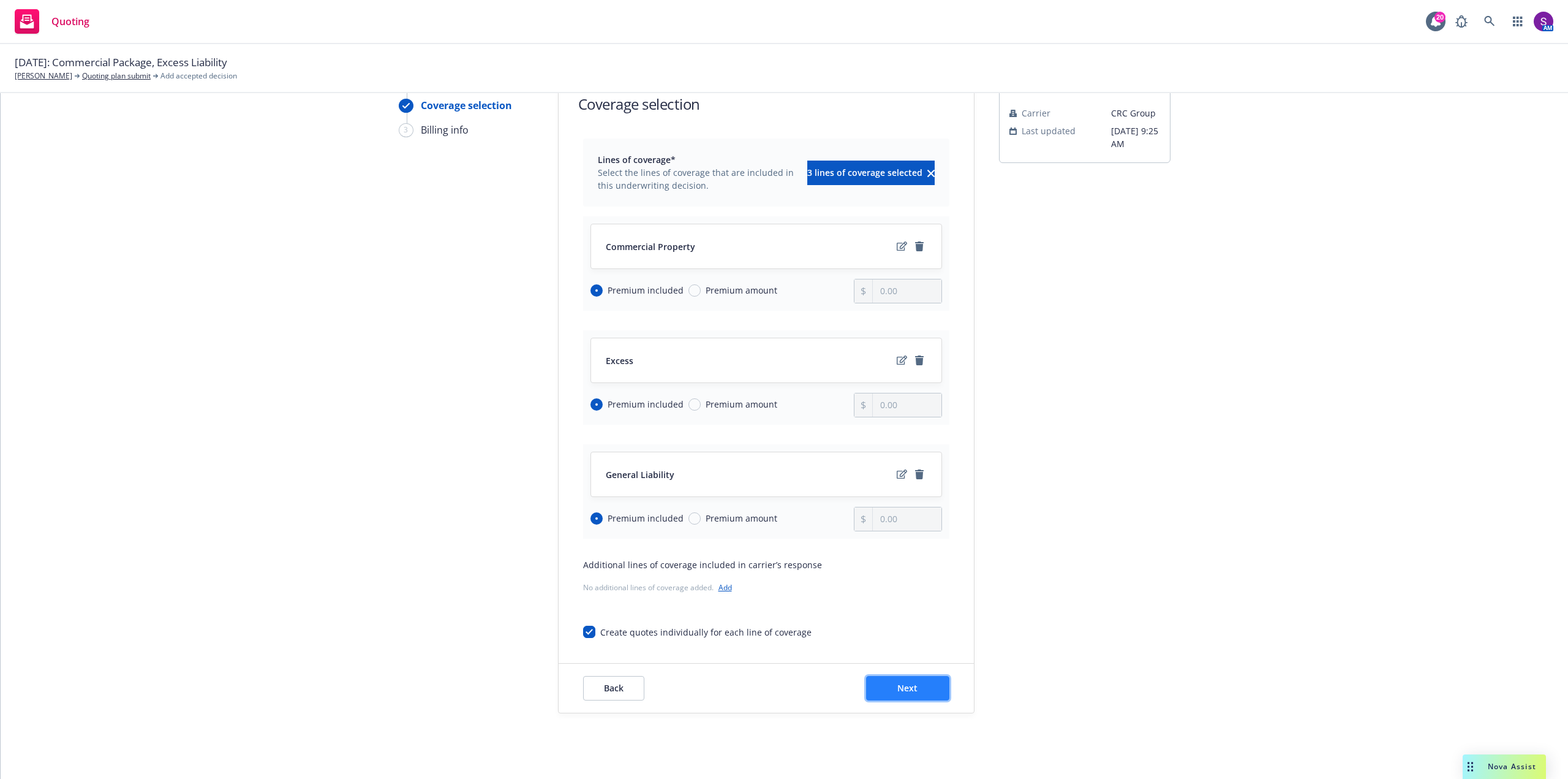
click at [902, 693] on span "Next" at bounding box center [907, 688] width 20 height 11
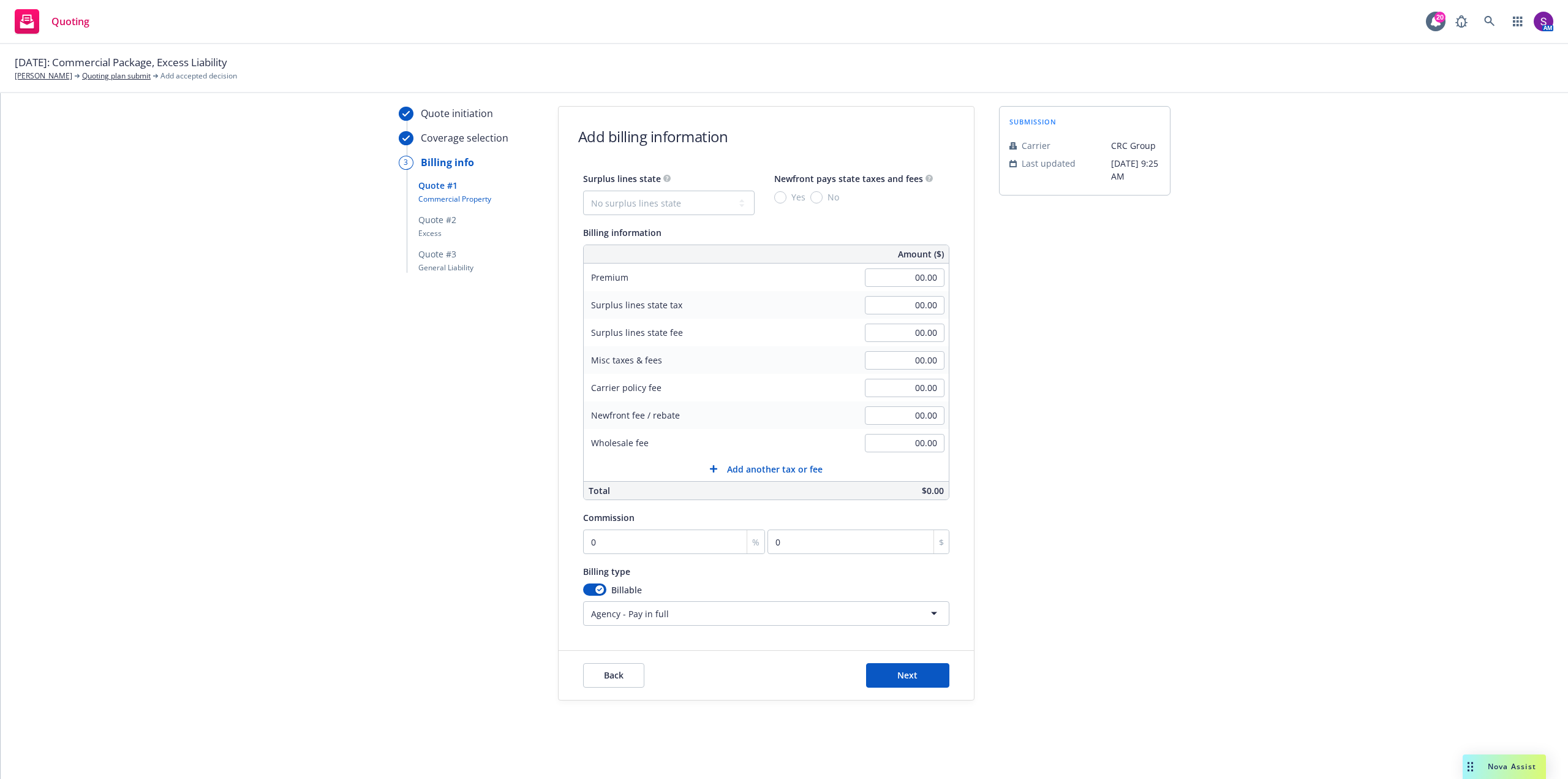
scroll to position [36, 0]
click at [626, 673] on button "Back" at bounding box center [614, 675] width 61 height 24
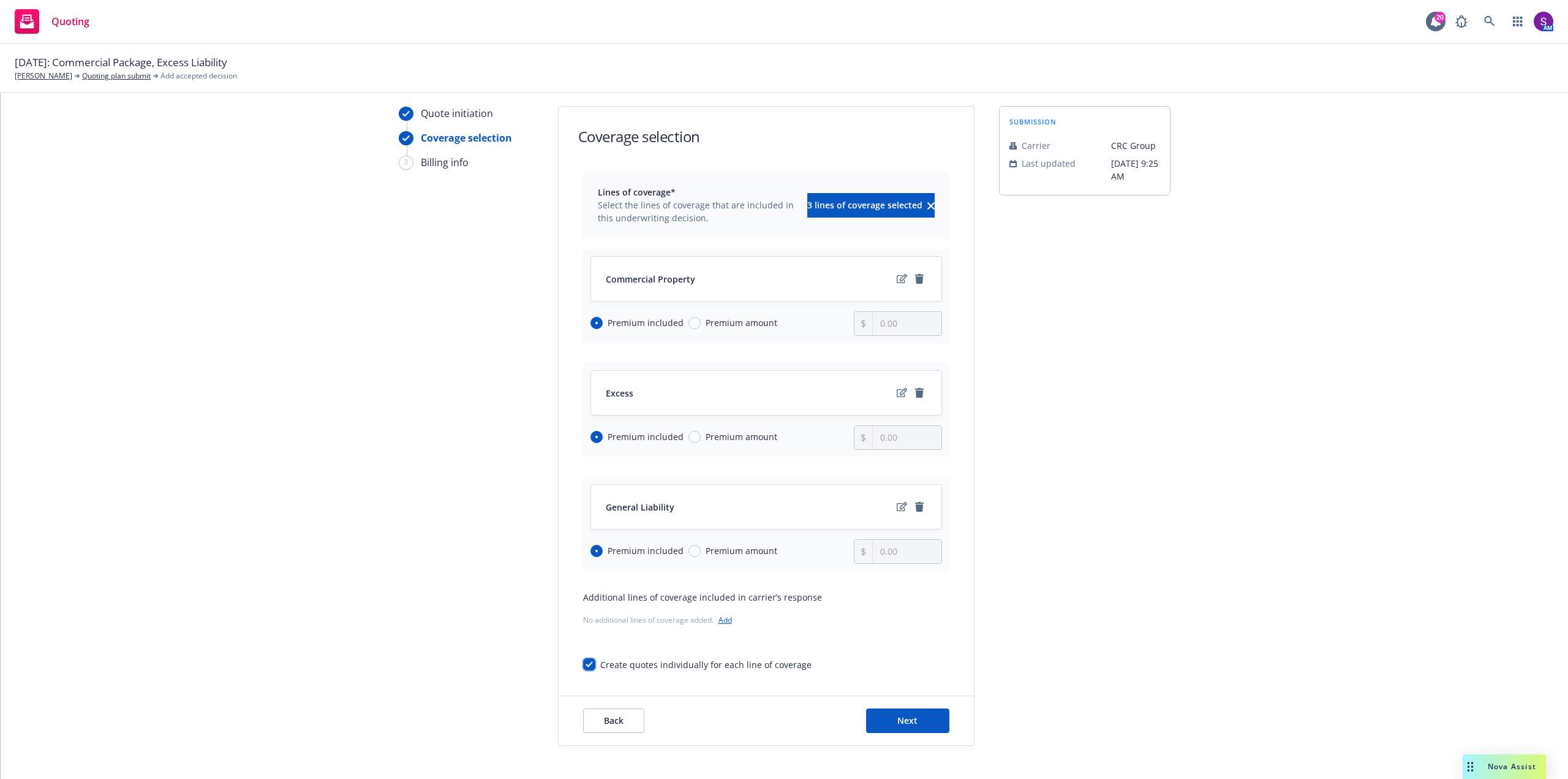
click at [590, 666] on input "Create quotes individually for each line of coverage" at bounding box center [589, 664] width 12 height 12
checkbox input "false"
click at [690, 321] on input "Premium amount" at bounding box center [694, 322] width 12 height 12
radio input "true"
radio input "false"
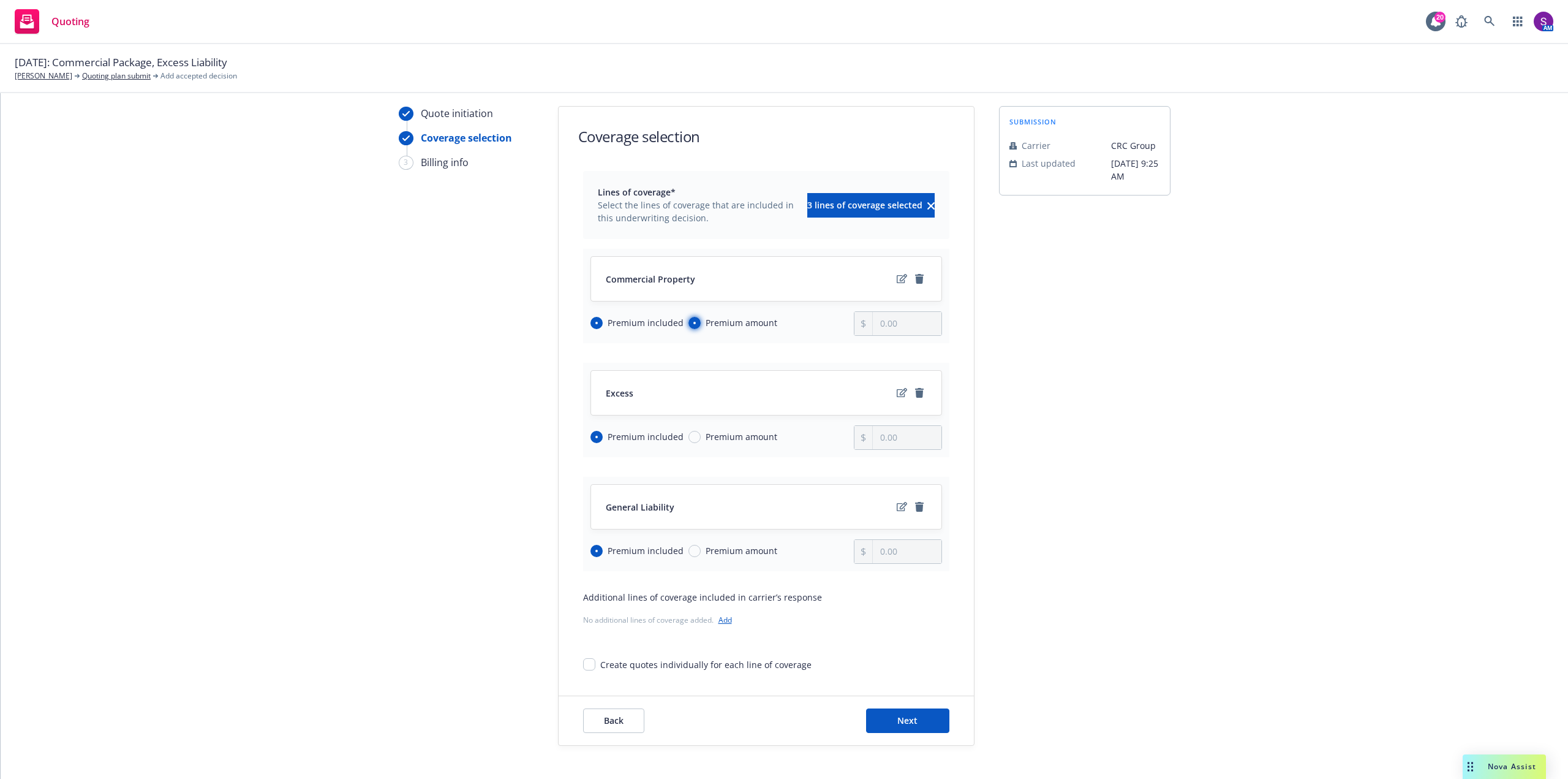
type input "0.00"
click at [688, 438] on input "Premium amount" at bounding box center [694, 437] width 12 height 12
radio input "true"
radio input "false"
type input "0.00"
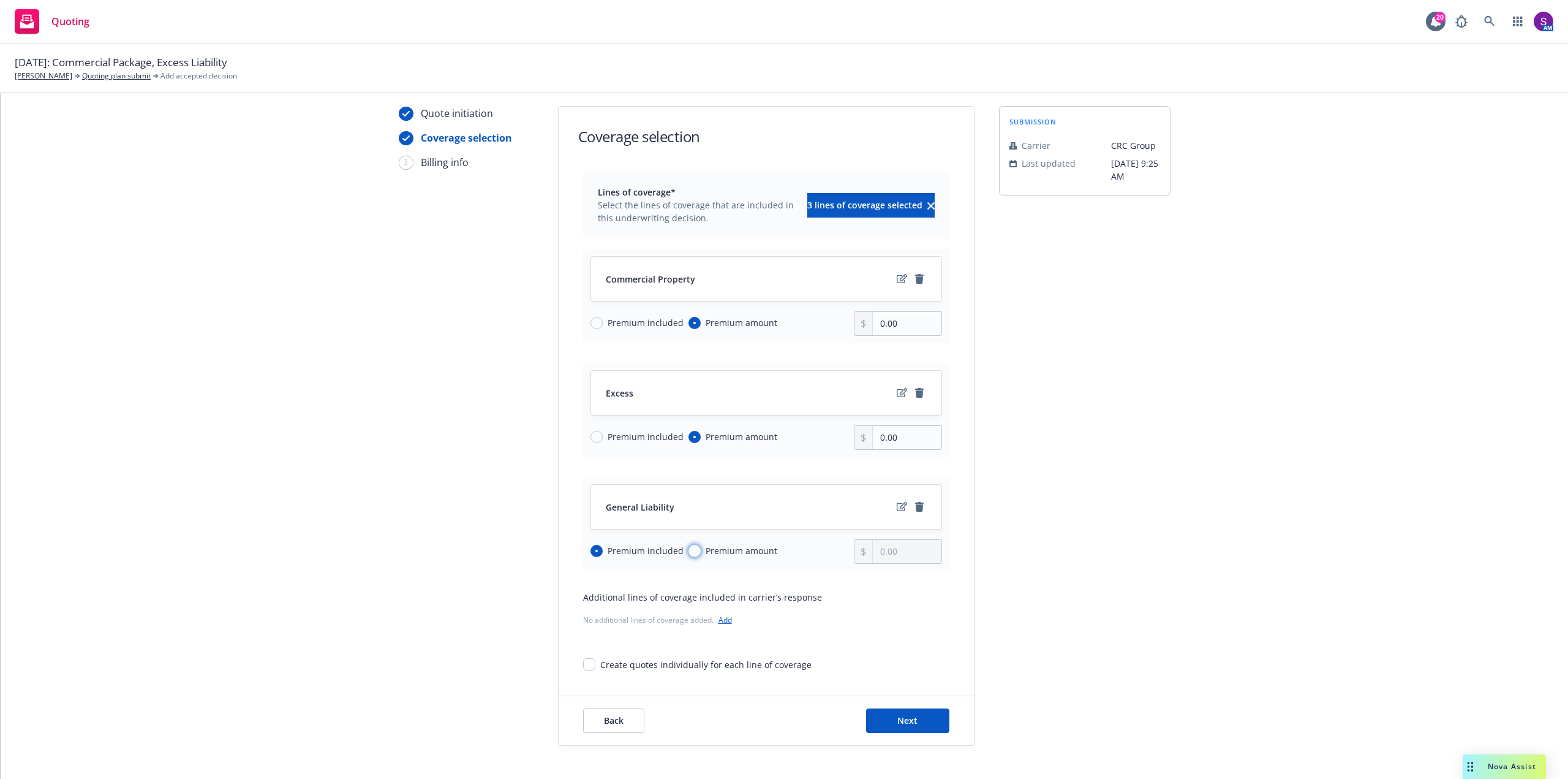
click at [688, 549] on input "Premium amount" at bounding box center [694, 551] width 12 height 12
radio input "true"
radio input "false"
type input "0.00"
click at [889, 324] on input "0.00" at bounding box center [906, 323] width 68 height 23
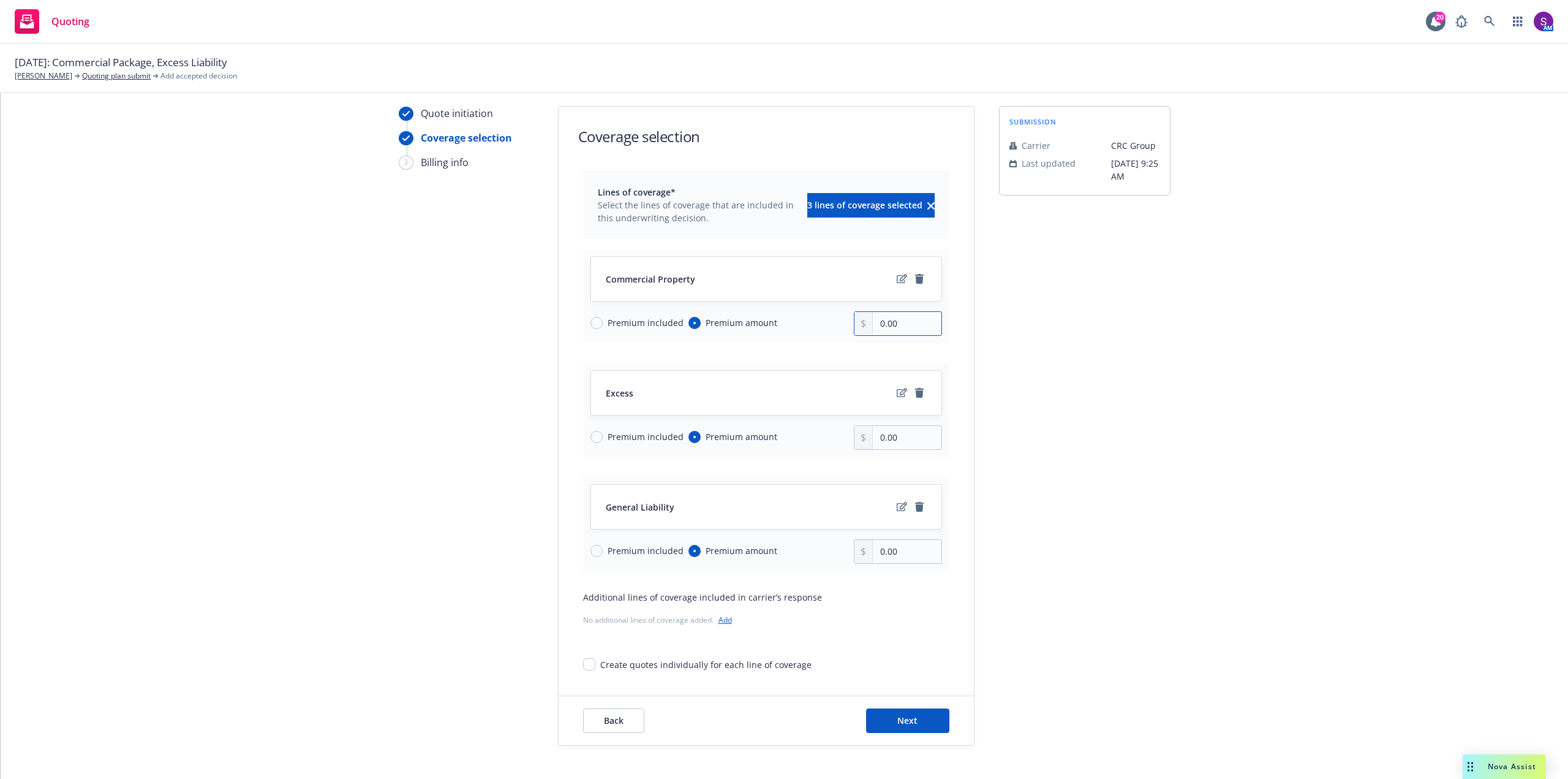
drag, startPoint x: 908, startPoint y: 324, endPoint x: 829, endPoint y: 332, distance: 79.4
click at [829, 332] on div "Premium included Premium amount 0.00" at bounding box center [766, 324] width 352 height 24
type input "17,979.00"
click at [904, 556] on input "0.00" at bounding box center [906, 551] width 68 height 23
drag, startPoint x: 904, startPoint y: 556, endPoint x: 846, endPoint y: 556, distance: 58.0
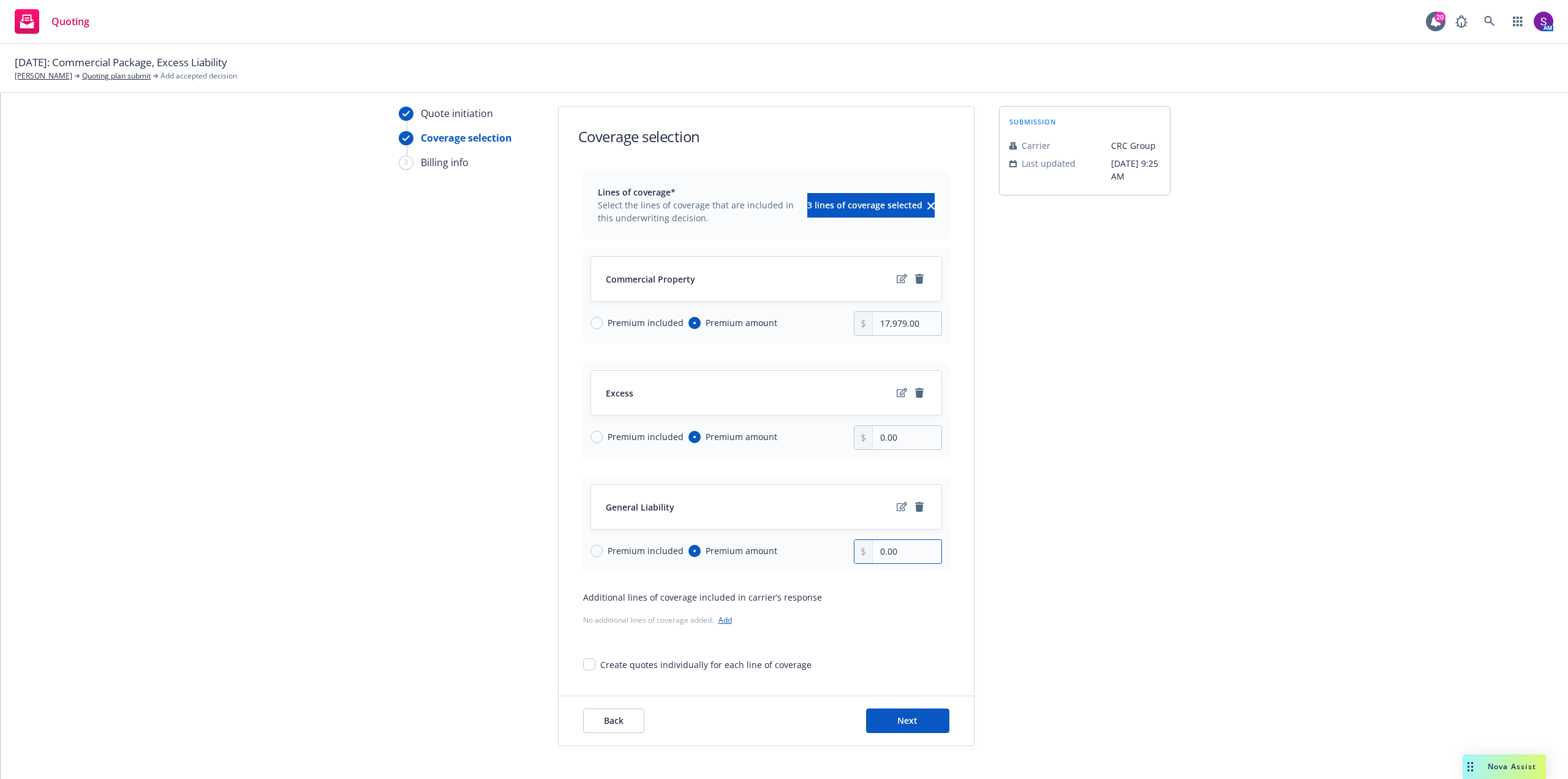
click at [846, 556] on div "Premium included Premium amount 0.00" at bounding box center [766, 551] width 352 height 24
type input "5,836.00"
click at [826, 475] on div "Commercial Property Premium included Premium amount 17,979.00 Excess Premium in…" at bounding box center [766, 408] width 366 height 327
click at [893, 442] on input "0.00" at bounding box center [906, 437] width 68 height 23
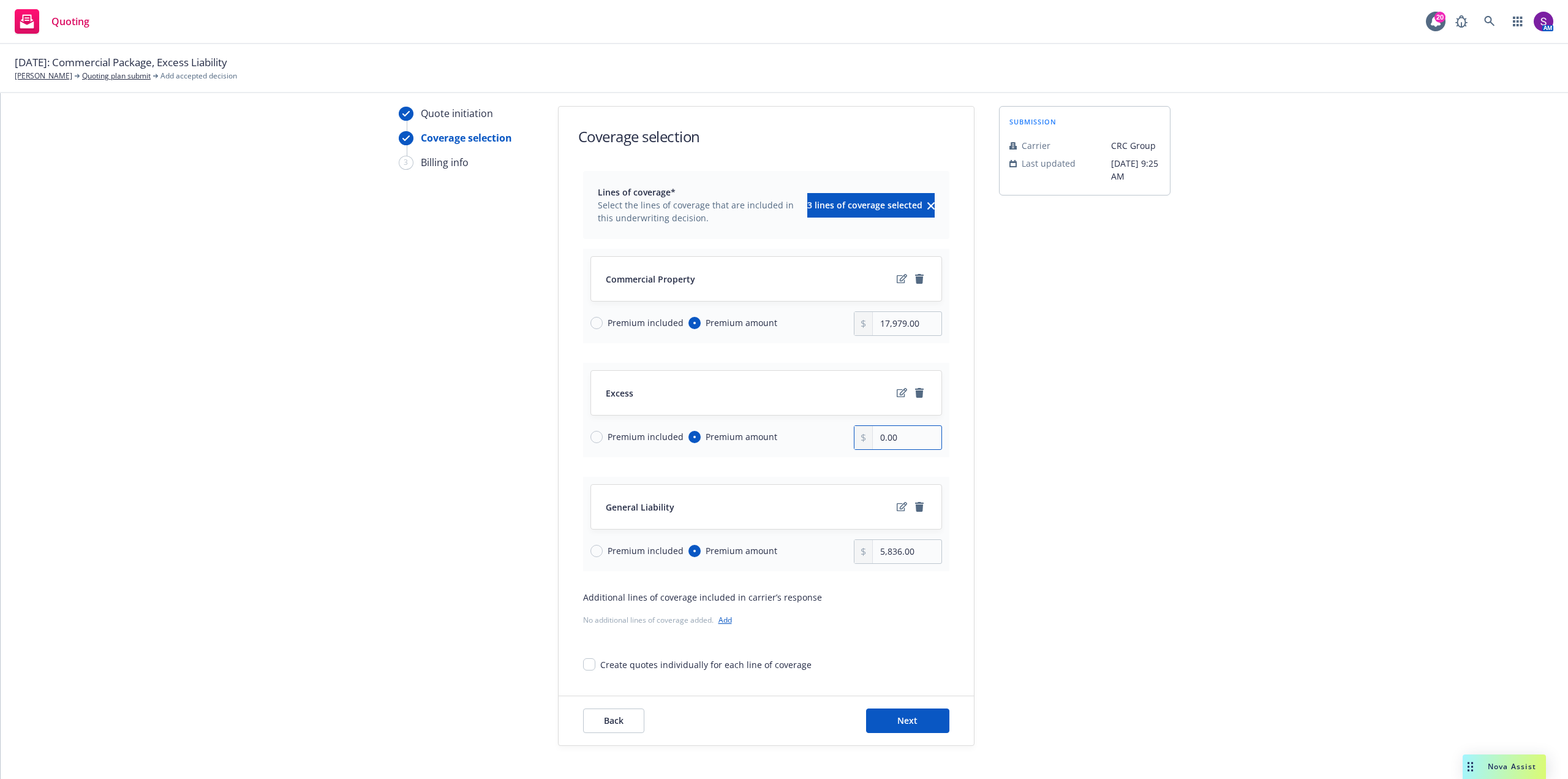
click at [896, 439] on input "0.00" at bounding box center [906, 437] width 68 height 23
drag, startPoint x: 900, startPoint y: 437, endPoint x: 845, endPoint y: 437, distance: 55.0
click at [845, 437] on div "Premium included Premium amount 0.00" at bounding box center [766, 437] width 352 height 24
type input "7,340.00"
click at [875, 669] on div "Create quotes individually for each line of coverage" at bounding box center [766, 660] width 366 height 23
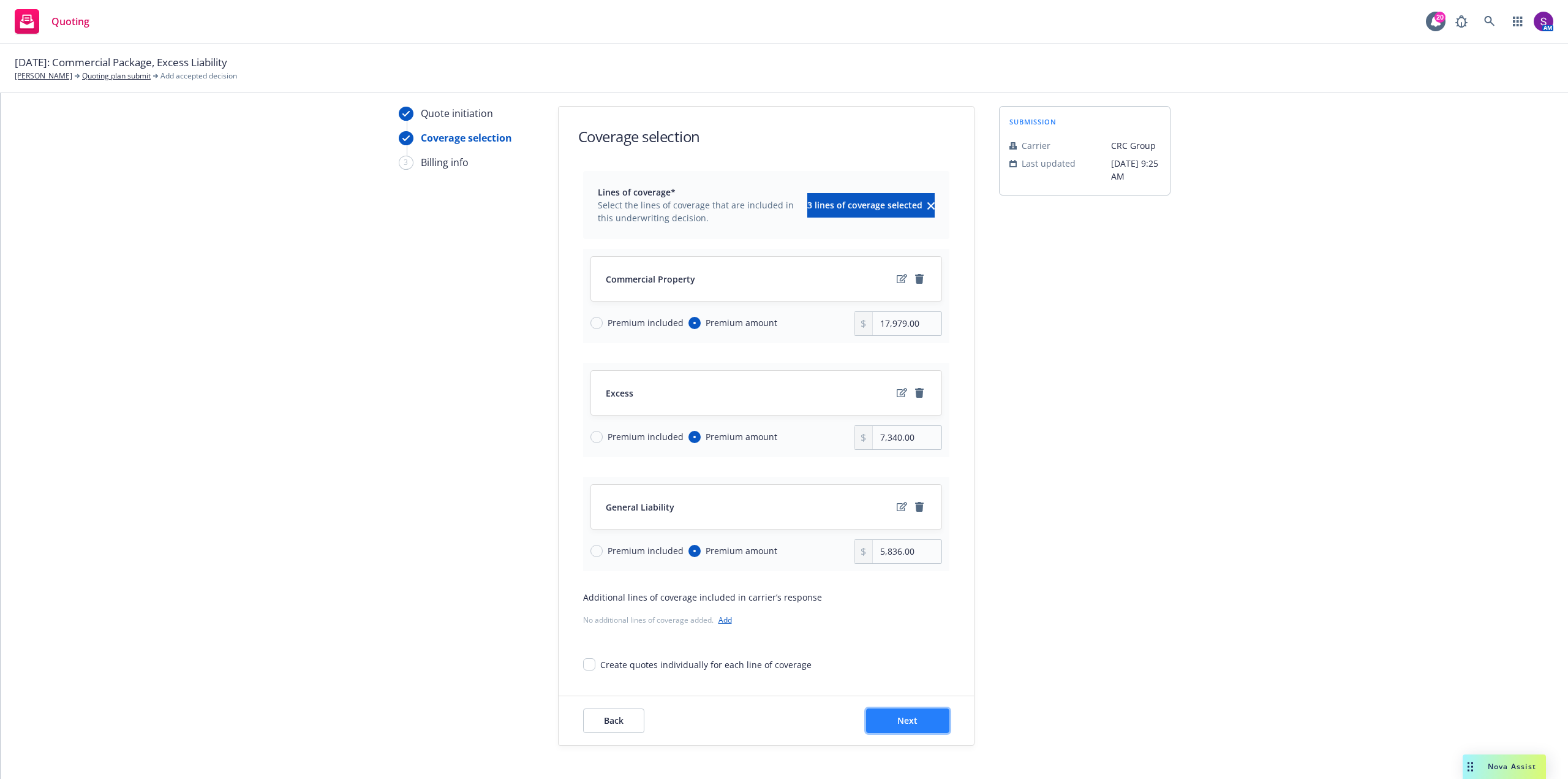
click at [914, 724] on button "Next" at bounding box center [908, 721] width 83 height 24
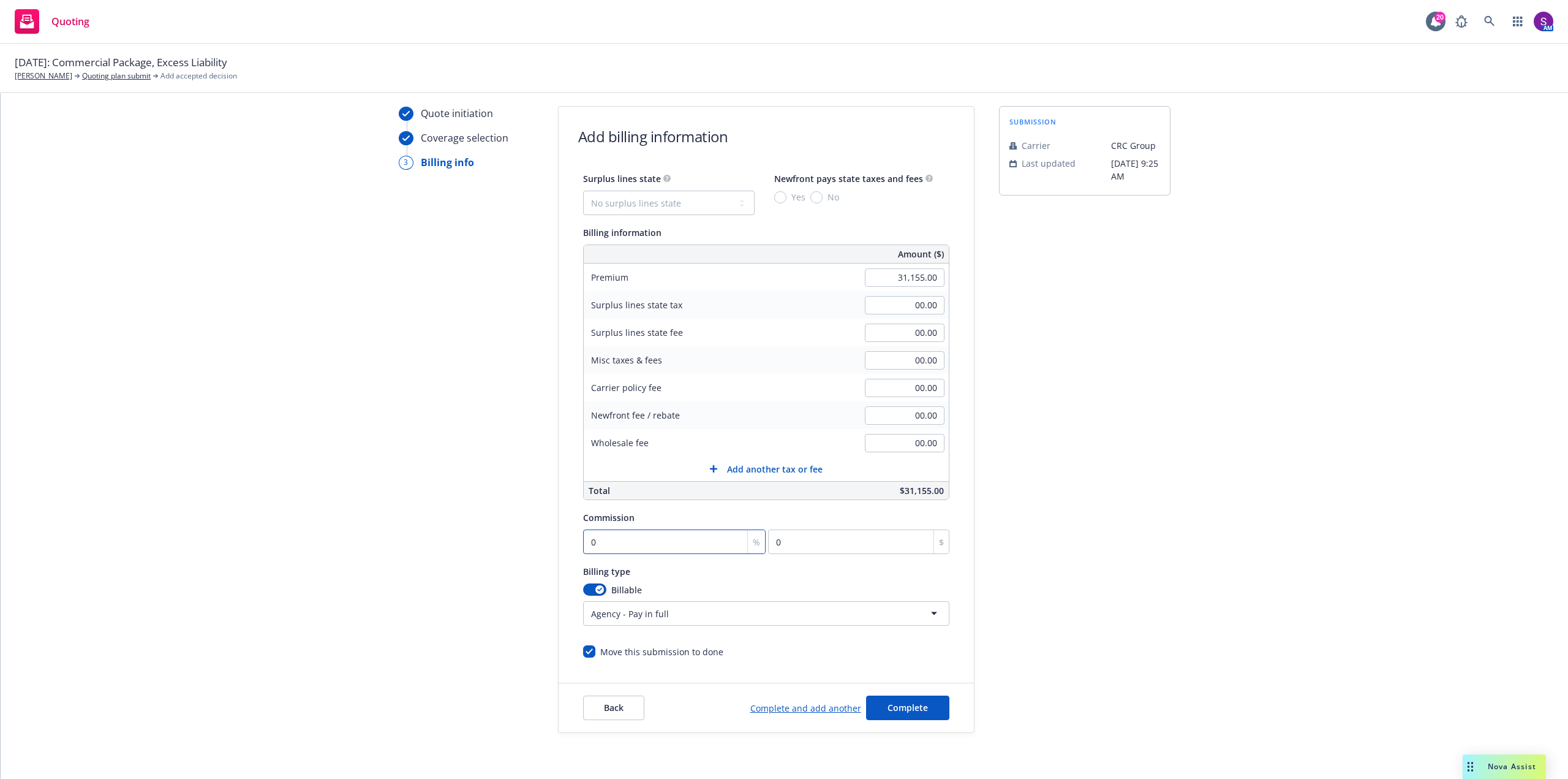
click at [599, 548] on input "0" at bounding box center [675, 541] width 183 height 24
type input "1"
type input "311.55"
type input "10"
type input "3115.5"
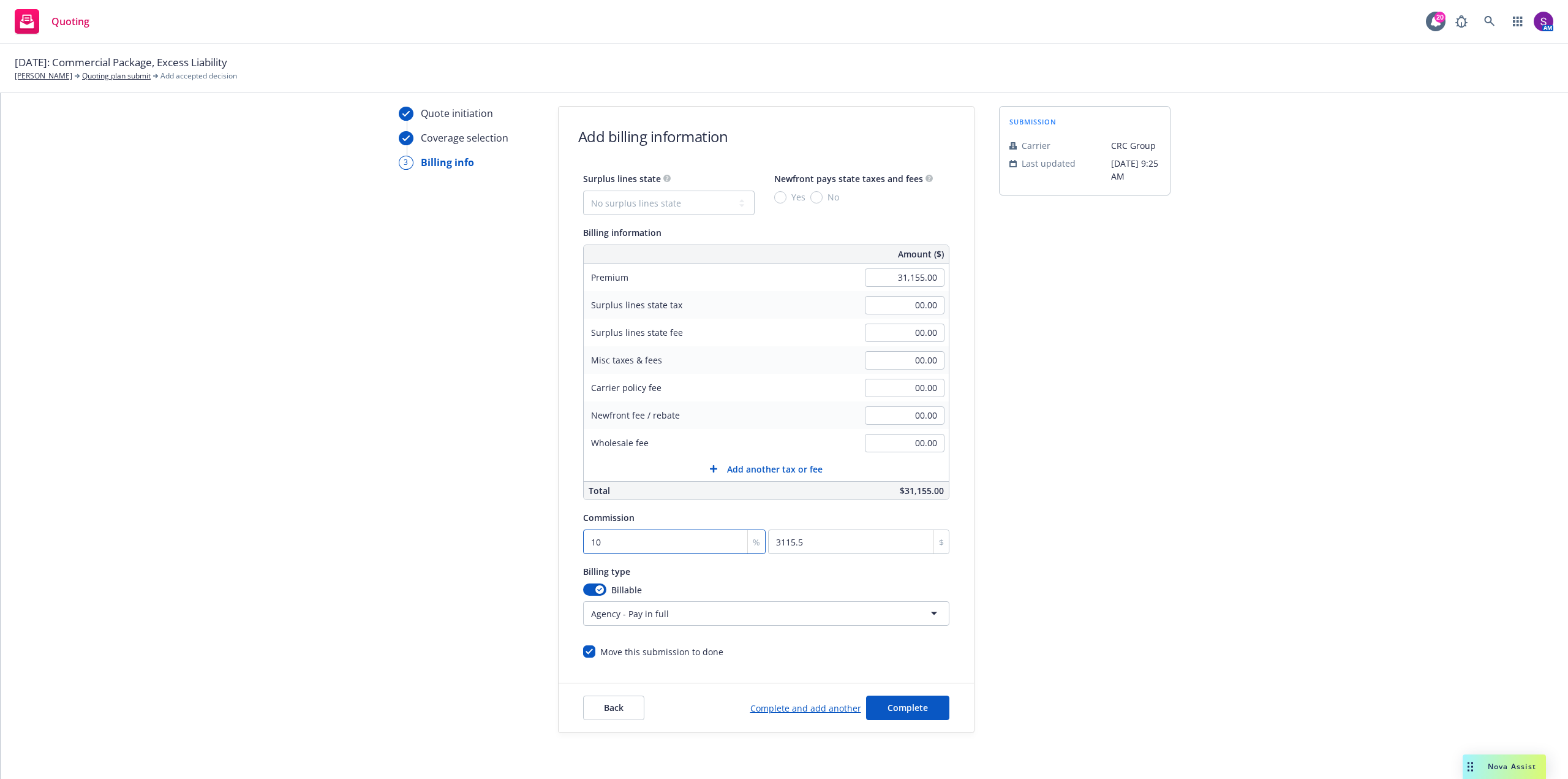
type input "10"
click at [928, 298] on input "00.00" at bounding box center [904, 305] width 80 height 19
type input "986.40"
click at [917, 332] on input "00.00" at bounding box center [904, 333] width 80 height 19
type input "59.19"
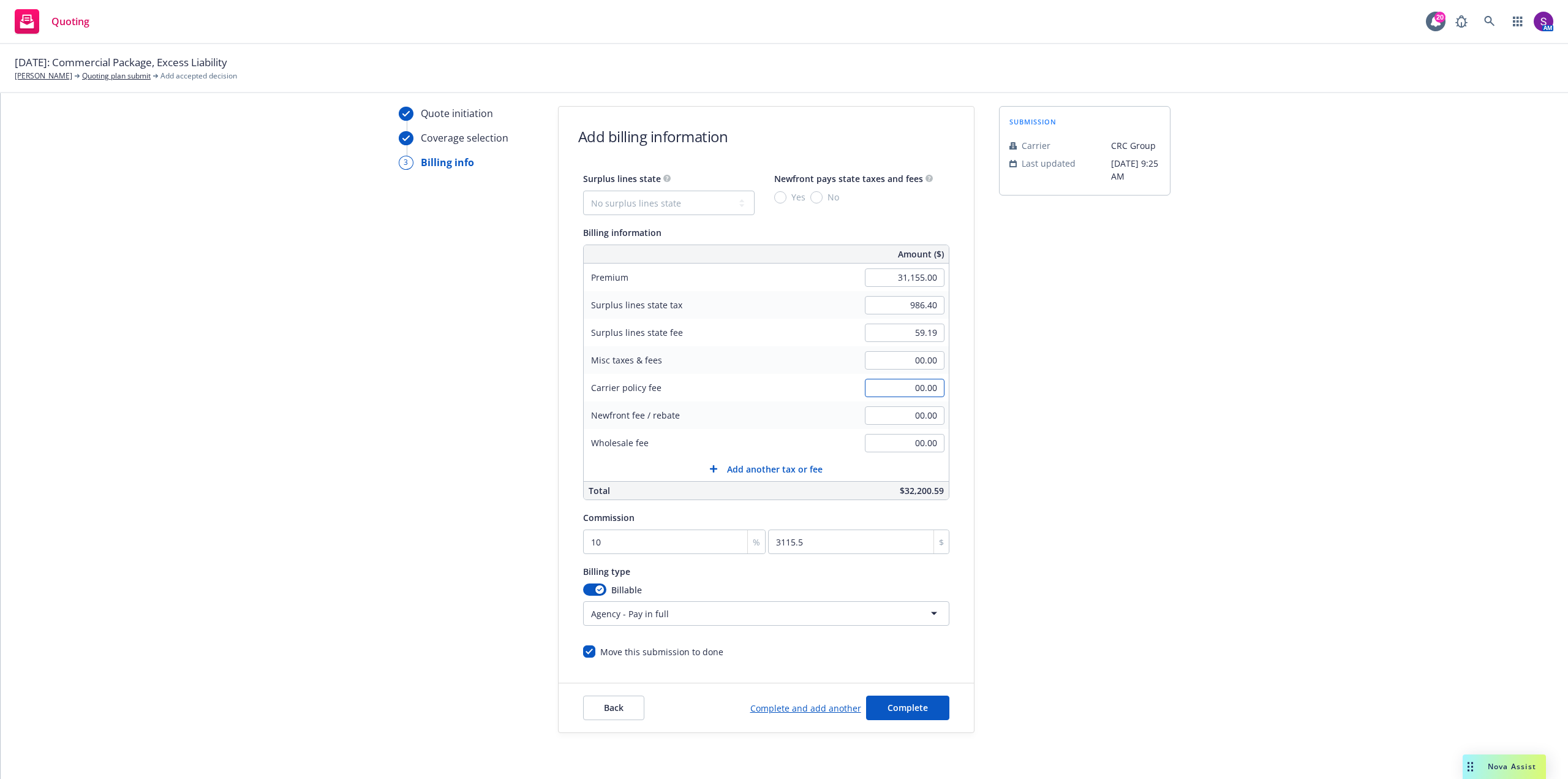
click at [916, 391] on input "00.00" at bounding box center [904, 388] width 80 height 19
click at [817, 393] on div "Carrier policy fee 1,350.00" at bounding box center [766, 388] width 365 height 27
click at [888, 540] on input "3115.5" at bounding box center [858, 541] width 181 height 24
type input "1,725.00"
click at [724, 203] on select "No surplus lines state Alaska Alabama Arkansas Arizona California Colorado Conn…" at bounding box center [669, 202] width 172 height 24
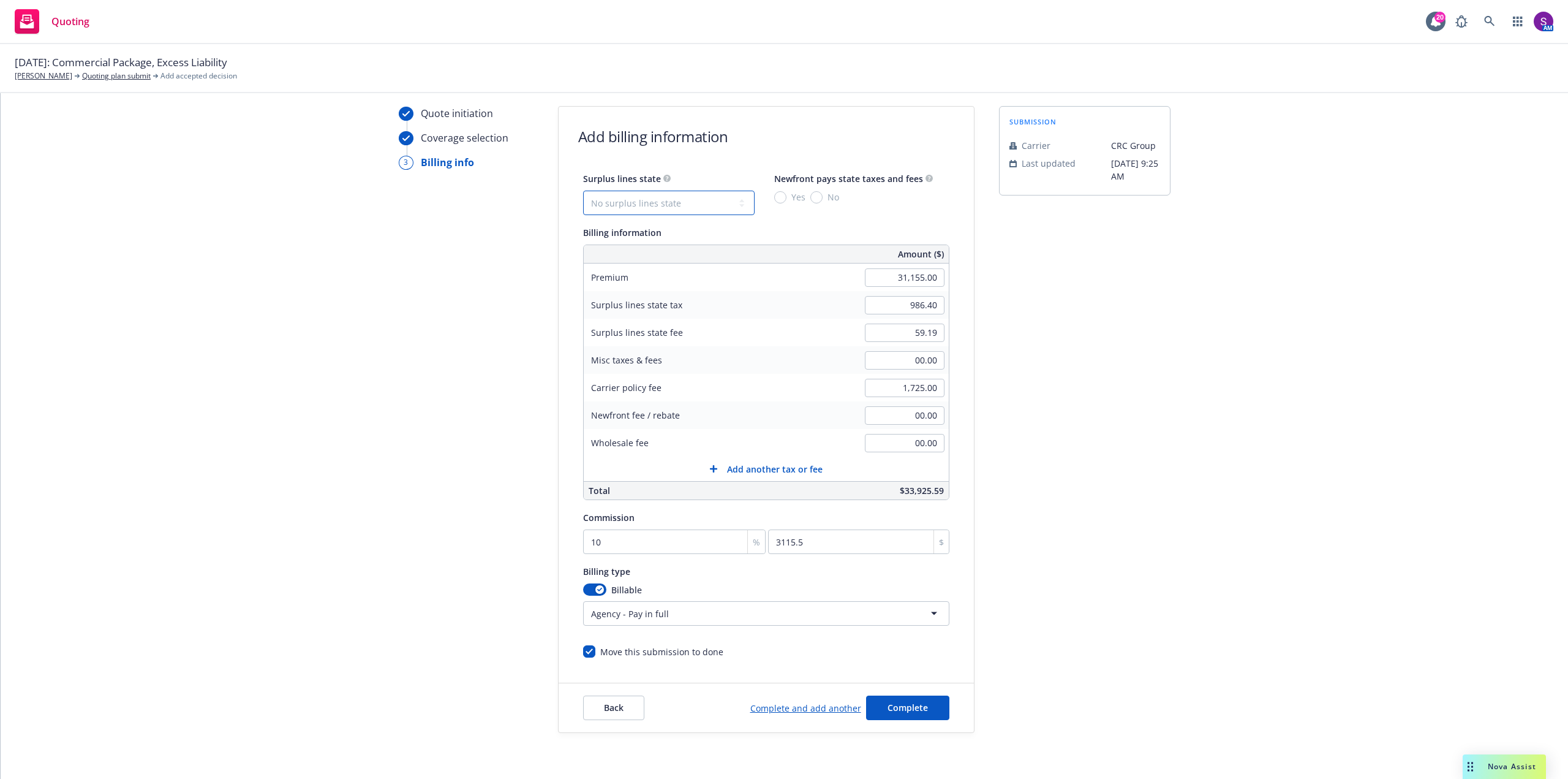
select select "CA"
click at [583, 190] on select "No surplus lines state Alaska Alabama Arkansas Arizona California Colorado Conn…" at bounding box center [669, 202] width 172 height 24
type input "59.18"
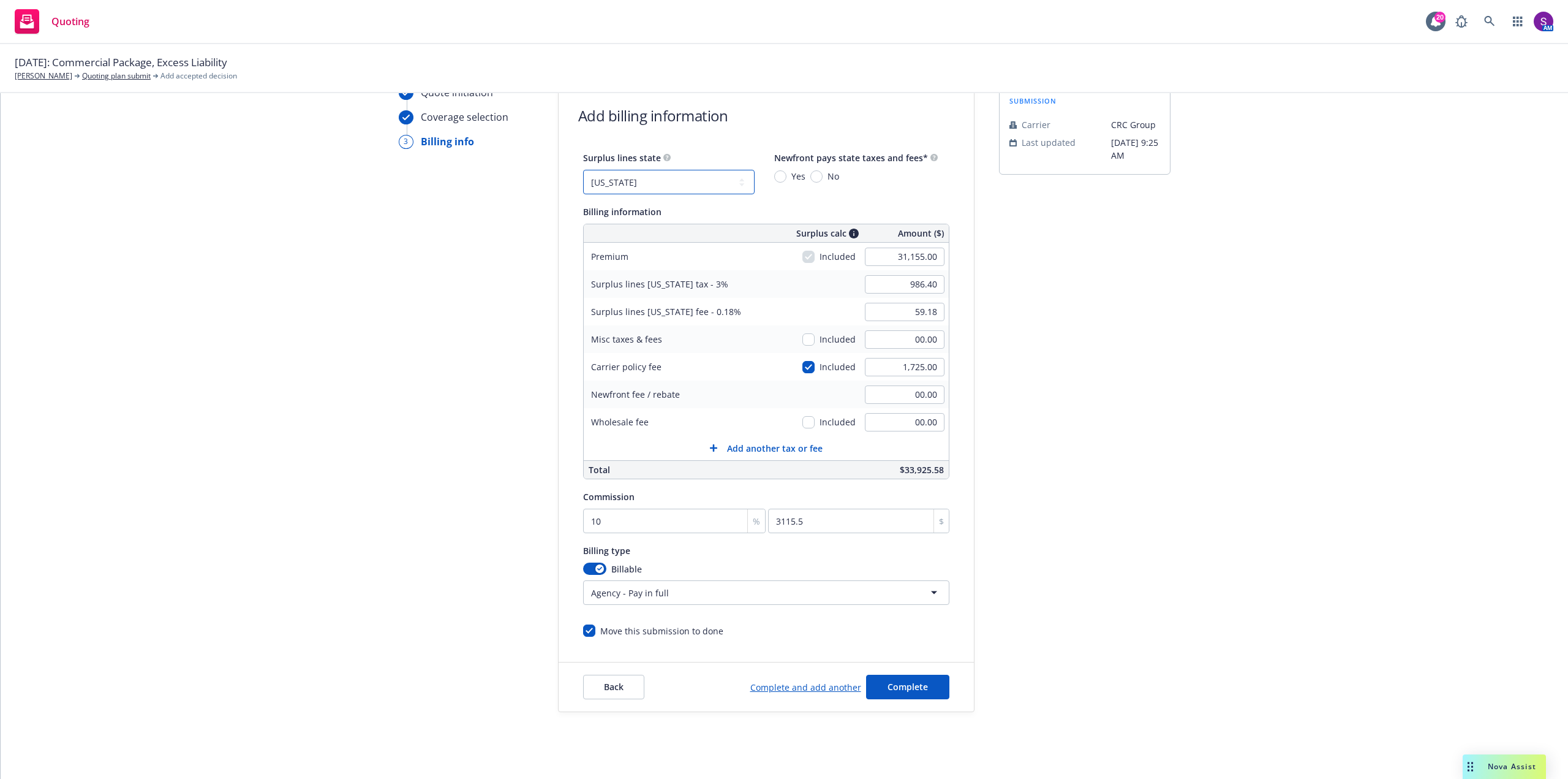
scroll to position [69, 0]
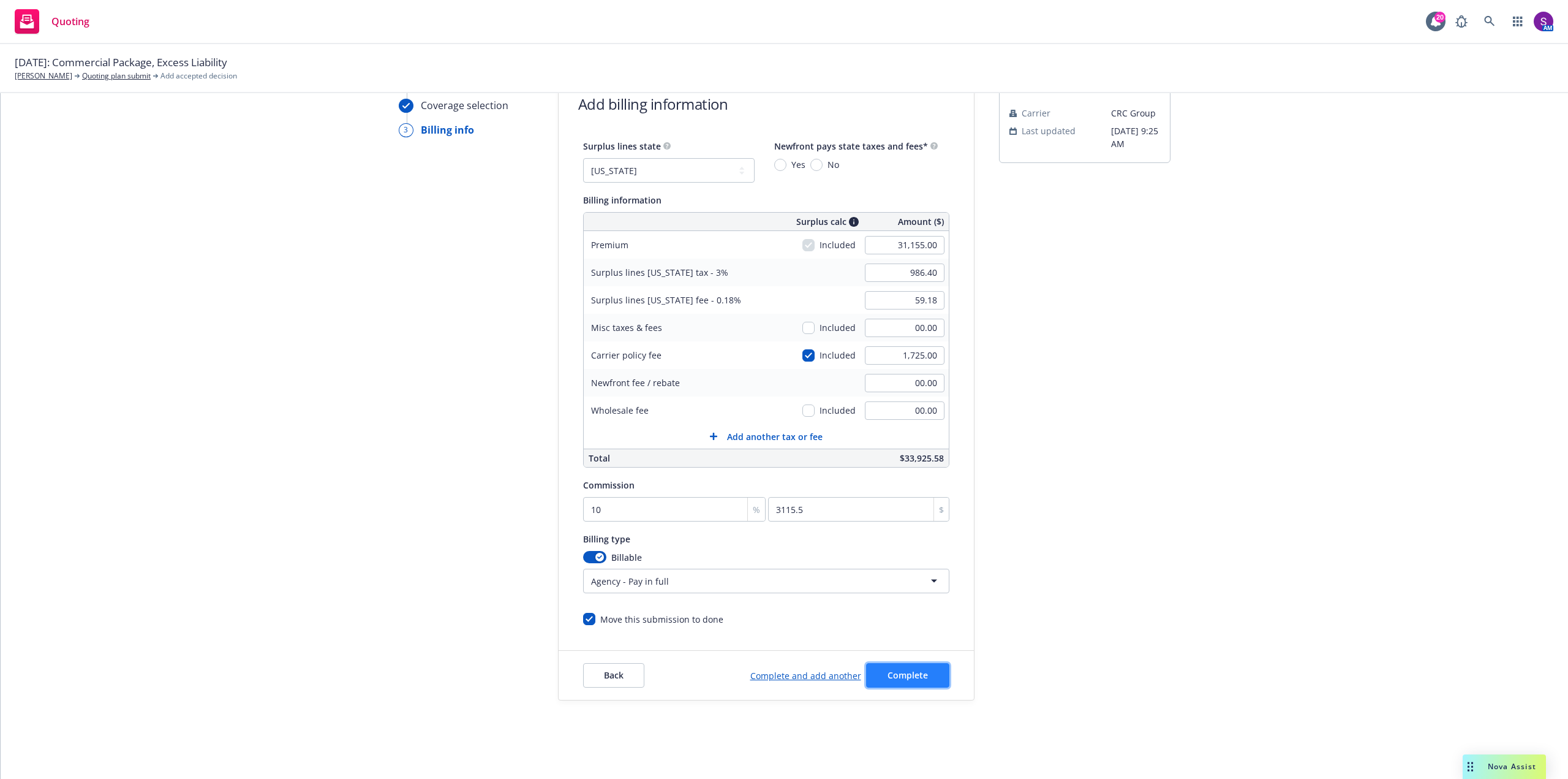
click at [923, 681] on button "Complete" at bounding box center [908, 675] width 83 height 24
click at [813, 162] on input "No" at bounding box center [816, 164] width 12 height 12
radio input "true"
click at [914, 678] on span "Complete" at bounding box center [908, 675] width 40 height 11
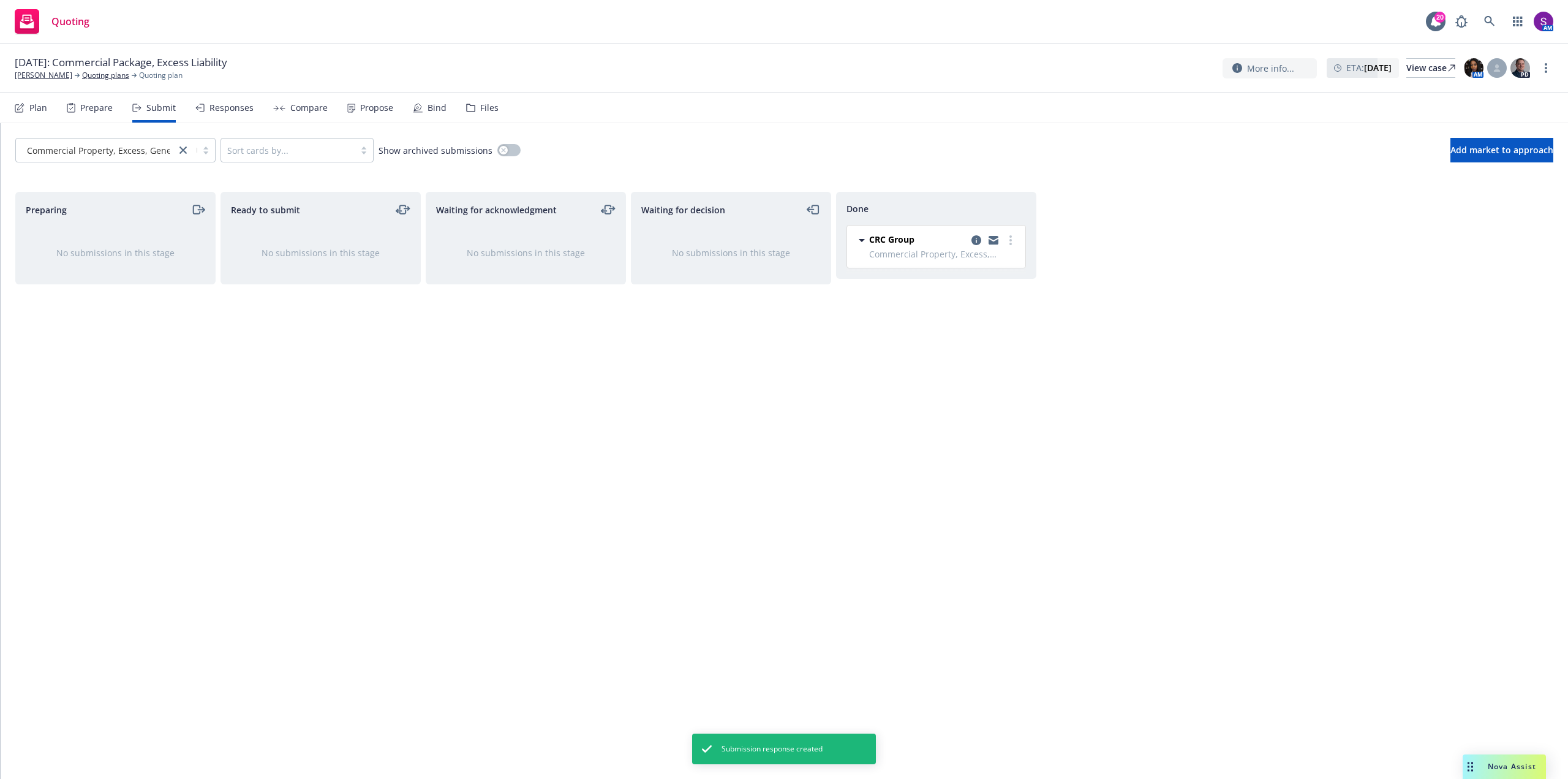
click at [228, 111] on div "Responses" at bounding box center [231, 108] width 44 height 10
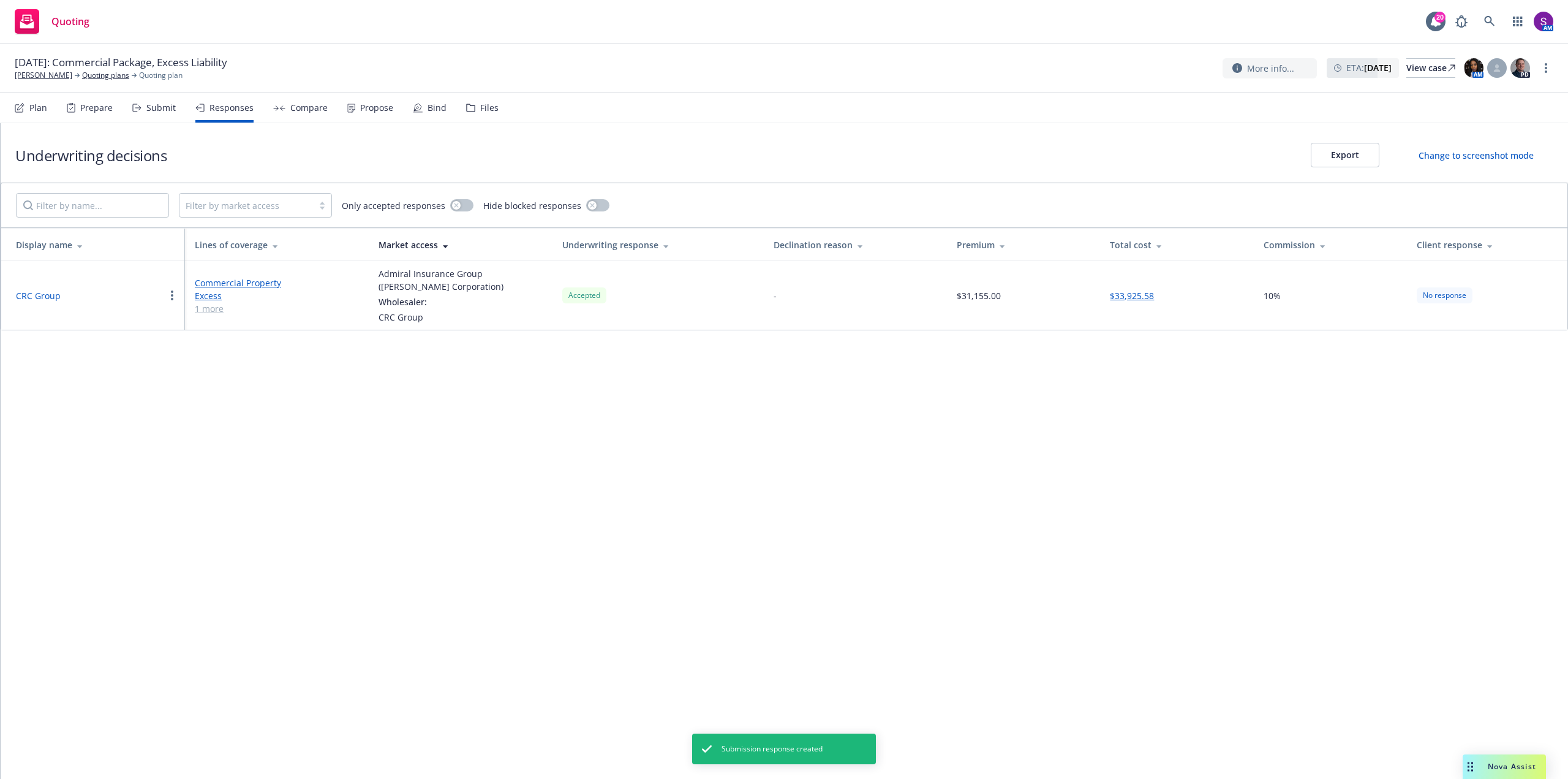
click at [220, 306] on link "1 more" at bounding box center [276, 309] width 164 height 13
click at [315, 108] on div "Compare" at bounding box center [309, 108] width 37 height 10
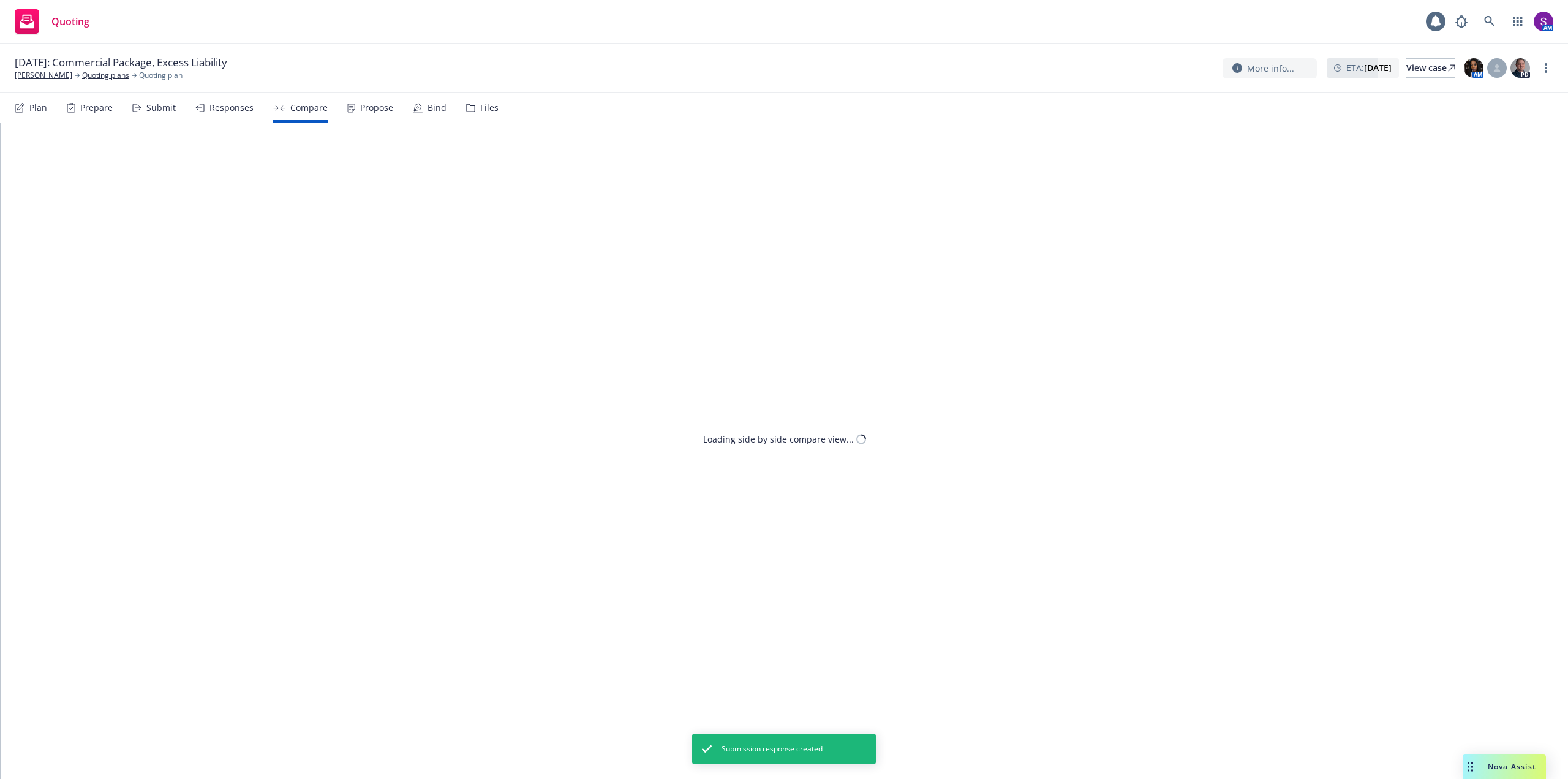
click at [377, 107] on div "Propose" at bounding box center [377, 108] width 33 height 10
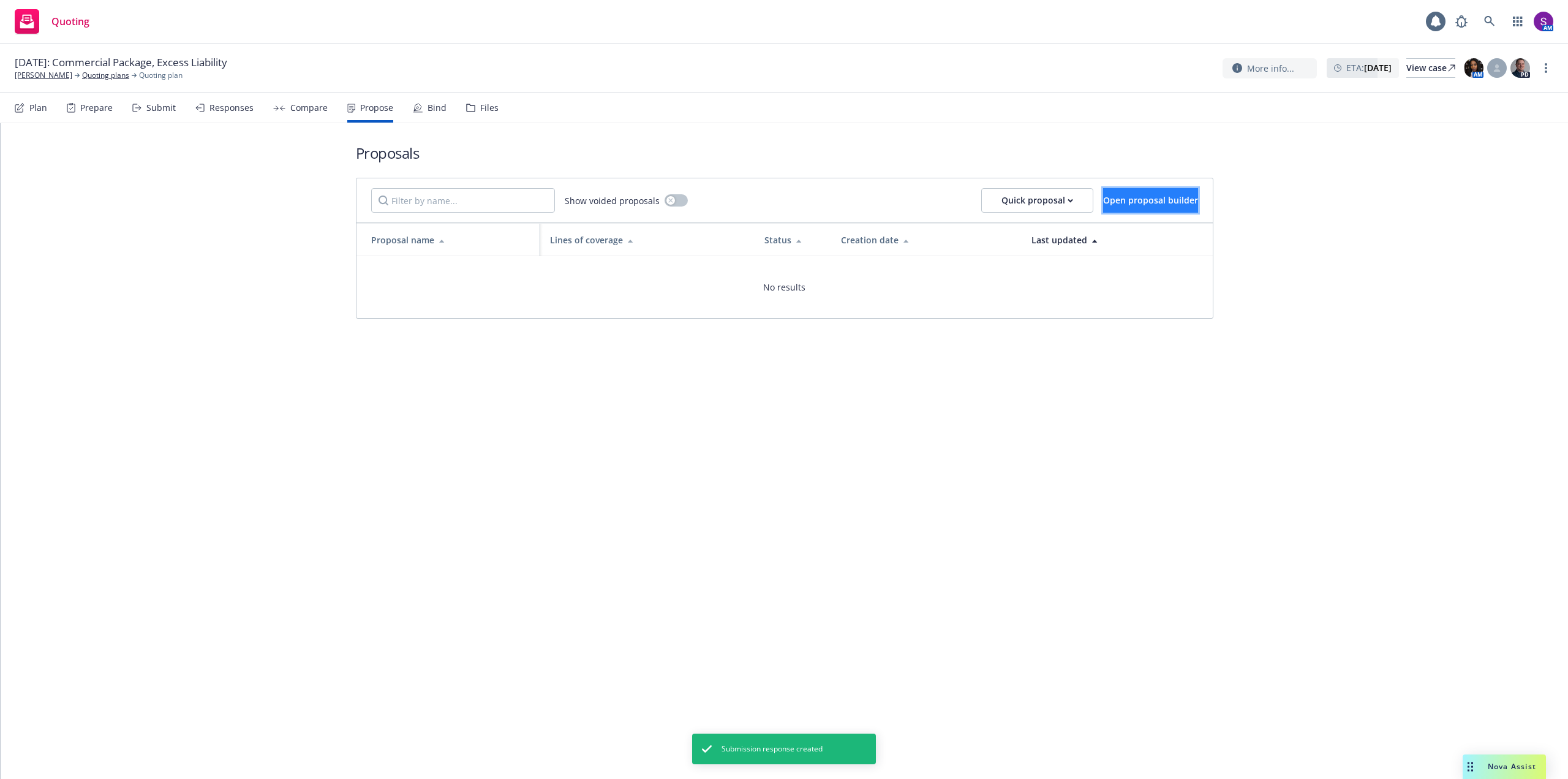
click at [1141, 200] on span "Open proposal builder" at bounding box center [1150, 200] width 95 height 11
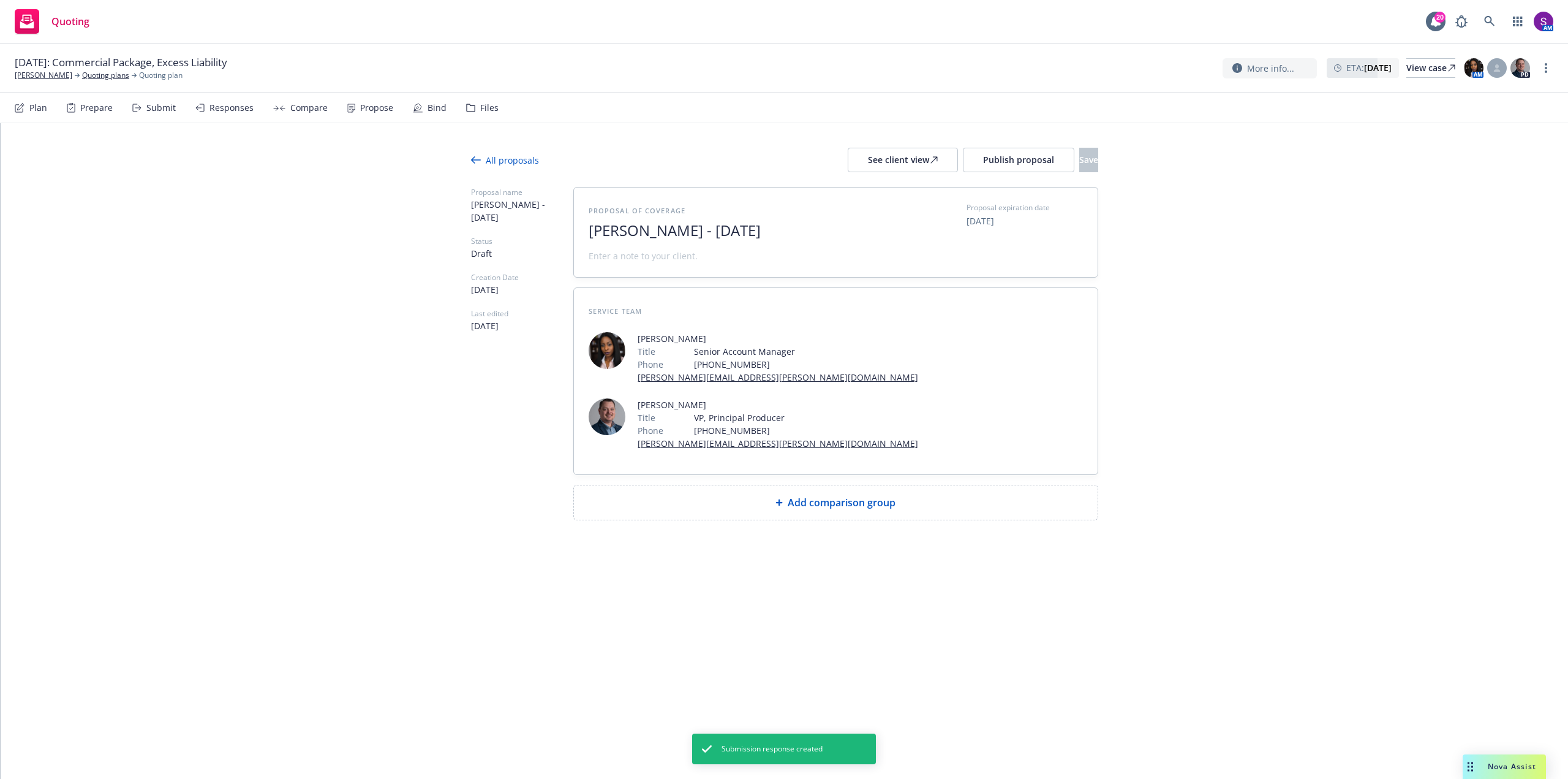
click at [830, 228] on span "Aaron Hunter - September 2025" at bounding box center [738, 230] width 300 height 18
drag, startPoint x: 825, startPoint y: 228, endPoint x: 690, endPoint y: 220, distance: 135.2
click at [690, 220] on div "Proposal of coverage Aaron Hunter - September 2025" at bounding box center [738, 233] width 300 height 60
click at [844, 495] on span "Add comparison group" at bounding box center [842, 503] width 108 height 14
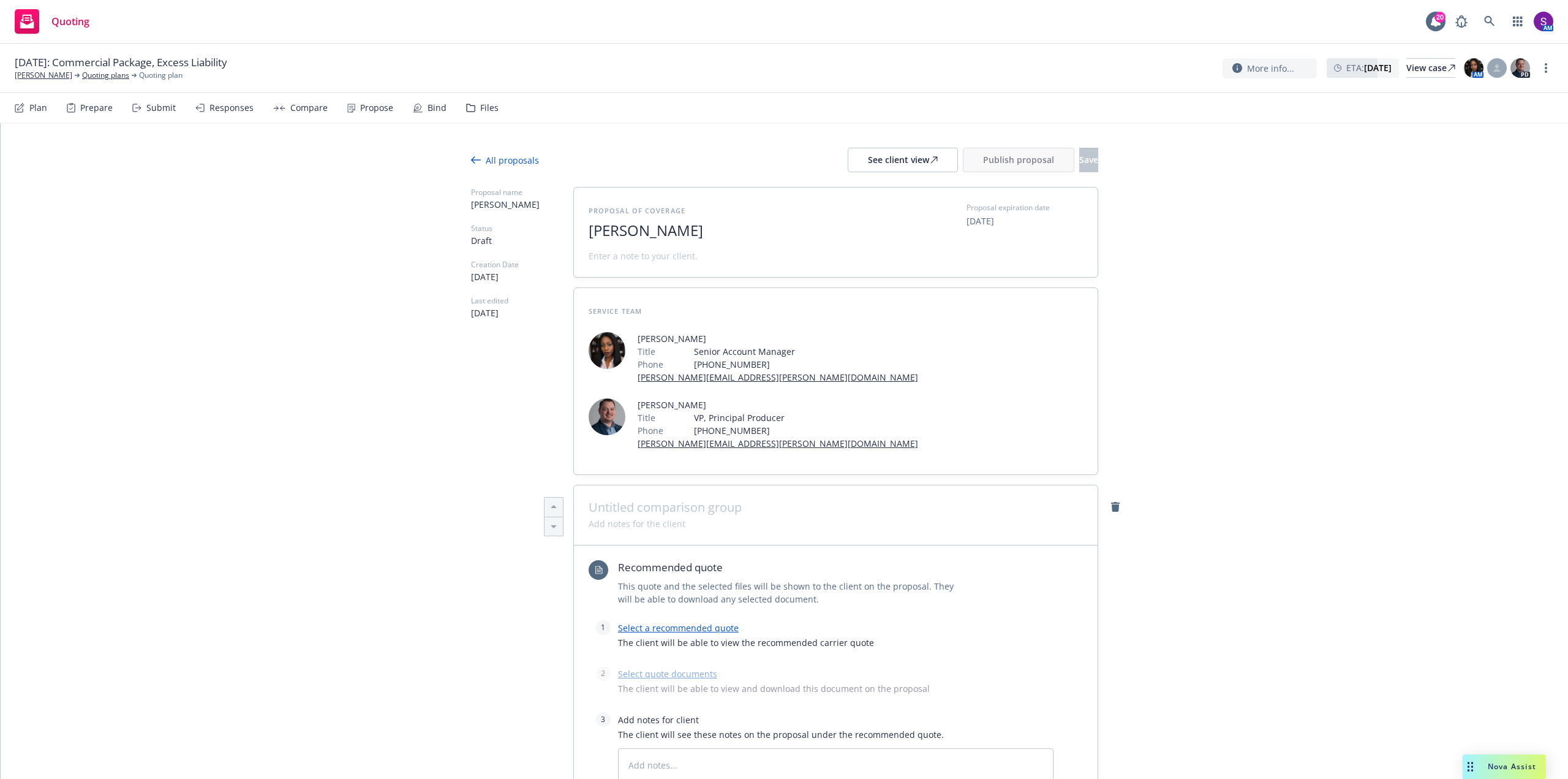
click at [682, 622] on link "Select a recommended quote" at bounding box center [678, 628] width 121 height 11
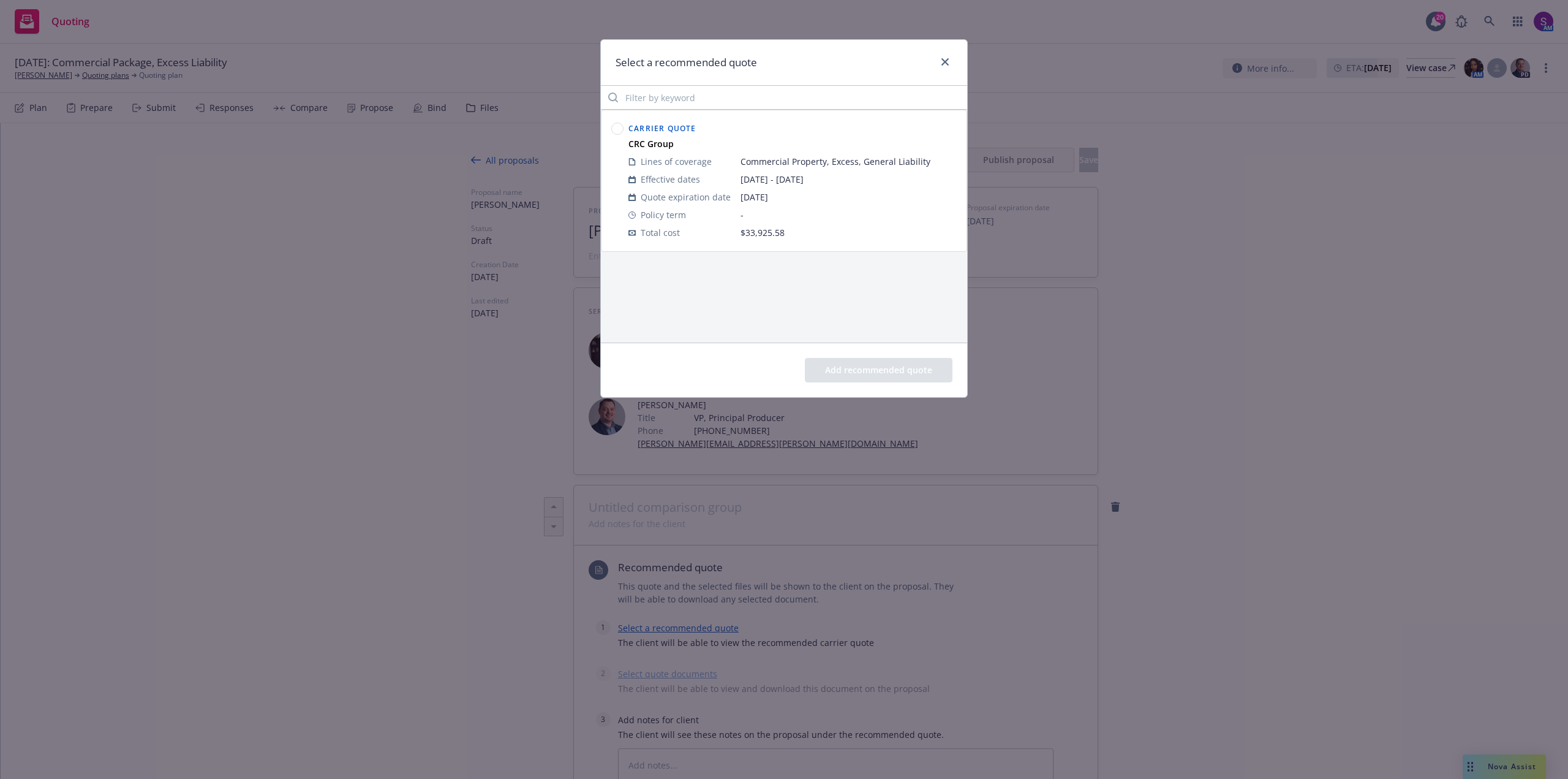
click at [619, 132] on circle at bounding box center [618, 129] width 11 height 11
click at [868, 368] on button "Add recommended quote" at bounding box center [878, 370] width 148 height 24
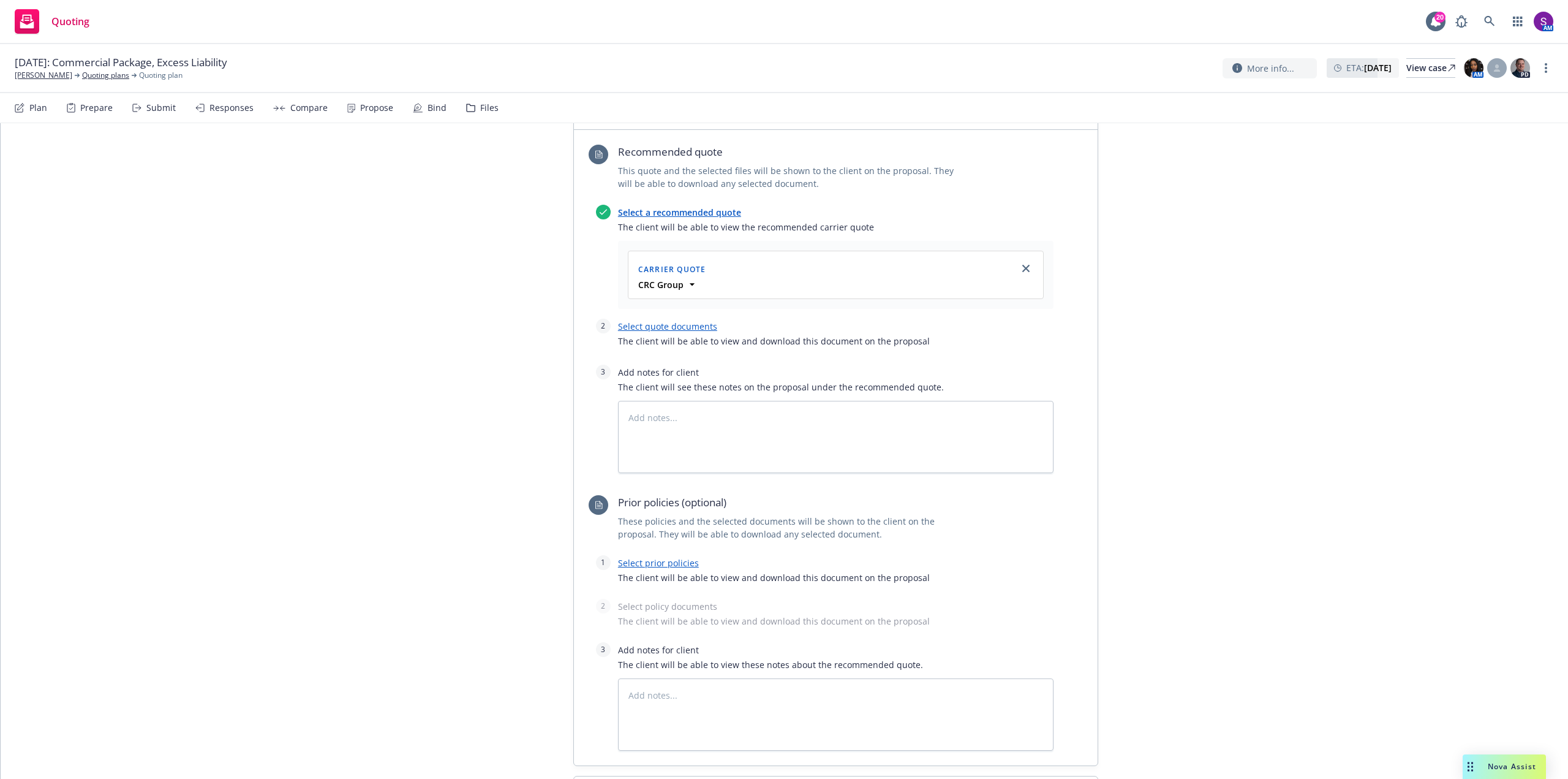
scroll to position [463, 0]
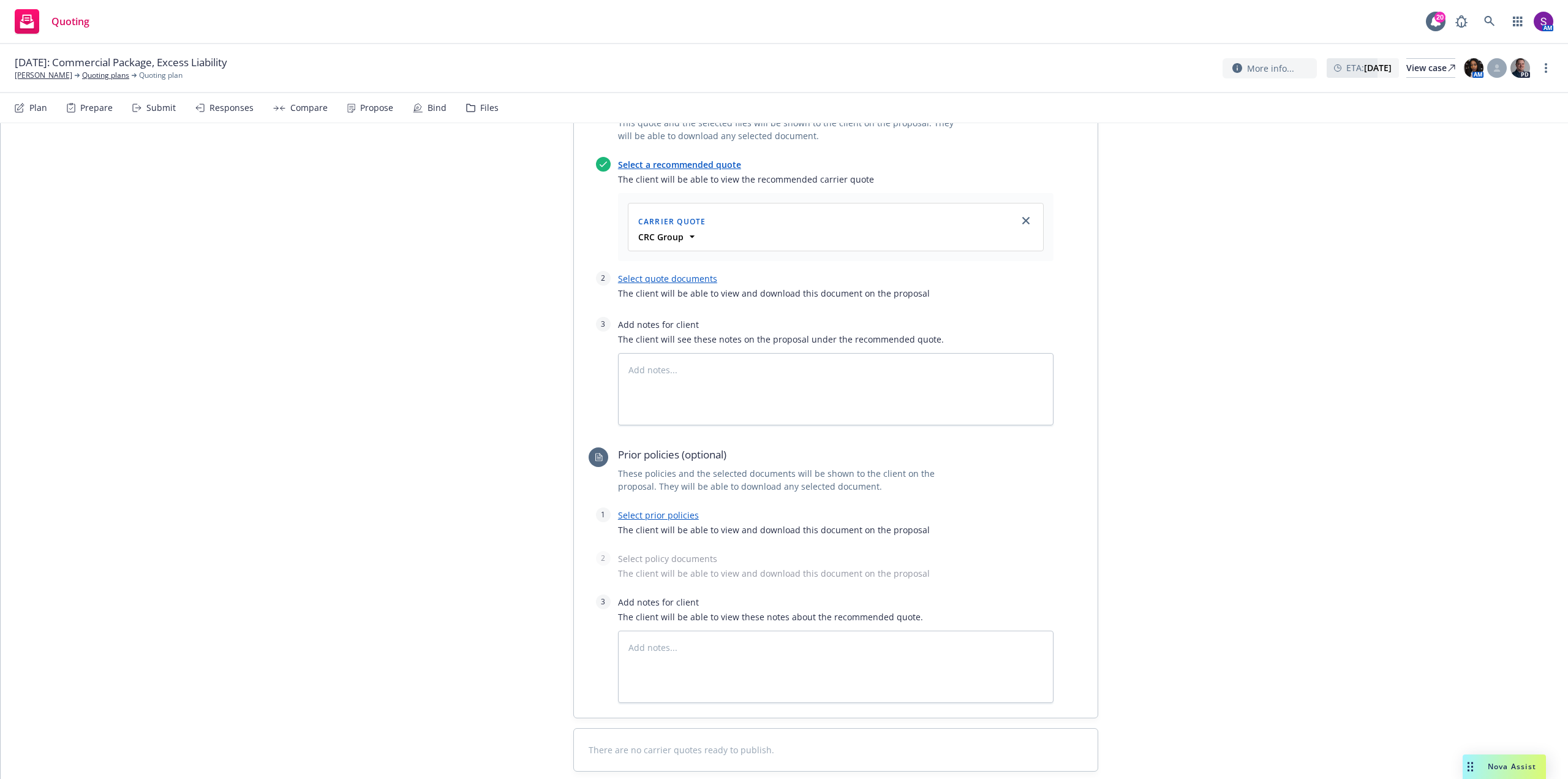
click at [670, 509] on link "Select prior policies" at bounding box center [658, 515] width 81 height 11
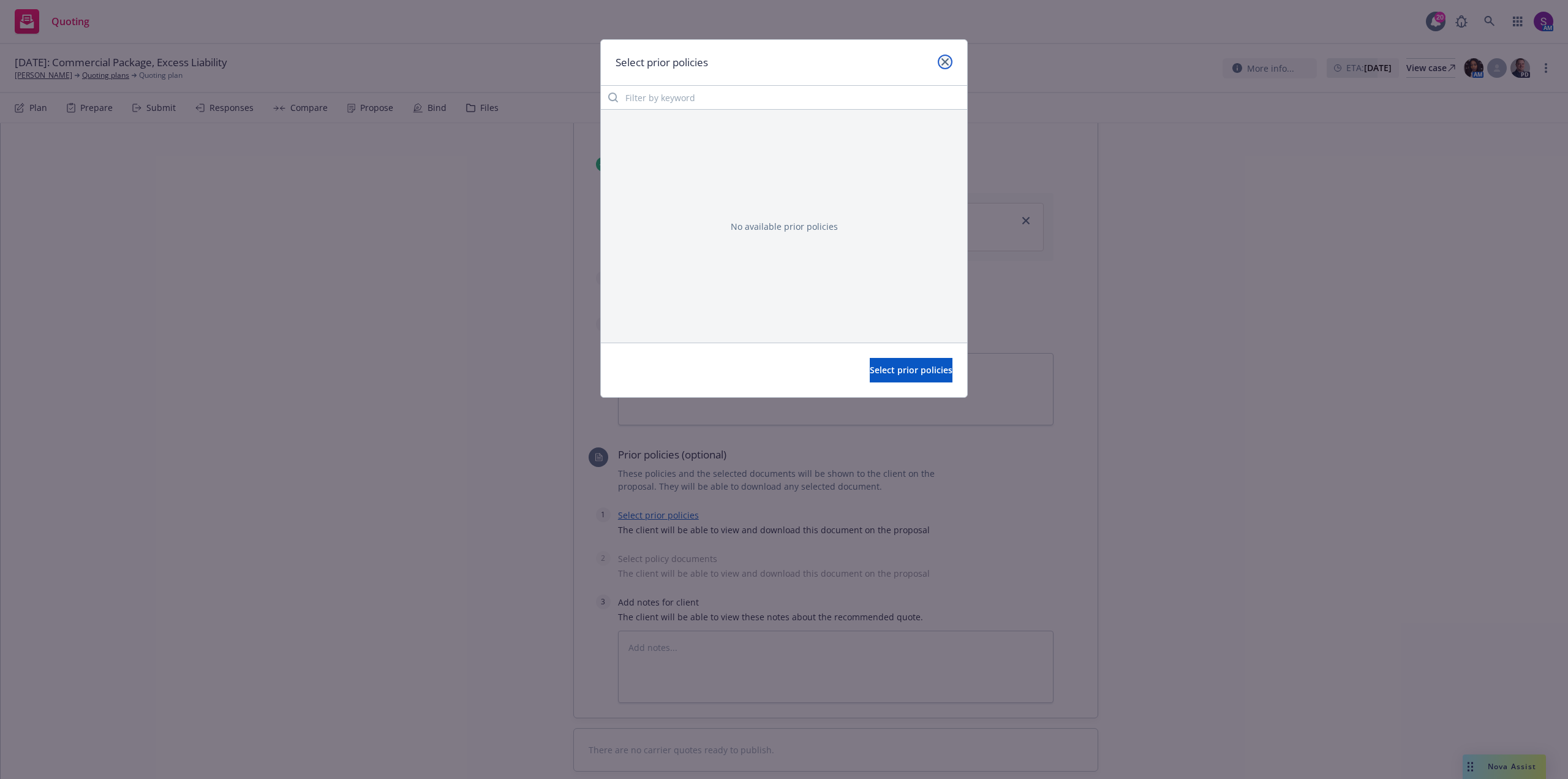
click at [945, 57] on link "close" at bounding box center [945, 62] width 14 height 14
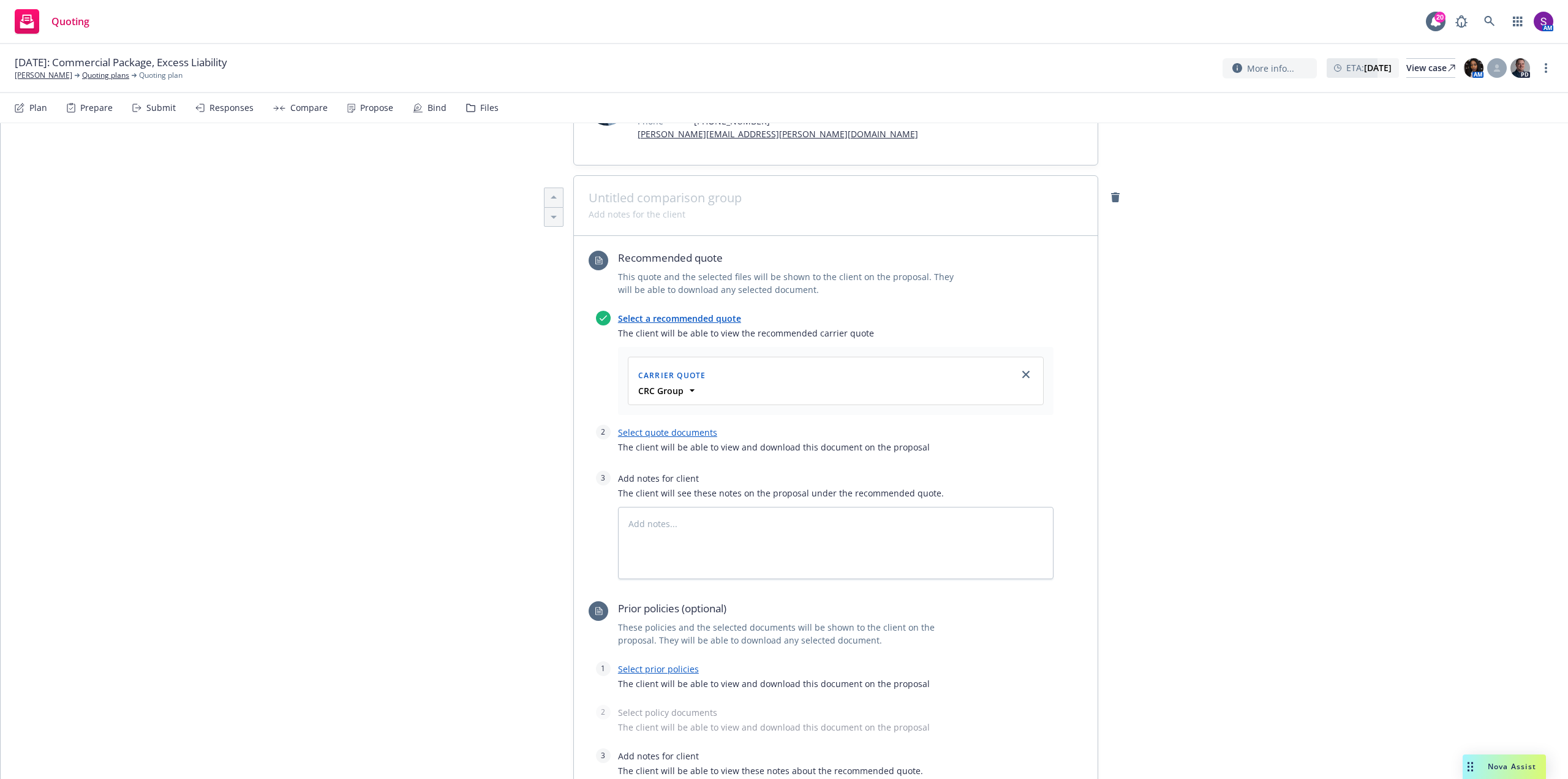
scroll to position [218, 0]
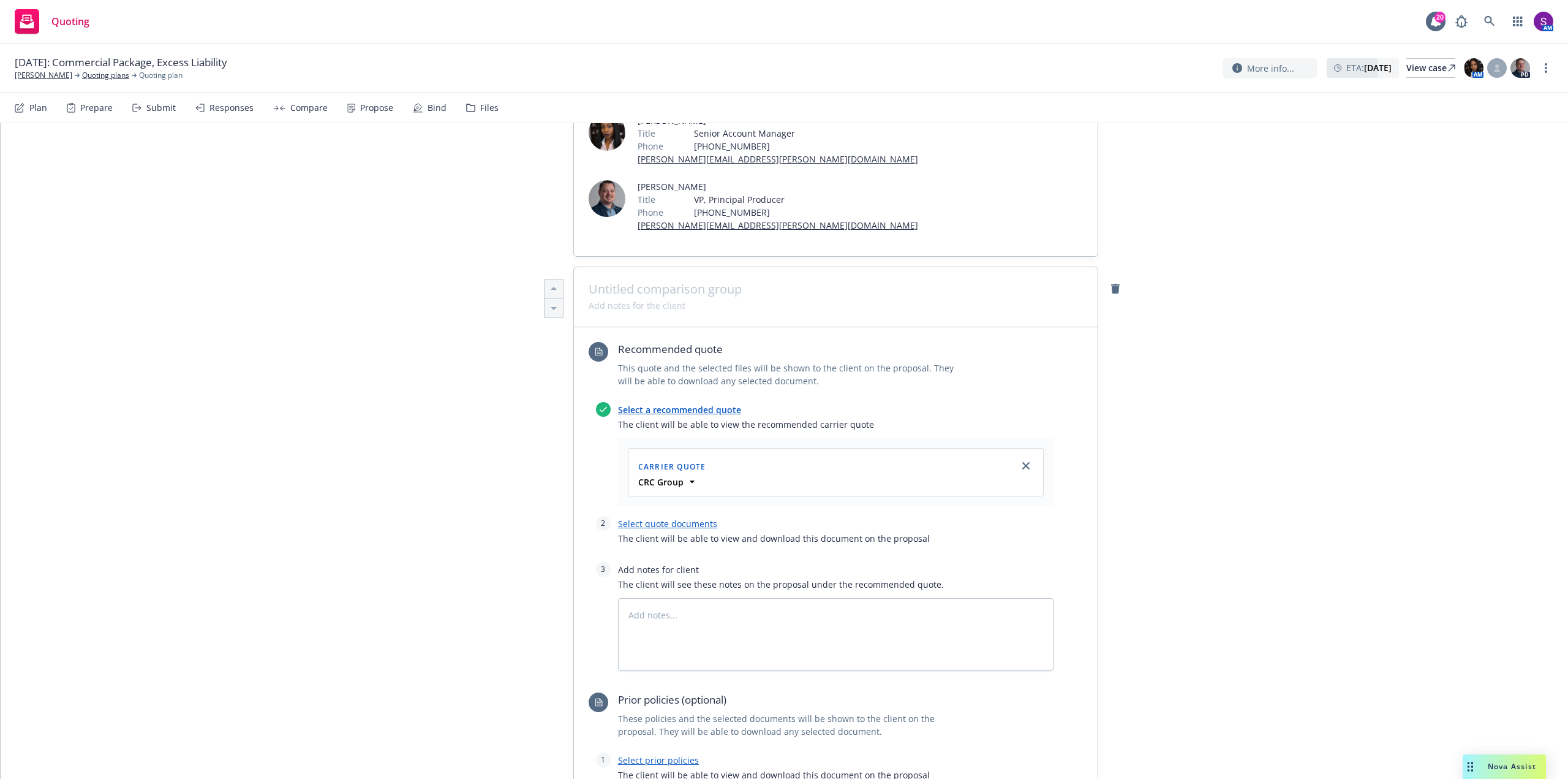
click at [688, 518] on link "Select quote documents" at bounding box center [667, 523] width 99 height 11
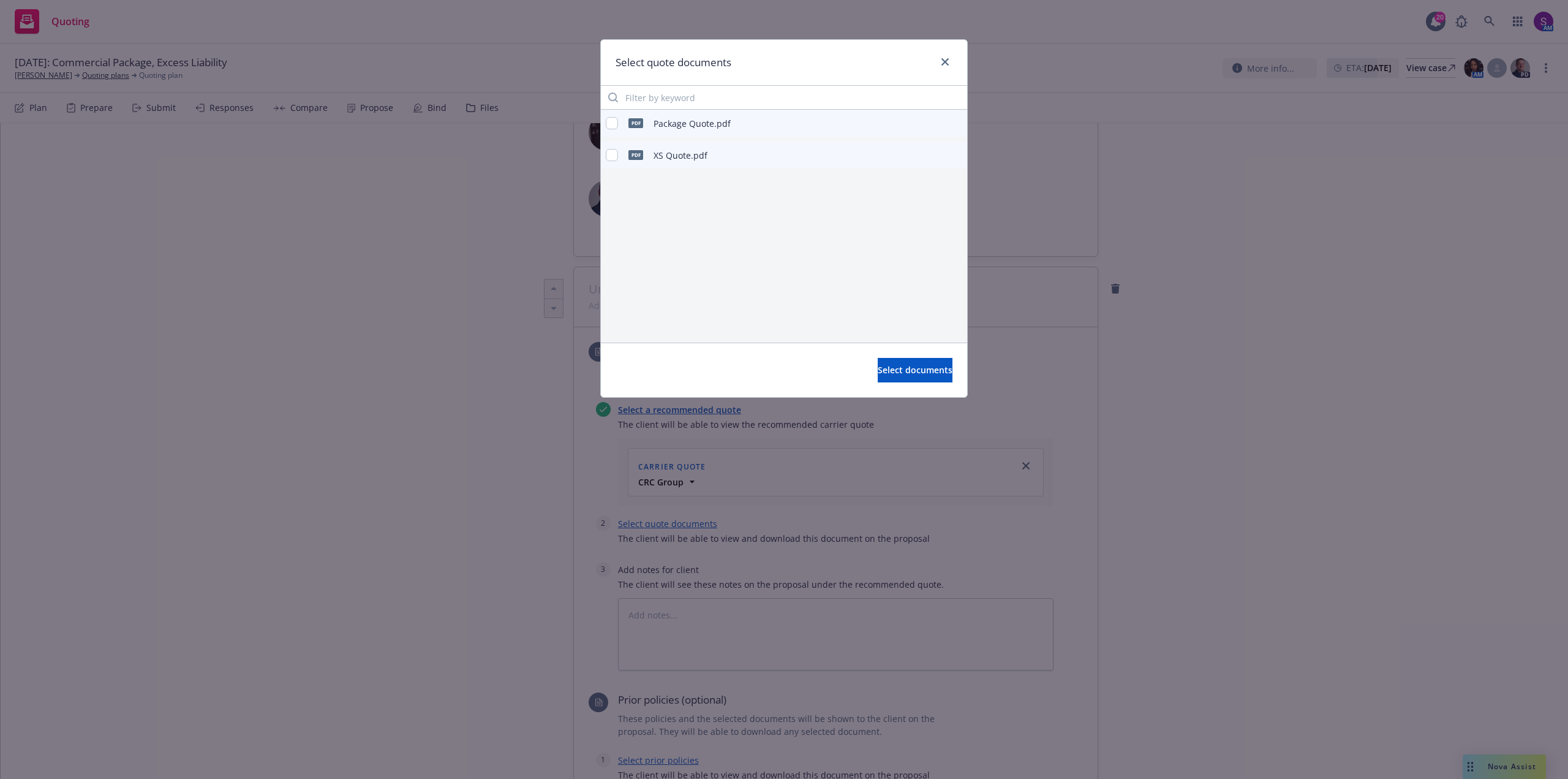
type textarea "x"
click at [612, 126] on input "checkbox" at bounding box center [611, 123] width 12 height 12
checkbox input "true"
click at [611, 149] on input "checkbox" at bounding box center [611, 154] width 12 height 12
checkbox input "true"
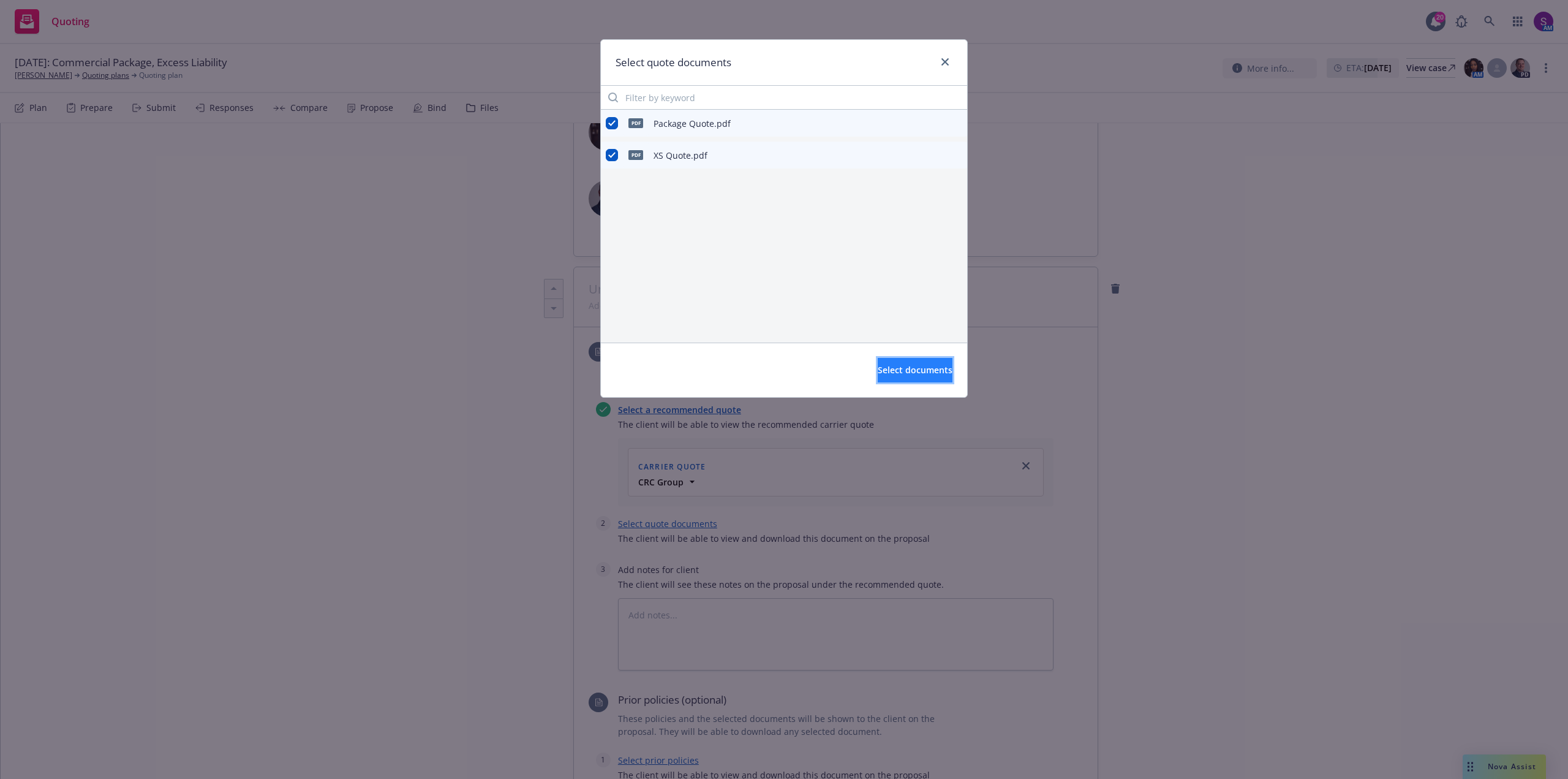
click at [897, 374] on span "Select documents" at bounding box center [915, 370] width 75 height 11
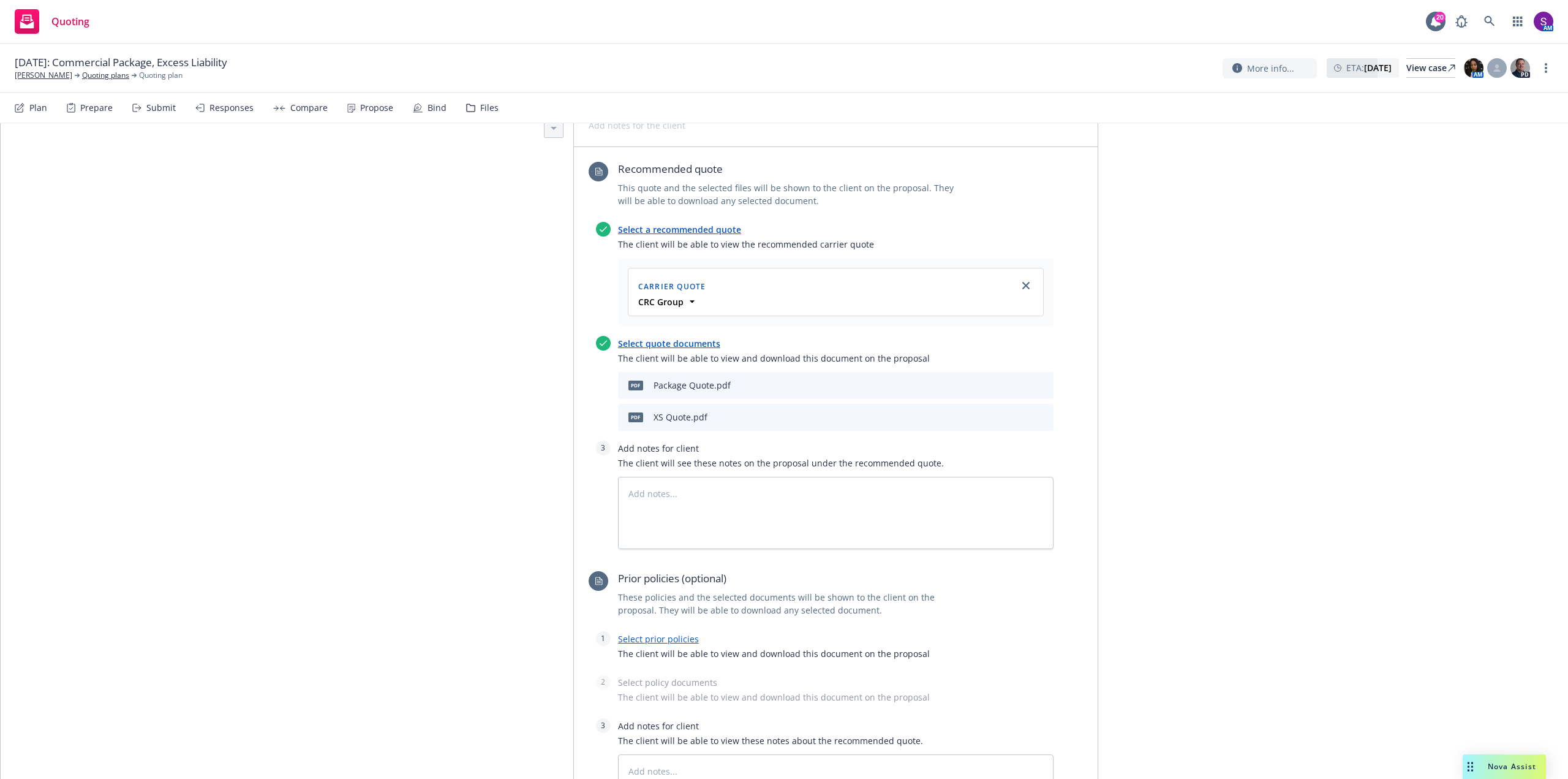
scroll to position [402, 0]
click at [673, 473] on textarea at bounding box center [835, 509] width 436 height 73
type textarea "x"
type textarea "F"
type textarea "x"
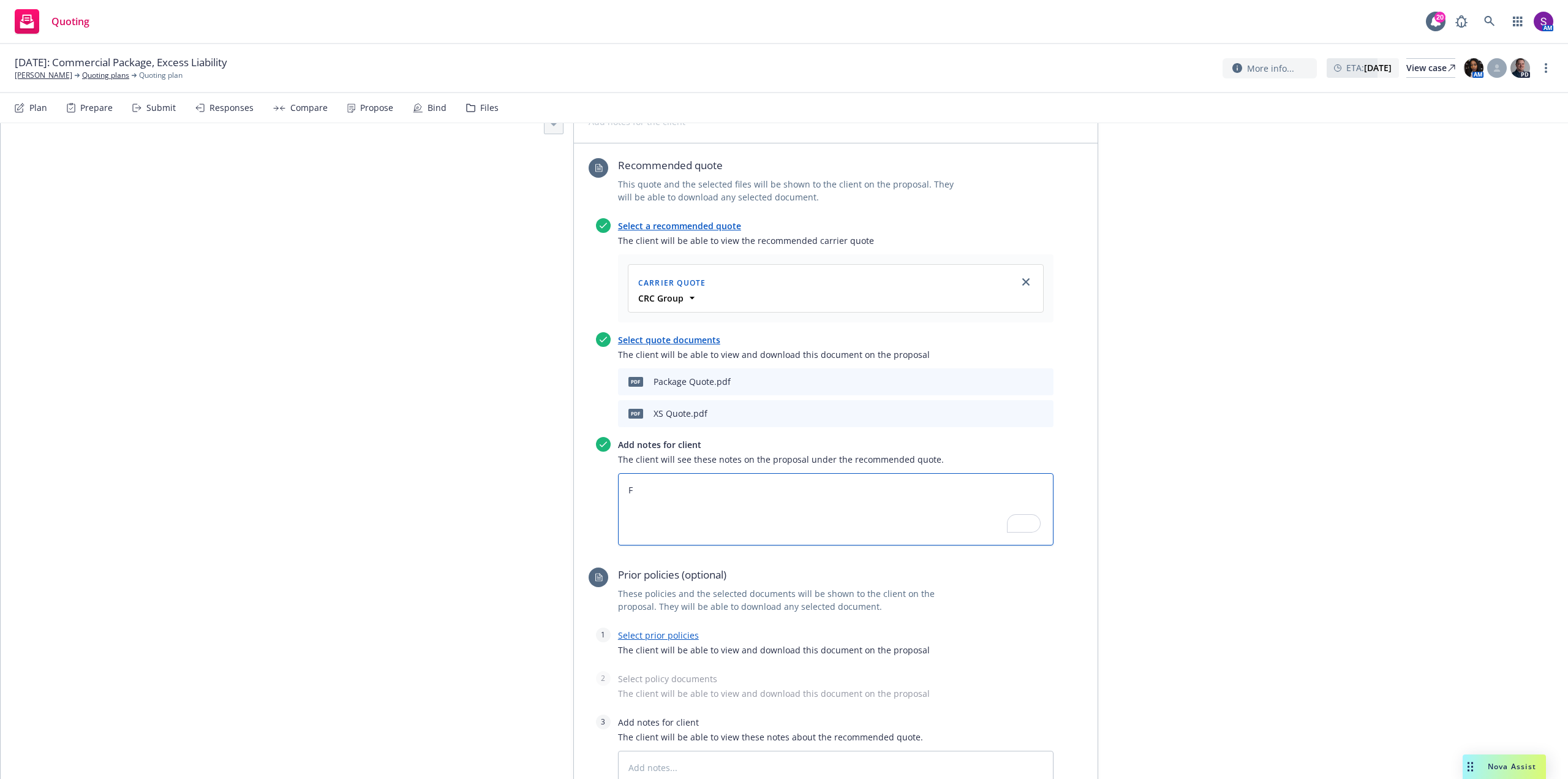
type textarea "Fu"
type textarea "x"
type textarea "Ful"
type textarea "x"
type textarea "Full"
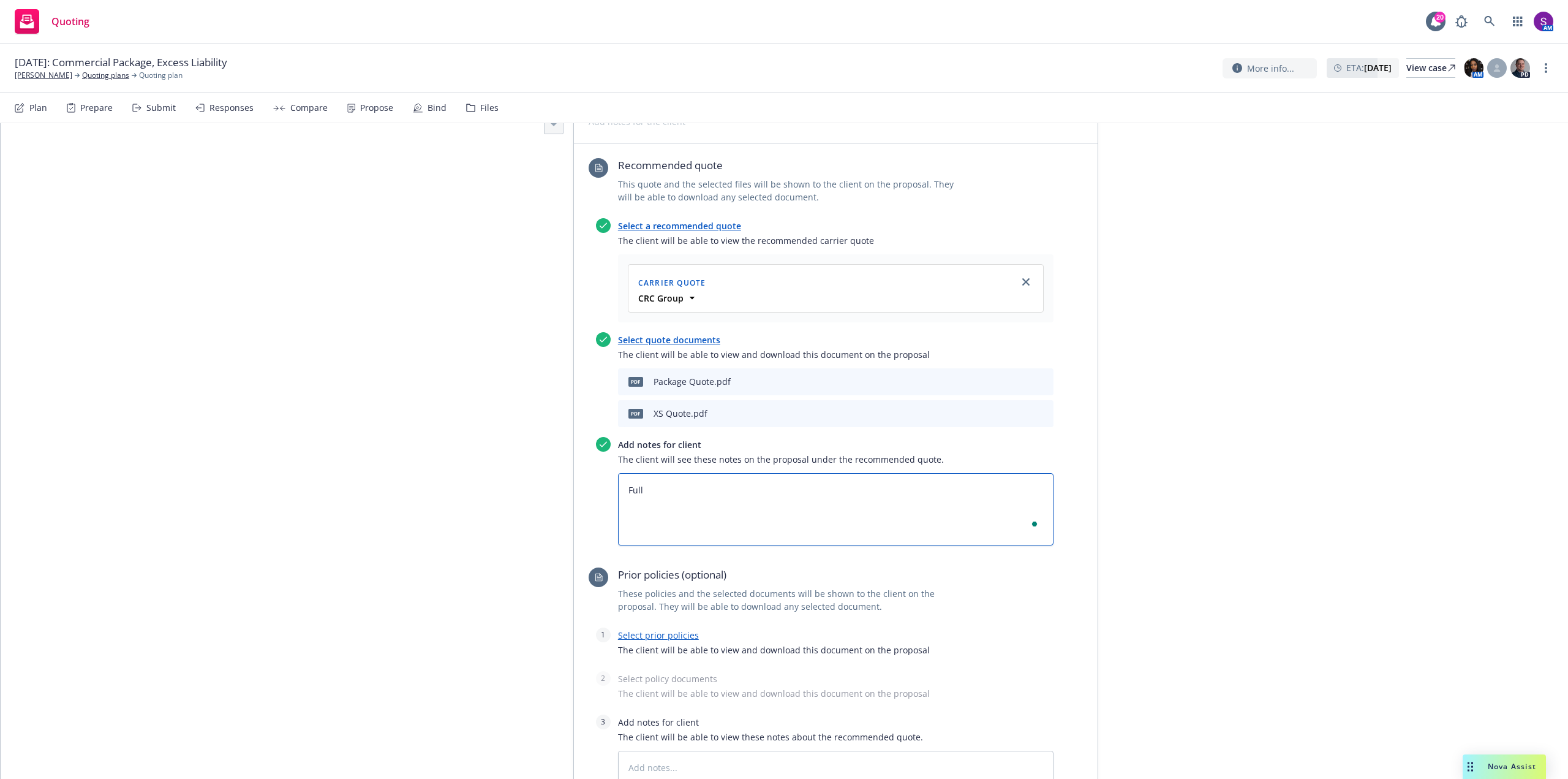
type textarea "x"
type textarea "Fully"
type textarea "x"
type textarea "Full"
type textarea "x"
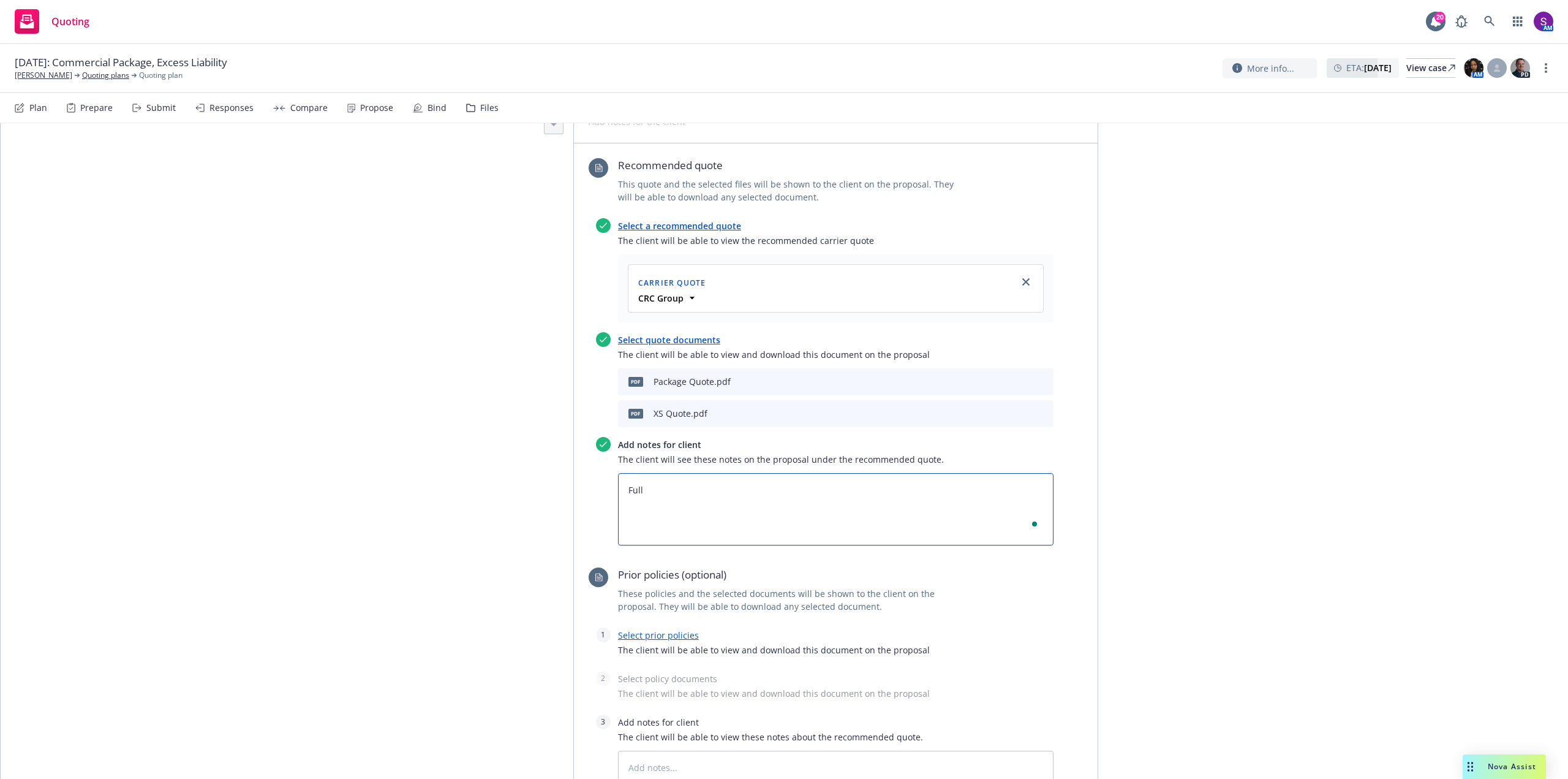
type textarea "Ful"
type textarea "x"
type textarea "Fu"
type textarea "x"
type textarea "F"
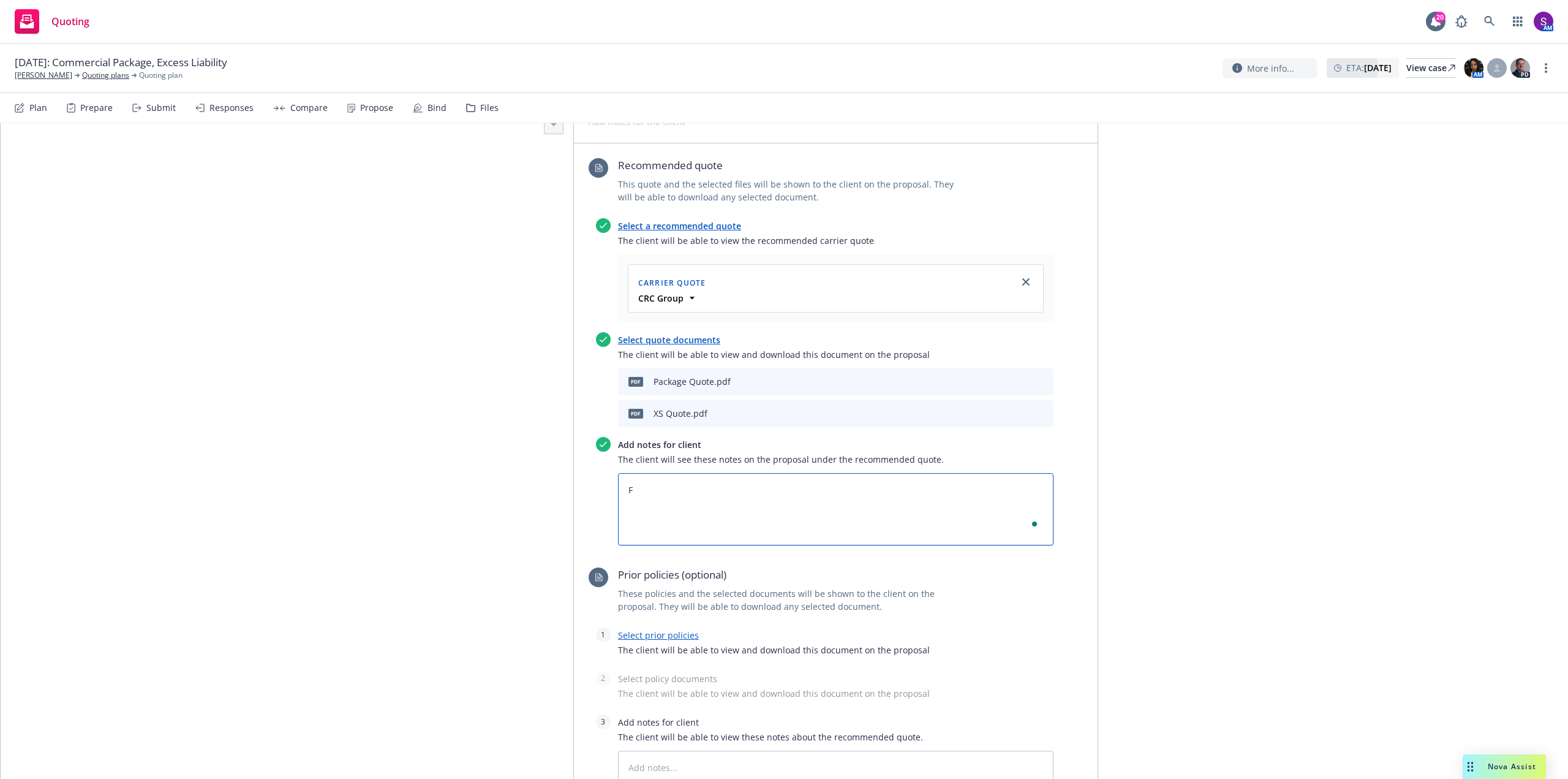
type textarea "x"
type textarea "S"
type textarea "x"
type textarea "Su"
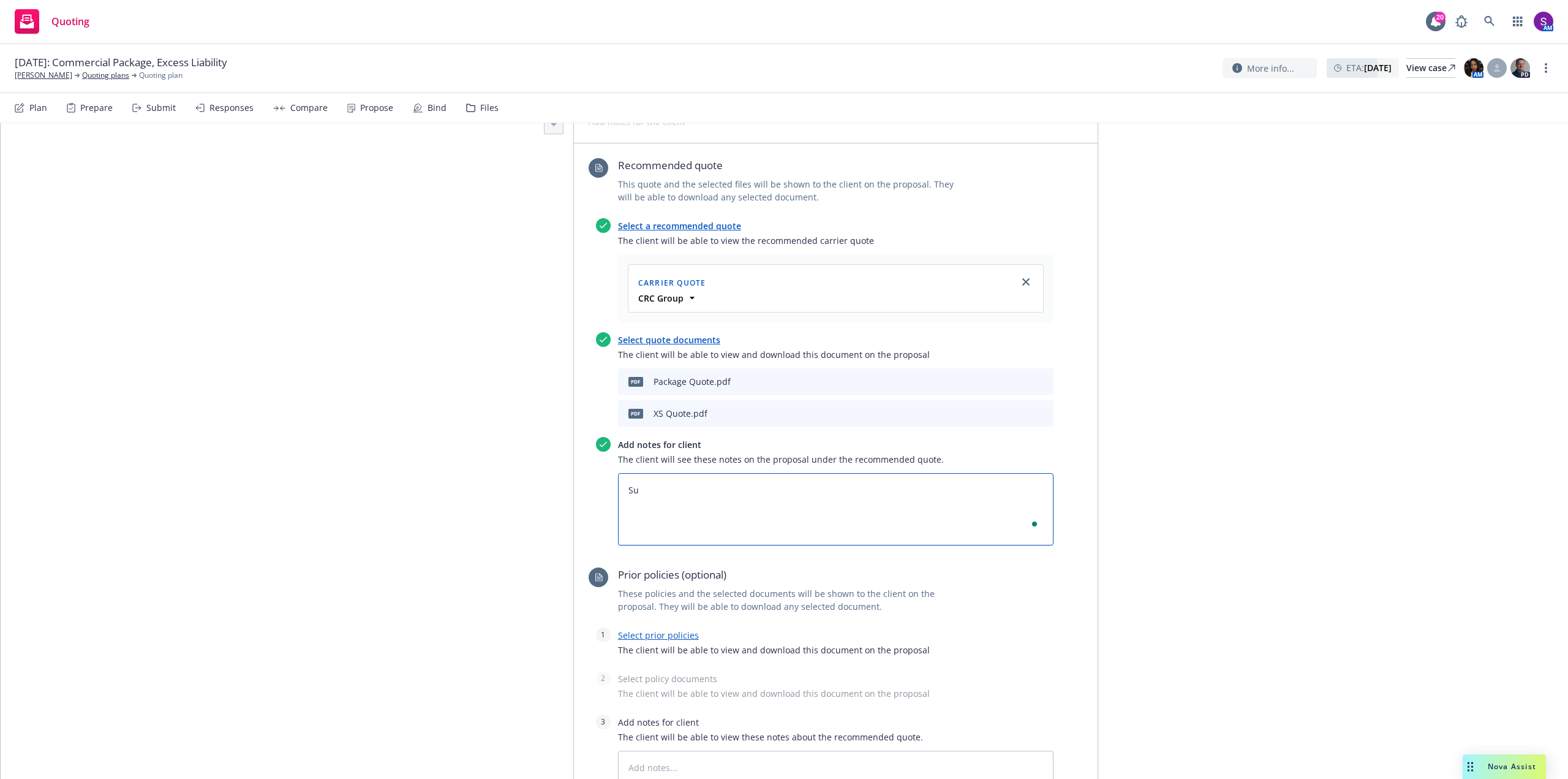
type textarea "x"
type textarea "Sun"
type textarea "x"
type textarea "Sunj"
type textarea "x"
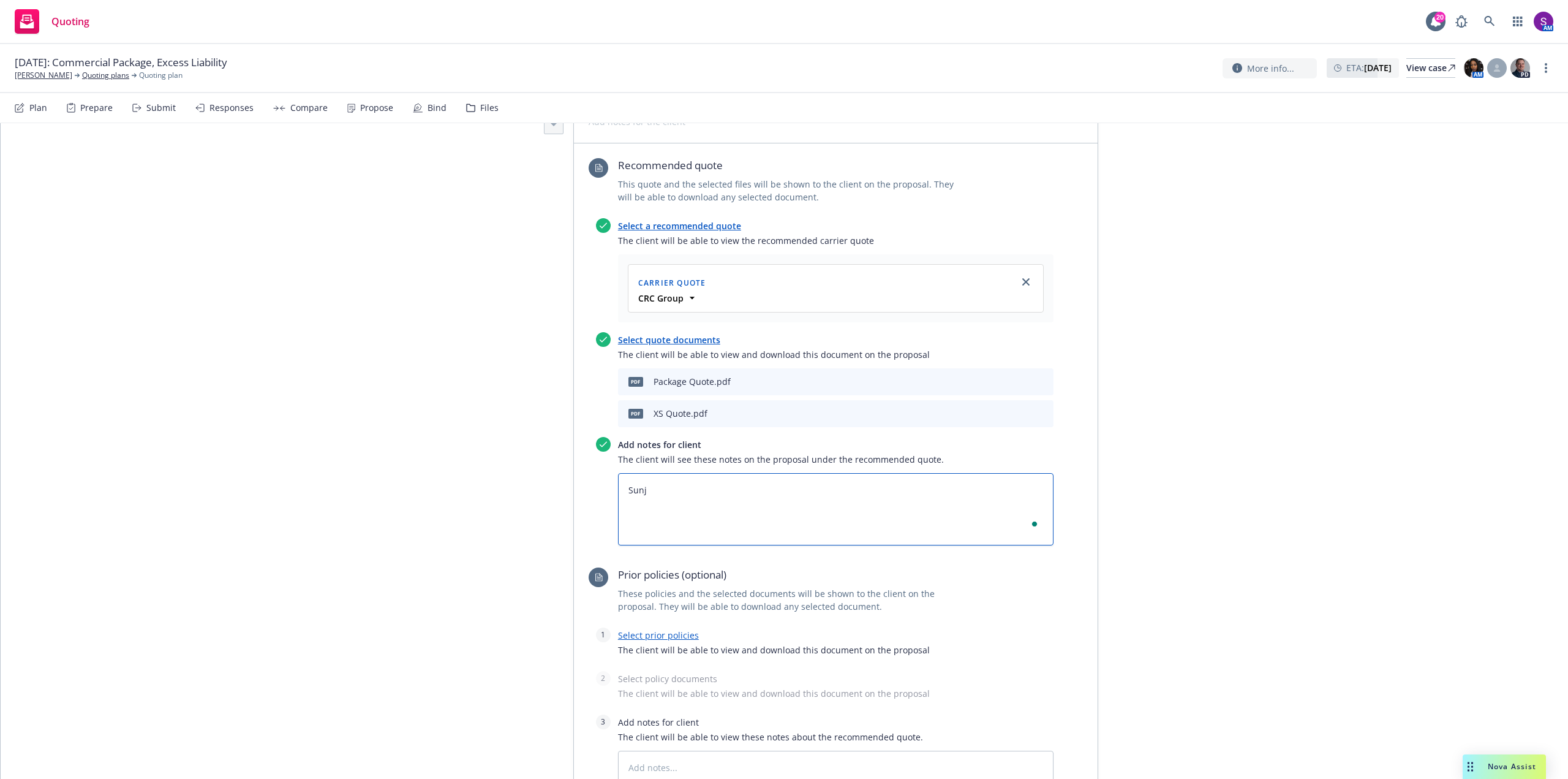
type textarea "Sunje"
type textarea "x"
type textarea "Sunjec"
type textarea "x"
type textarea "Sunject"
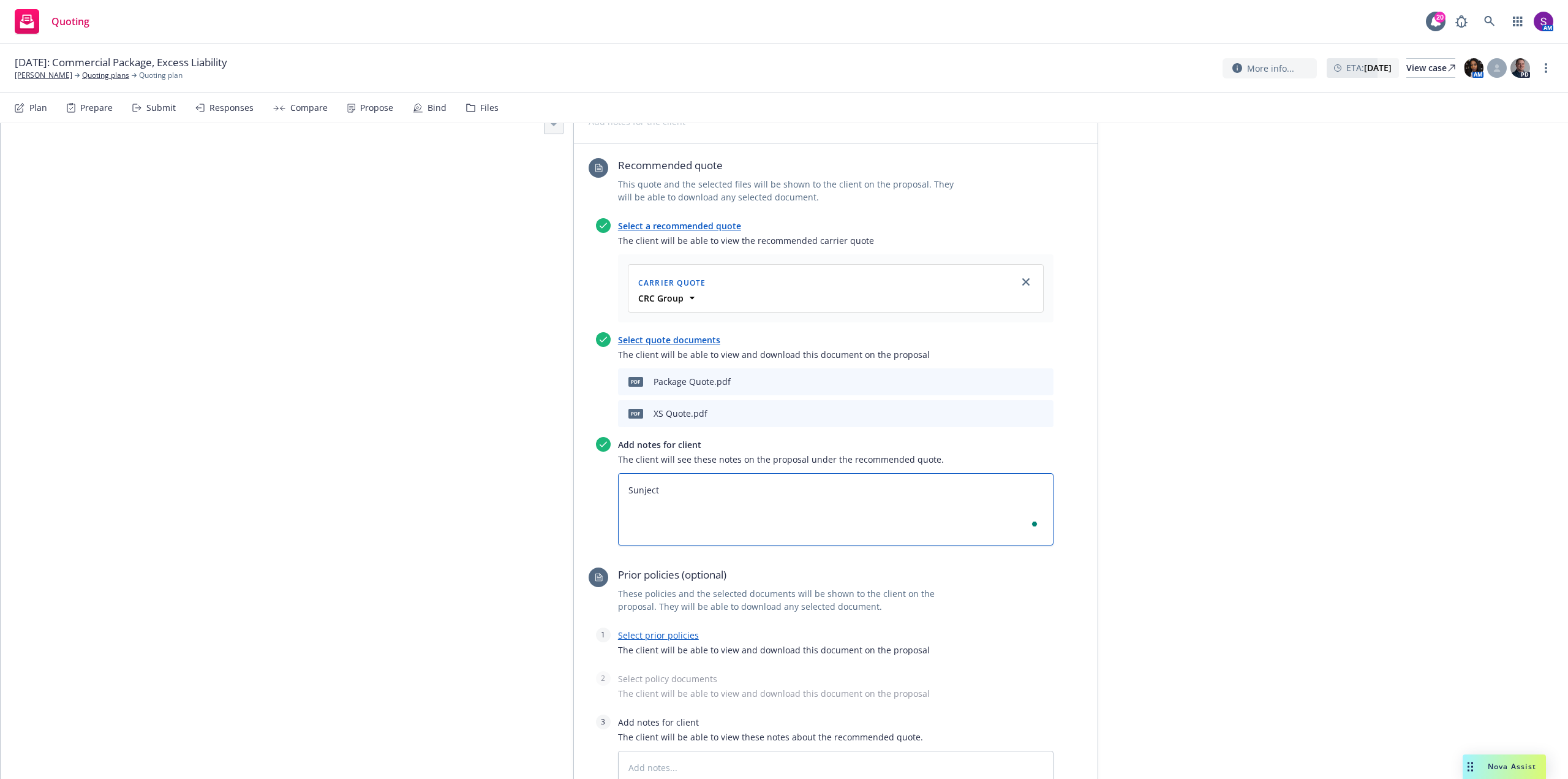
type textarea "x"
type textarea "Sunject"
type textarea "x"
type textarea "Sunject t"
type textarea "x"
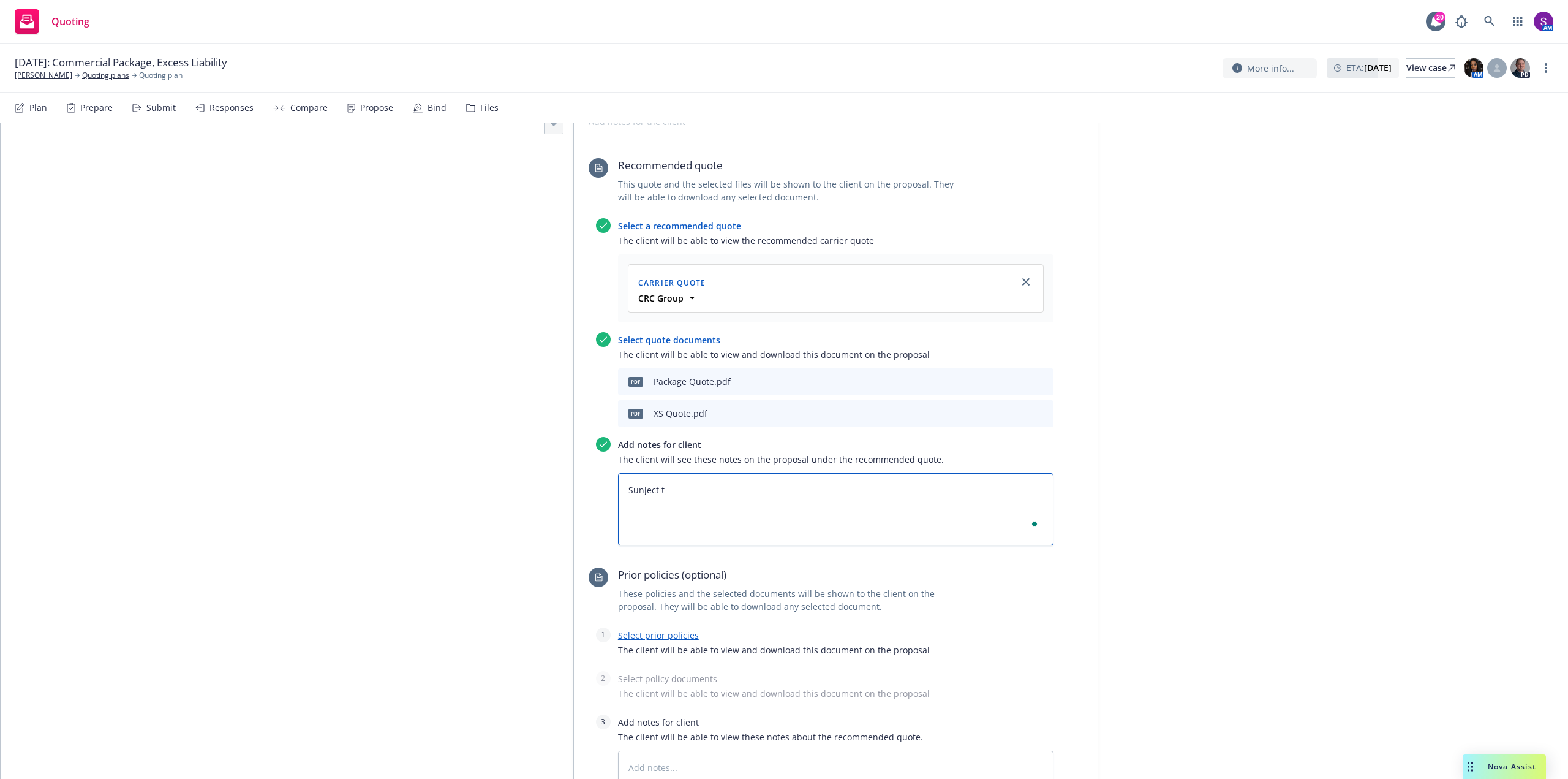
type textarea "Sunject to"
type textarea "x"
type textarea "Sunject to:"
type textarea "x"
type textarea "Sunject t"
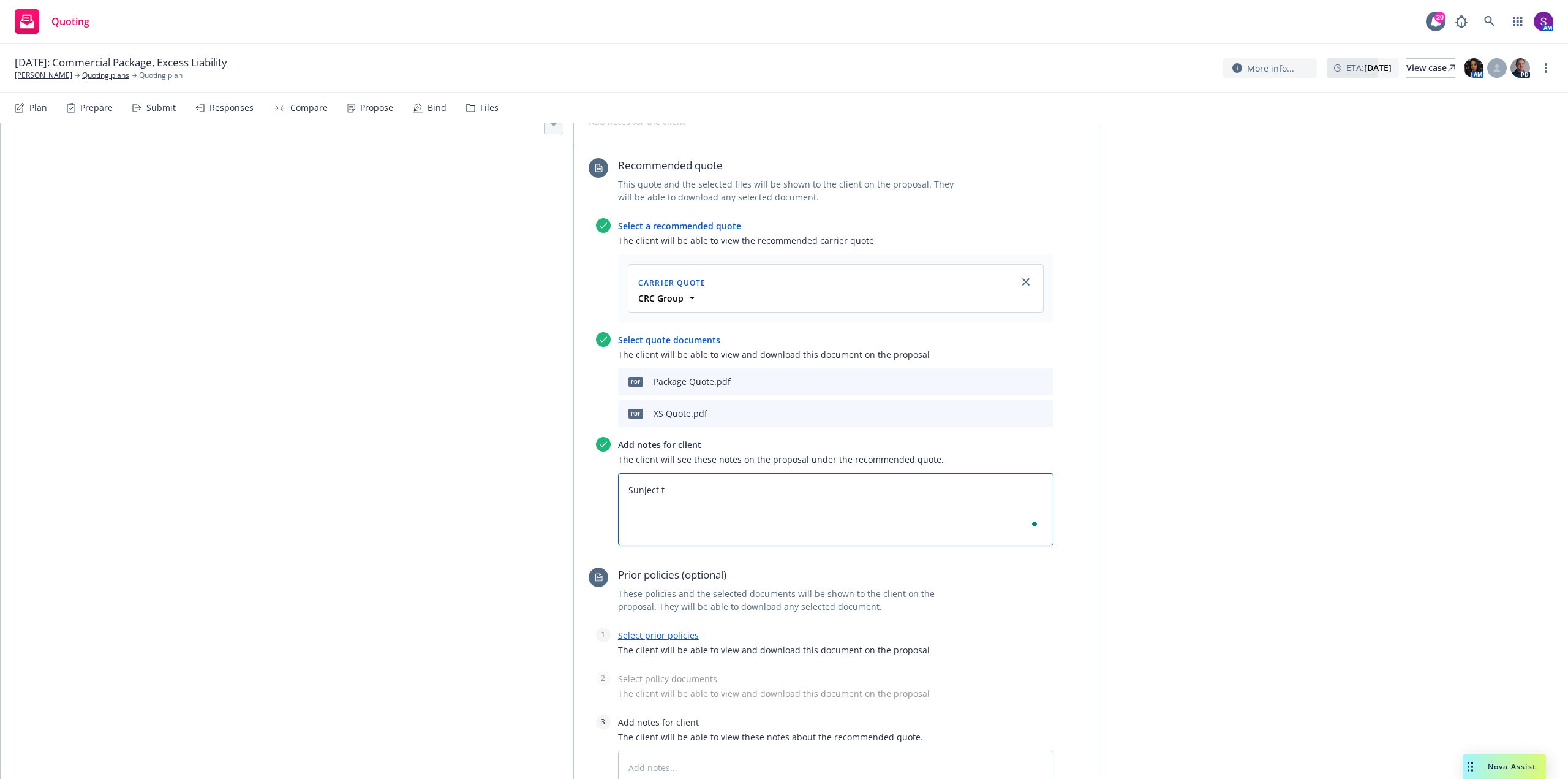
type textarea "x"
type textarea "Sunject"
type textarea "x"
type textarea "Sunject"
type textarea "x"
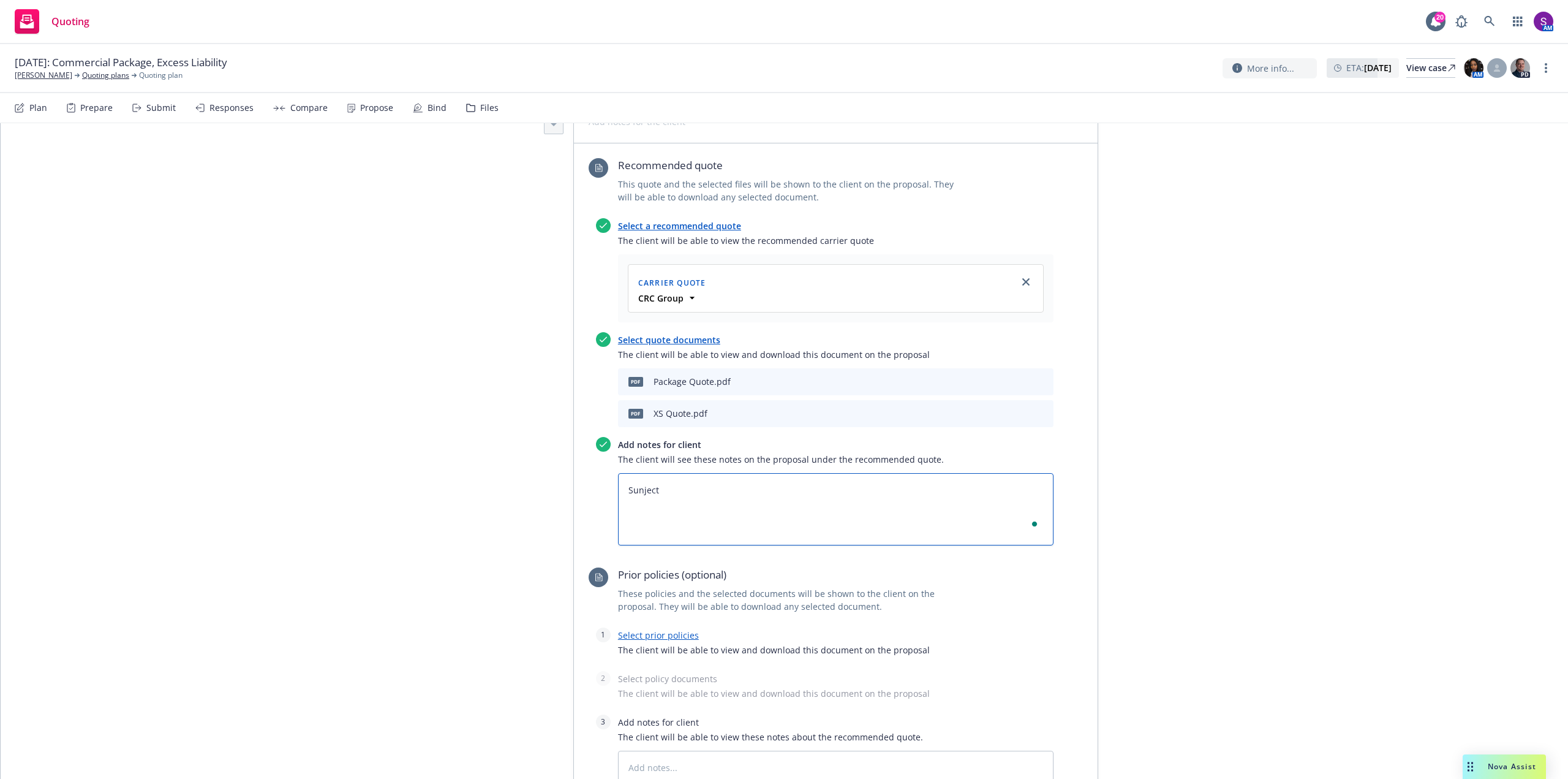
type textarea "Sunjec"
type textarea "x"
type textarea "Sunje"
type textarea "x"
type textarea "Sun"
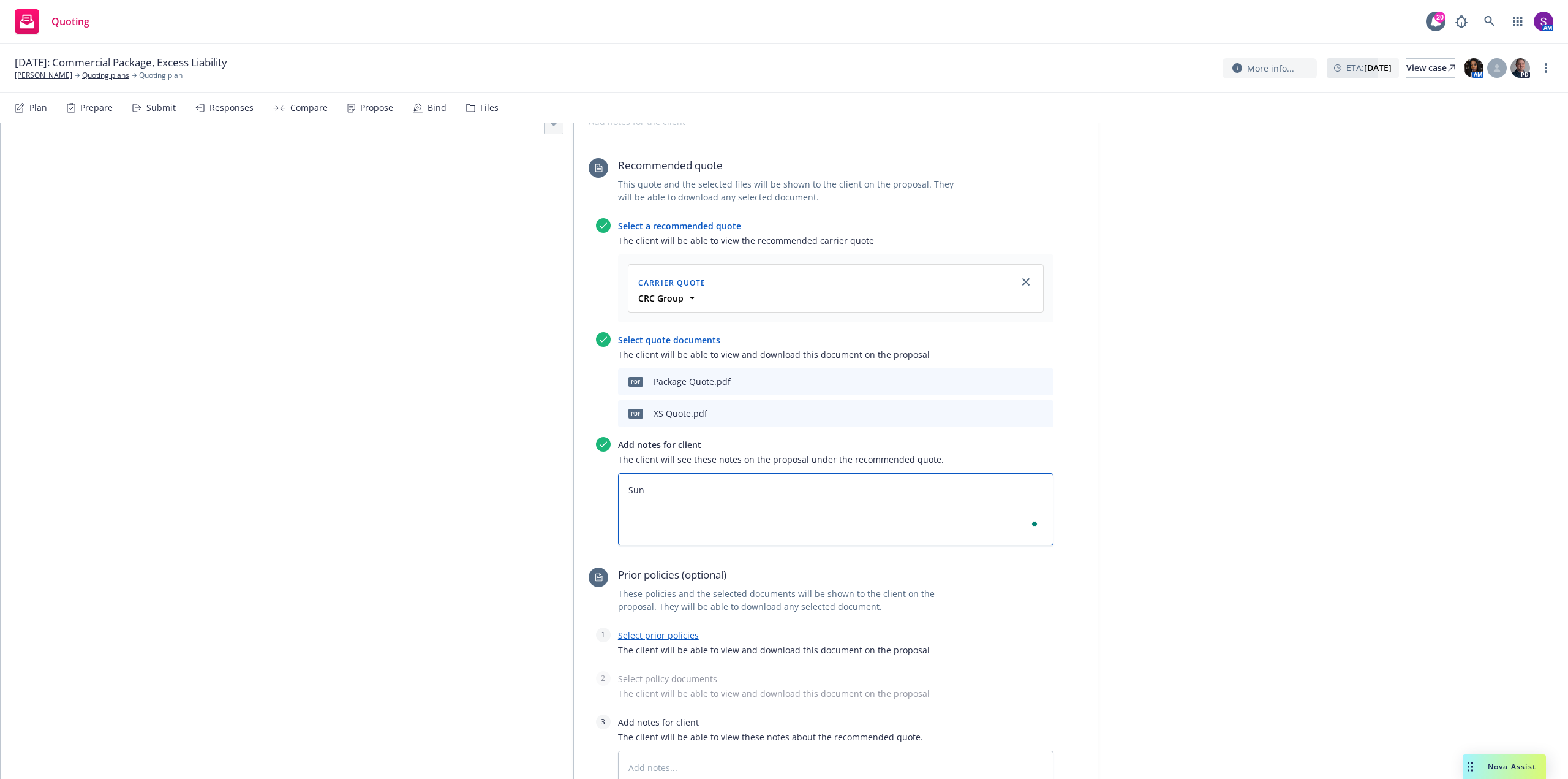
type textarea "x"
type textarea "Su"
type textarea "x"
type textarea "Sub"
type textarea "x"
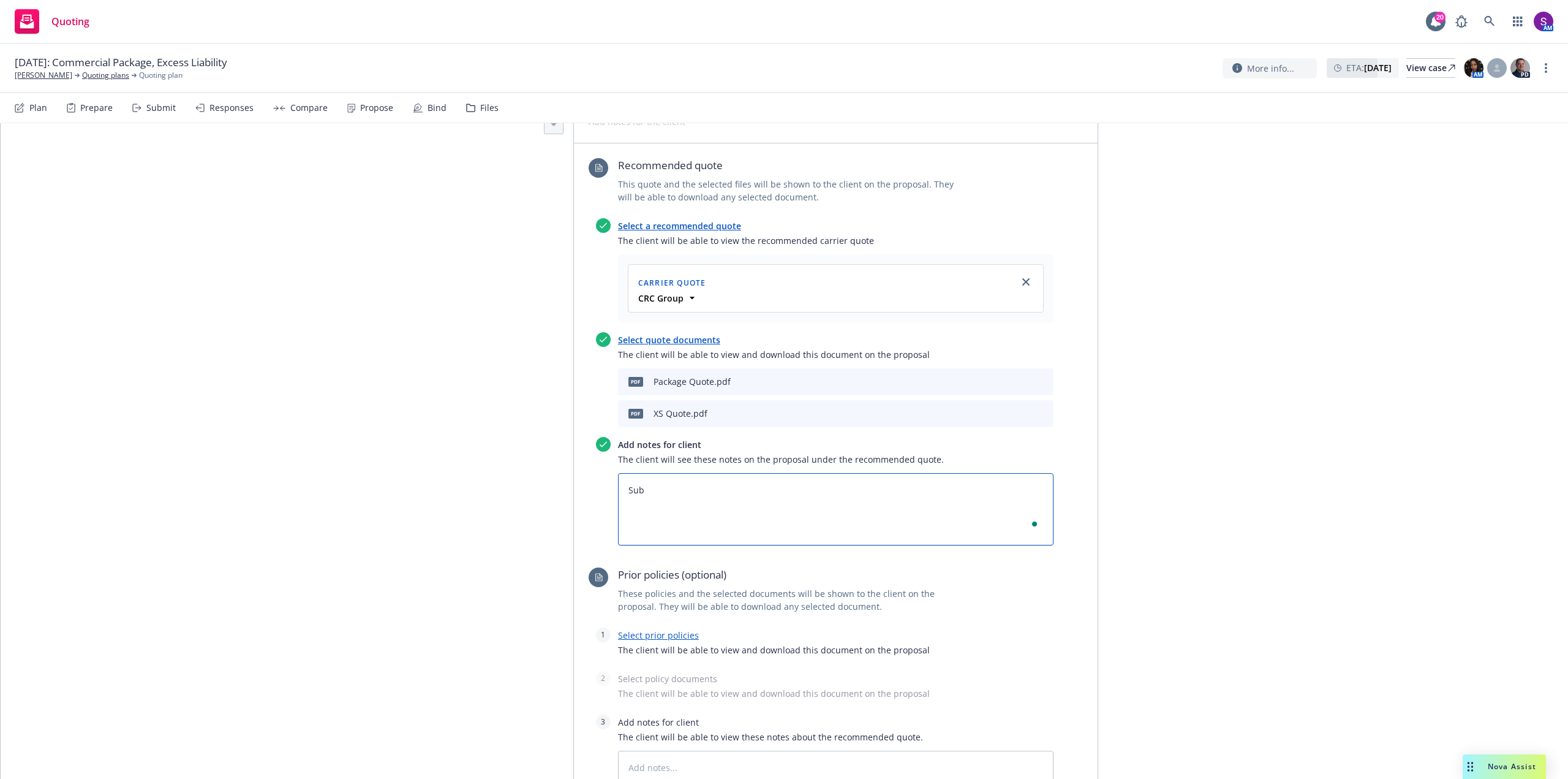
type textarea "Subj"
type textarea "x"
type textarea "Subje"
type textarea "x"
type textarea "Subjec"
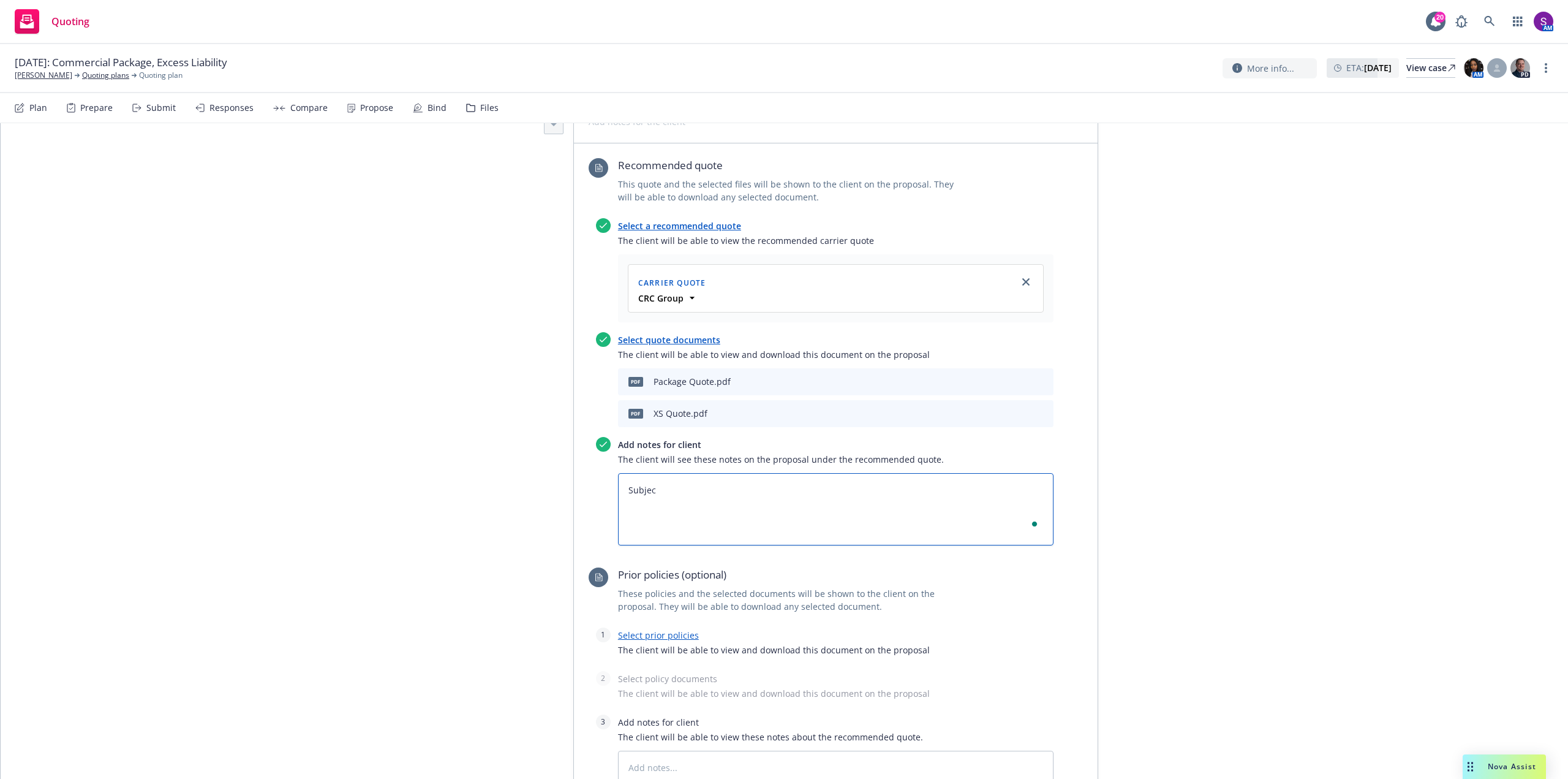
type textarea "x"
type textarea "Subject"
type textarea "x"
type textarea "Subject"
type textarea "x"
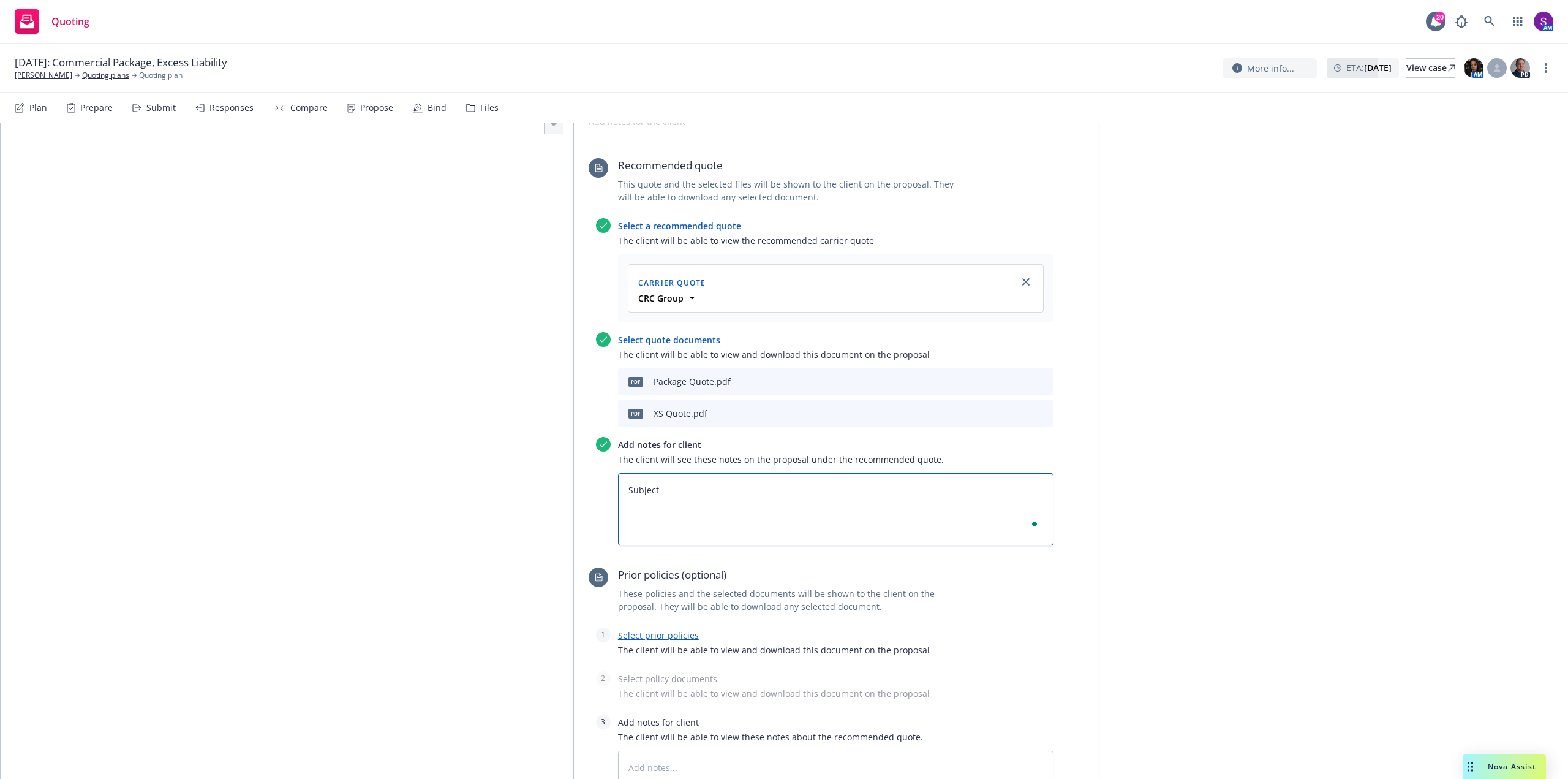
type textarea "Subject t"
type textarea "x"
type textarea "Subject to"
type textarea "x"
type textarea "Subject to:"
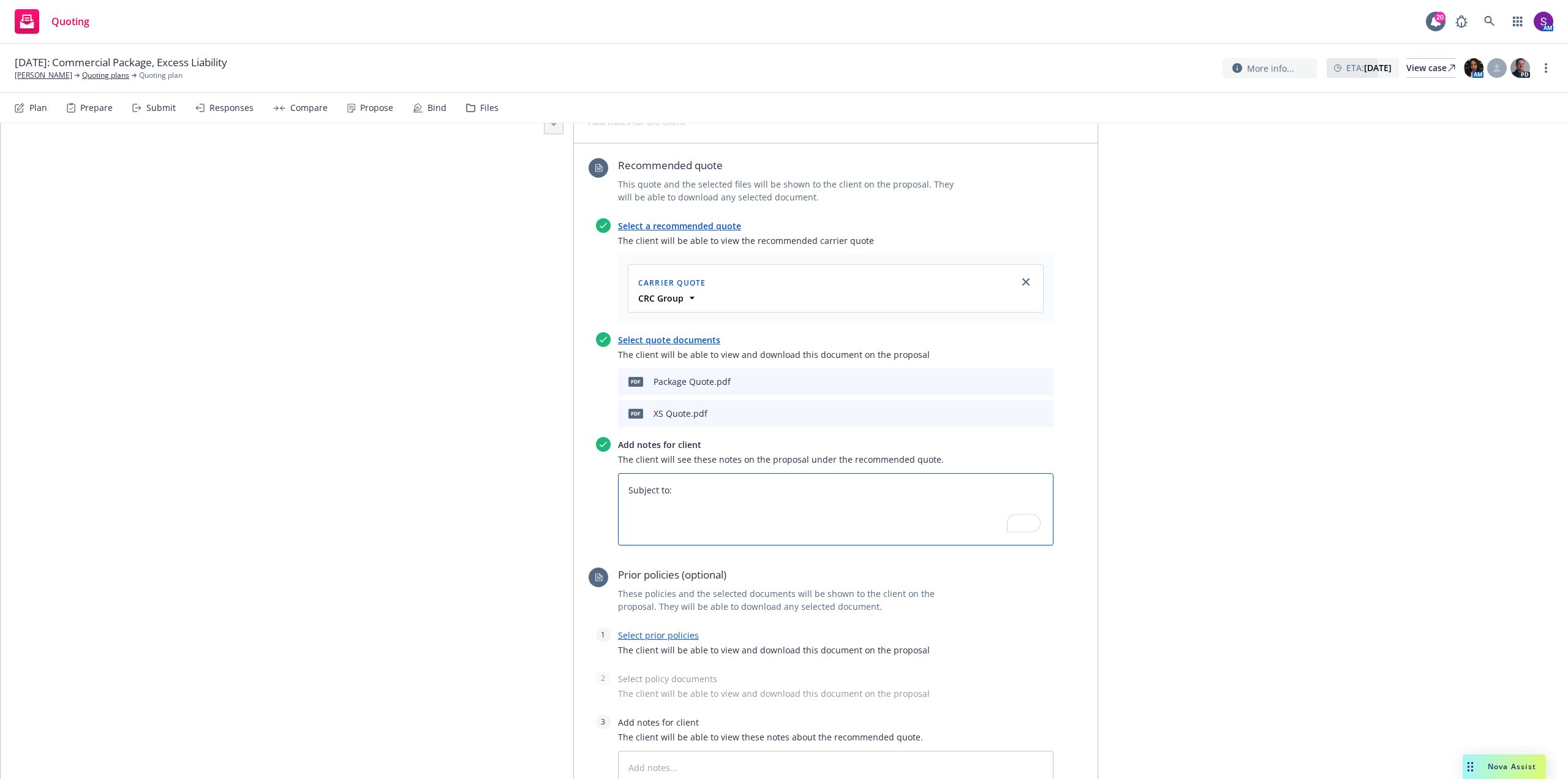
type textarea "x"
type textarea "Subject to:"
type textarea "x"
type textarea "Subject to: C"
type textarea "x"
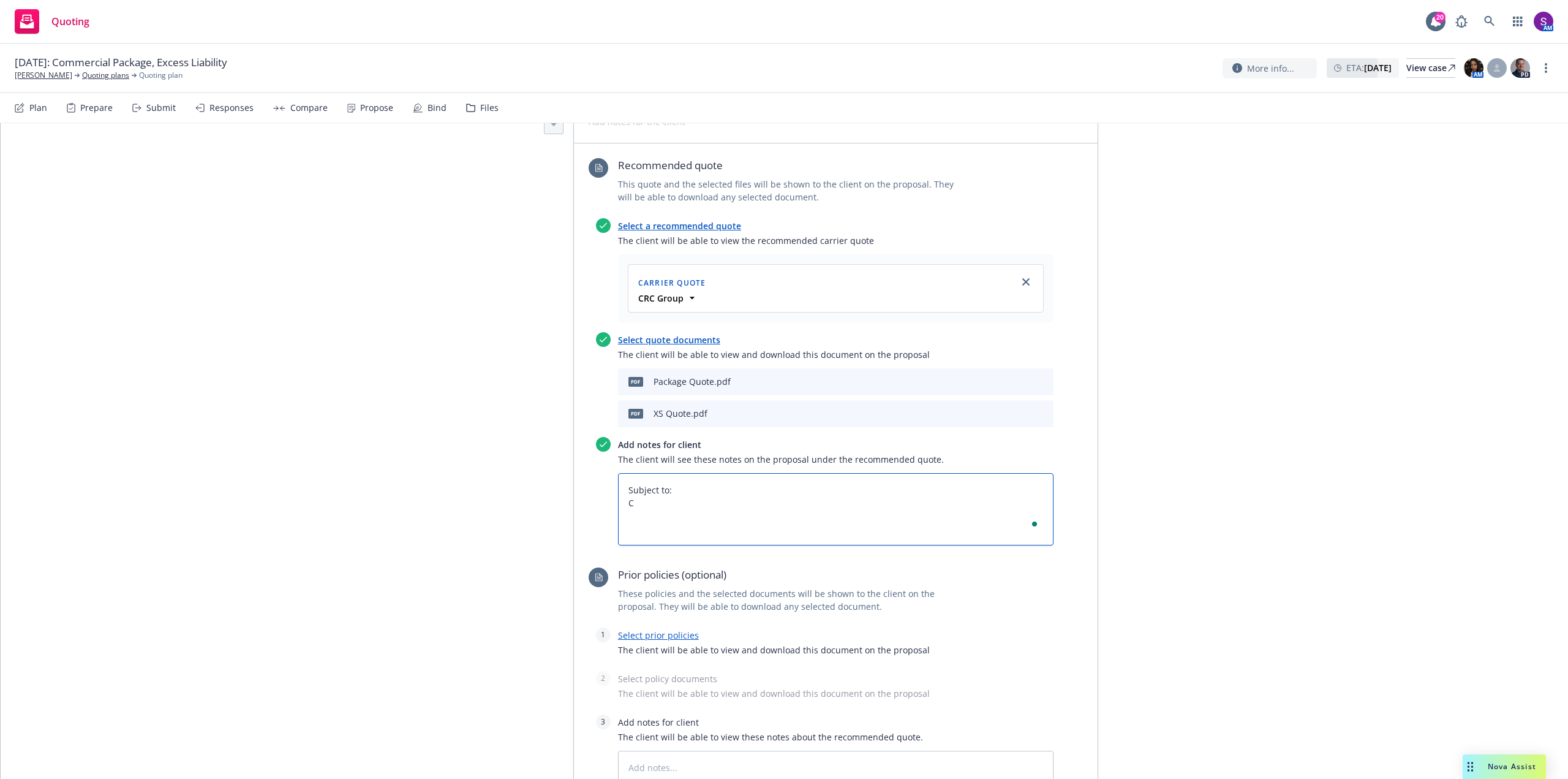
type textarea "Subject to: Co"
type textarea "x"
type textarea "Subject to: Com"
type textarea "x"
type textarea "Subject to: Comp"
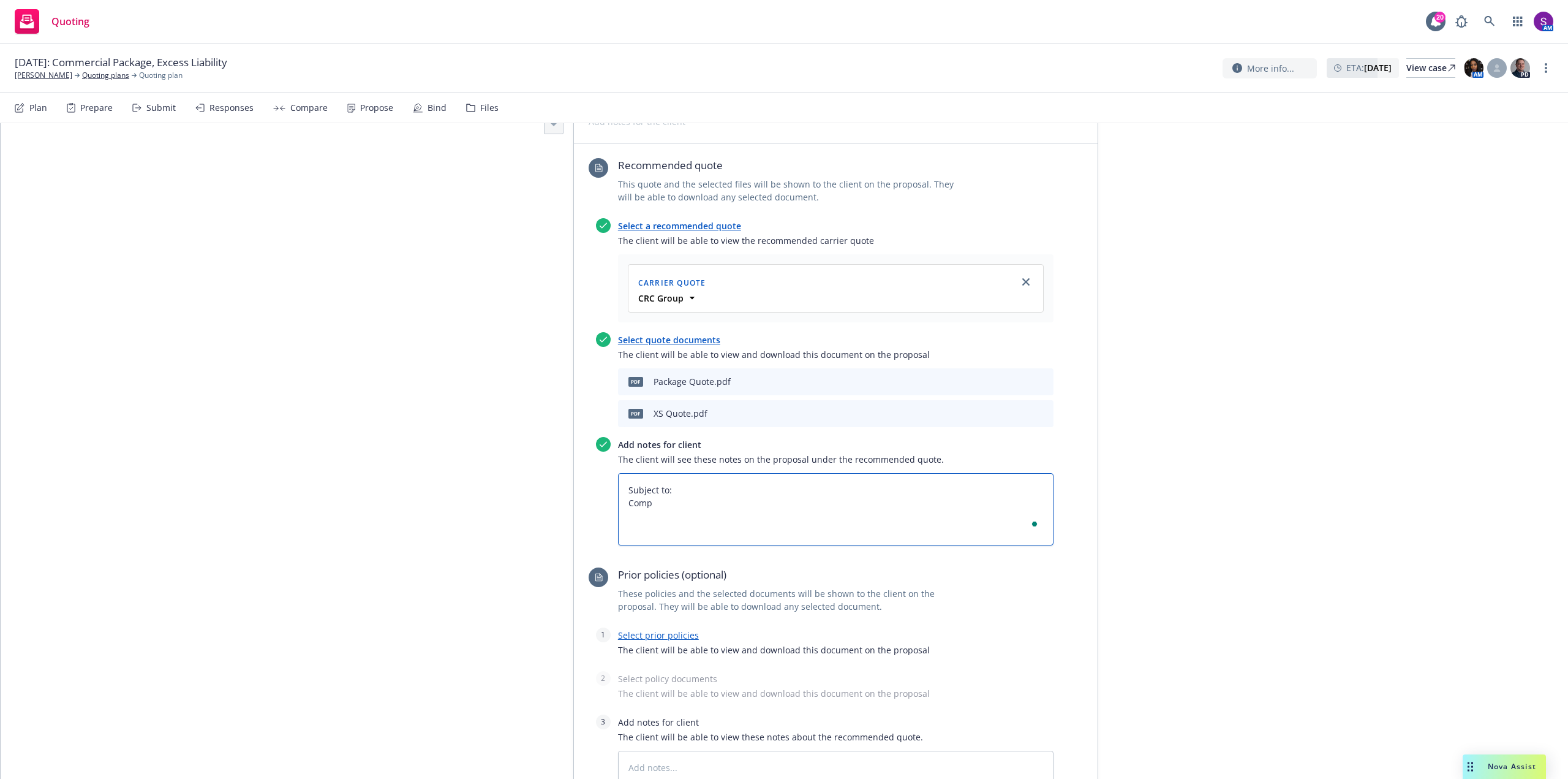
type textarea "x"
type textarea "Subject to: Compe"
type textarea "x"
type textarea "Subject to: Compel"
type textarea "x"
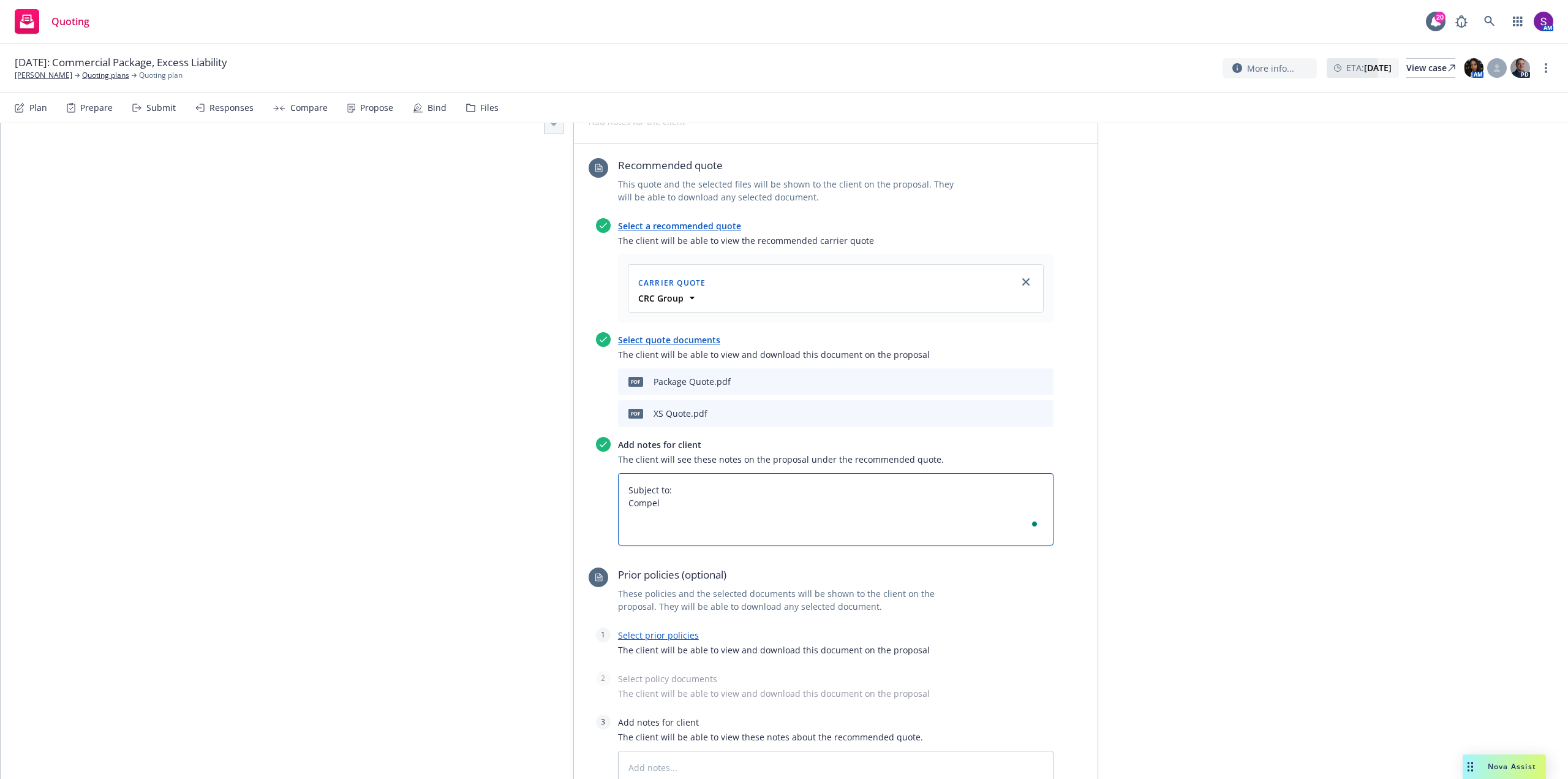
type textarea "Subject to: Compele"
type textarea "x"
type textarea "Subject to: Compelet"
type textarea "x"
type textarea "Subject to: Compelete"
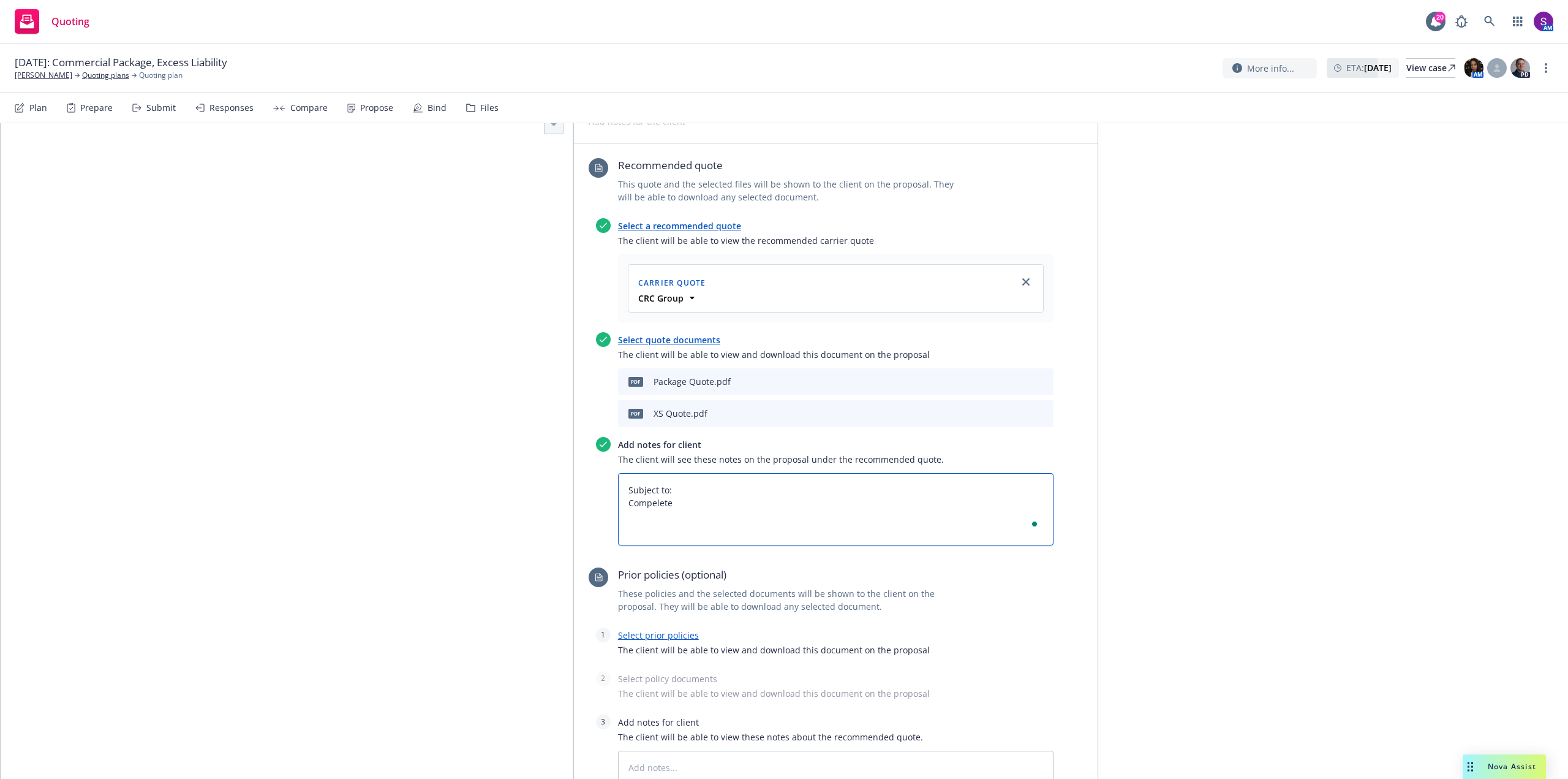
type textarea "x"
type textarea "Subject to: Compeleted"
type textarea "x"
type textarea "Subject to: Compeleted"
type textarea "x"
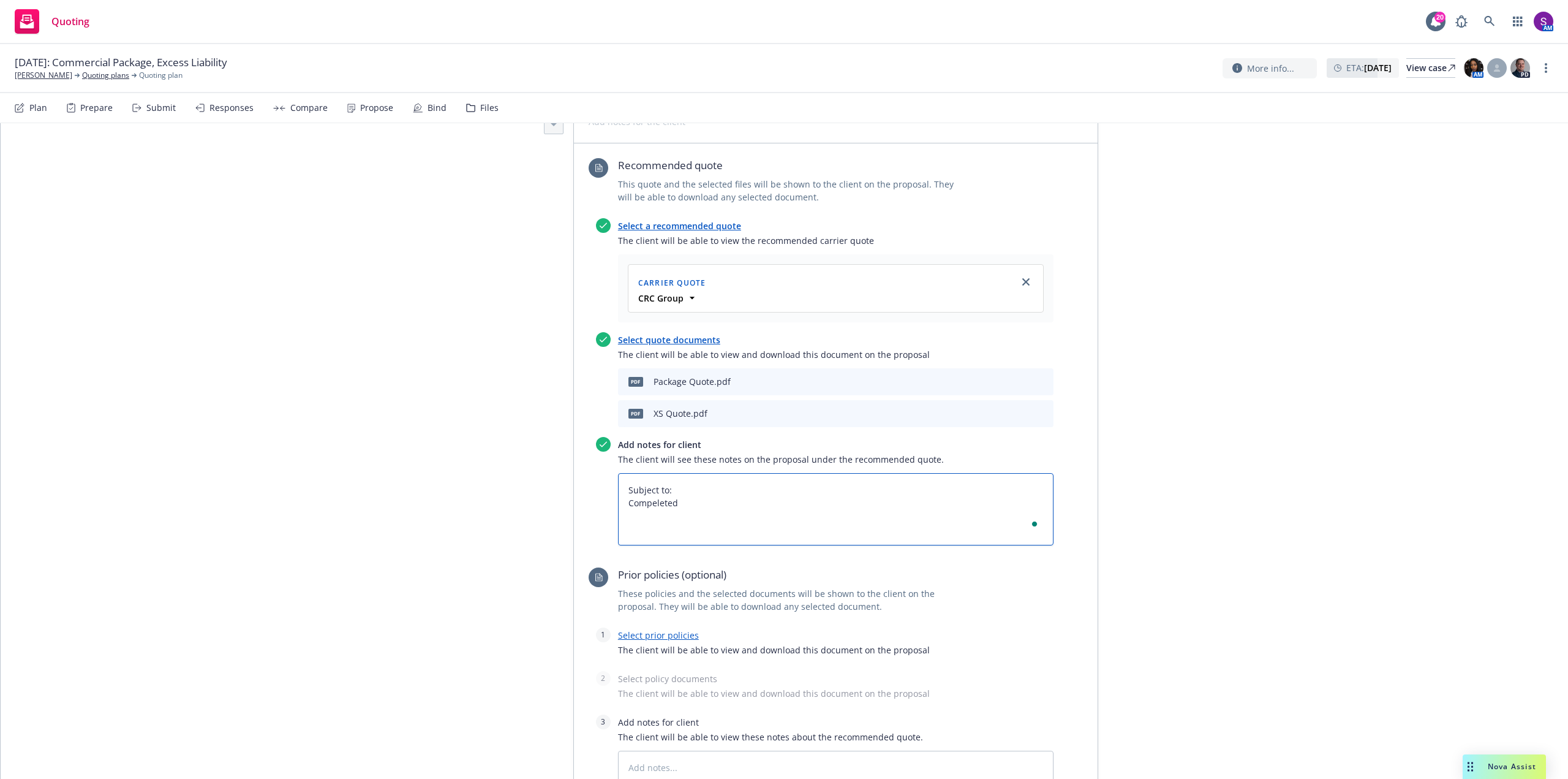
type textarea "Subject to: Compeleted a"
type textarea "x"
type textarea "Subject to: Compeleted an"
type textarea "x"
type textarea "Subject to: Compeleted and"
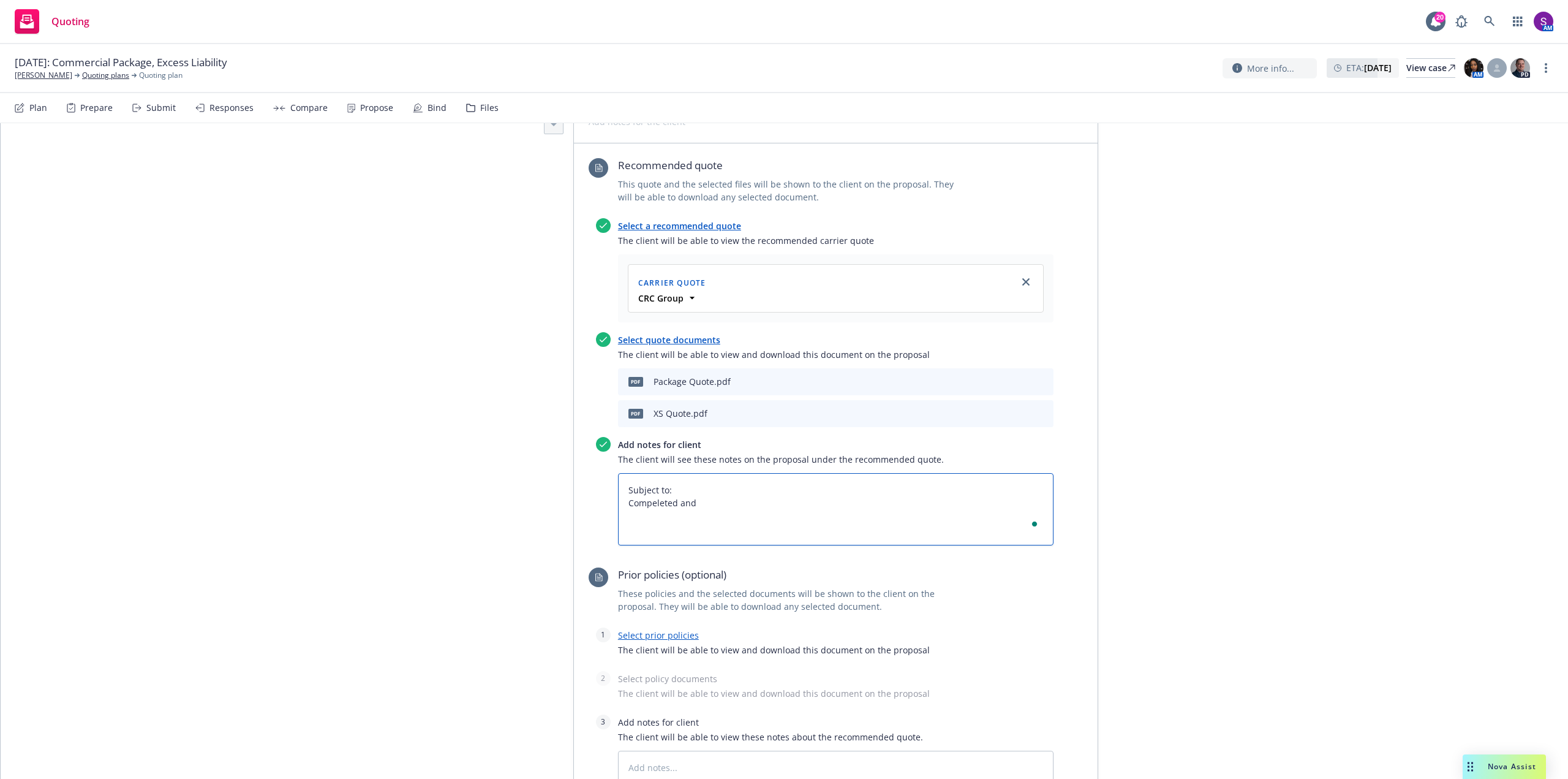
type textarea "x"
type textarea "Subject to: Compeleted and"
type textarea "x"
type textarea "Subject to: Compeleted and"
type textarea "x"
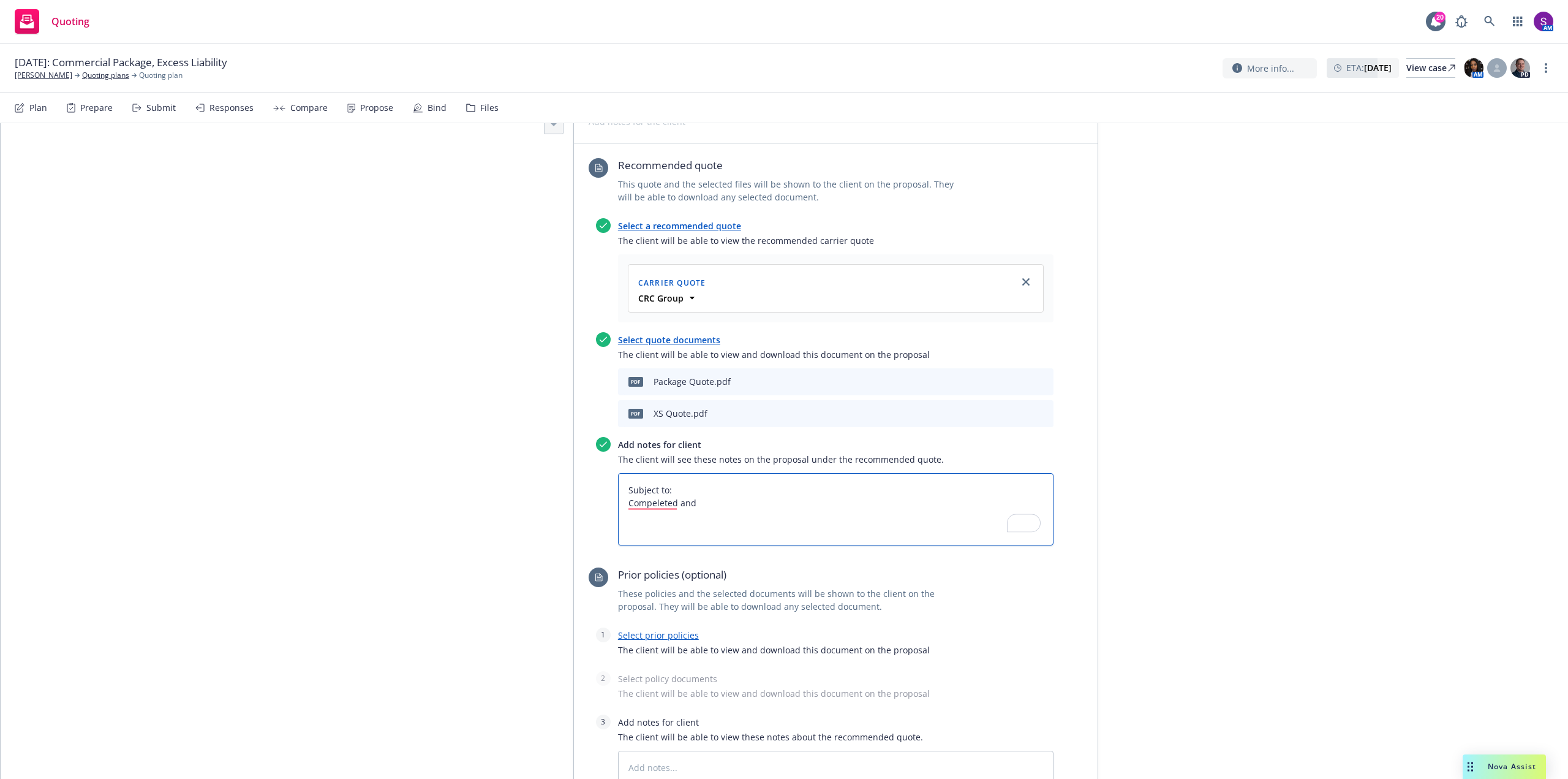
type textarea "Subject to: Compeleted an"
type textarea "x"
type textarea "Subject to: Compeleted a"
type textarea "x"
type textarea "Subject to: Compeleted"
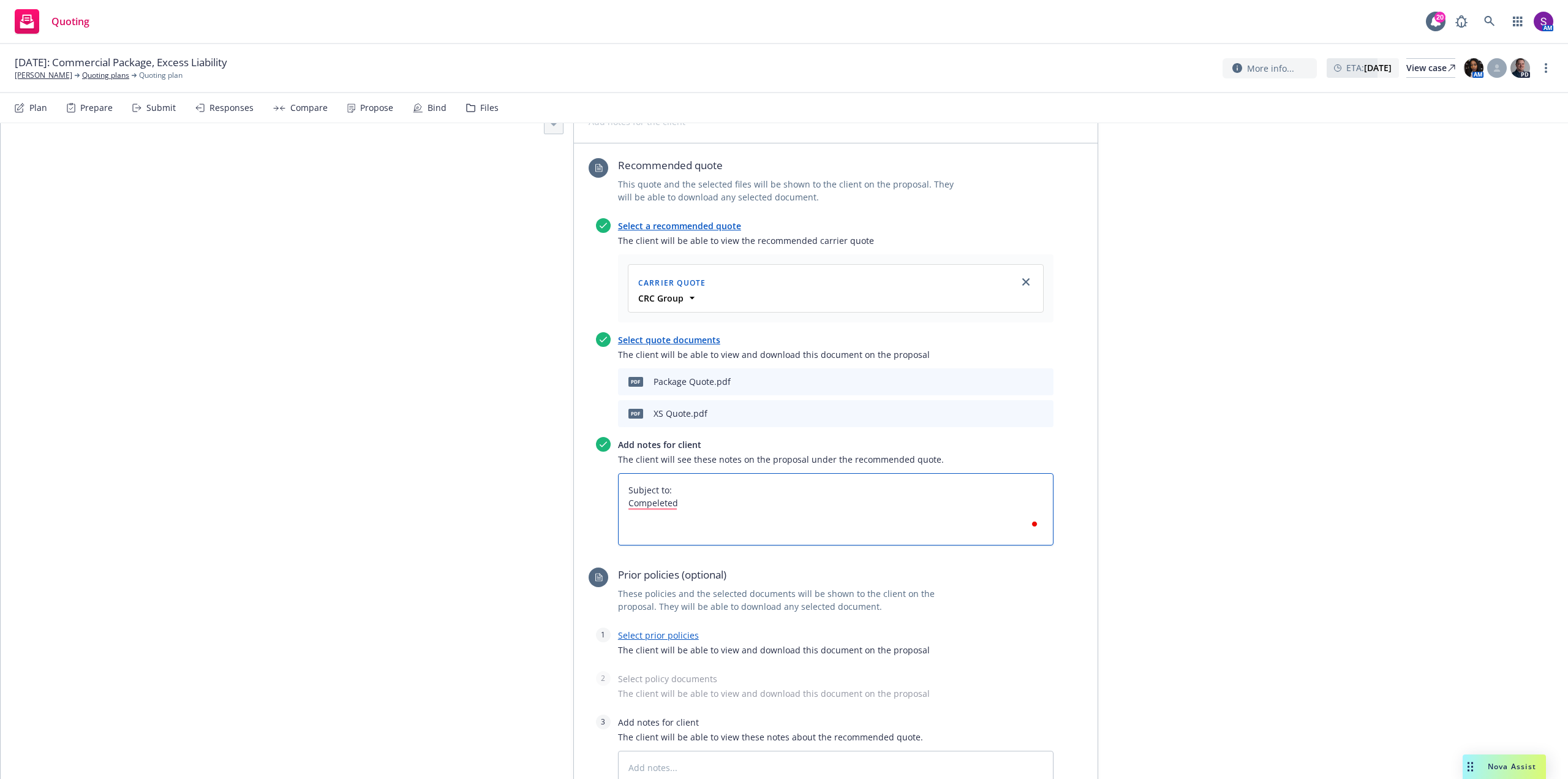
type textarea "x"
type textarea "Subject to: Compeleted s"
type textarea "x"
click at [801, 473] on textarea "Subject to: Compeleted signed and dated Applications Signed and Dated Tria Form…" at bounding box center [835, 509] width 436 height 73
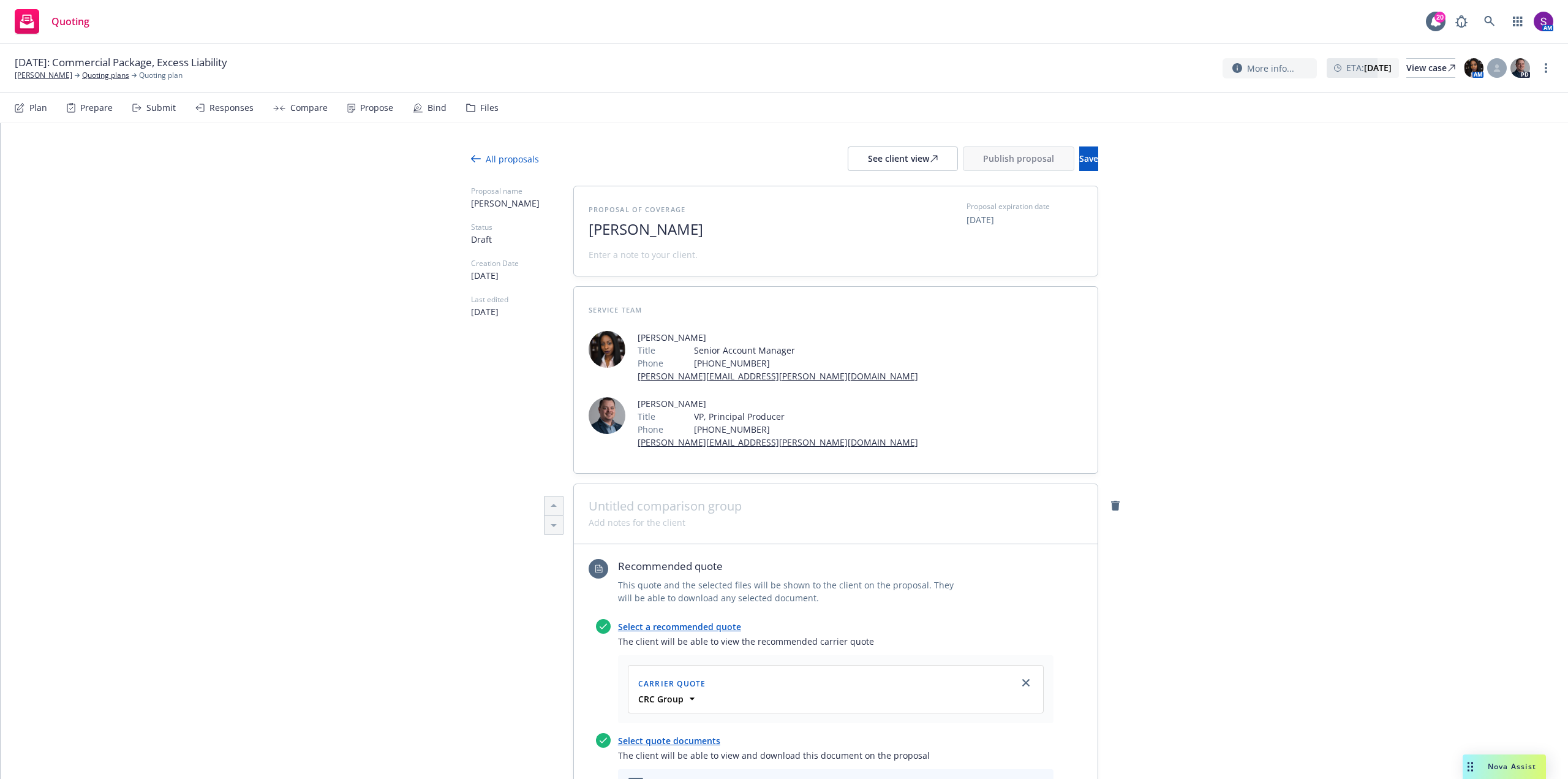
scroll to position [0, 0]
click at [870, 163] on div "See client view" at bounding box center [902, 160] width 70 height 23
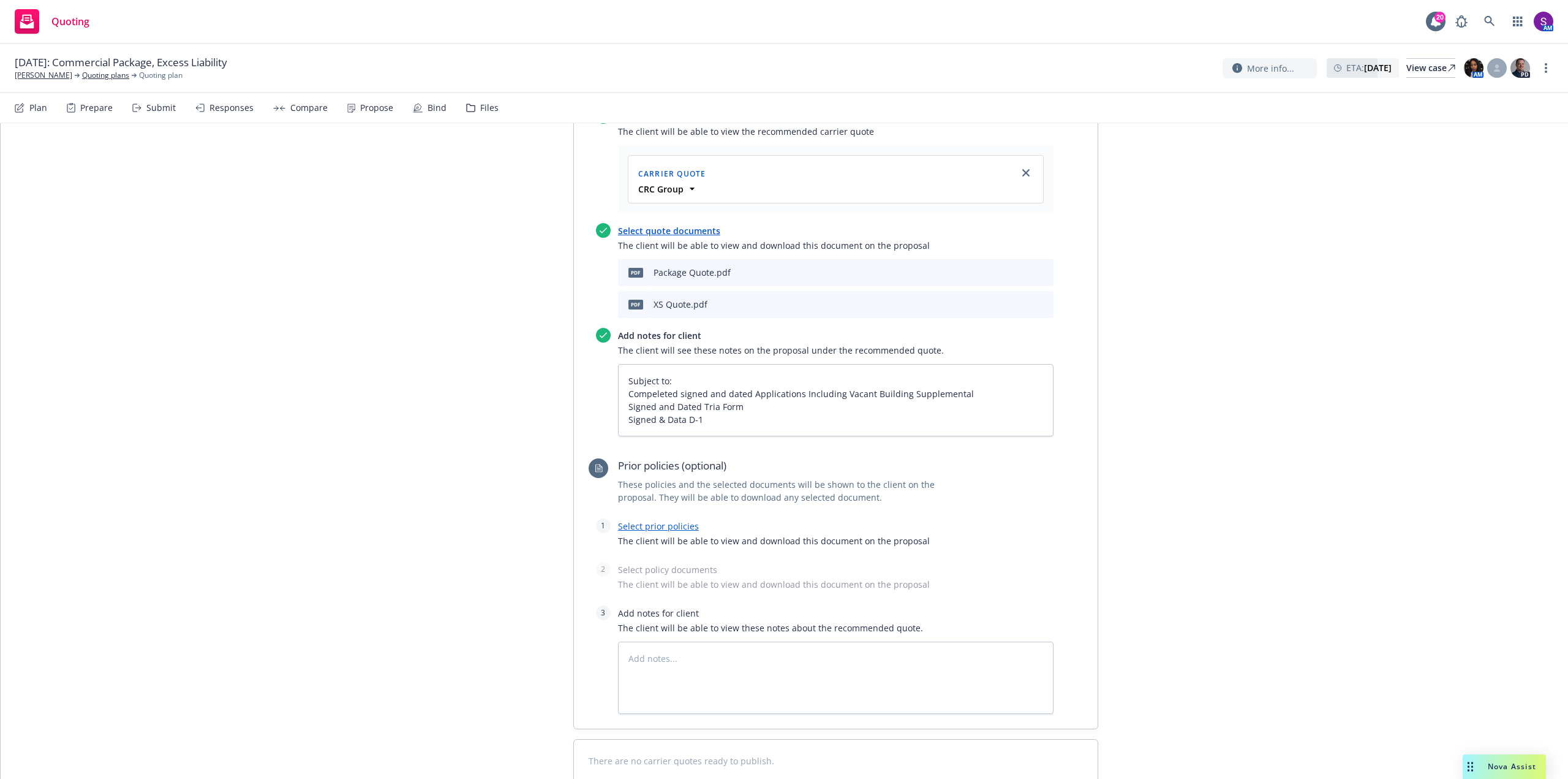
scroll to position [522, 0]
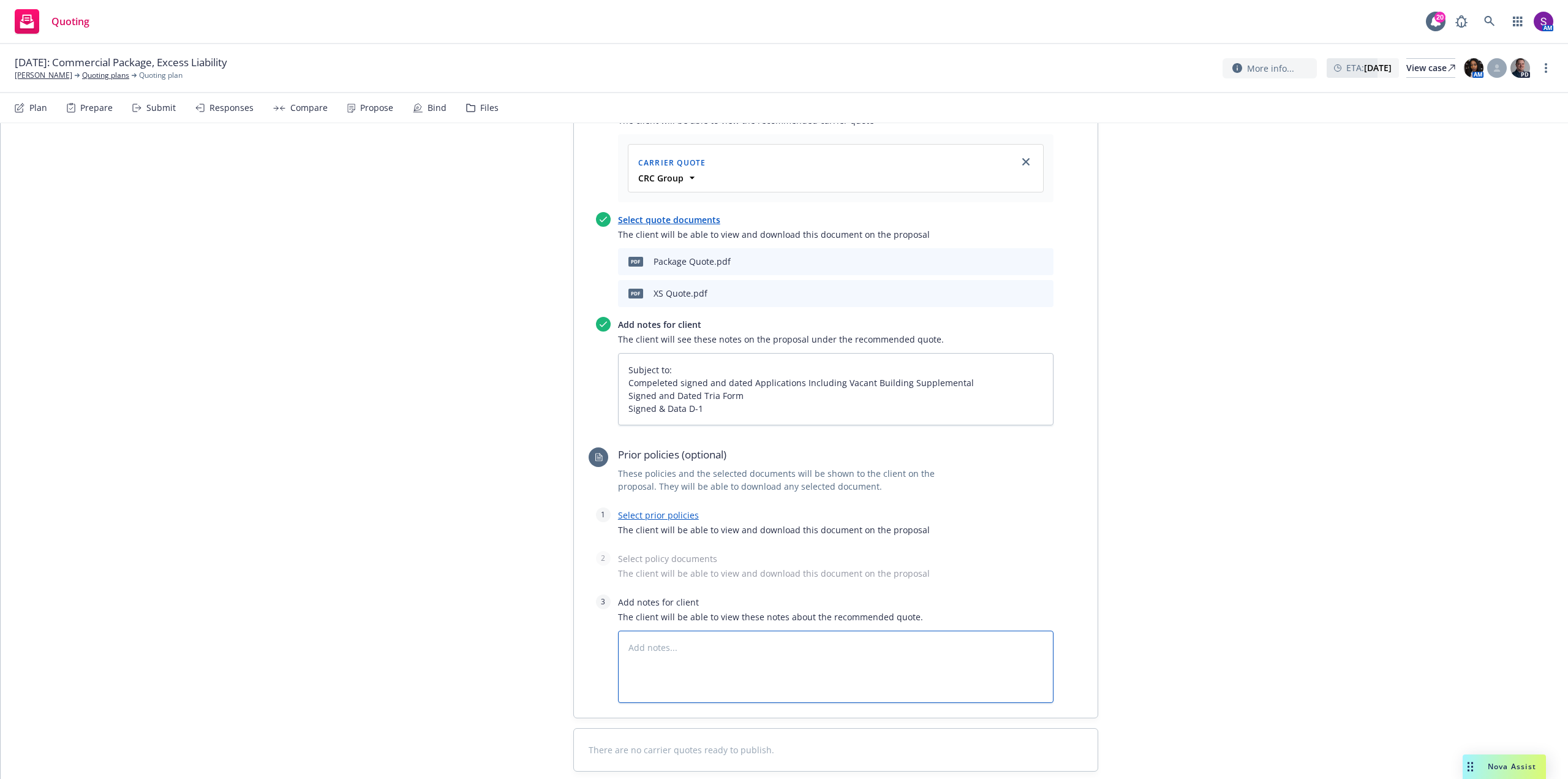
click at [643, 630] on textarea at bounding box center [835, 666] width 436 height 73
click at [739, 353] on textarea "Subject to: Compeleted signed and dated Applications Including Vacant Building …" at bounding box center [835, 389] width 436 height 73
click at [736, 353] on textarea "Subject to: Compeleted signed and dated Applications Including Vacant Building …" at bounding box center [835, 389] width 436 height 73
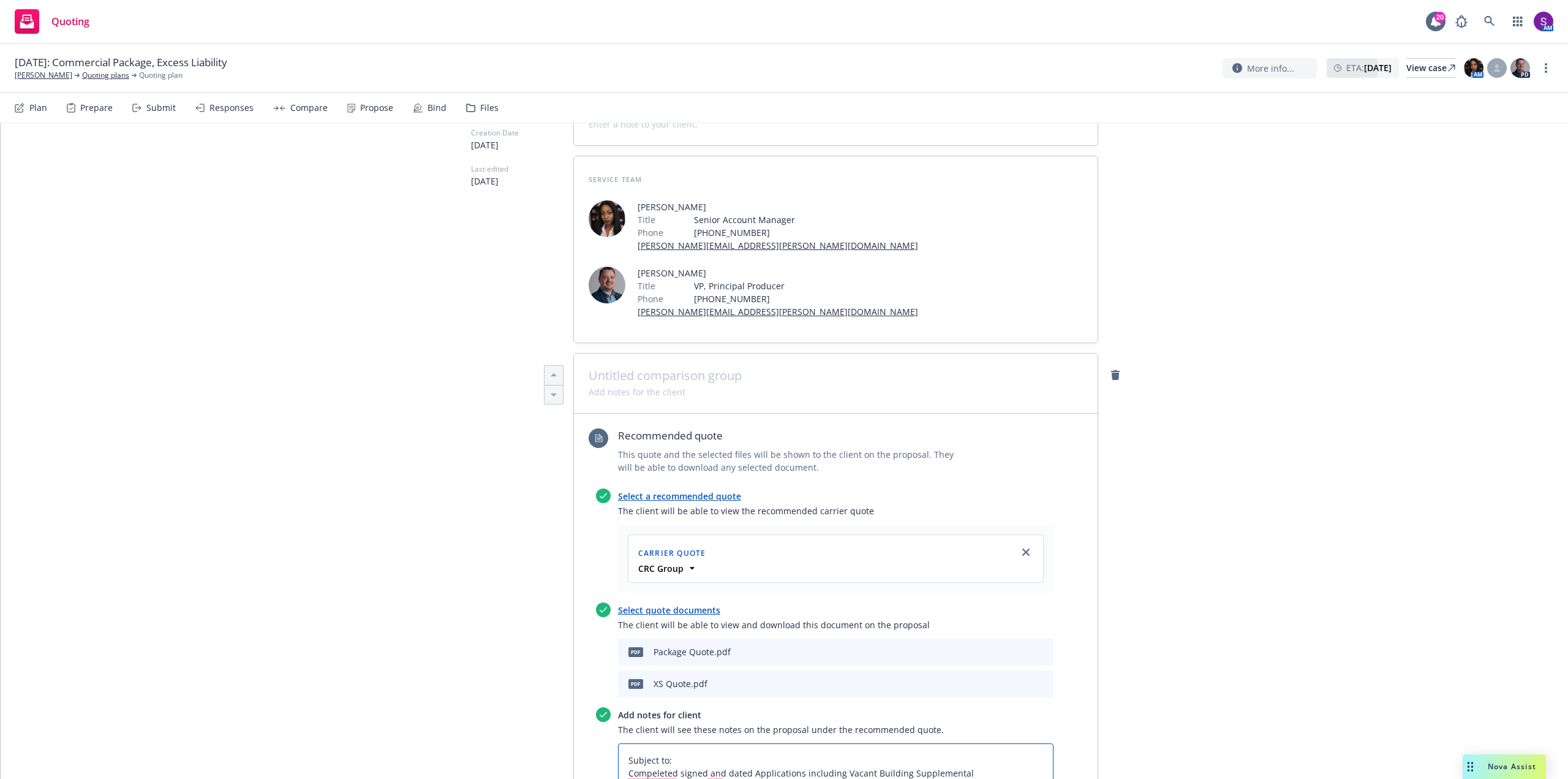
scroll to position [0, 0]
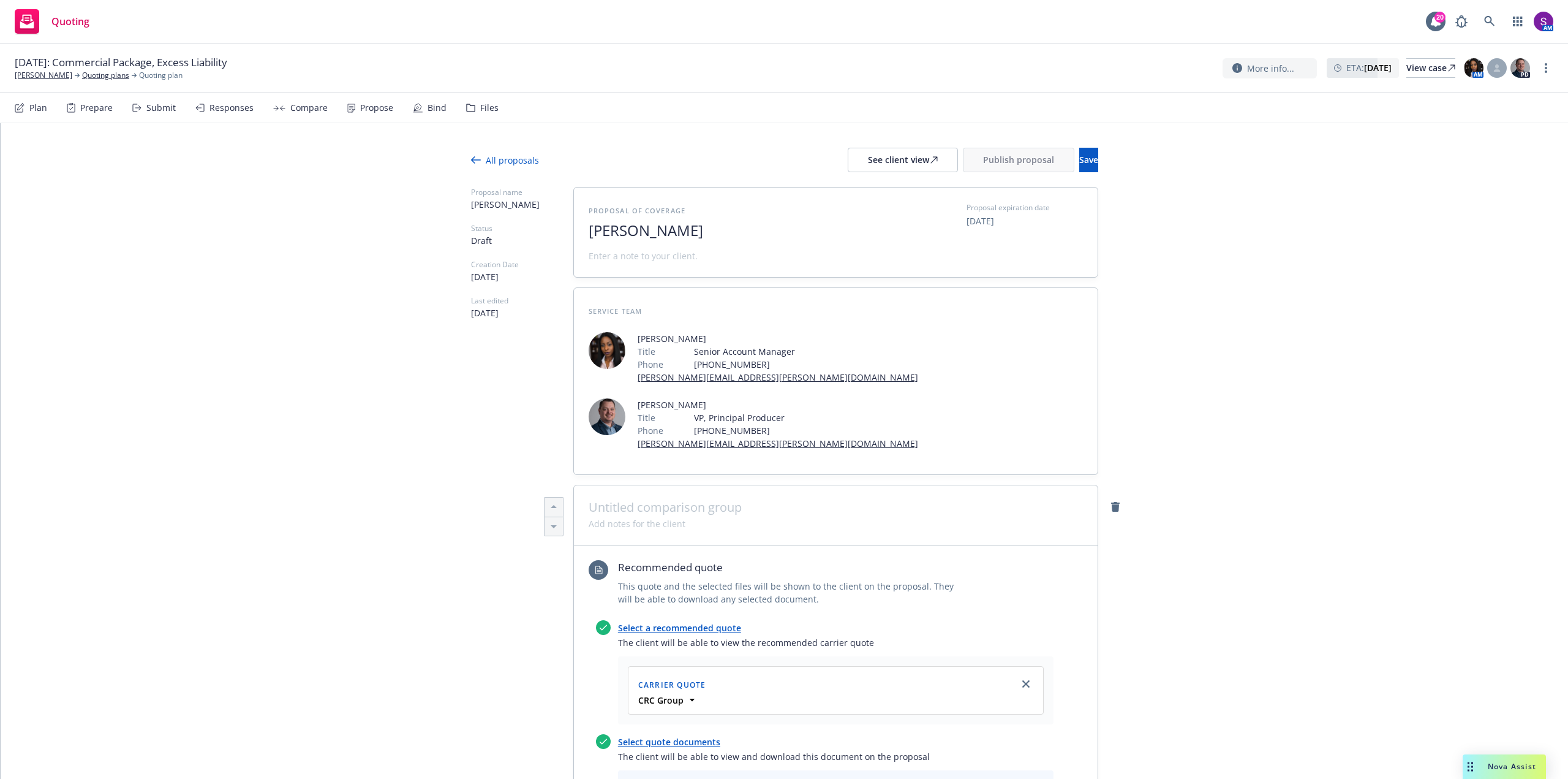
click at [651, 260] on span at bounding box center [643, 256] width 109 height 13
click at [607, 500] on span at bounding box center [835, 507] width 494 height 14
click at [624, 517] on span at bounding box center [637, 523] width 97 height 13
click at [1079, 162] on span "Save" at bounding box center [1089, 159] width 19 height 11
click at [986, 159] on span "Publish proposal" at bounding box center [1018, 159] width 71 height 11
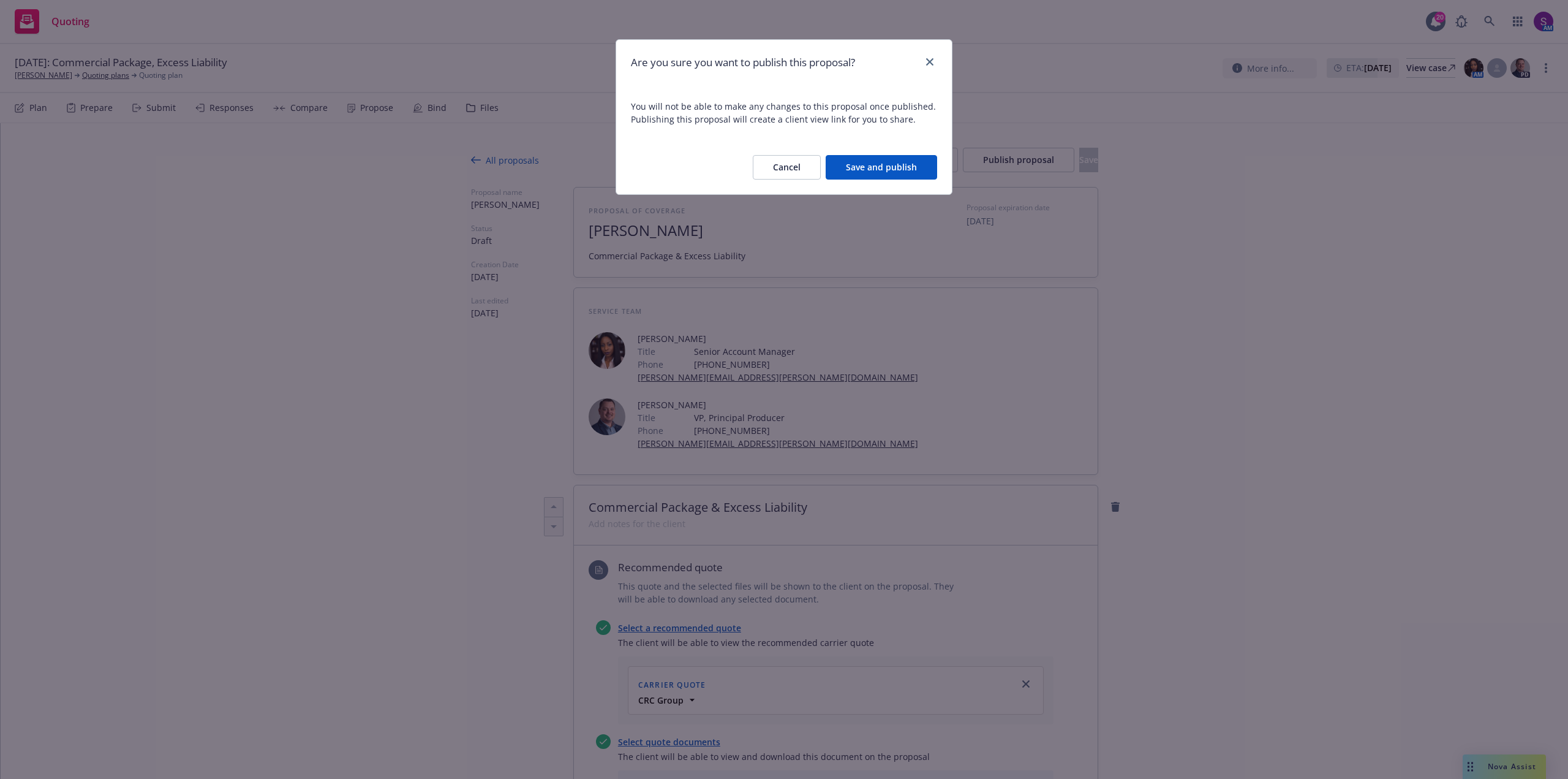
click at [909, 172] on button "Save and publish" at bounding box center [881, 167] width 111 height 24
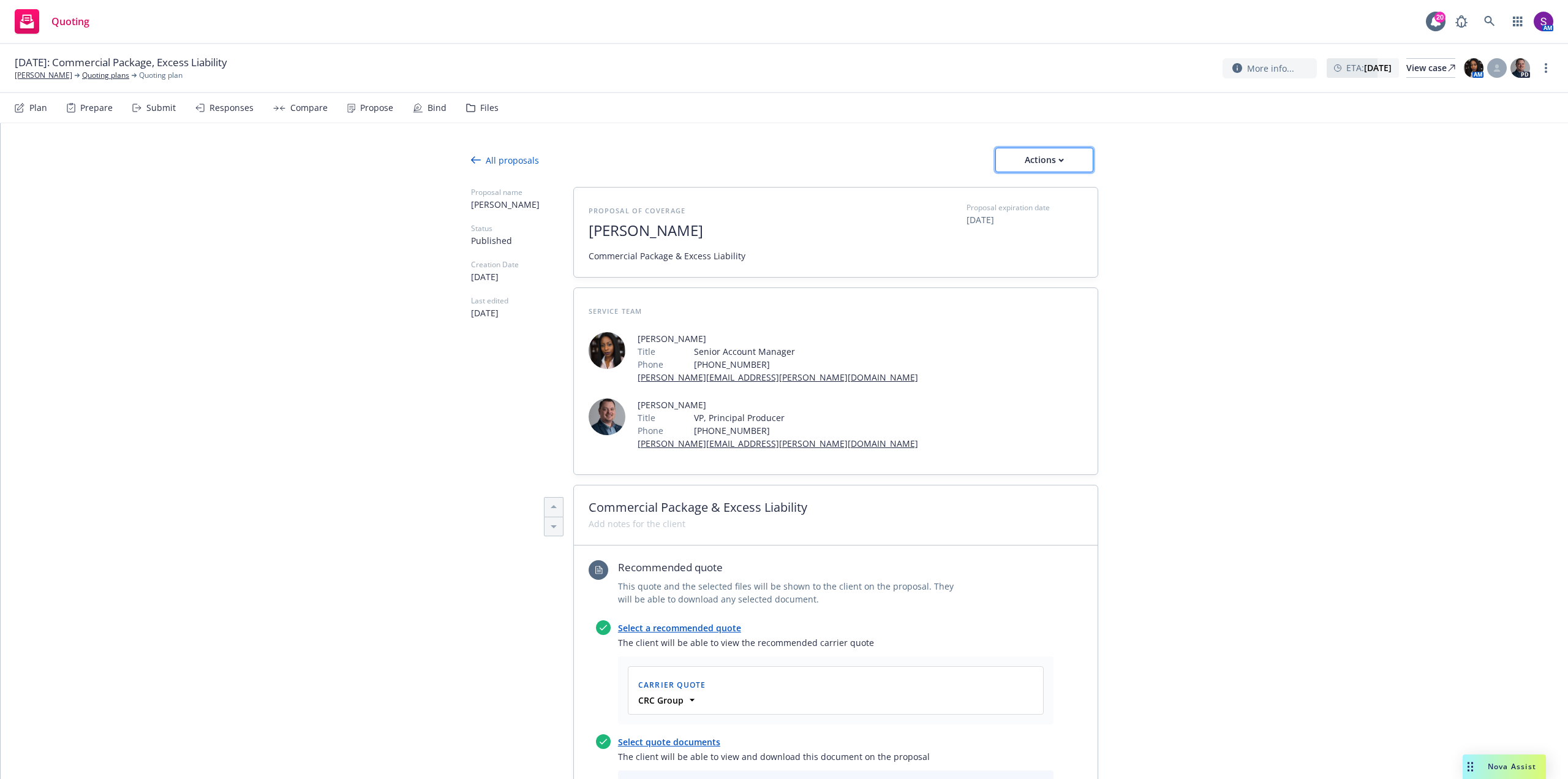
drag, startPoint x: 1064, startPoint y: 160, endPoint x: 1058, endPoint y: 162, distance: 6.3
click at [1064, 161] on div "Actions" at bounding box center [1044, 160] width 57 height 23
click at [1048, 196] on span "Copy proposal link" at bounding box center [1043, 192] width 105 height 11
click at [51, 75] on link "[PERSON_NAME]" at bounding box center [43, 75] width 57 height 11
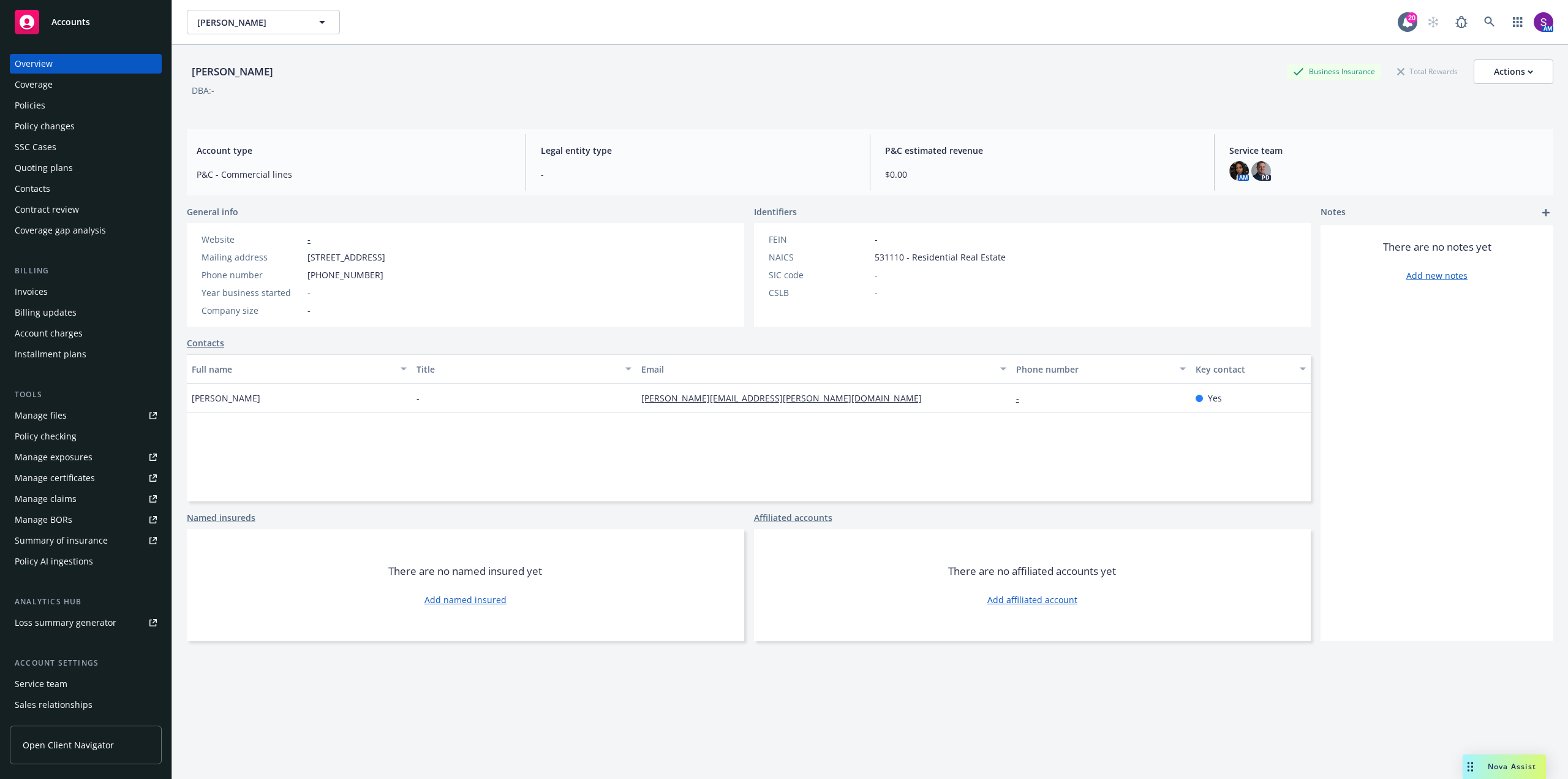
click at [55, 106] on div "Policies" at bounding box center [85, 105] width 142 height 19
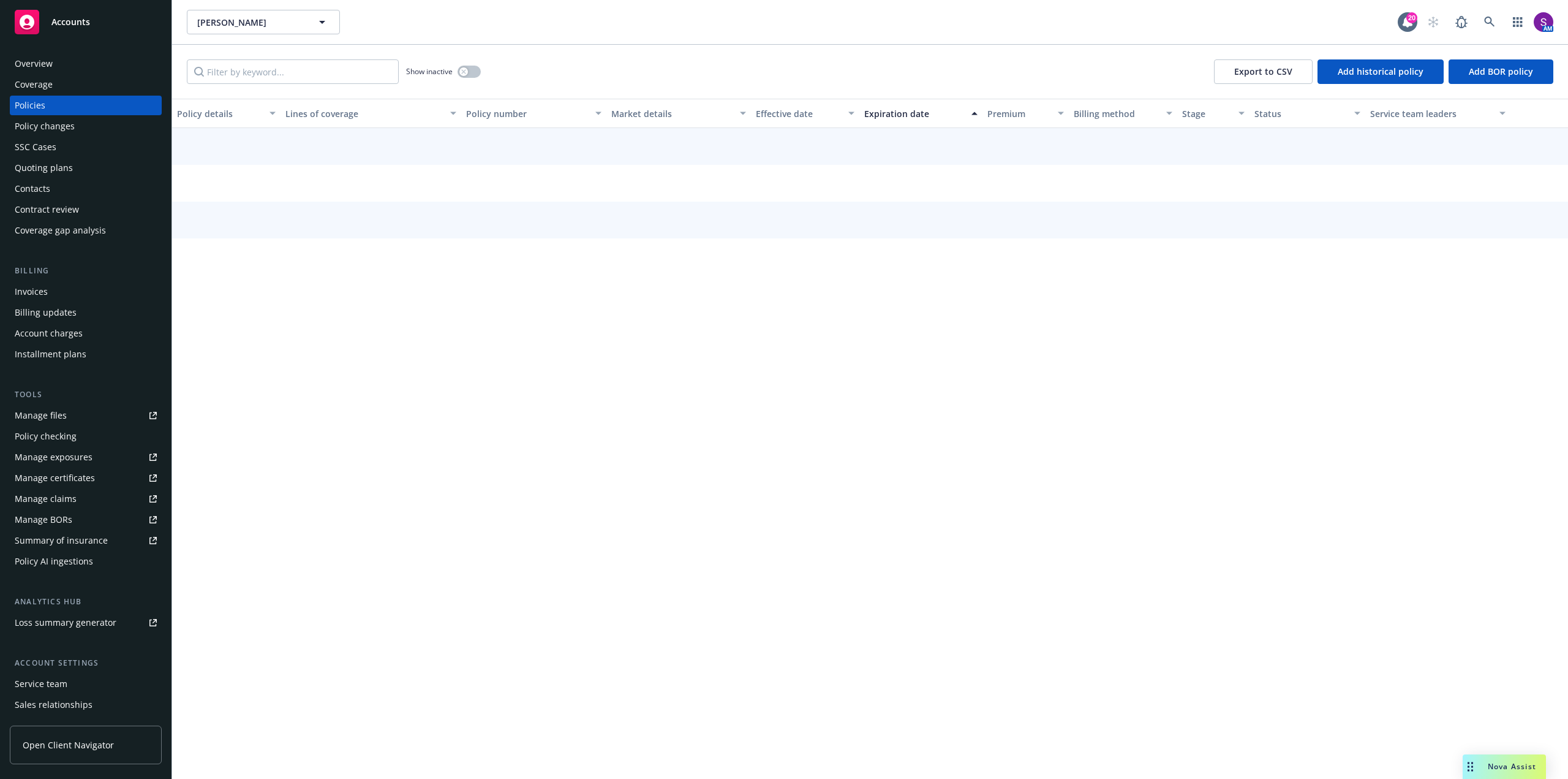
click at [44, 57] on div "Overview" at bounding box center [33, 63] width 38 height 19
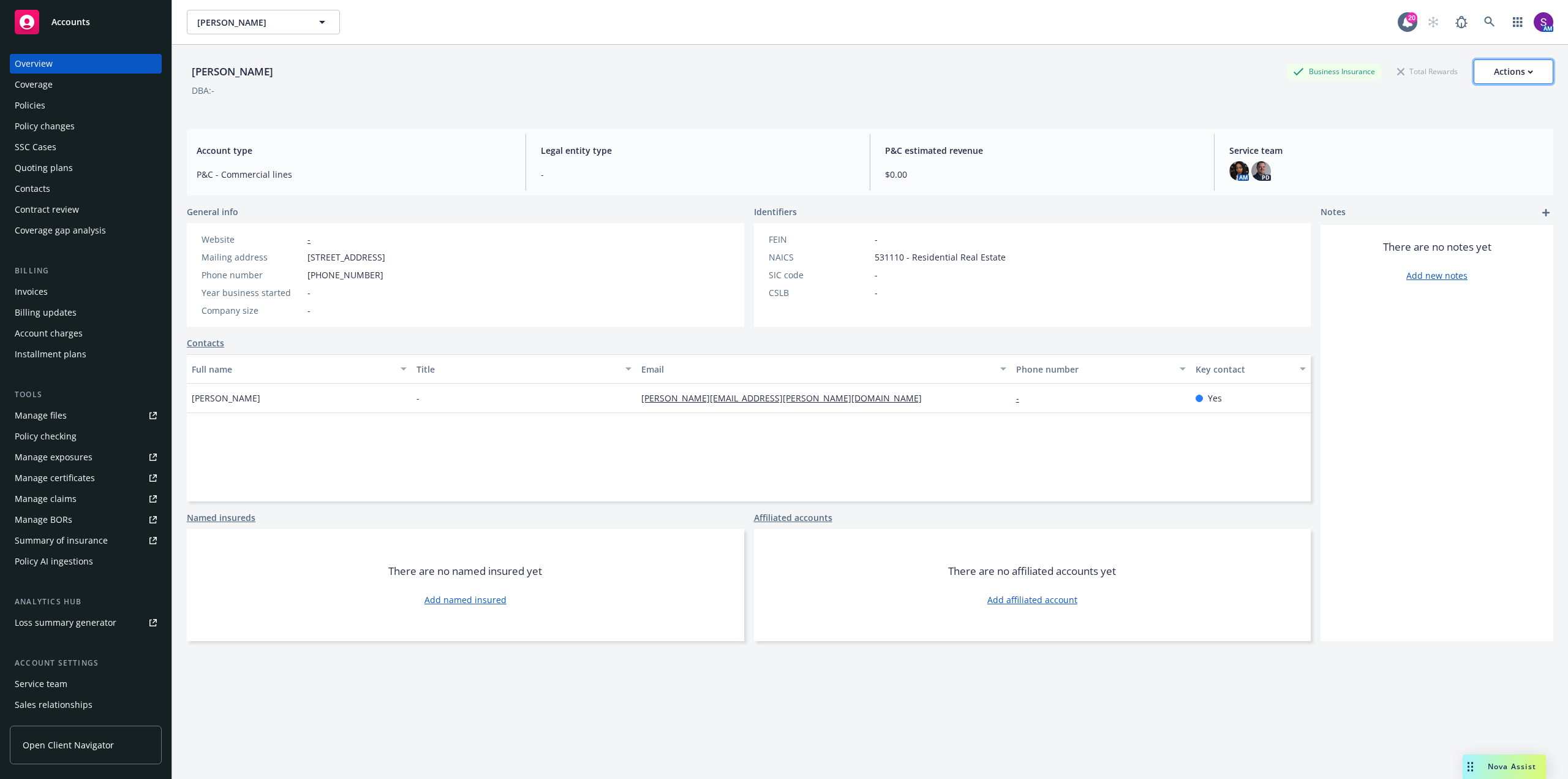
click at [1514, 76] on div "Actions" at bounding box center [1513, 72] width 39 height 23
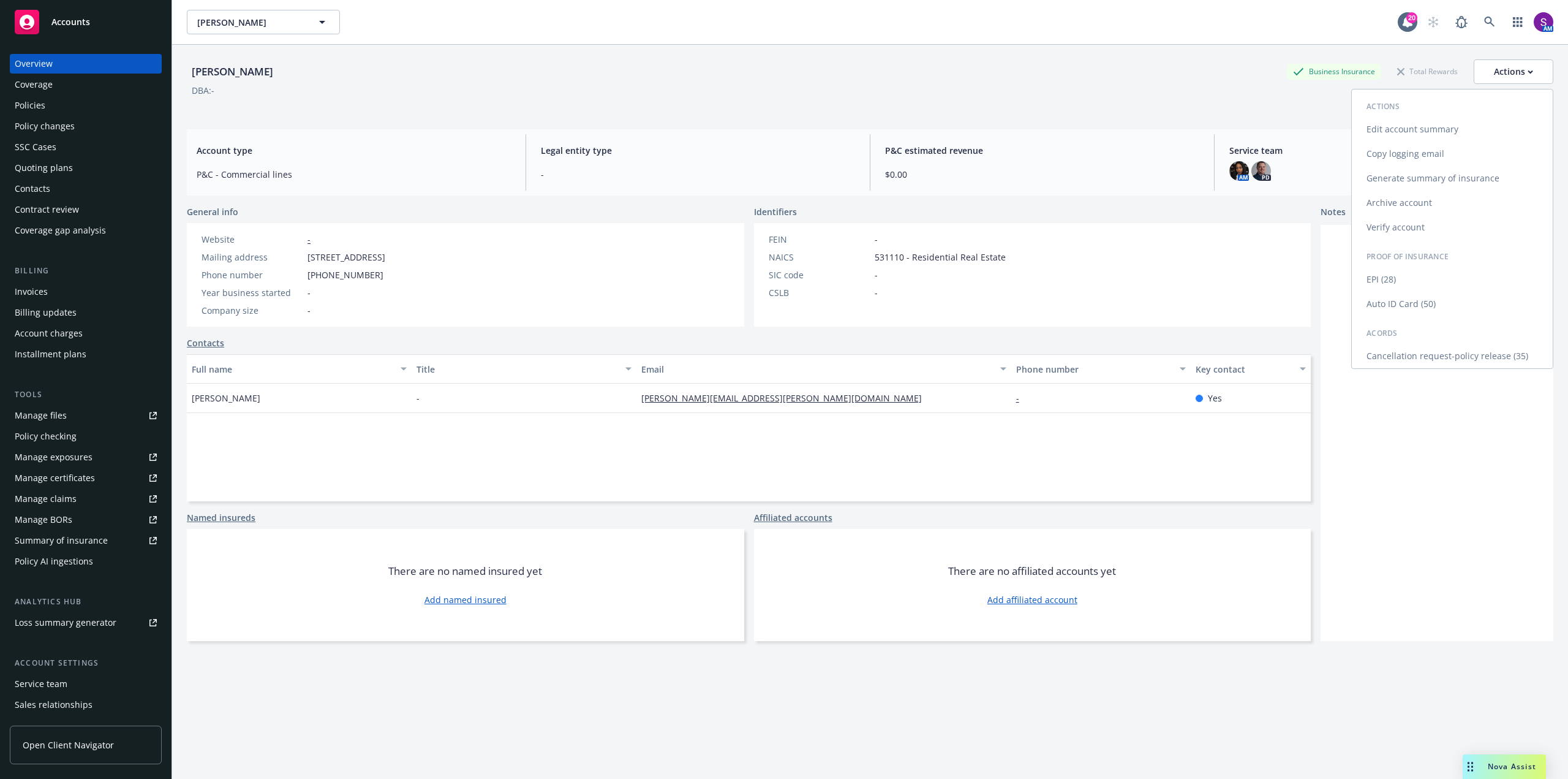
click at [1392, 159] on link "Copy logging email" at bounding box center [1452, 154] width 201 height 24
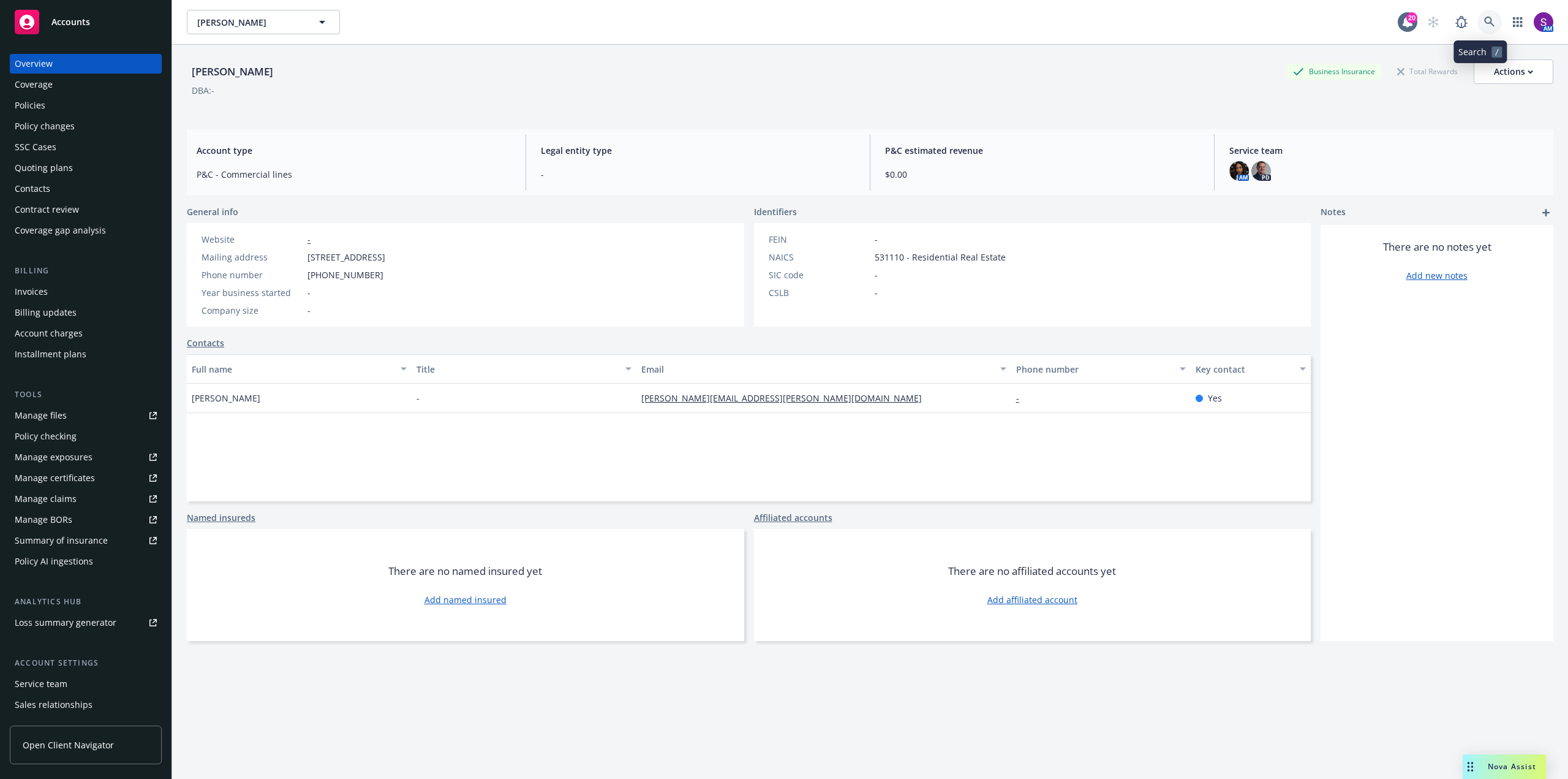
click at [1484, 21] on icon at bounding box center [1489, 22] width 11 height 11
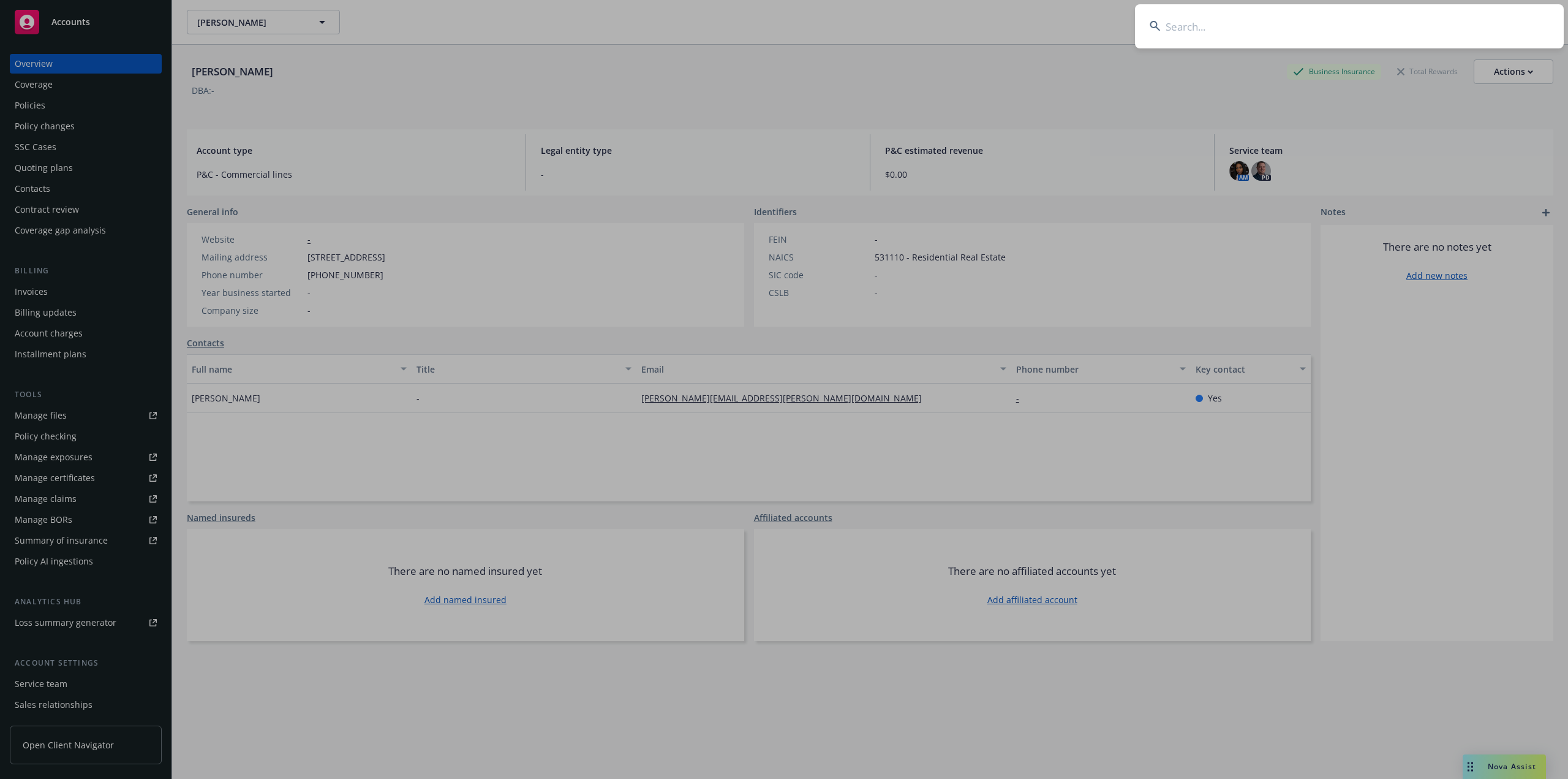
click at [1271, 34] on input at bounding box center [1349, 26] width 428 height 44
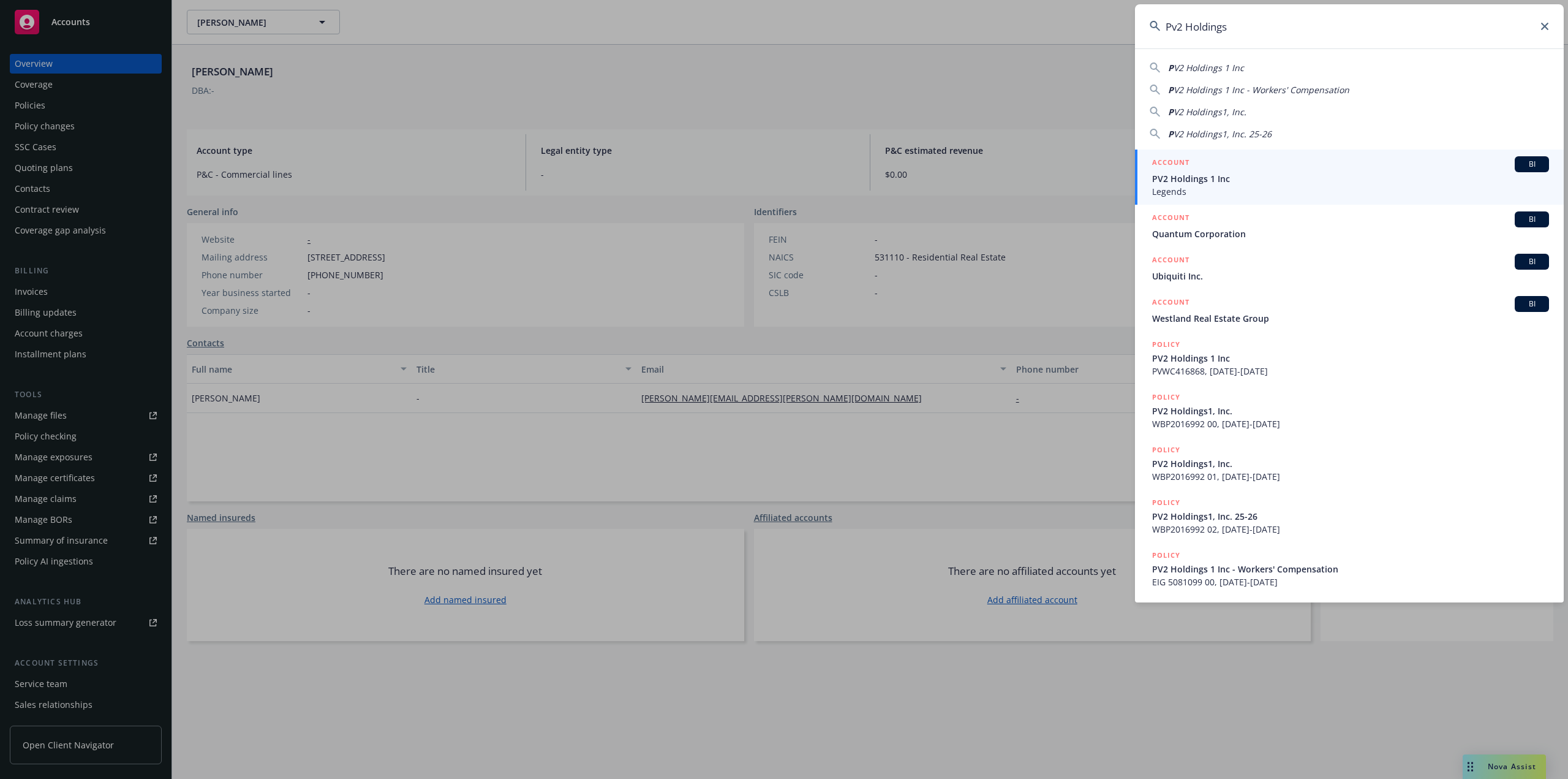
type input "Pv2 Holdings"
click at [1206, 170] on div "ACCOUNT BI" at bounding box center [1350, 164] width 397 height 16
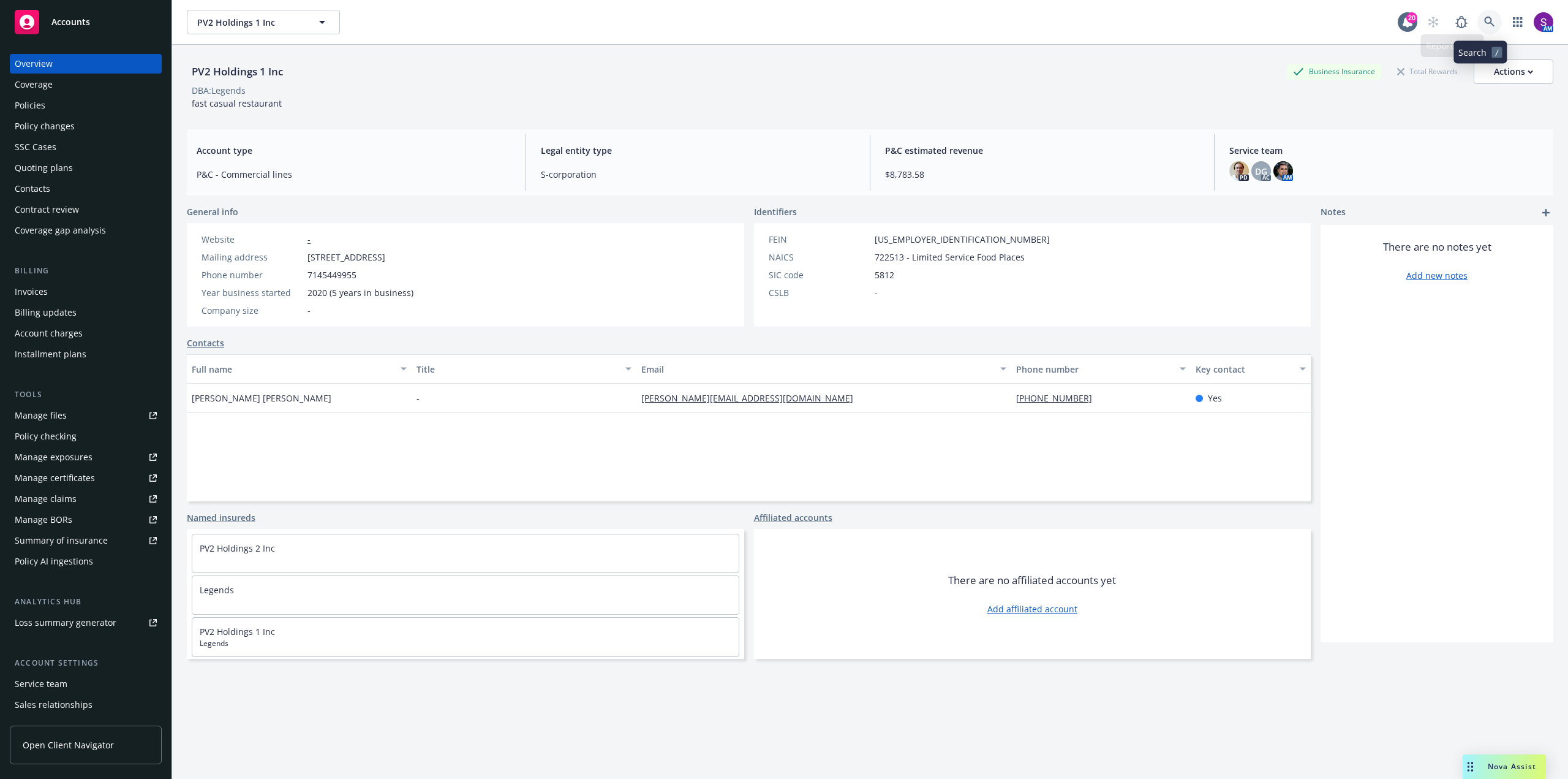
click at [1480, 14] on link at bounding box center [1490, 22] width 24 height 24
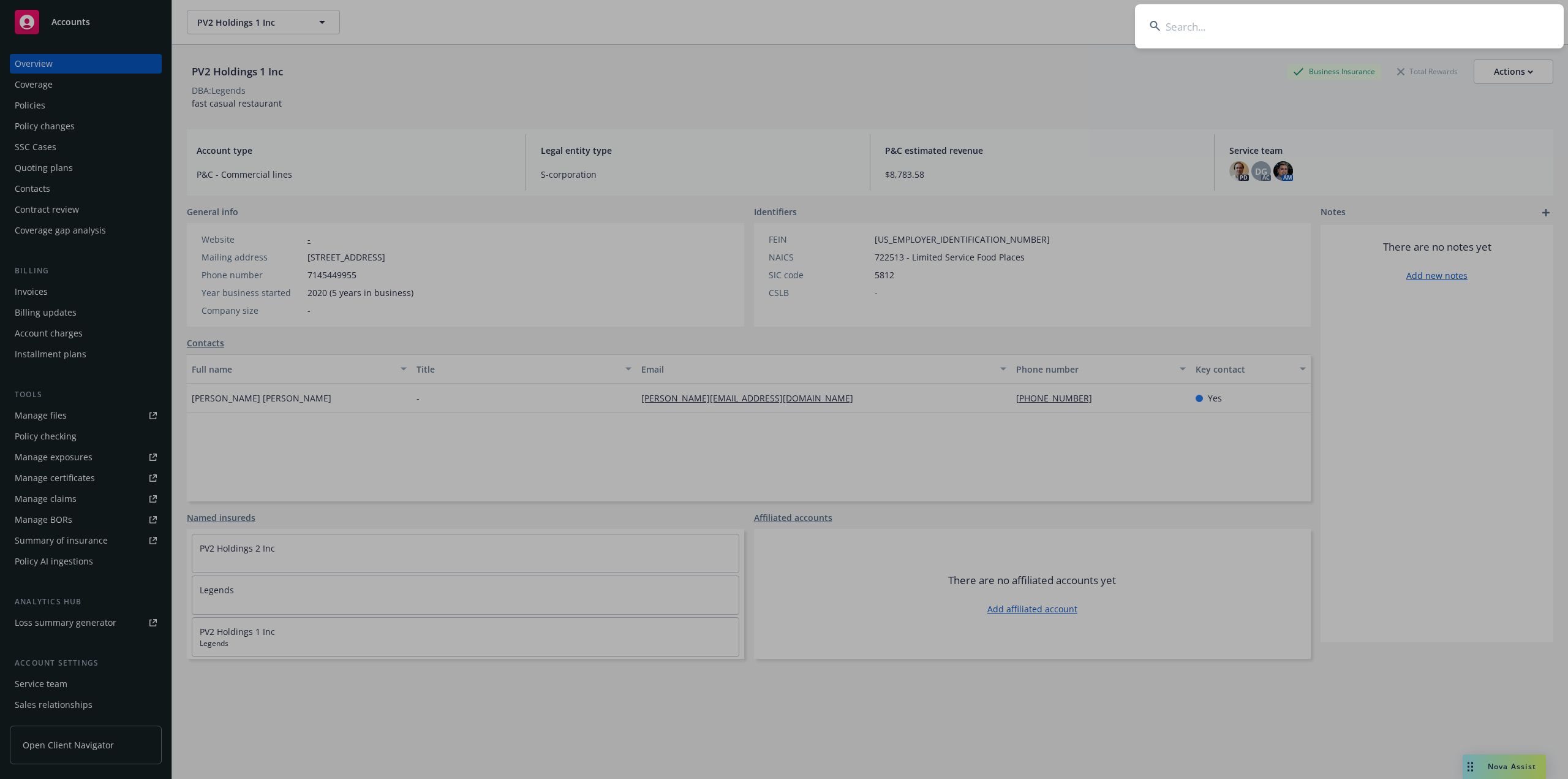
click at [1409, 23] on input at bounding box center [1349, 26] width 428 height 44
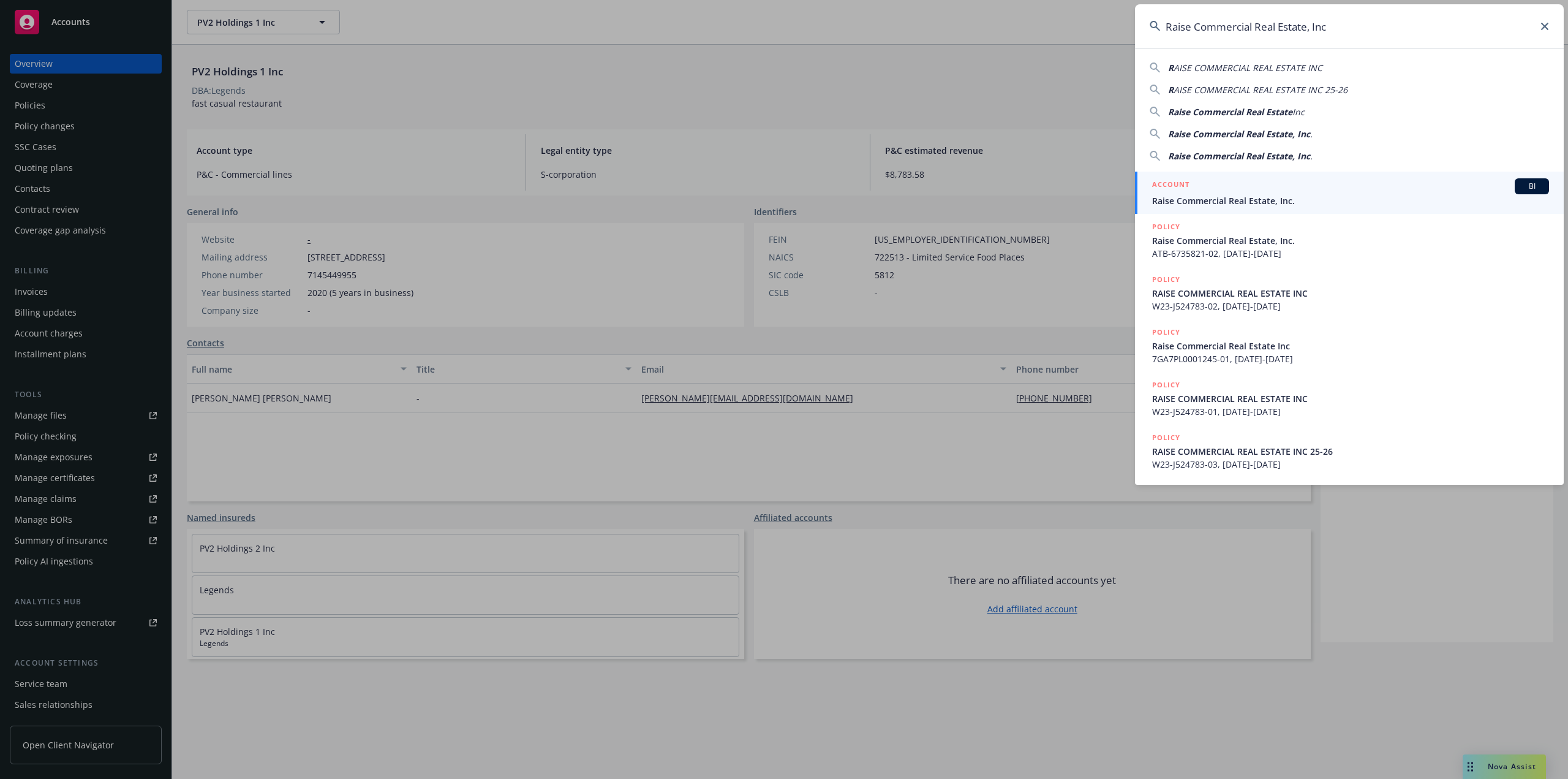
type input "Raise Commercial Real Estate, Inc"
click at [1228, 195] on span "Raise Commercial Real Estate, Inc." at bounding box center [1350, 201] width 397 height 13
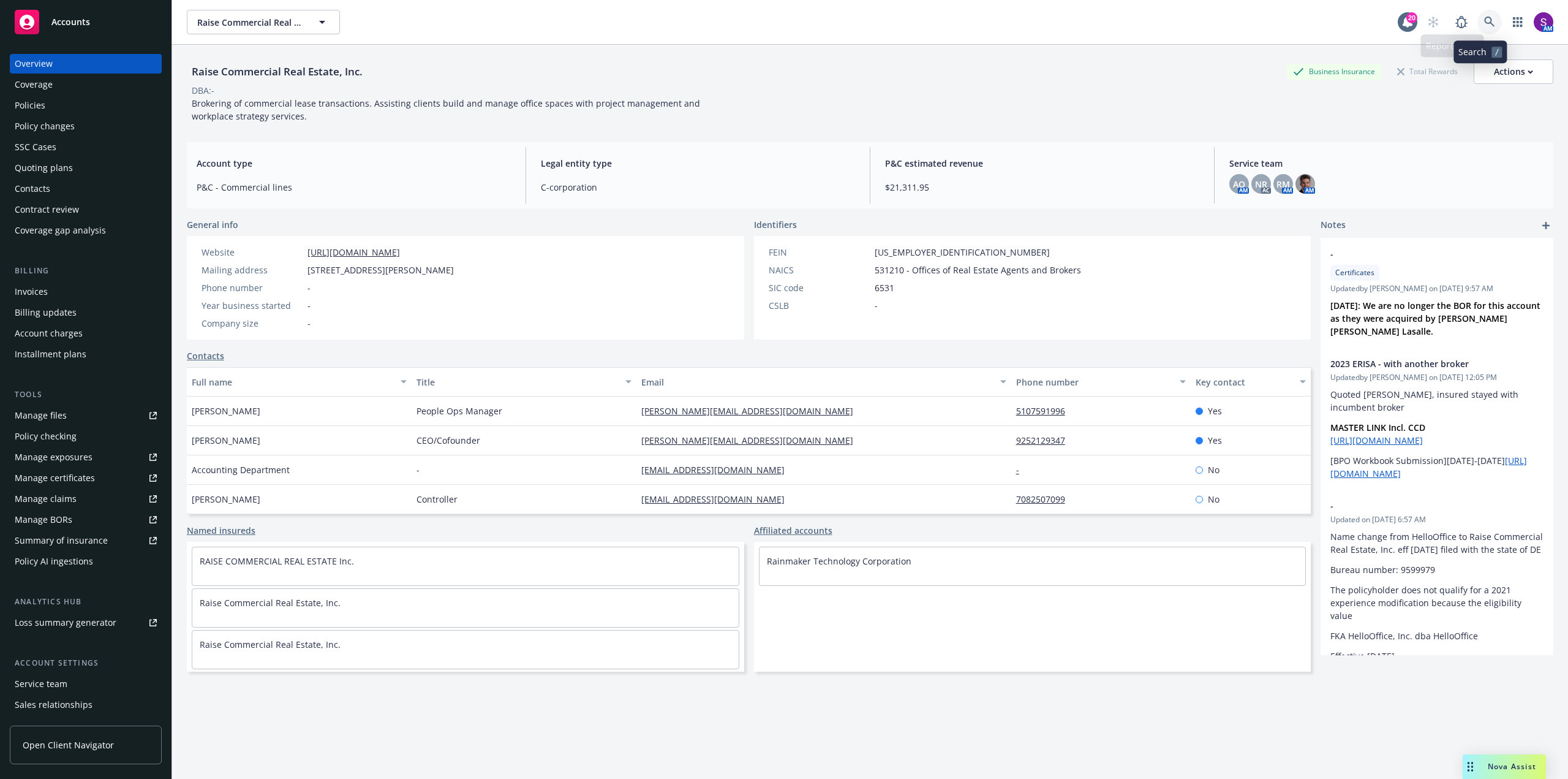
click at [1484, 19] on icon at bounding box center [1489, 22] width 11 height 11
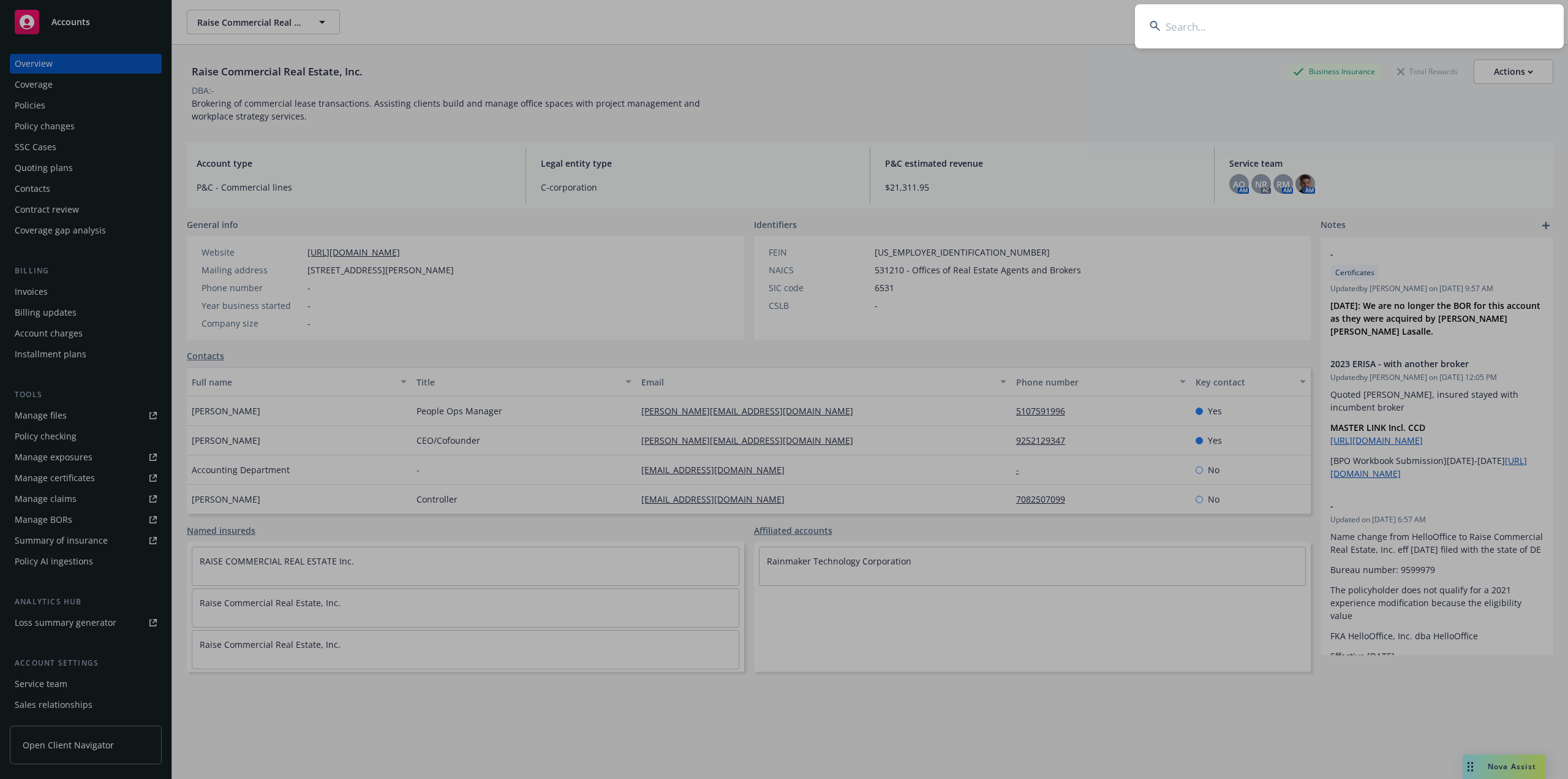
click at [1231, 29] on input at bounding box center [1349, 26] width 428 height 44
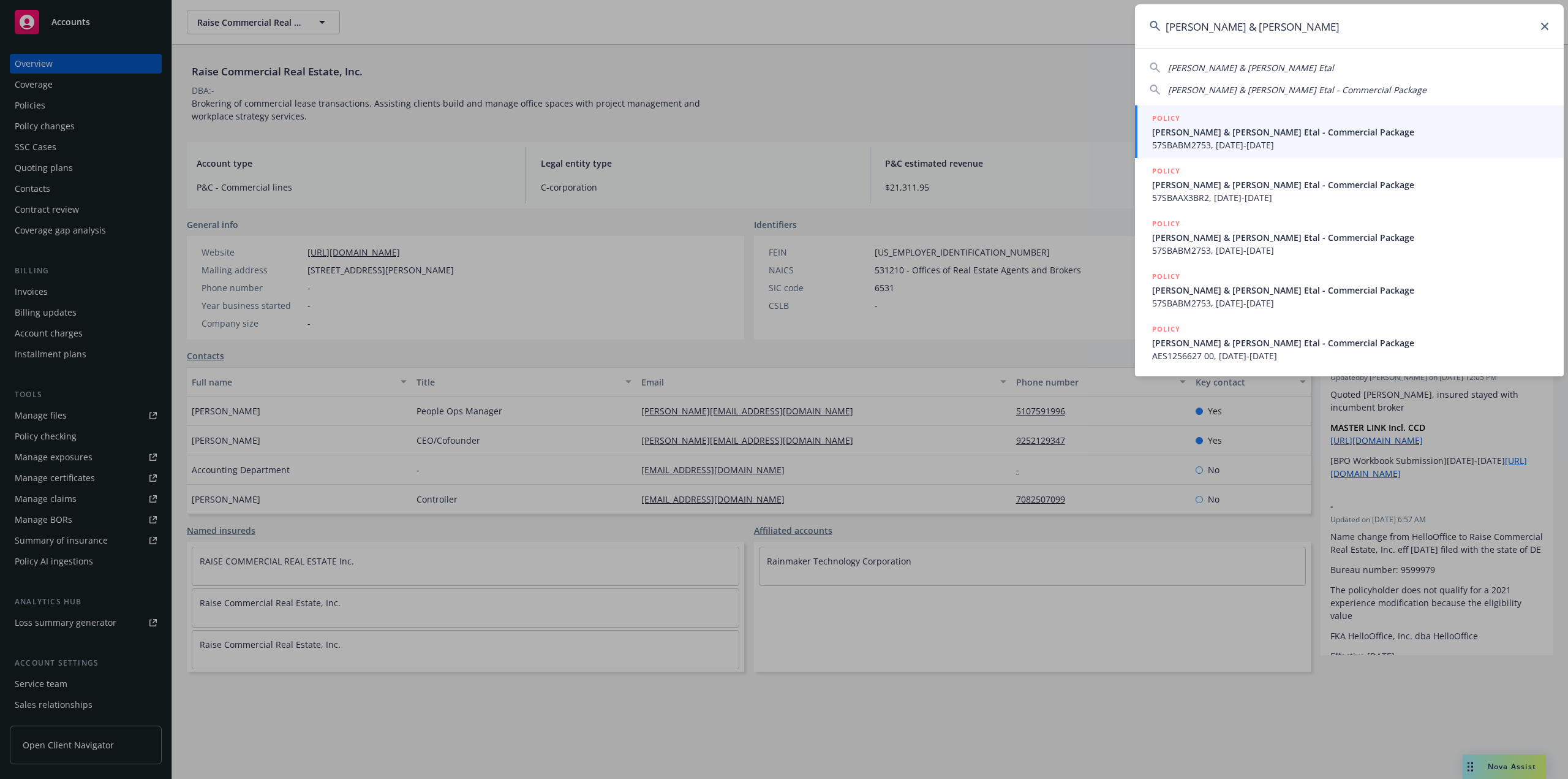
type input "[PERSON_NAME] & [PERSON_NAME]"
drag, startPoint x: 1394, startPoint y: 25, endPoint x: 1123, endPoint y: 41, distance: 271.5
click at [1123, 41] on div "[PERSON_NAME] & [PERSON_NAME] & [PERSON_NAME] Etal [PERSON_NAME] & [PERSON_NAME…" at bounding box center [784, 389] width 1568 height 779
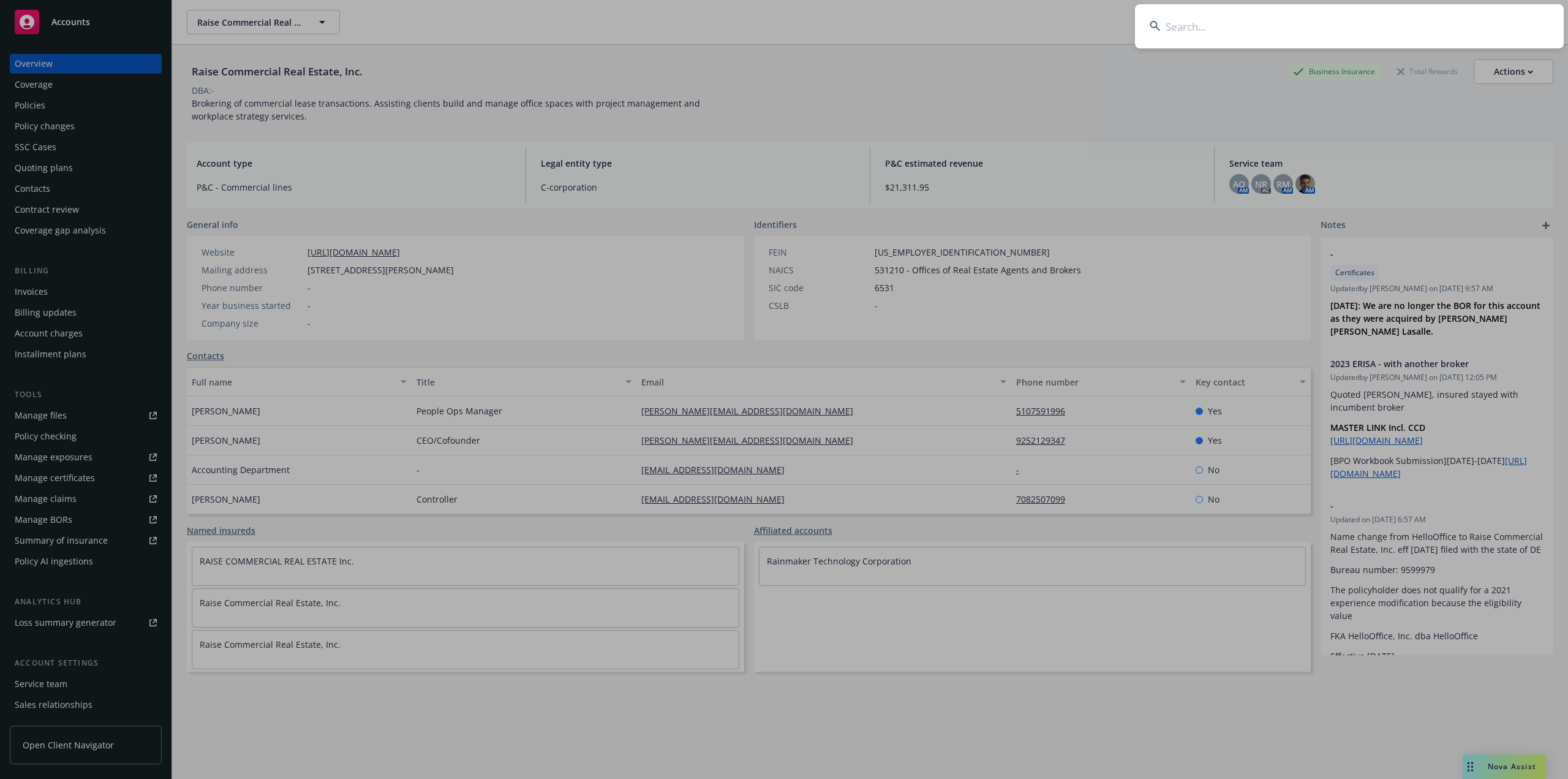
paste input "Strategic Energy Solutions Inc"
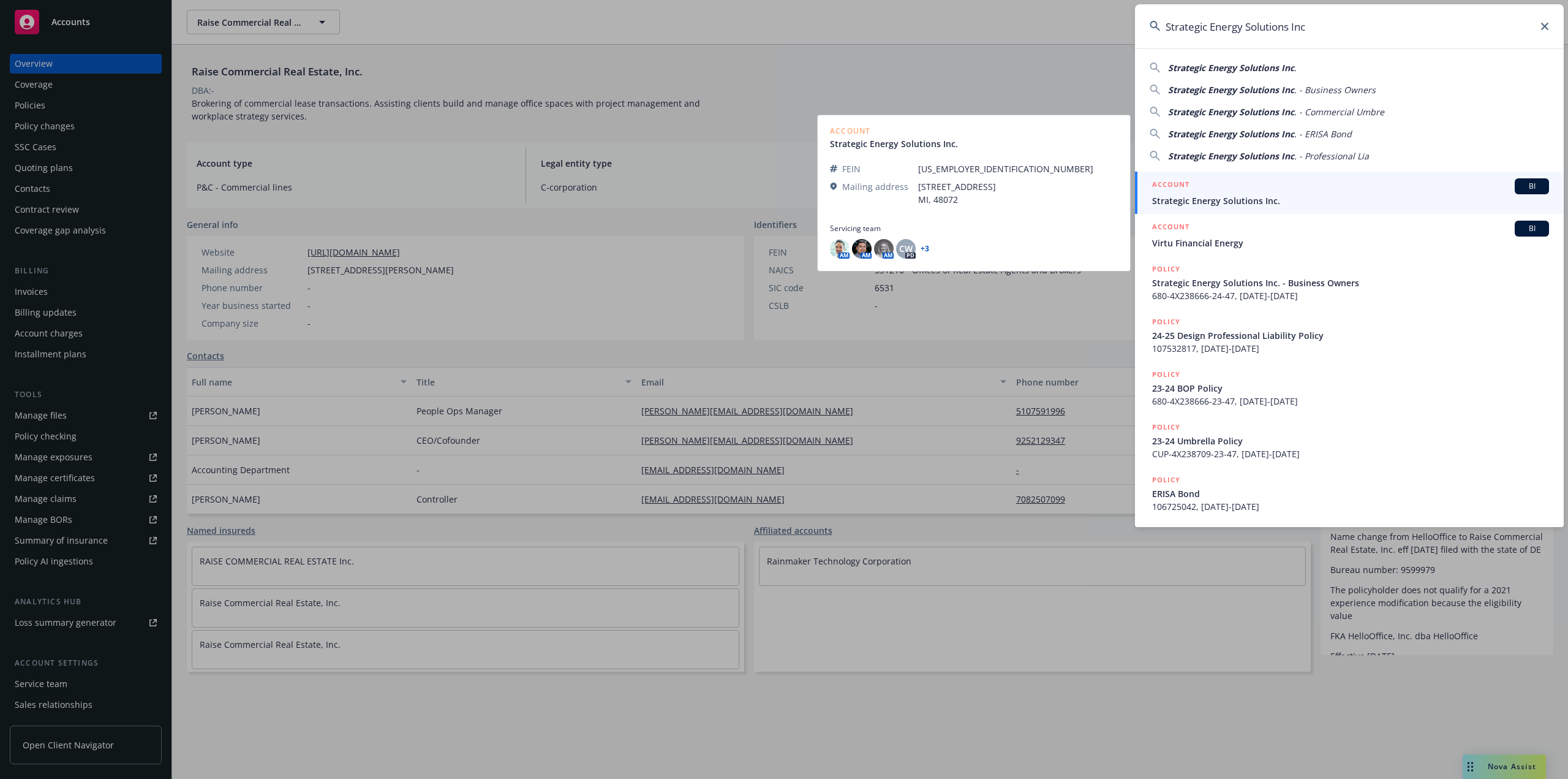
type input "Strategic Energy Solutions Inc"
click at [1252, 188] on div "ACCOUNT BI" at bounding box center [1350, 186] width 397 height 16
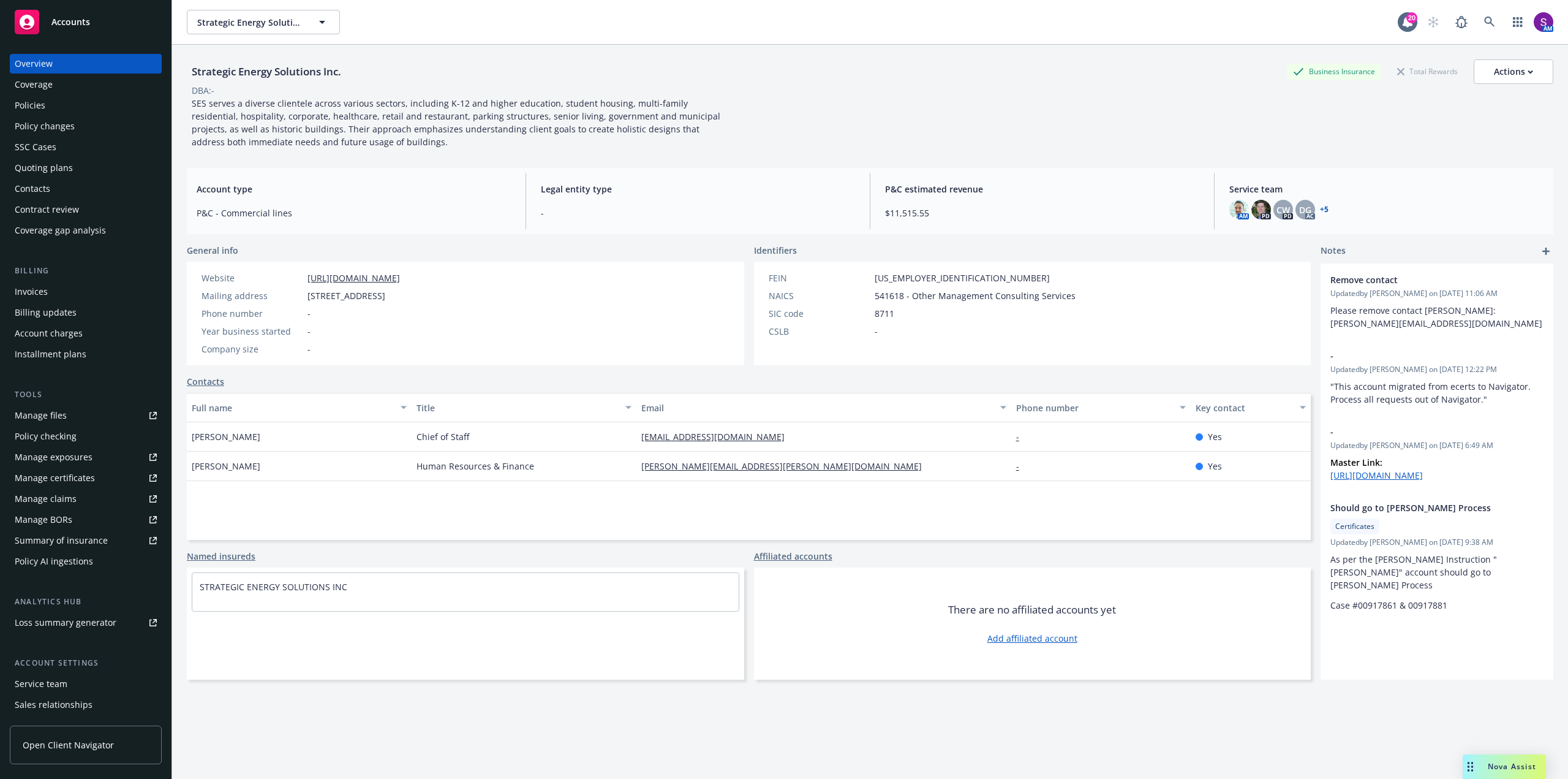
click at [69, 115] on div "Policies" at bounding box center [85, 105] width 142 height 19
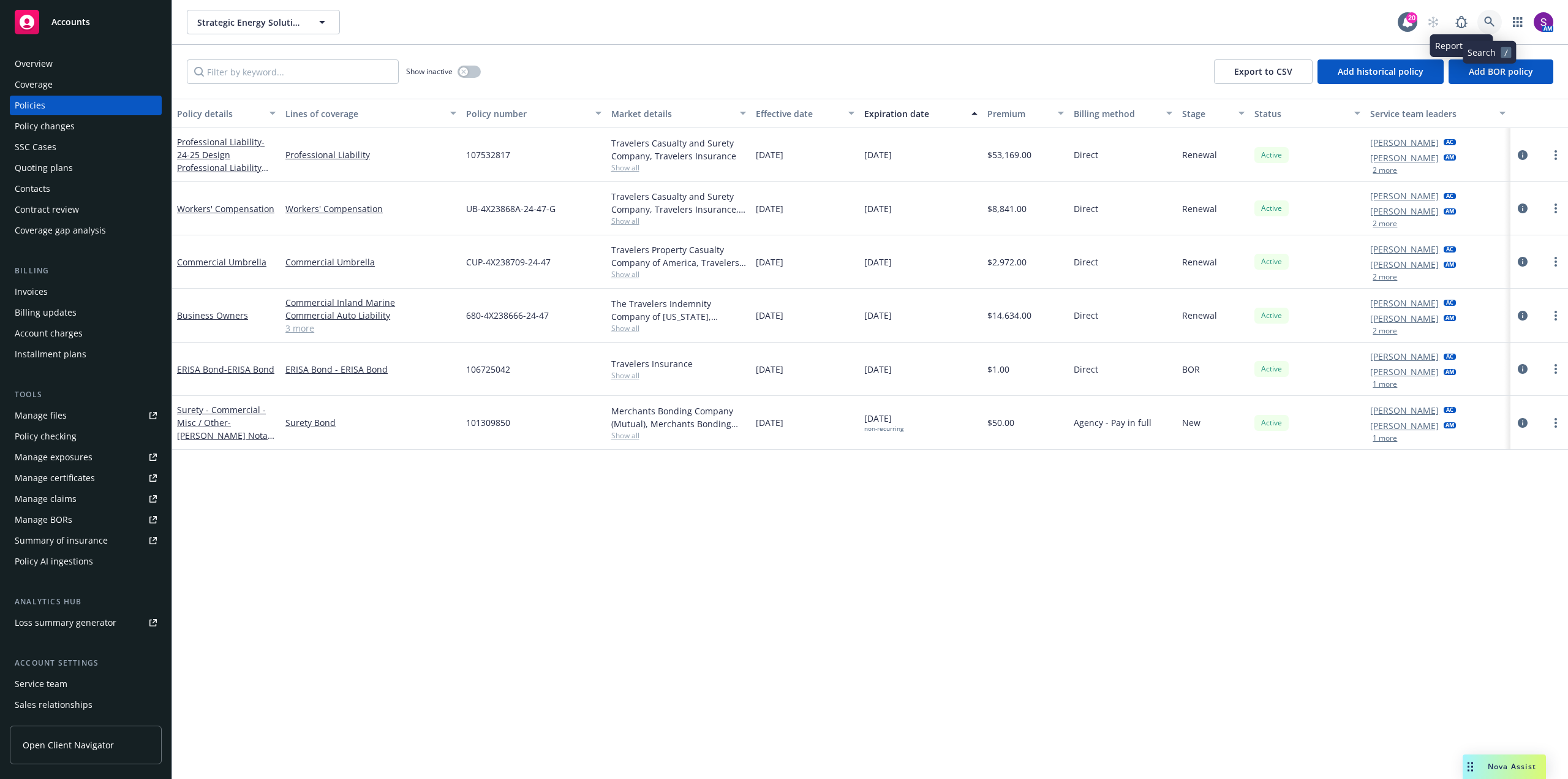
click at [1490, 19] on icon at bounding box center [1489, 22] width 11 height 11
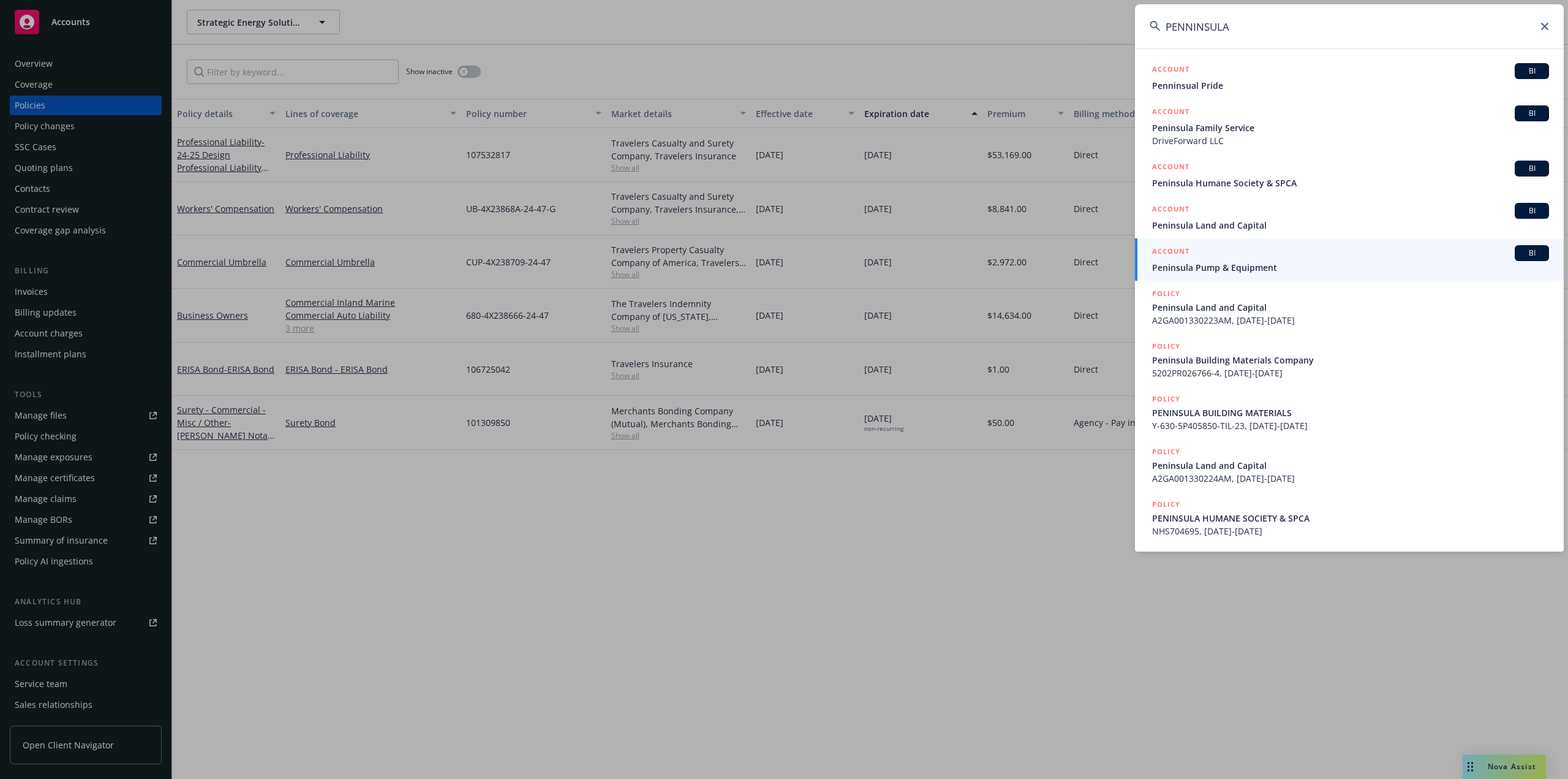
type input "PENNINSULA"
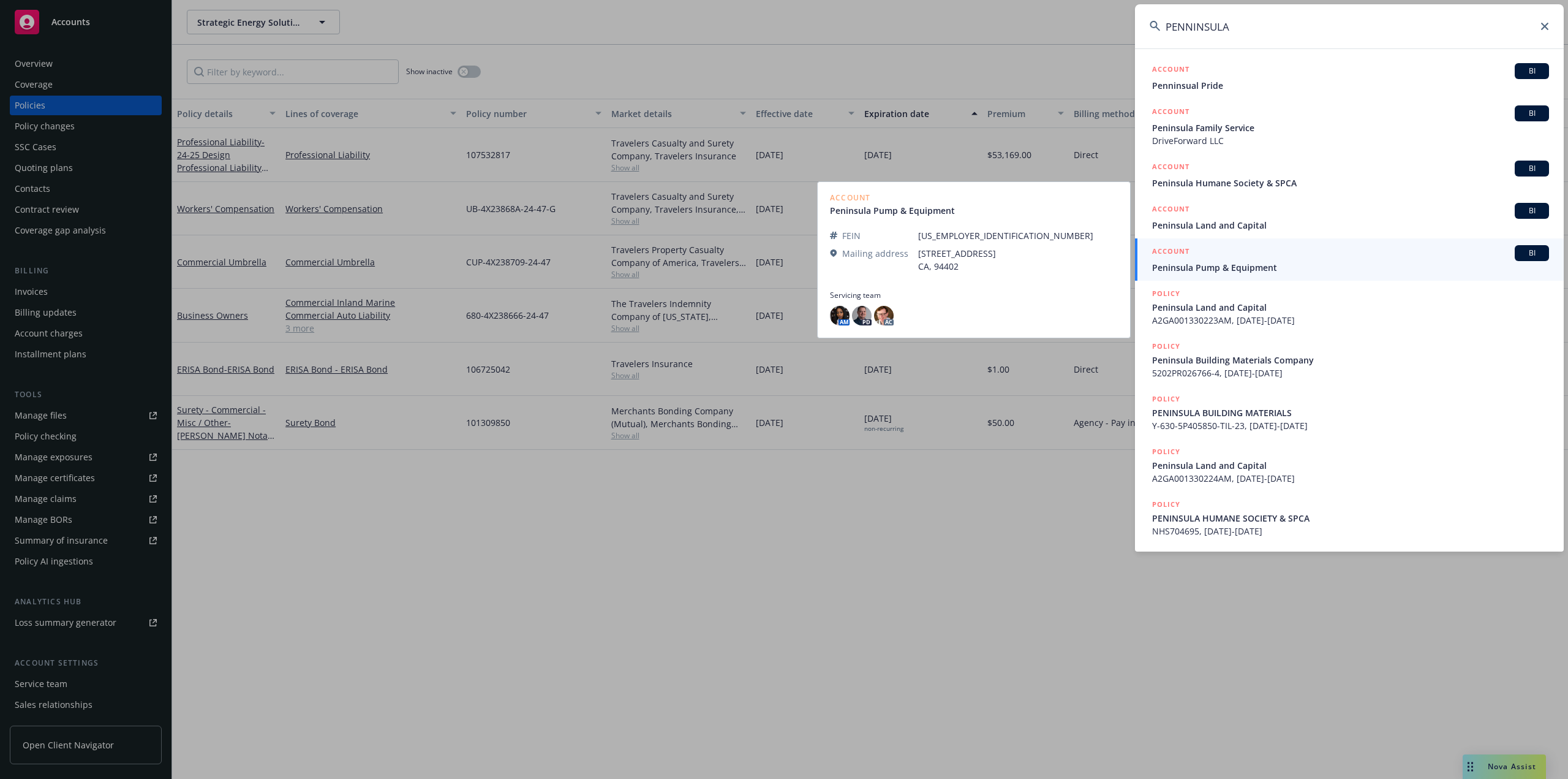
click at [1261, 259] on div "ACCOUNT BI" at bounding box center [1350, 253] width 397 height 16
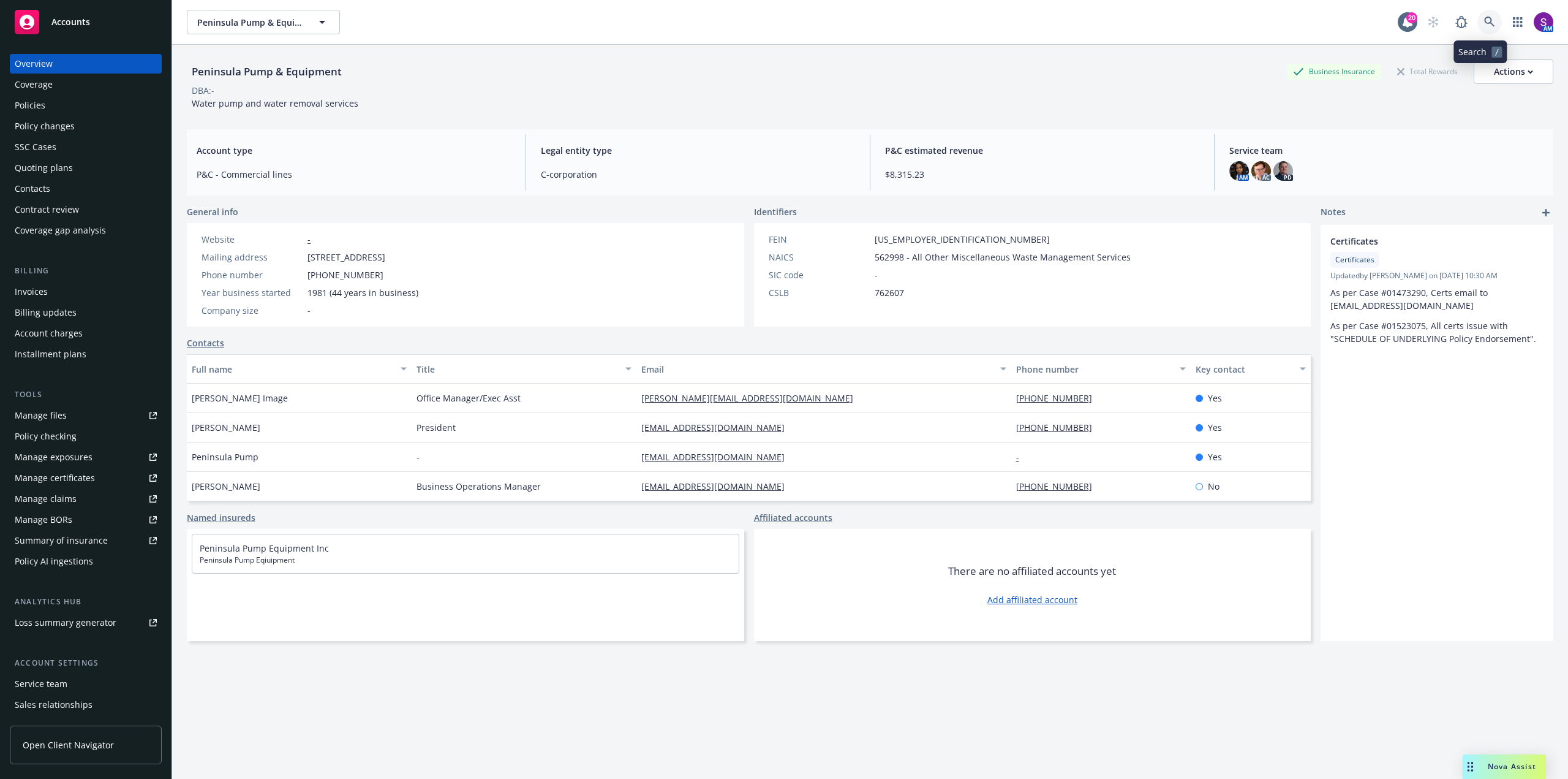
click at [1483, 14] on link at bounding box center [1490, 22] width 24 height 24
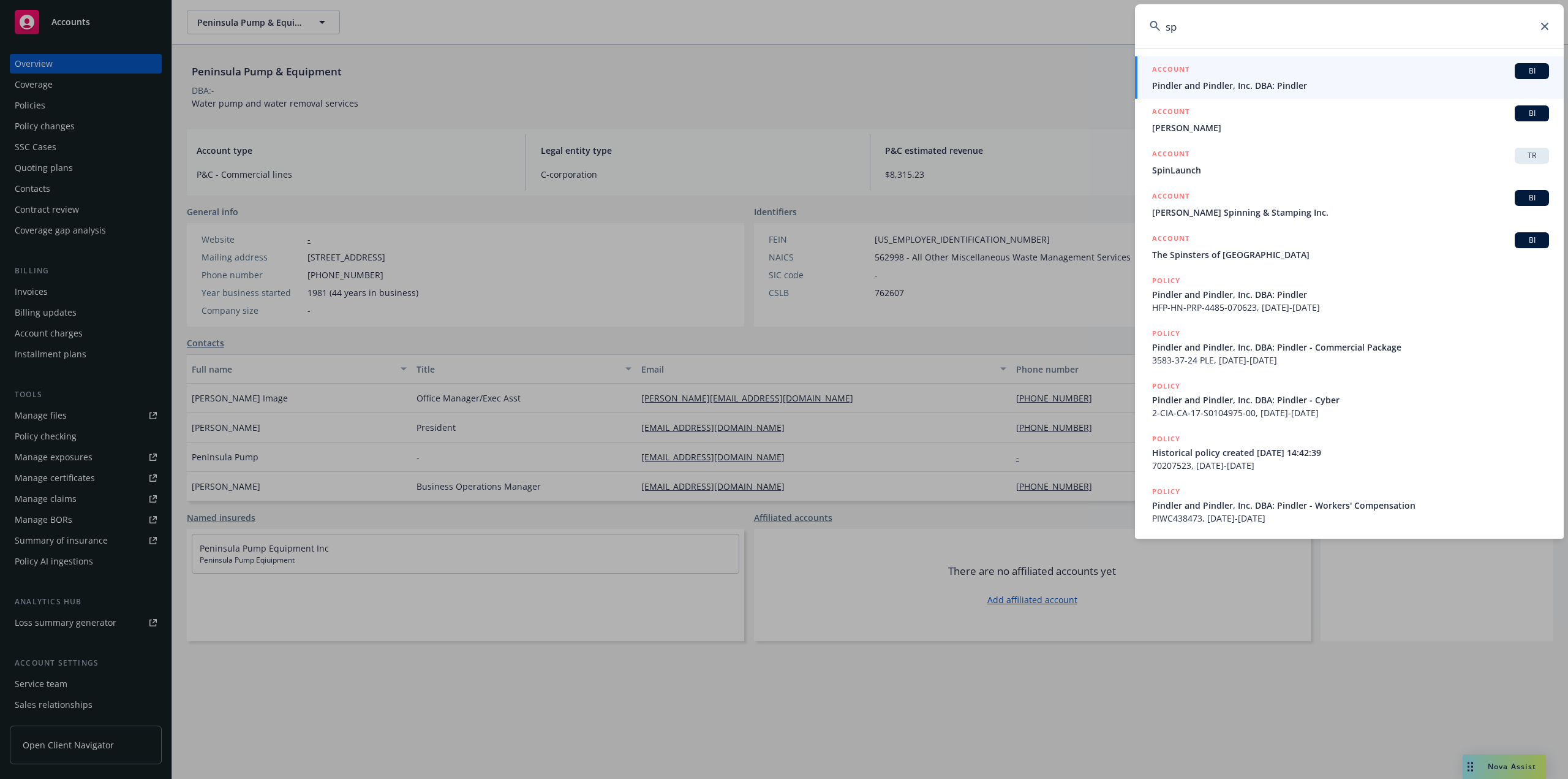
type input "s"
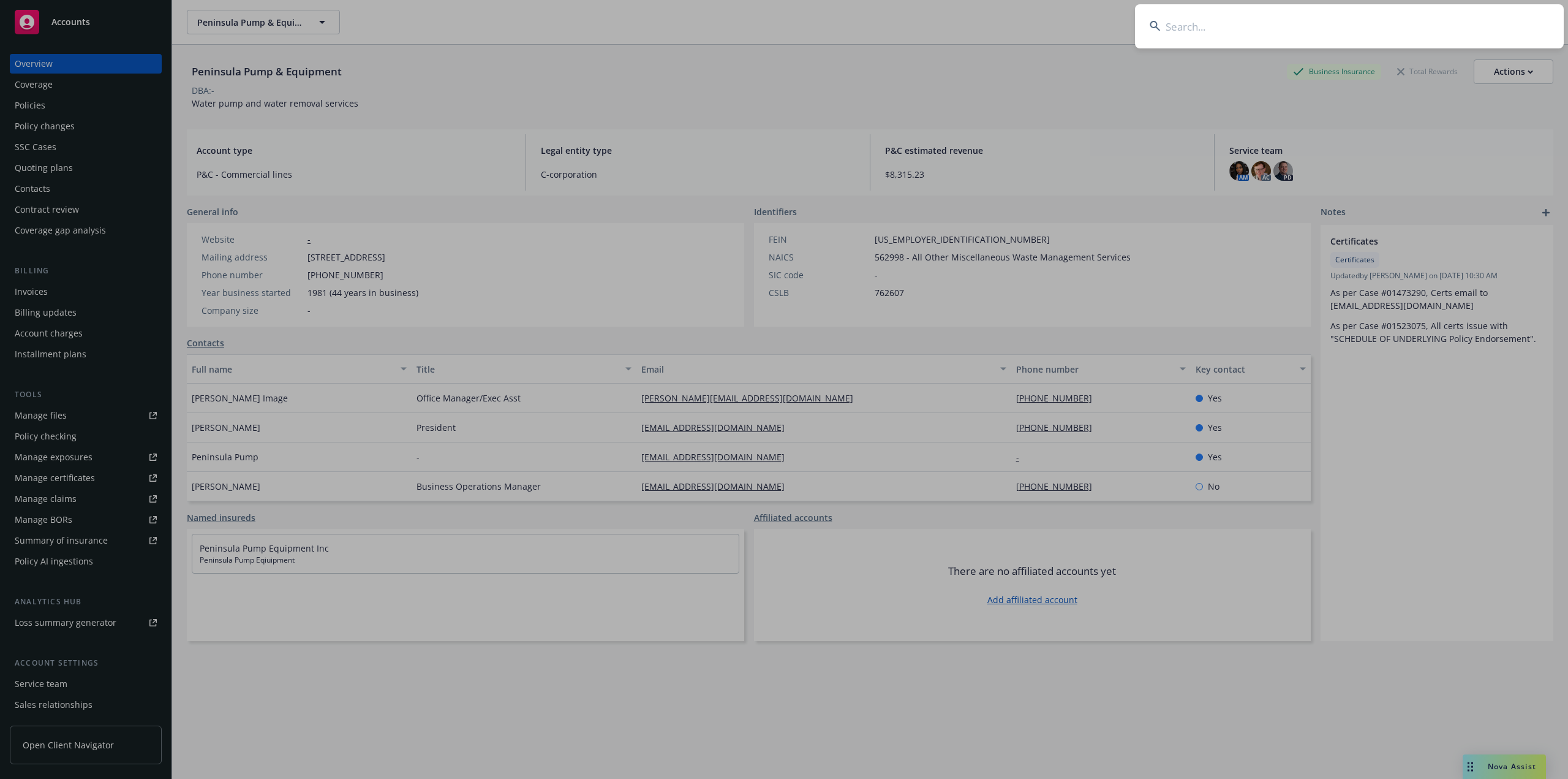
click at [1235, 24] on input at bounding box center [1349, 26] width 428 height 44
paste input "PORIFERA,"
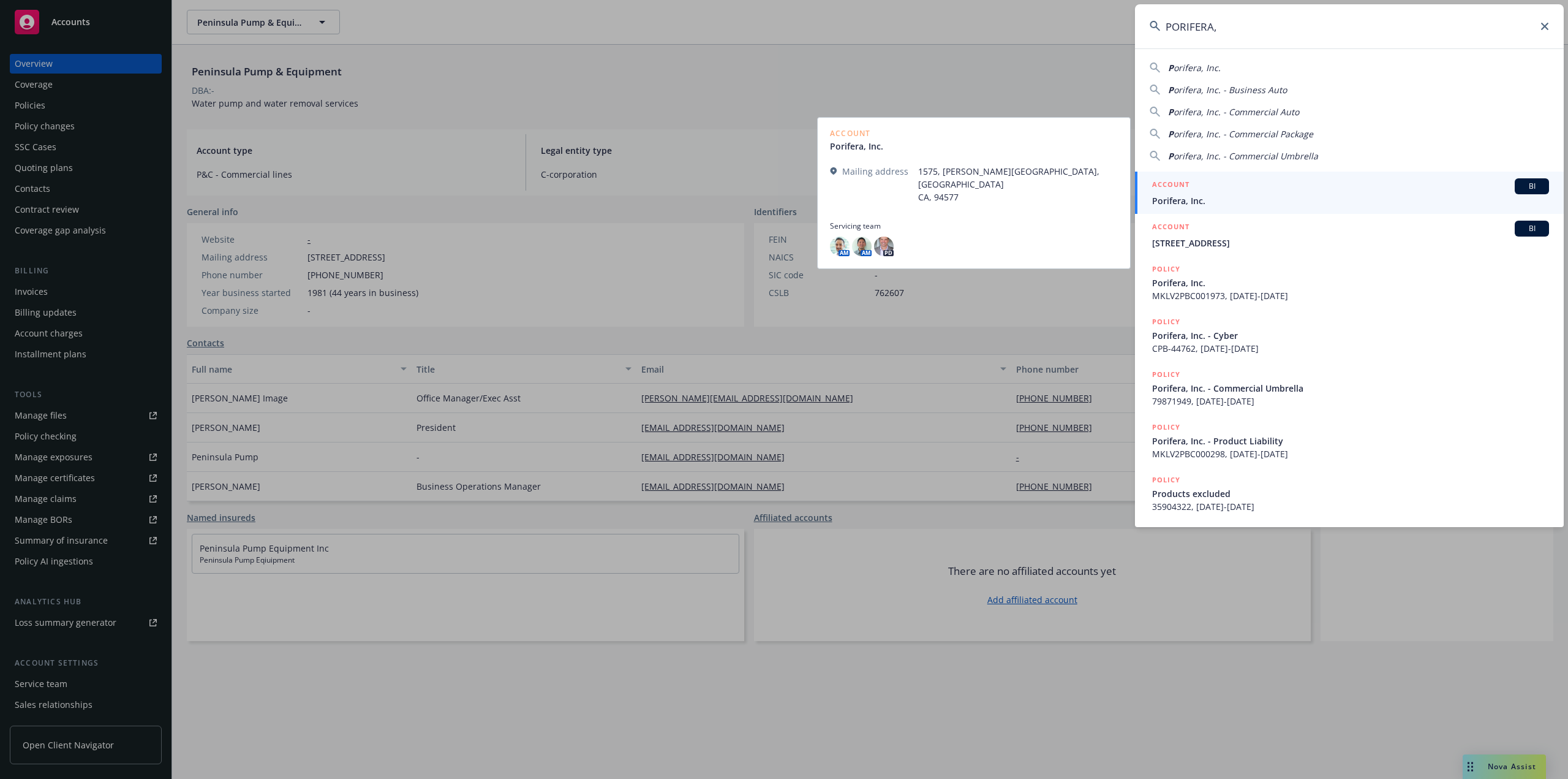
type input "PORIFERA,"
click at [1252, 195] on span "Porifera, Inc." at bounding box center [1350, 201] width 397 height 13
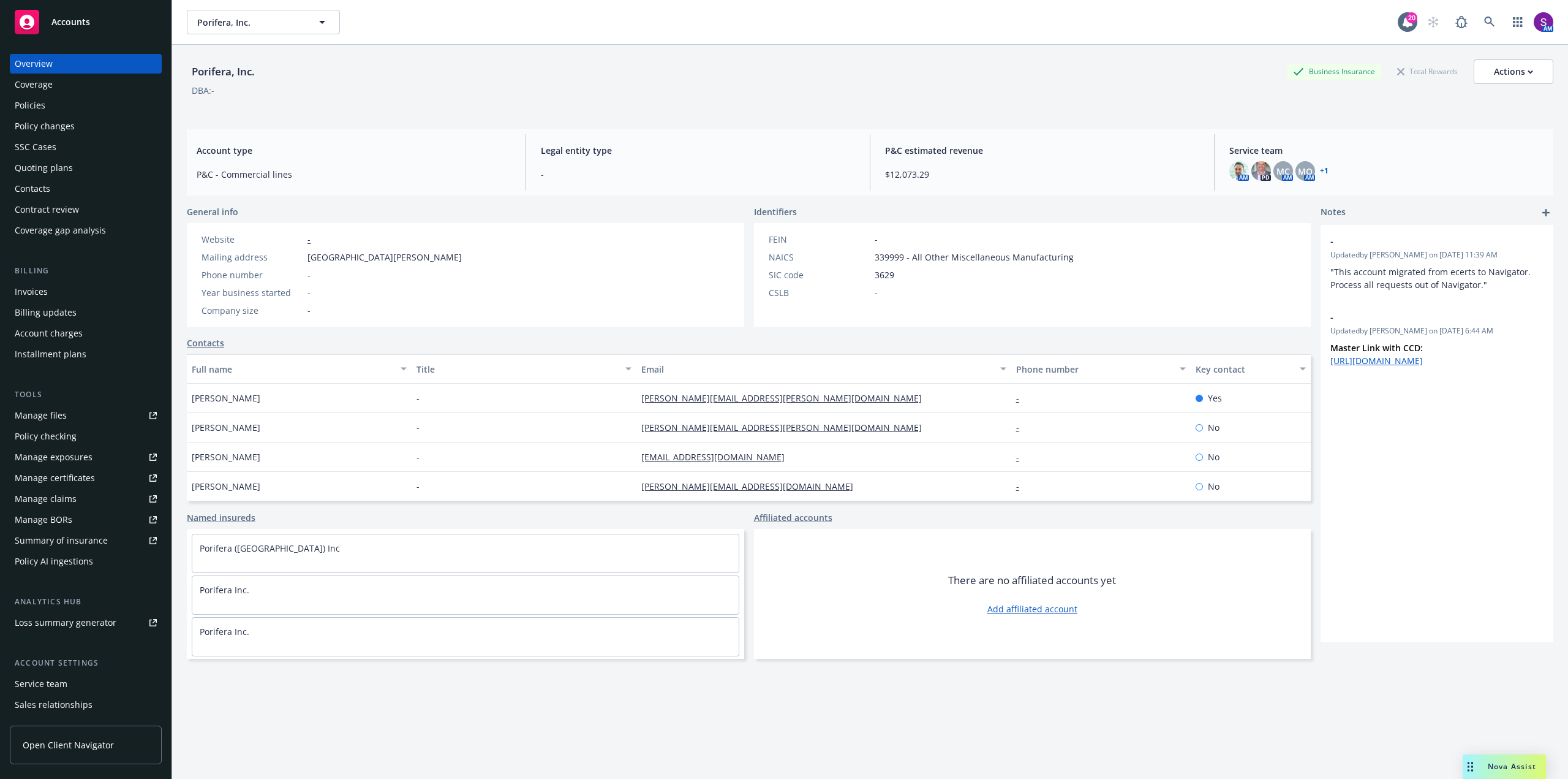
click at [73, 103] on div "Policies" at bounding box center [85, 105] width 142 height 19
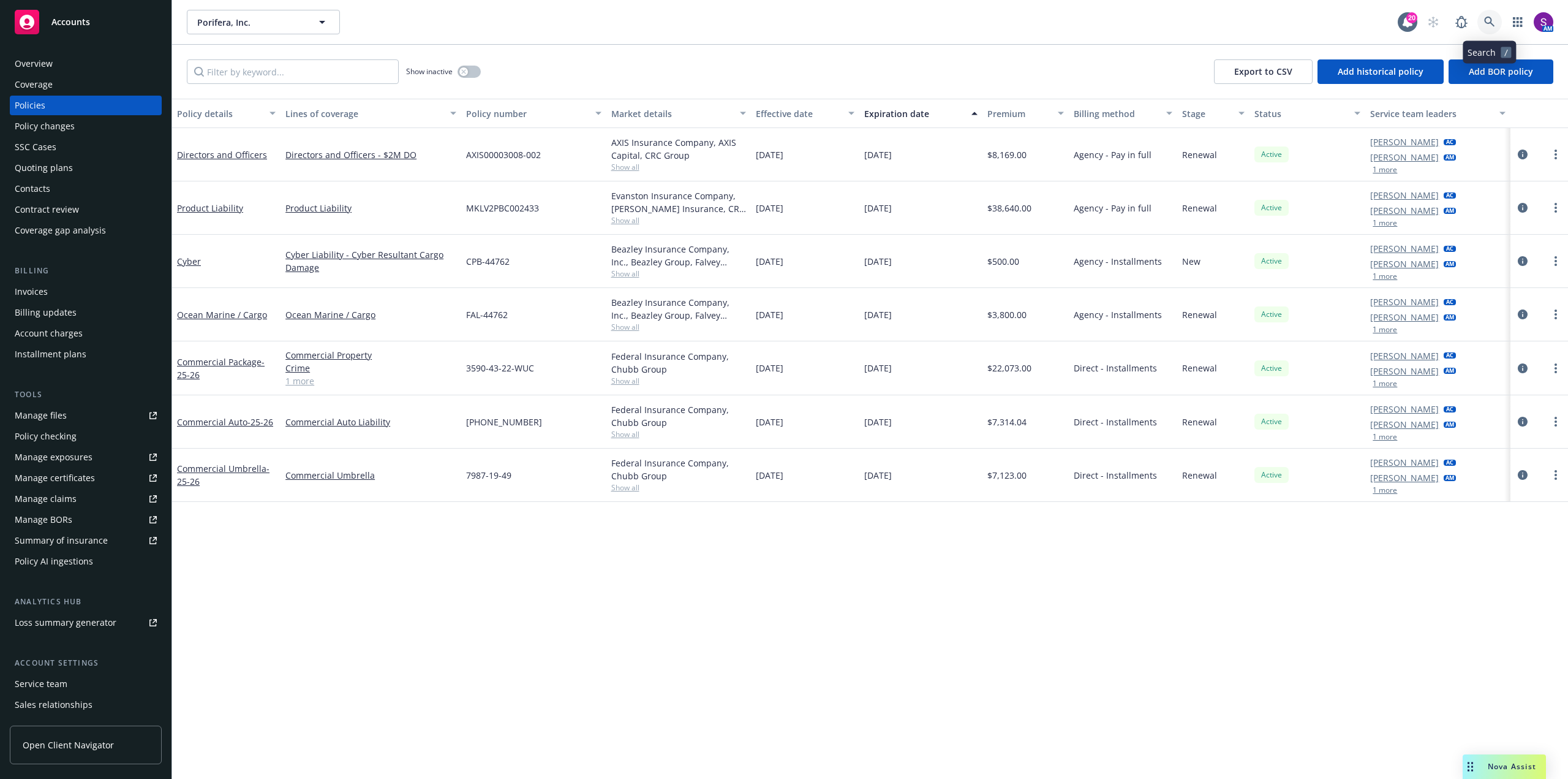
click at [1485, 25] on icon at bounding box center [1489, 22] width 11 height 11
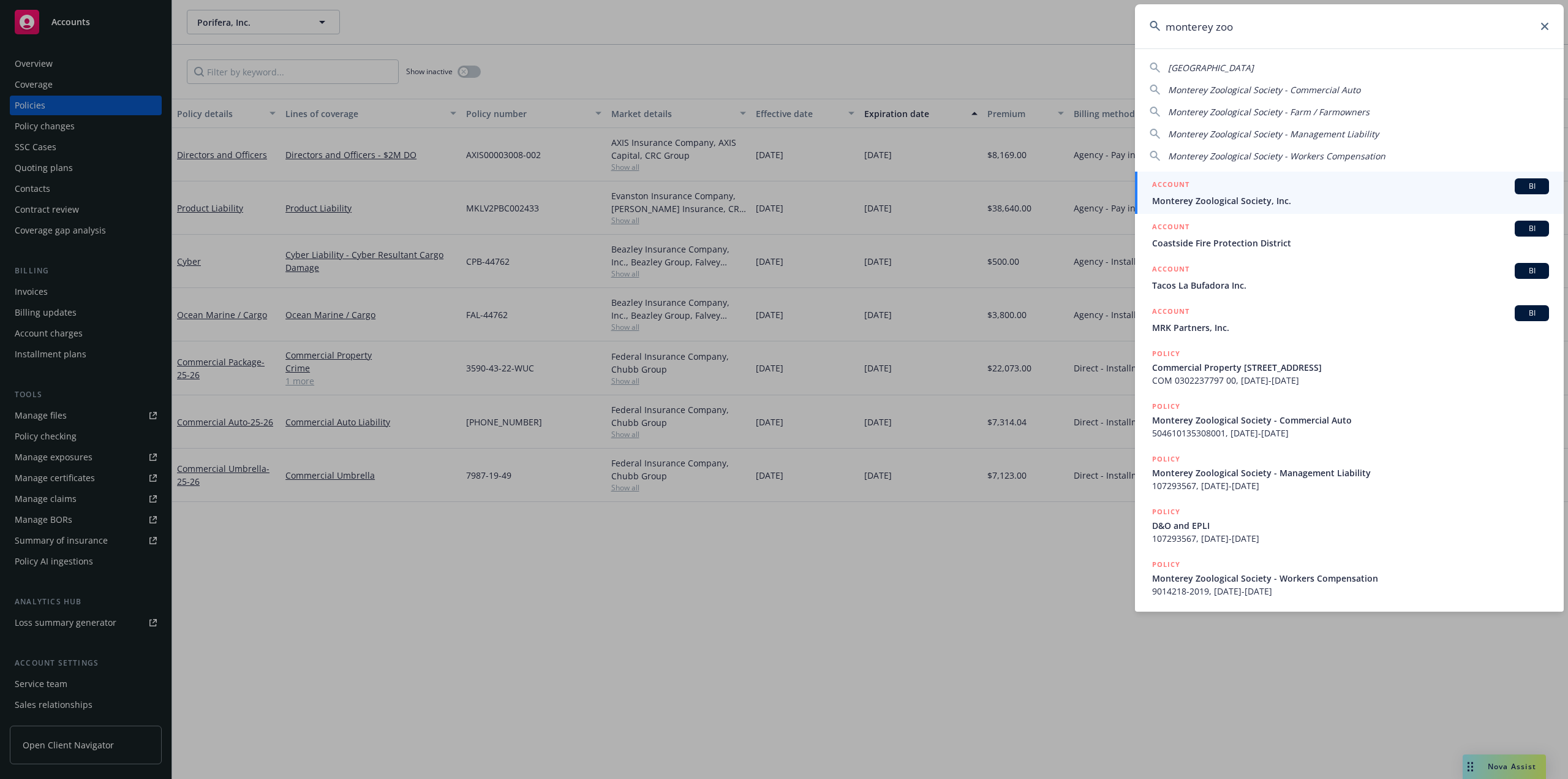
type input "monterey zoo"
click at [1196, 200] on span "Monterey Zoological Society, Inc." at bounding box center [1350, 201] width 397 height 13
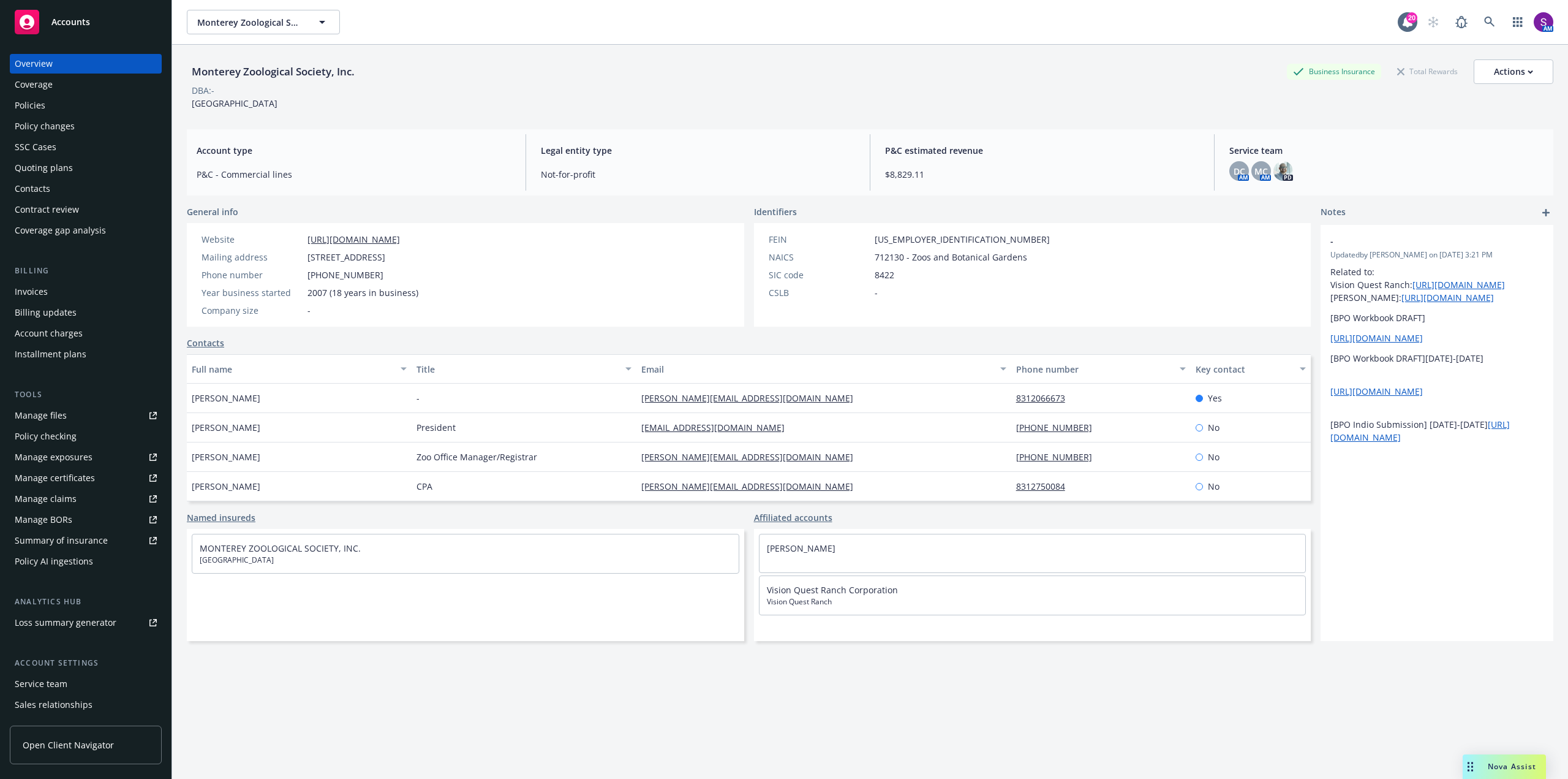
click at [39, 111] on div "Policies" at bounding box center [29, 105] width 31 height 19
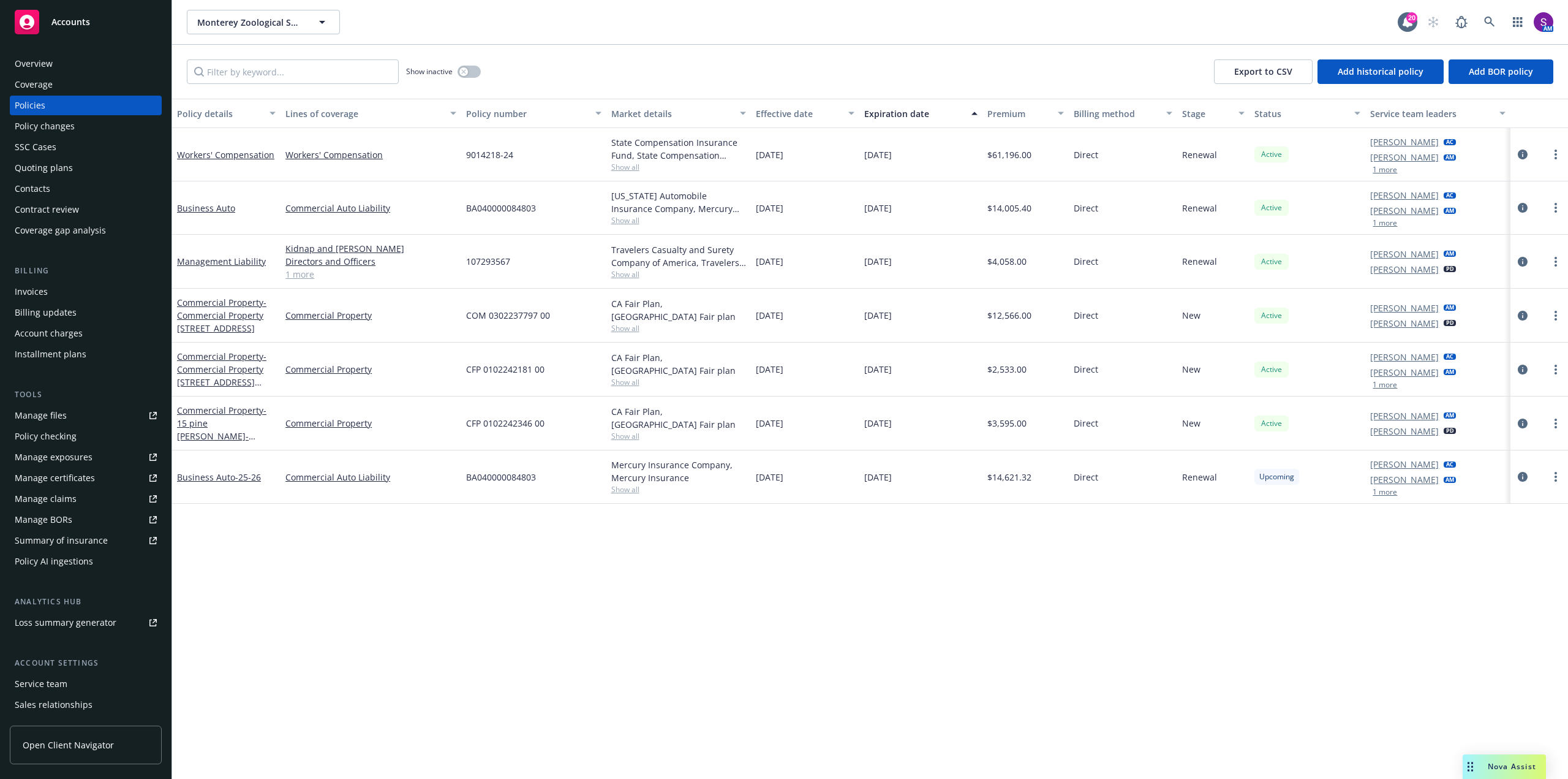
click at [56, 61] on div "Overview" at bounding box center [85, 63] width 142 height 19
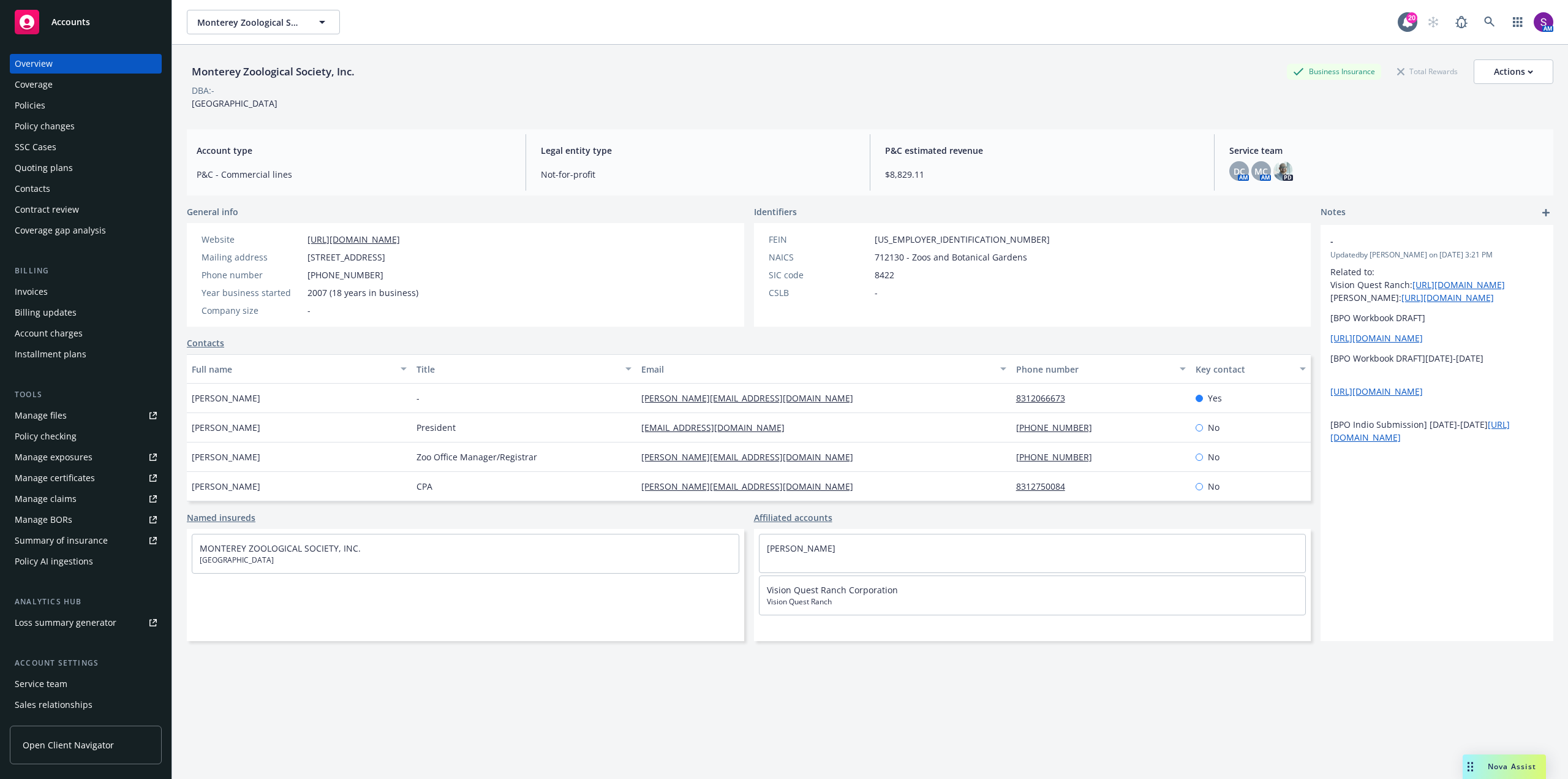
click at [47, 102] on div "Policies" at bounding box center [85, 105] width 142 height 19
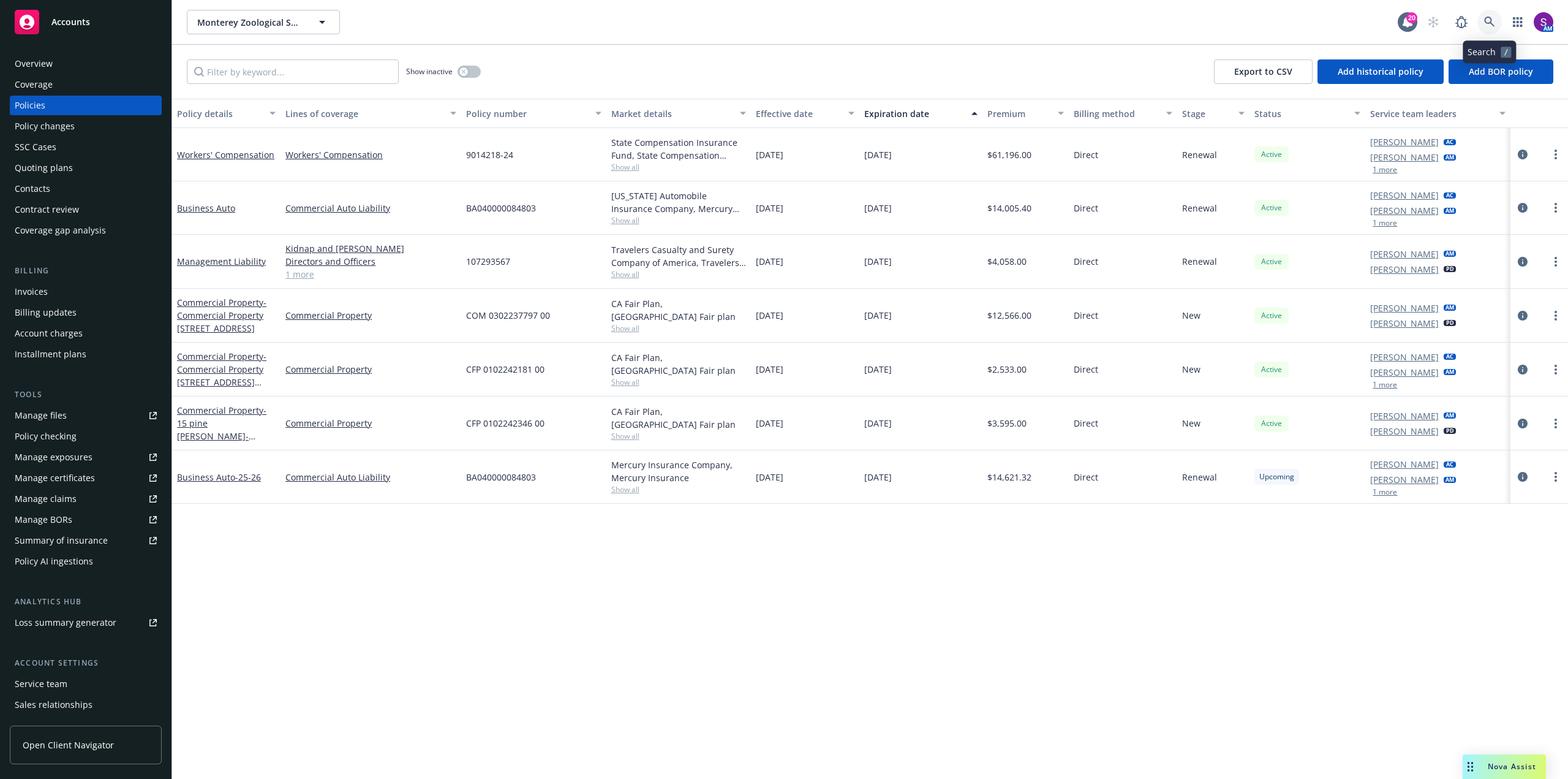
click at [1495, 22] on link at bounding box center [1490, 22] width 24 height 24
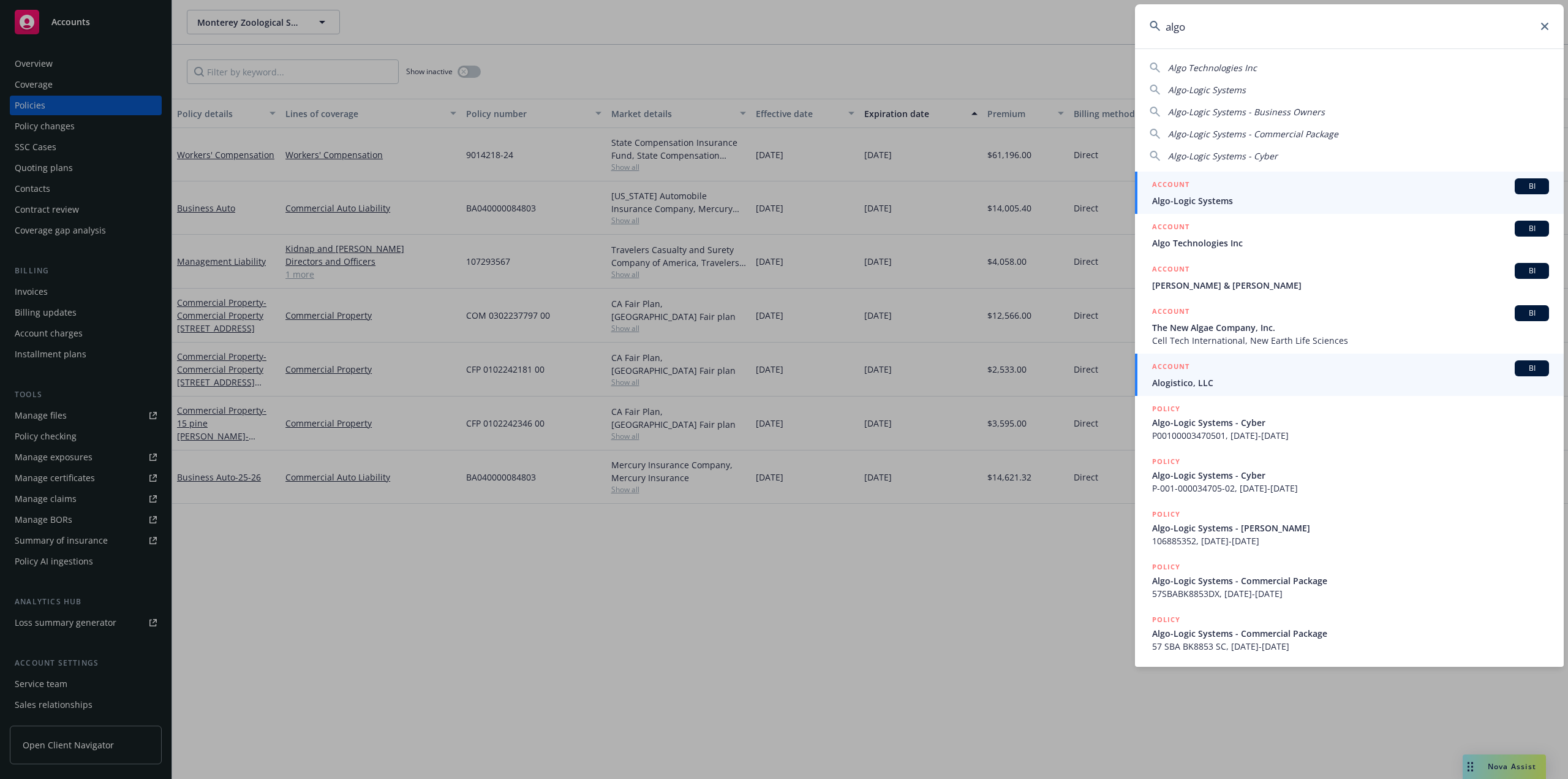
type input "algo"
click at [1193, 381] on span "Alogistico, LLC" at bounding box center [1350, 383] width 397 height 13
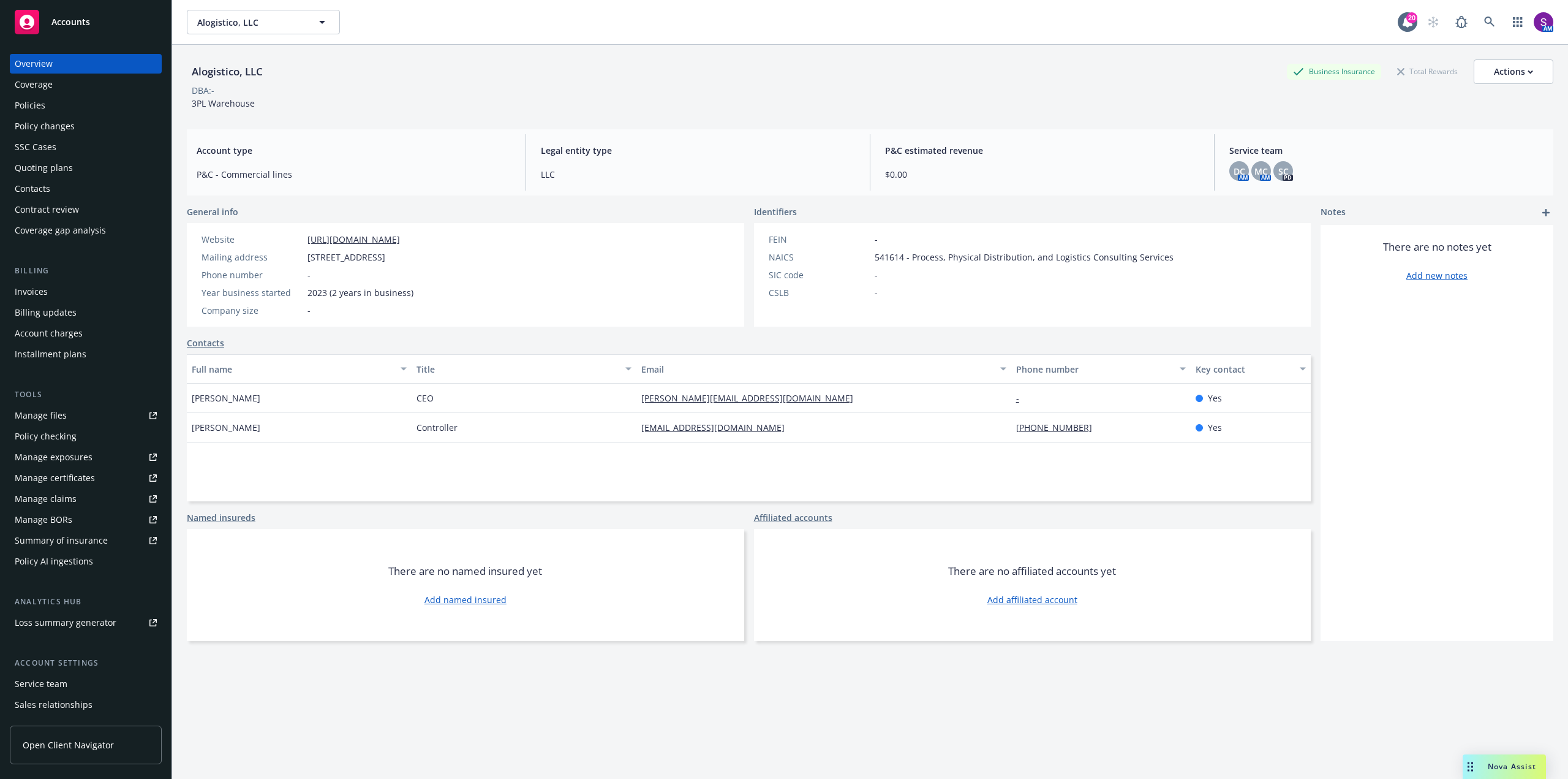
click at [64, 111] on div "Policies" at bounding box center [85, 105] width 142 height 19
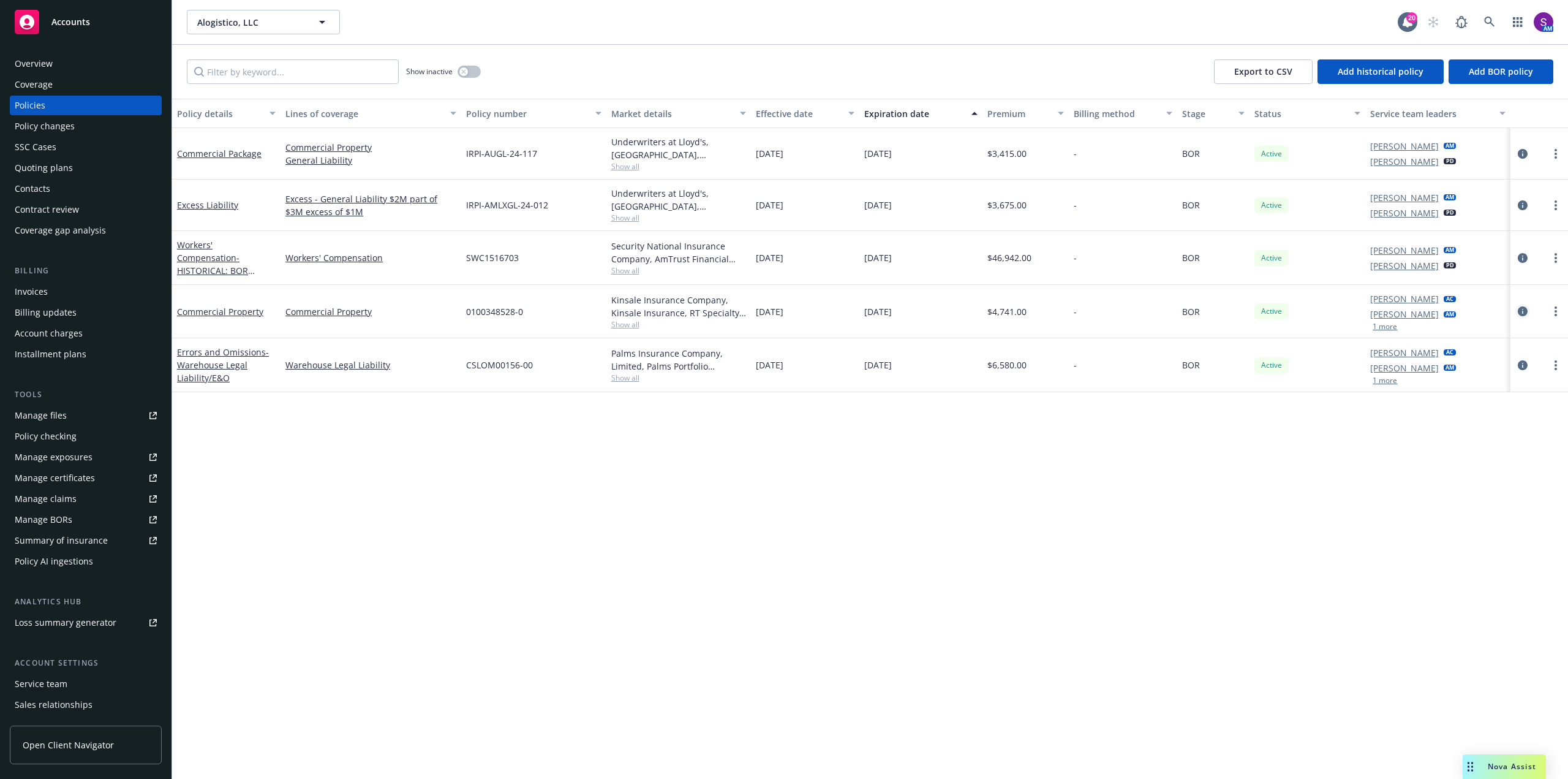
click at [1524, 309] on icon "circleInformation" at bounding box center [1523, 312] width 10 height 10
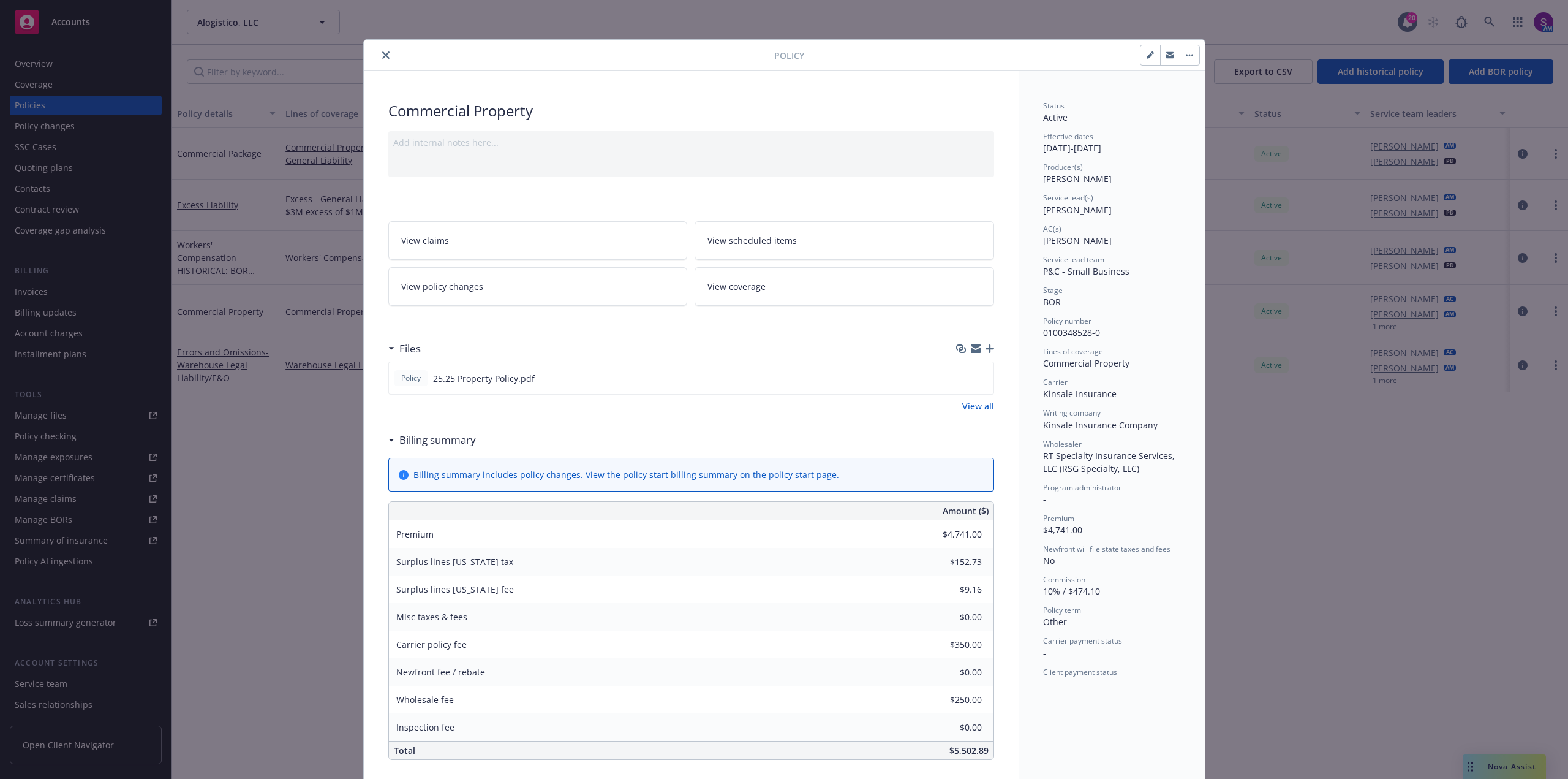
click at [382, 52] on icon "close" at bounding box center [386, 55] width 7 height 7
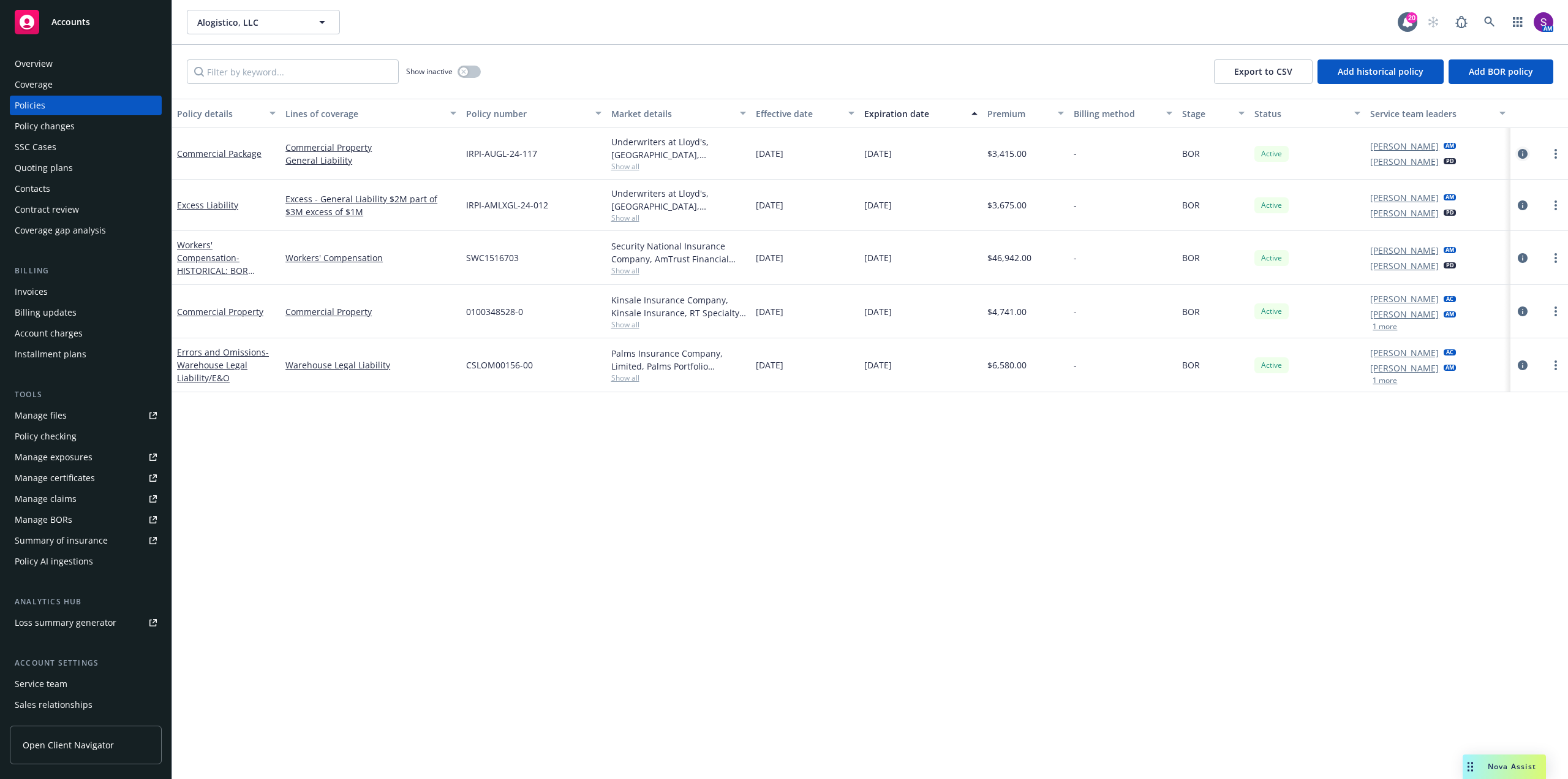
click at [1520, 153] on icon "circleInformation" at bounding box center [1523, 154] width 10 height 10
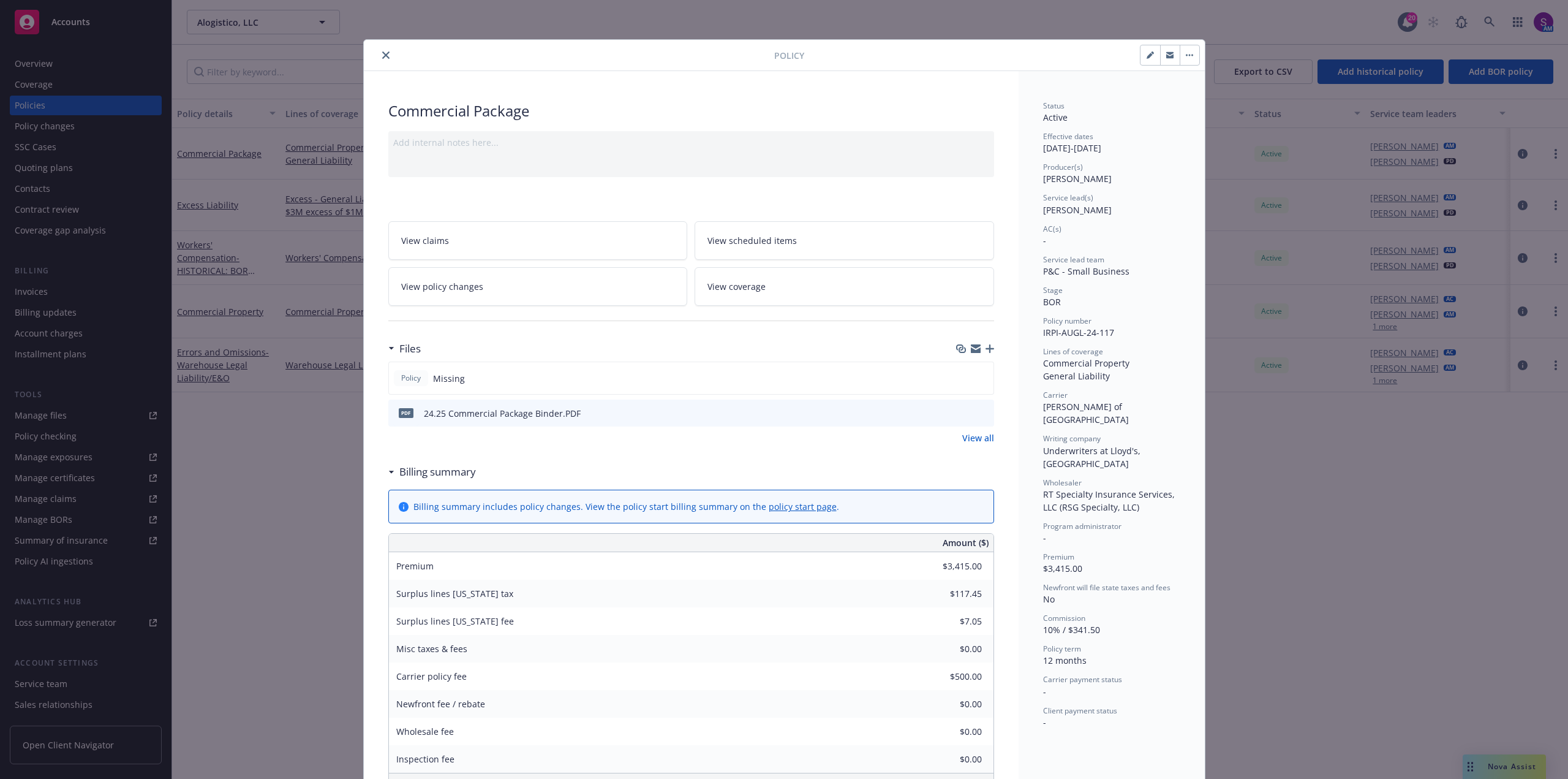
click at [382, 52] on icon "close" at bounding box center [386, 55] width 7 height 7
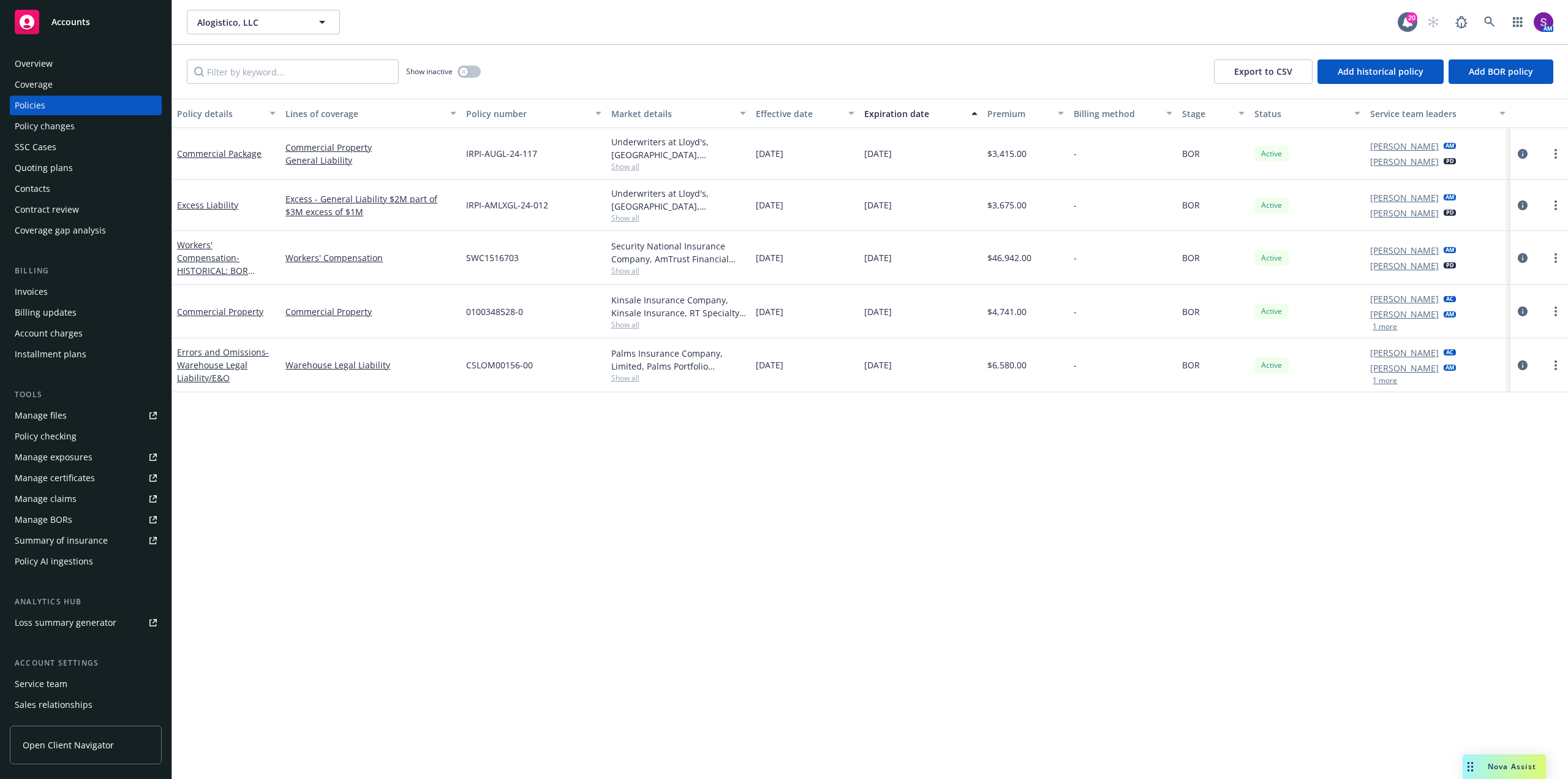
click at [621, 164] on span "Show all" at bounding box center [679, 166] width 135 height 11
click at [1524, 153] on icon "circleInformation" at bounding box center [1523, 154] width 10 height 10
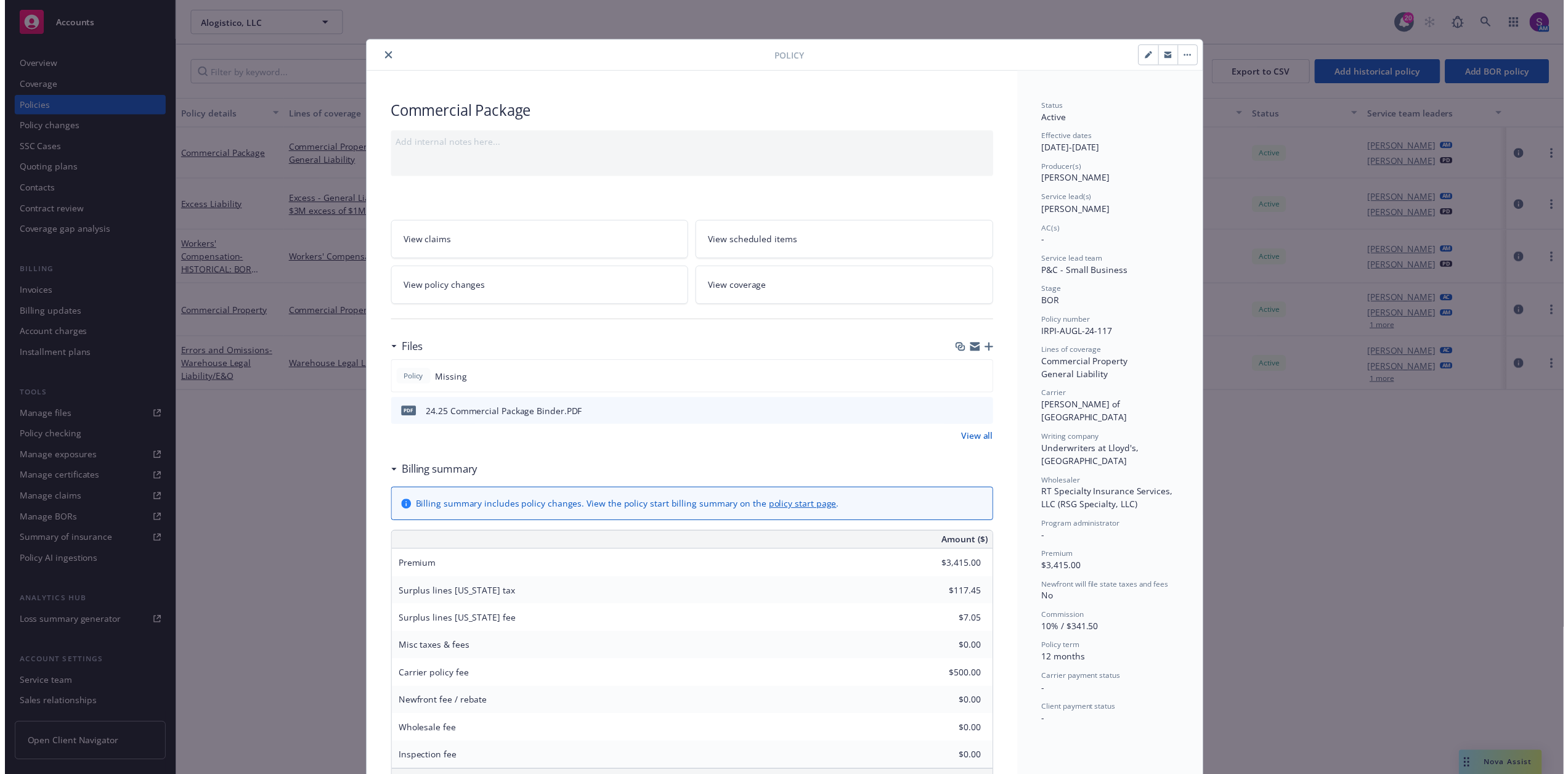
scroll to position [37, 0]
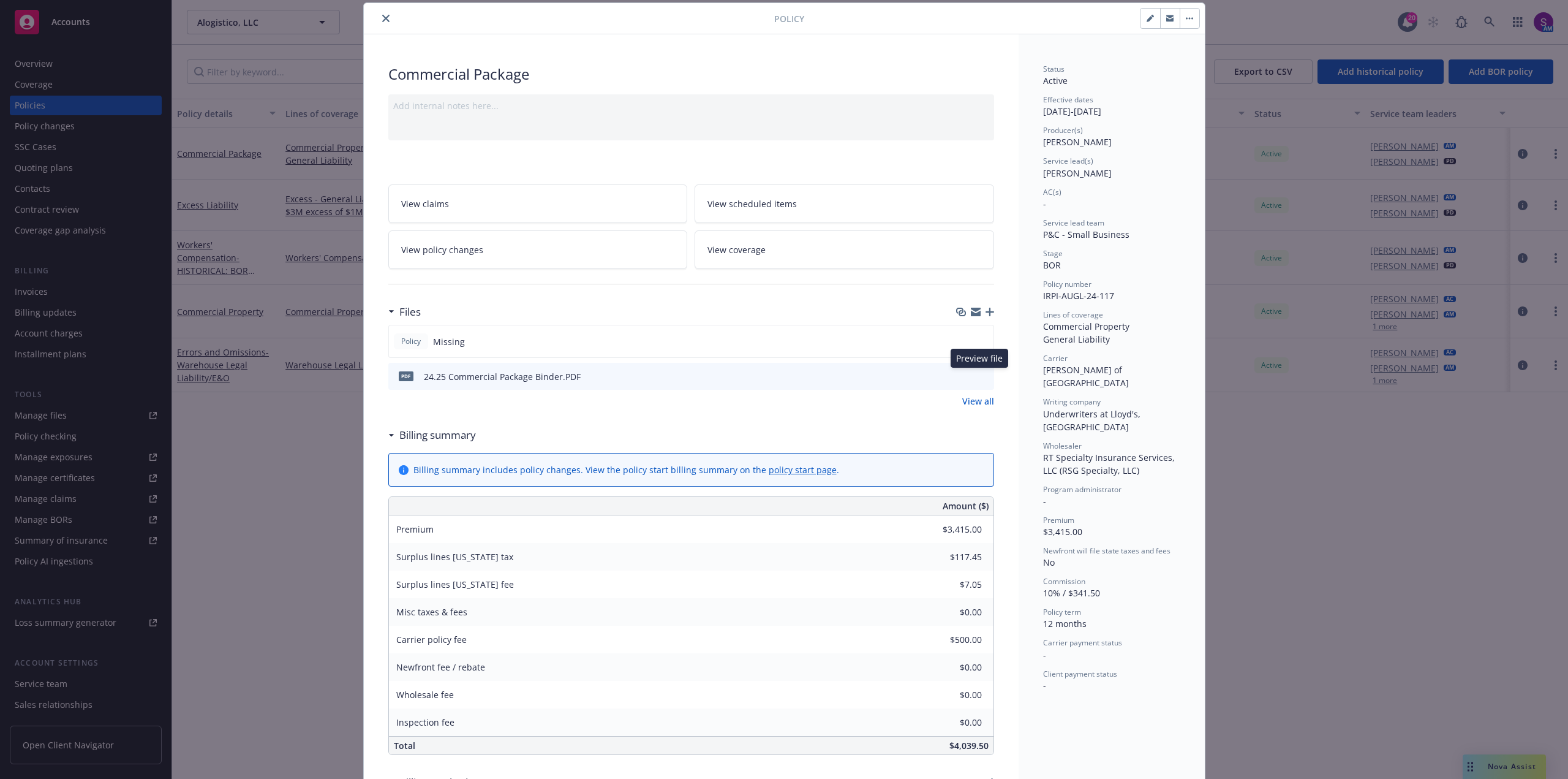
click at [980, 374] on icon "preview file" at bounding box center [982, 375] width 11 height 9
click at [382, 19] on icon "close" at bounding box center [386, 18] width 7 height 7
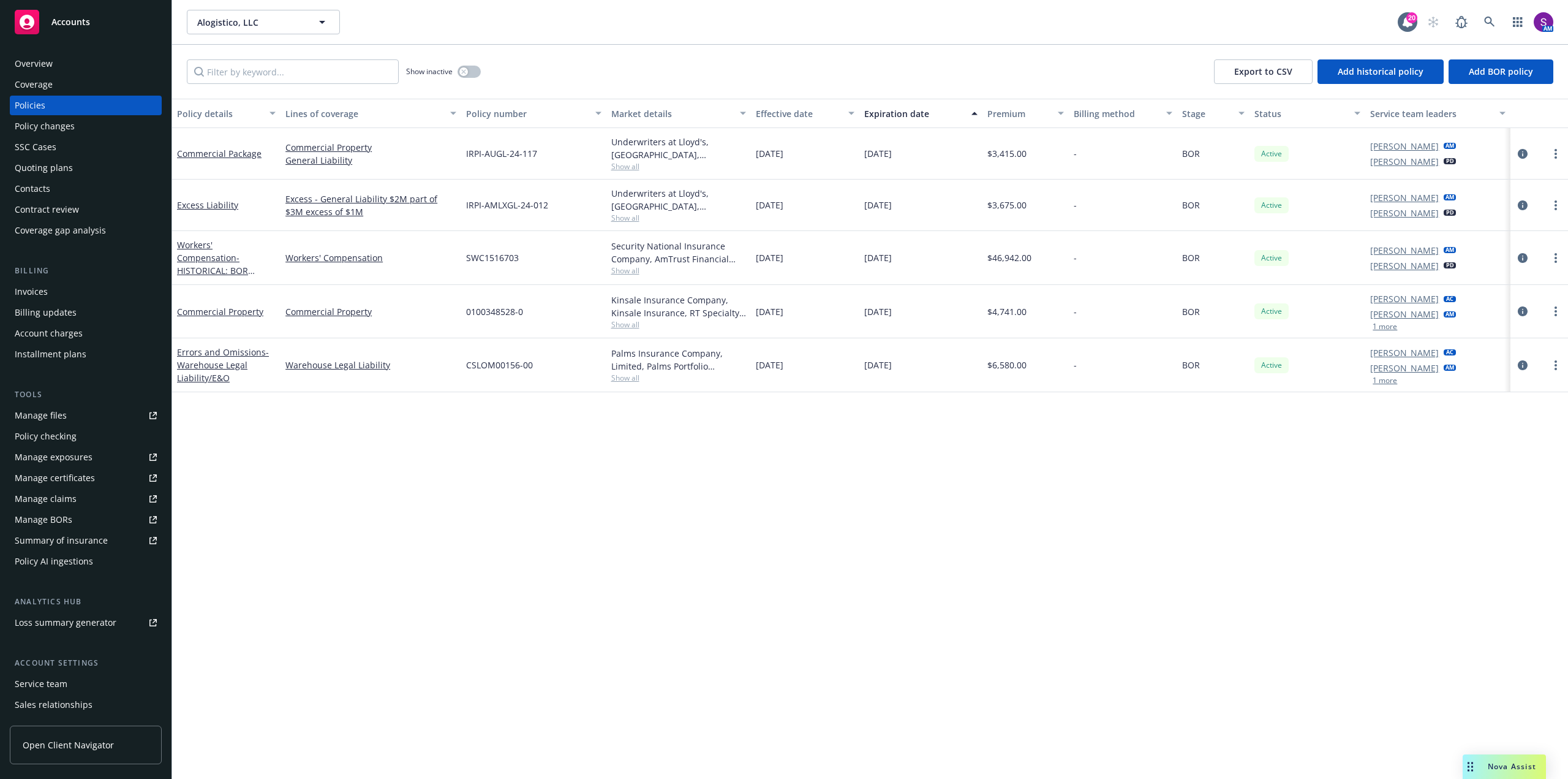
click at [105, 57] on div "Overview" at bounding box center [85, 63] width 142 height 19
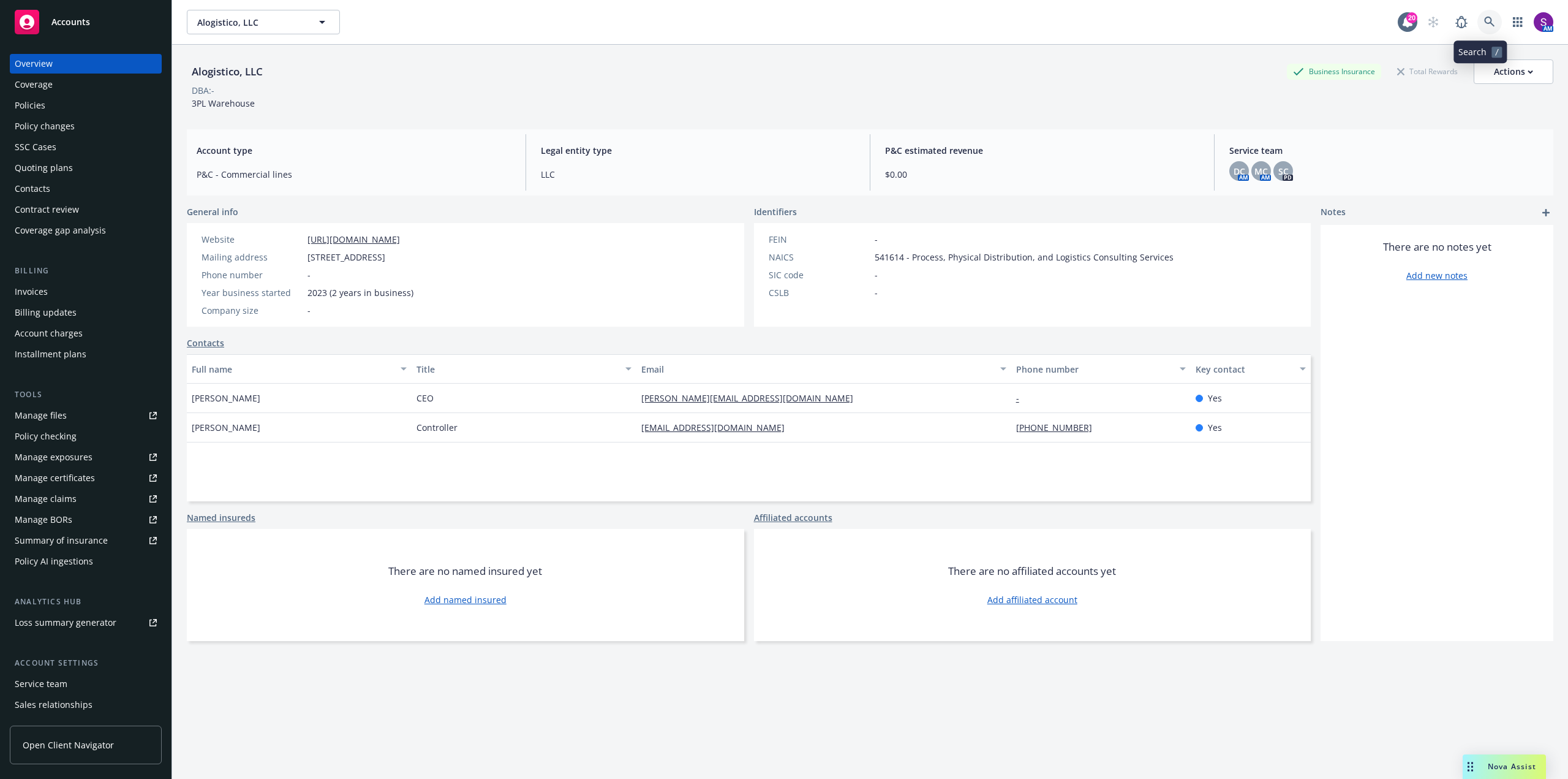
click at [1484, 21] on icon at bounding box center [1489, 22] width 11 height 11
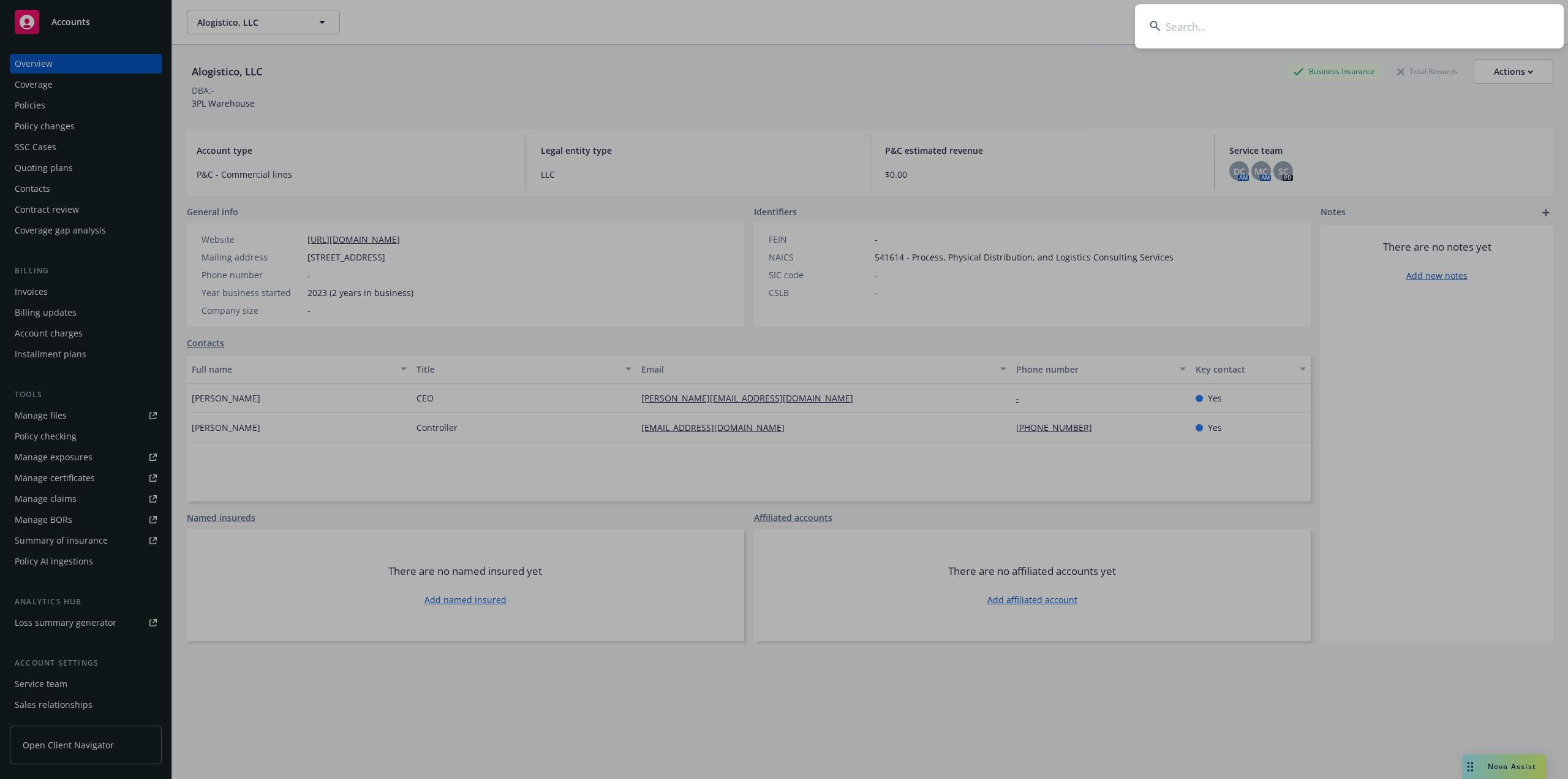
click at [1187, 26] on input at bounding box center [1349, 26] width 428 height 44
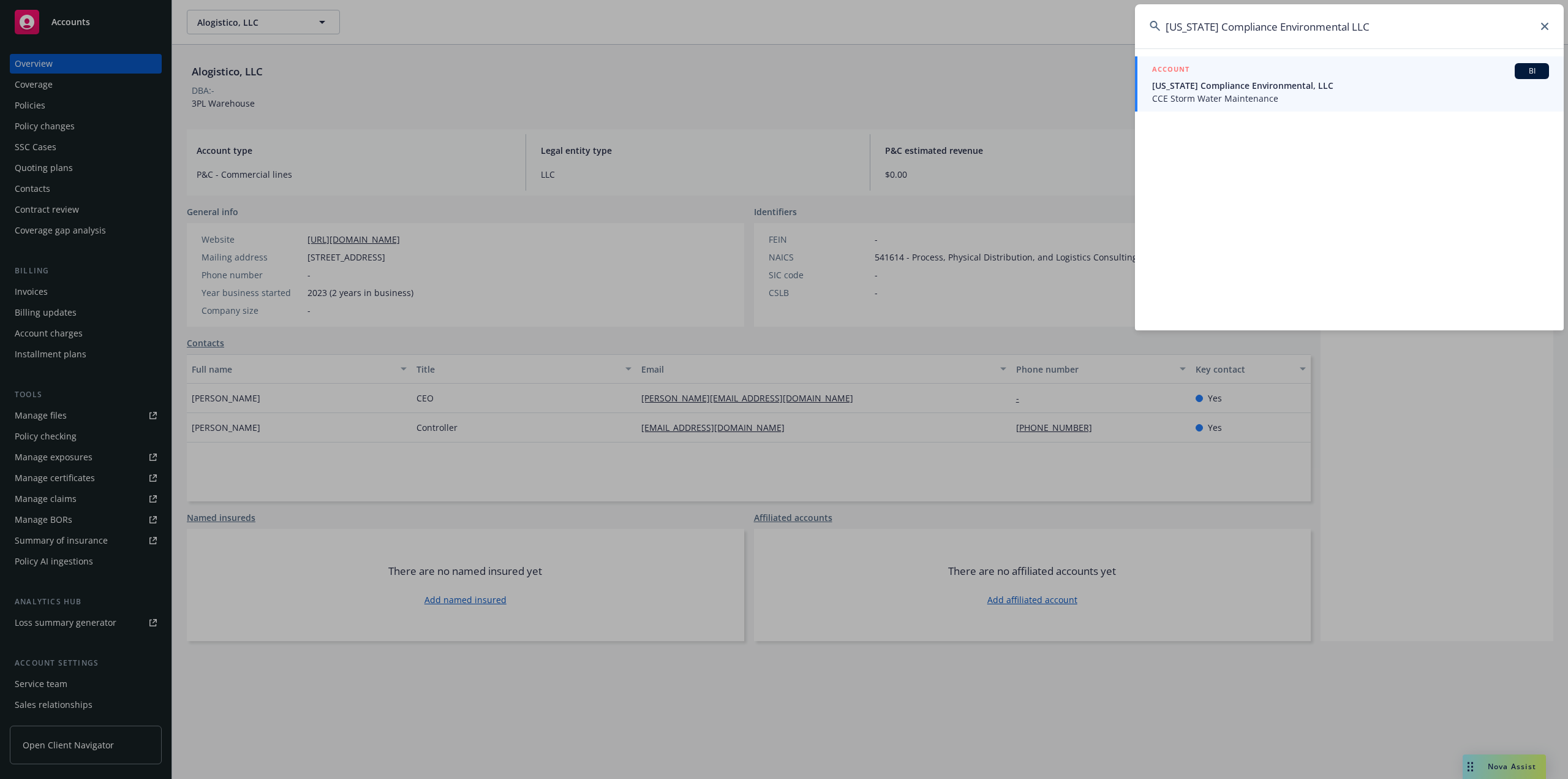
type input "[US_STATE] Compliance Environmental LLC"
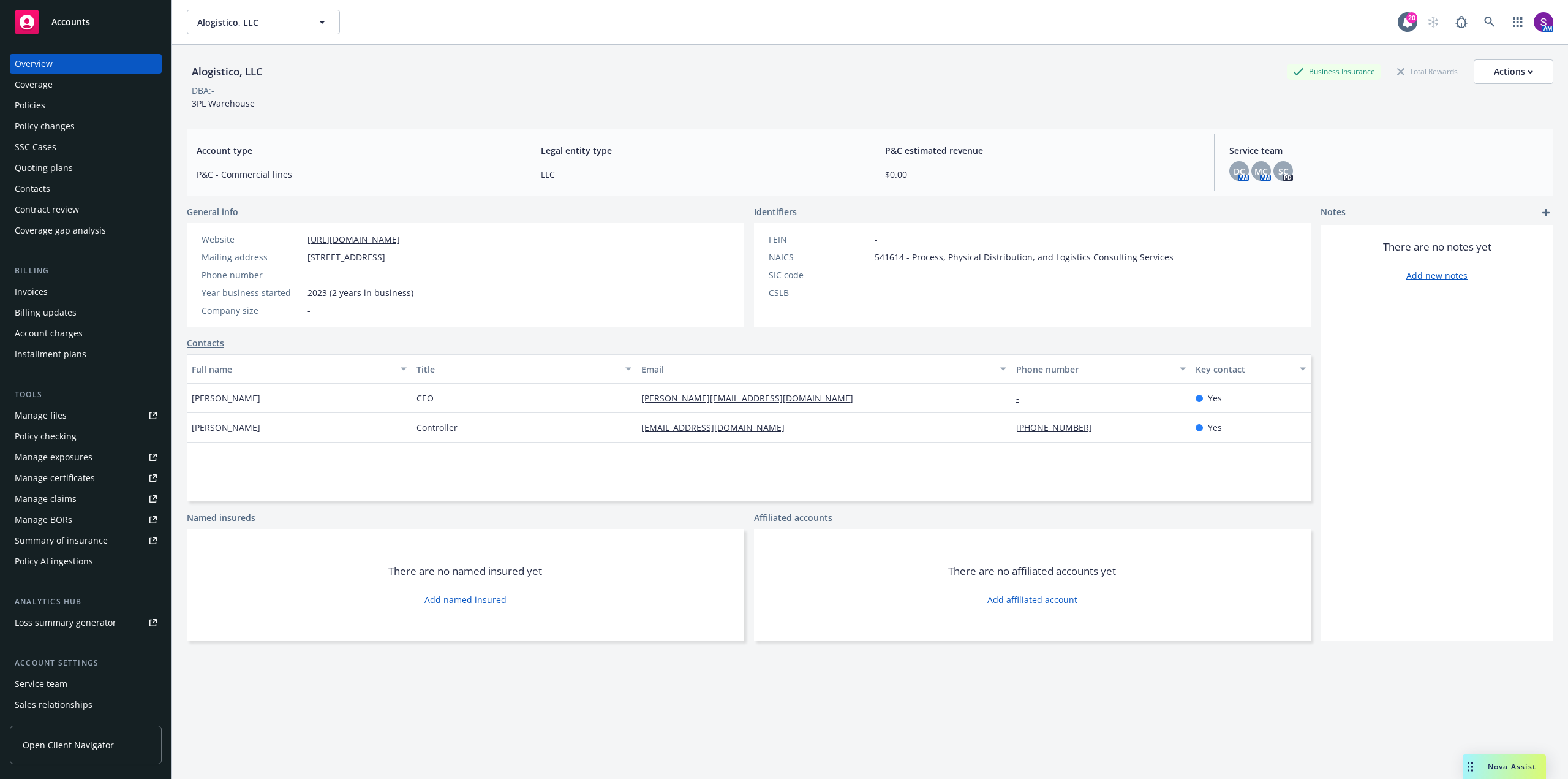
click at [1506, 765] on span "Nova Assist" at bounding box center [1511, 766] width 48 height 11
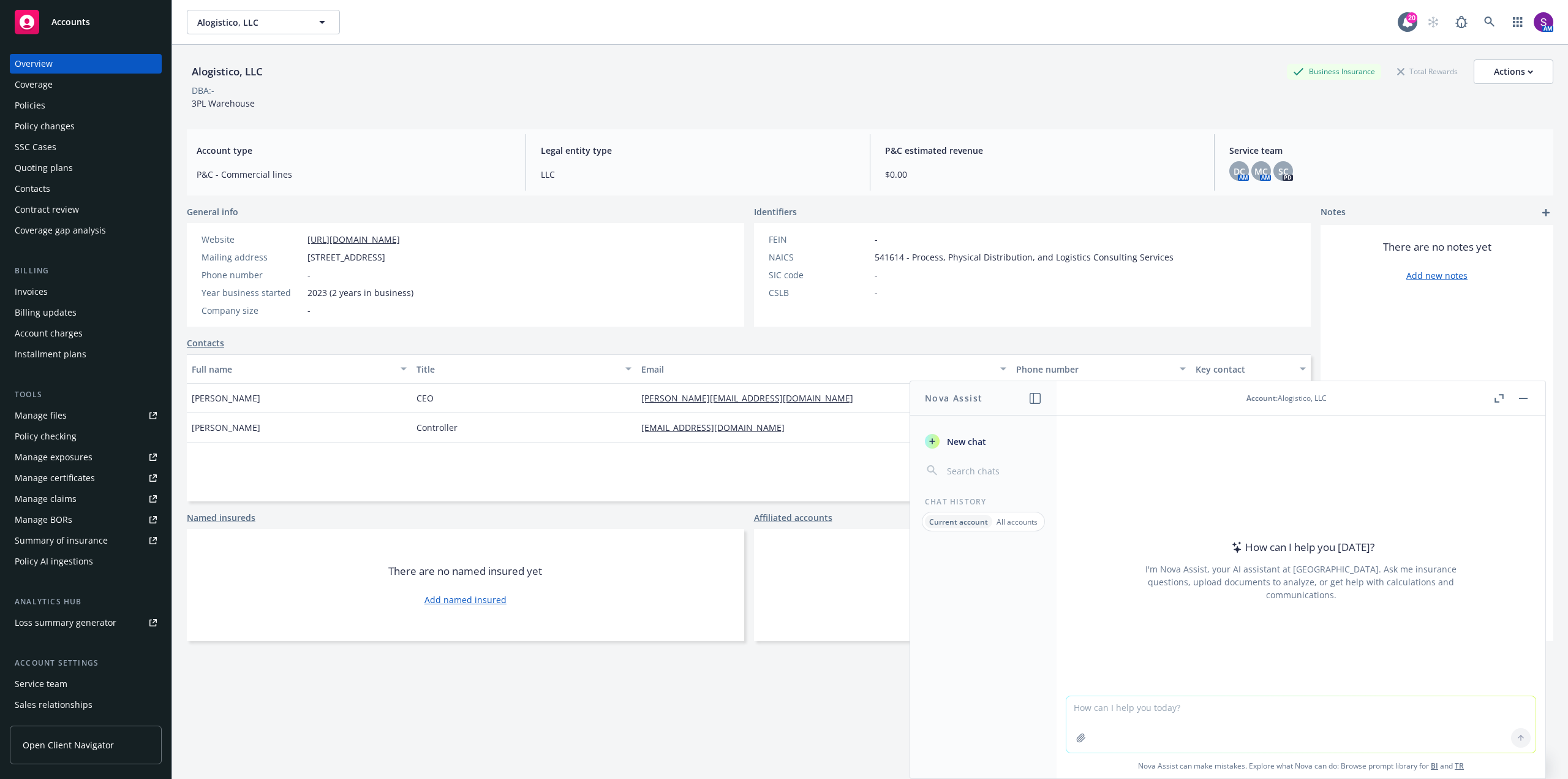
click at [1150, 701] on textarea at bounding box center [1301, 724] width 469 height 57
paste textarea "Hi [PERSON_NAME], I hope this email finds you well my name is [PERSON_NAME] it …"
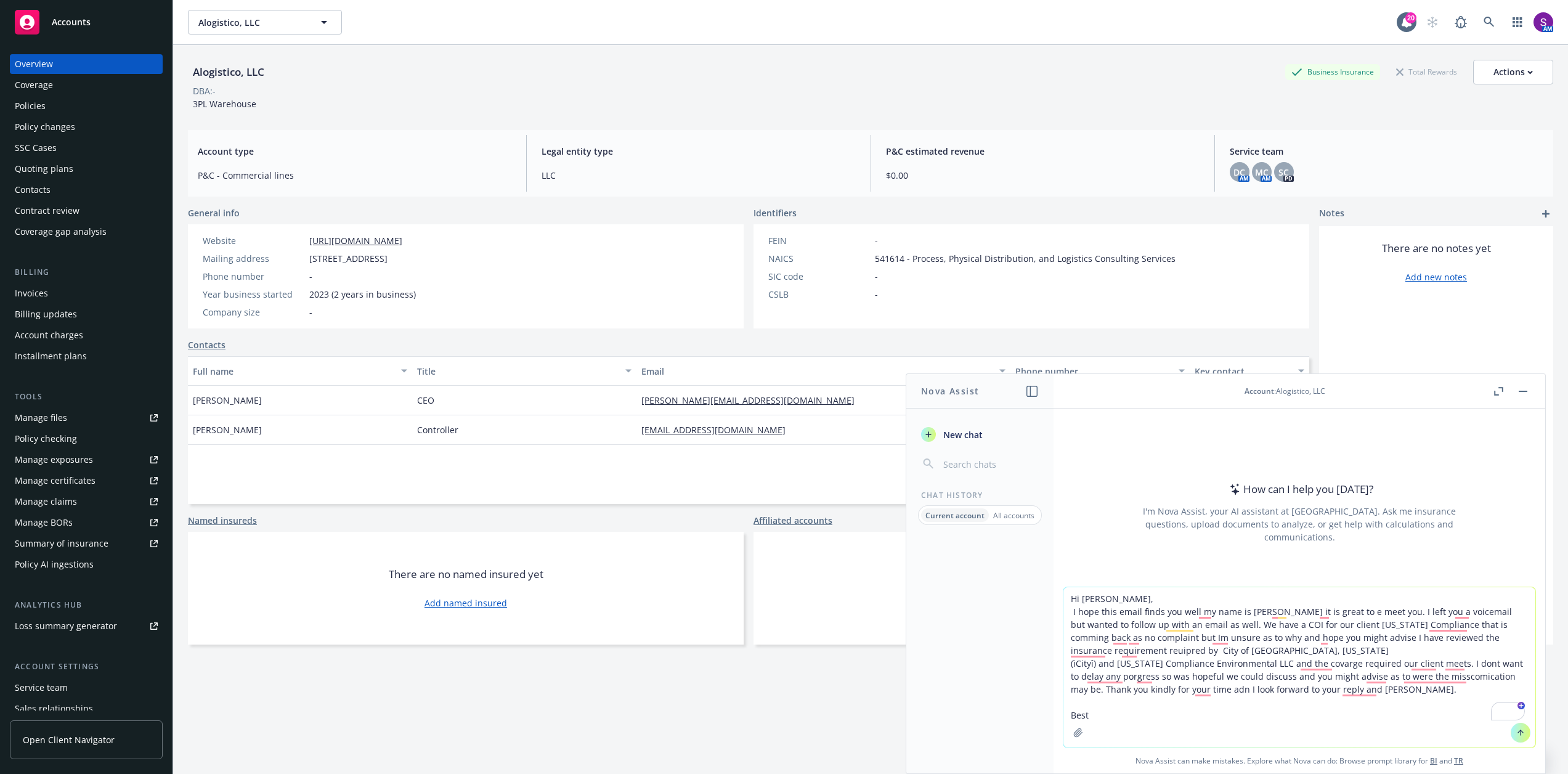
type textarea "Hi [PERSON_NAME], I hope this email finds you well my name is [PERSON_NAME] it …"
click at [1520, 733] on button at bounding box center [1520, 732] width 19 height 19
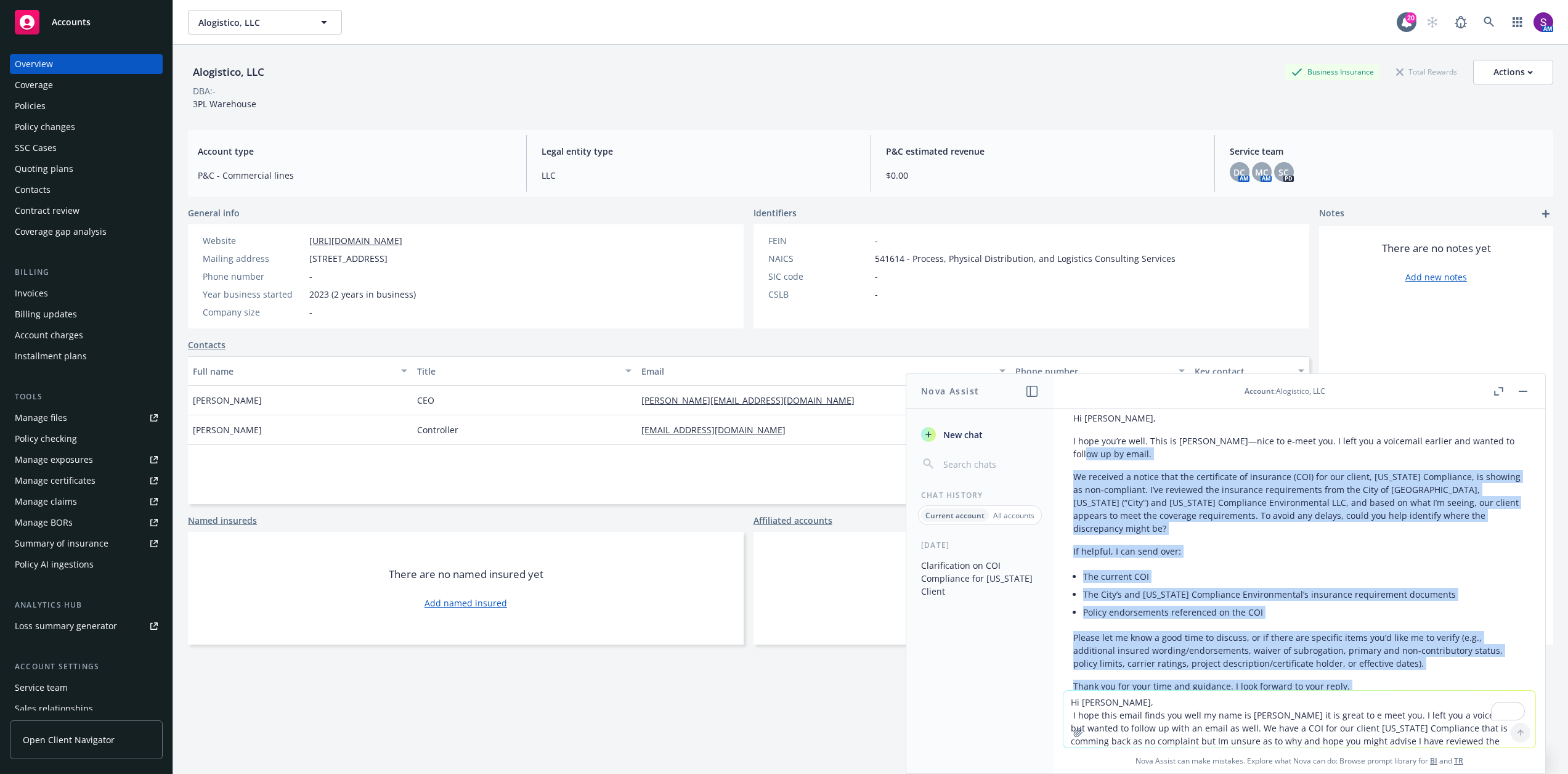
scroll to position [173, 0]
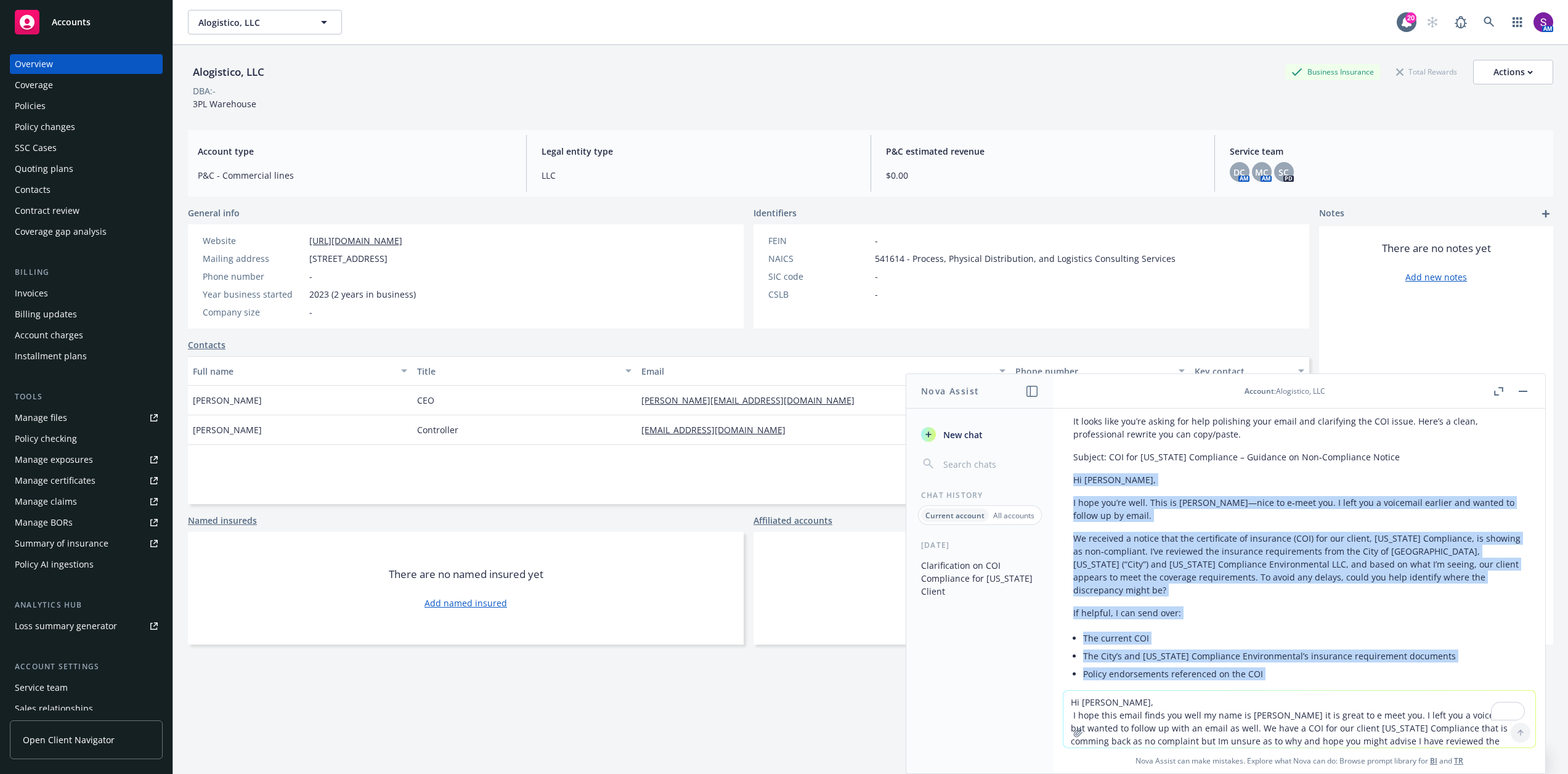
drag, startPoint x: 1156, startPoint y: 559, endPoint x: 1073, endPoint y: 463, distance: 126.9
click at [1073, 463] on div "It looks like you’re asking for help polishing your email and clarifying the CO…" at bounding box center [1299, 722] width 452 height 625
copy div "Lo Ipsumdo, S amet con’ad elit. Sedd ei Tempo—inci ut l‑etdo mag. A enim adm v …"
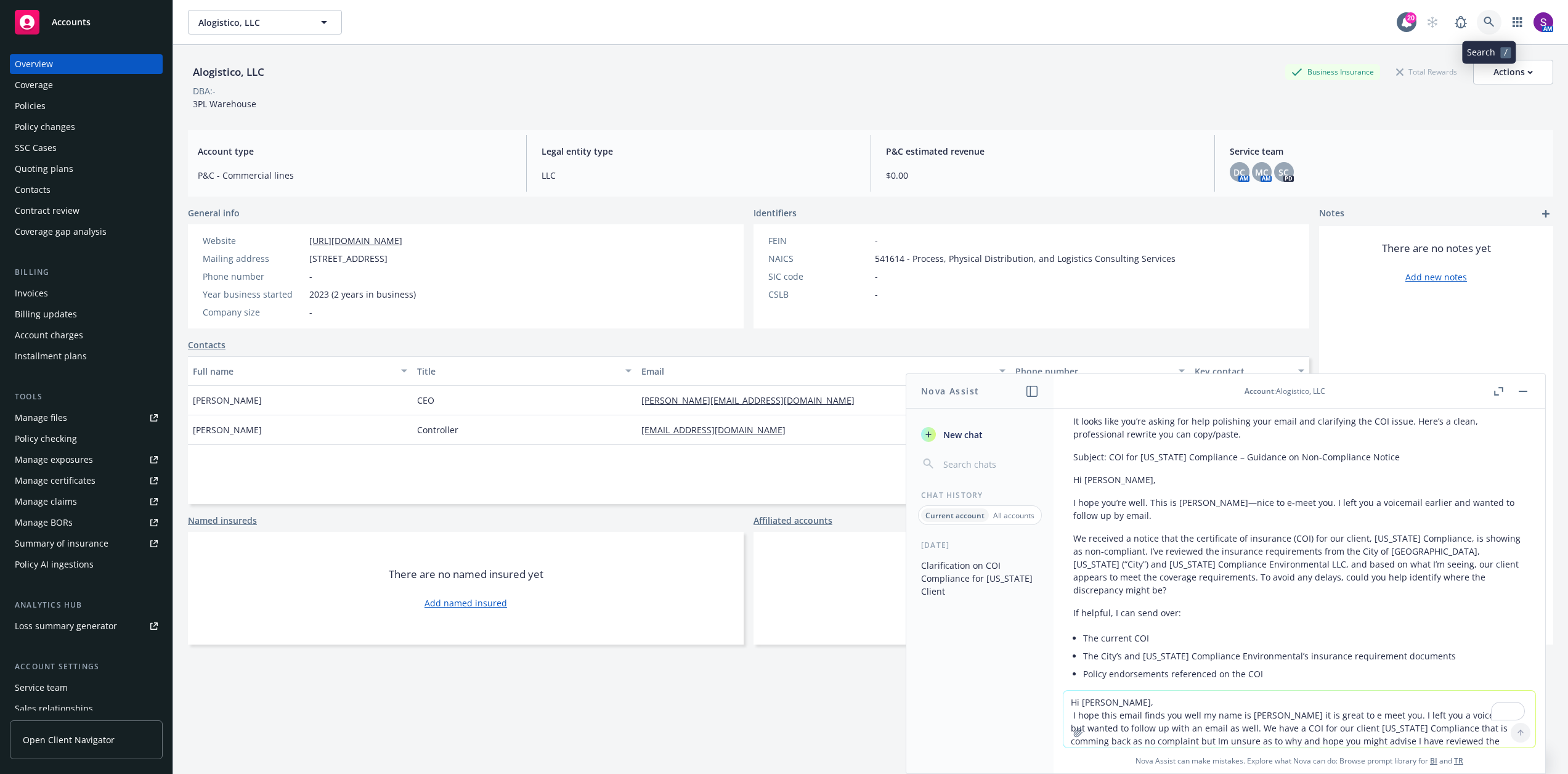
click at [1483, 22] on link at bounding box center [1489, 22] width 25 height 25
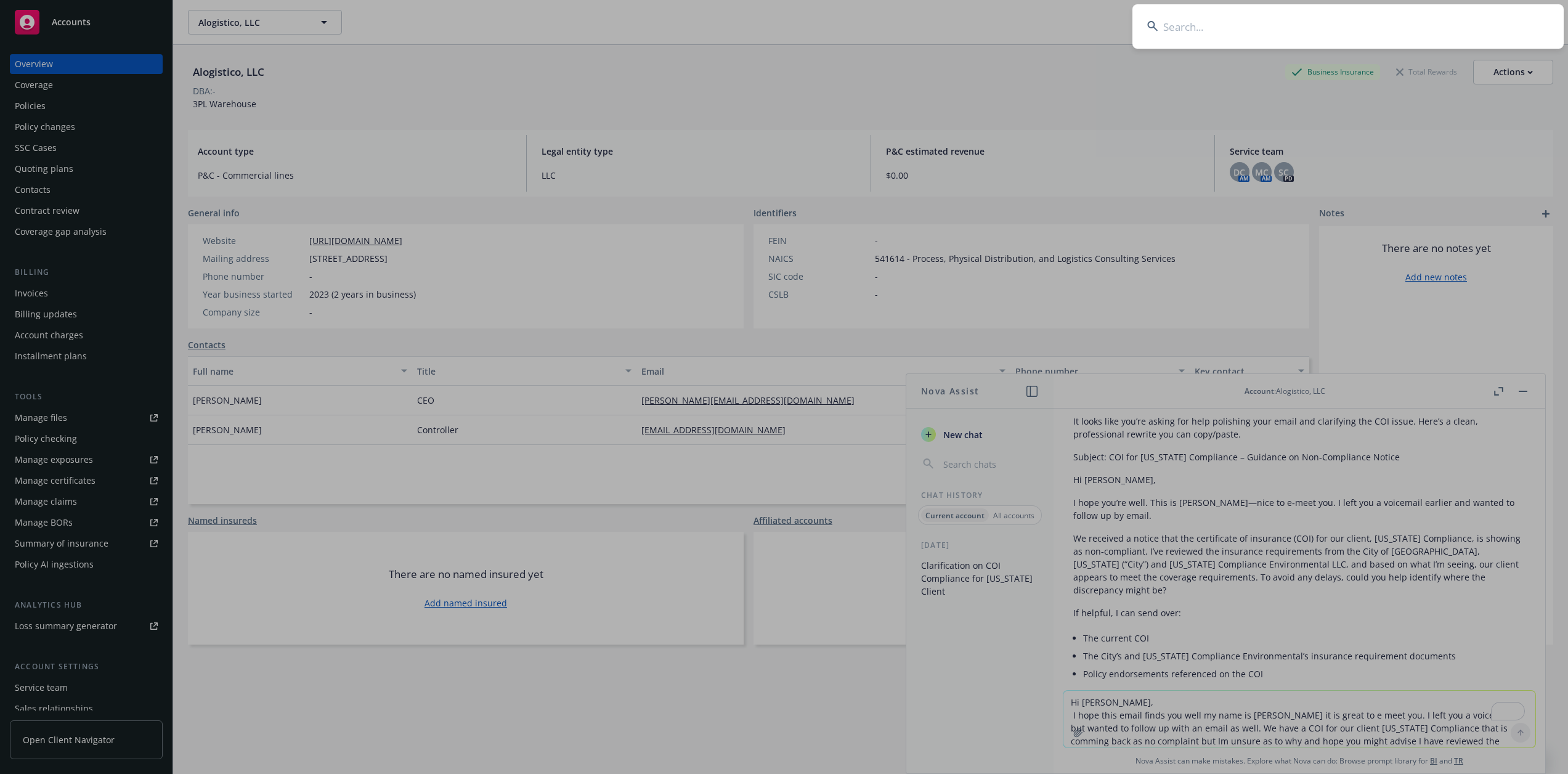
click at [1367, 26] on input at bounding box center [1348, 26] width 431 height 44
type input "[PERSON_NAME] Tree"
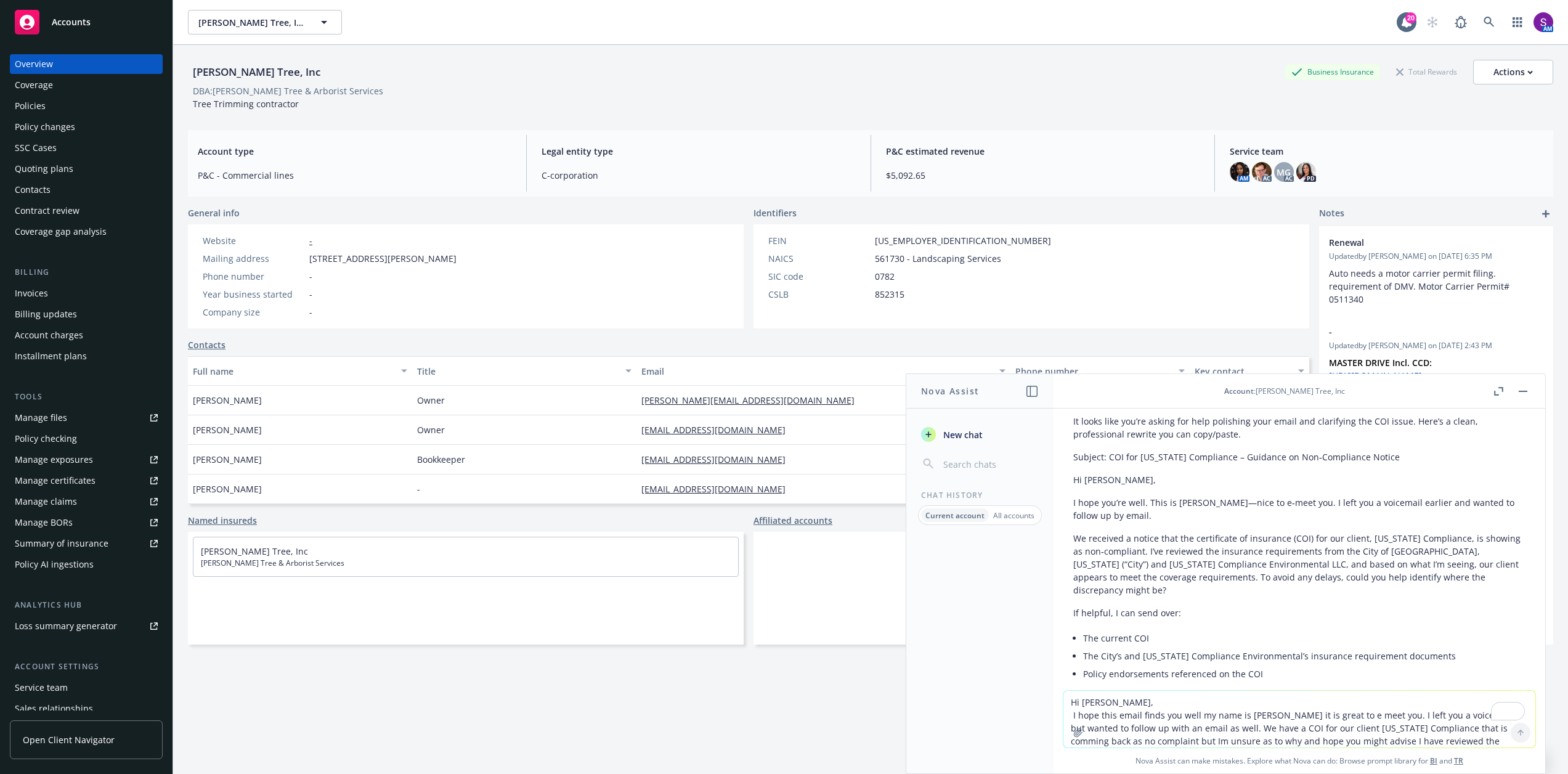
click at [66, 105] on div "Policies" at bounding box center [86, 105] width 143 height 19
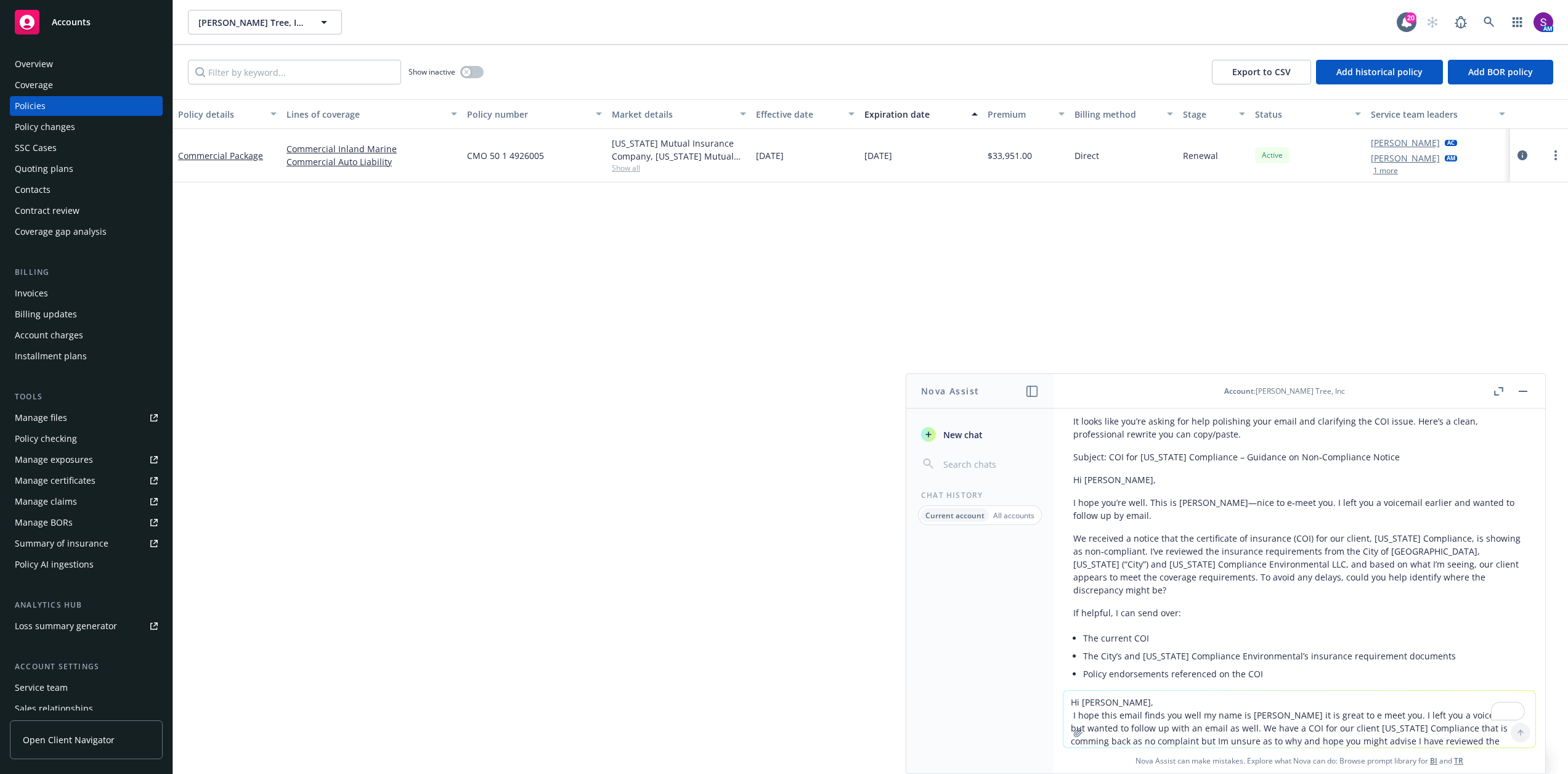
click at [1530, 389] on header "Account : [PERSON_NAME] Tree, Inc" at bounding box center [1299, 391] width 492 height 35
click at [1526, 389] on button "button" at bounding box center [1523, 391] width 14 height 14
